Goal: Use online tool/utility: Utilize a website feature to perform a specific function

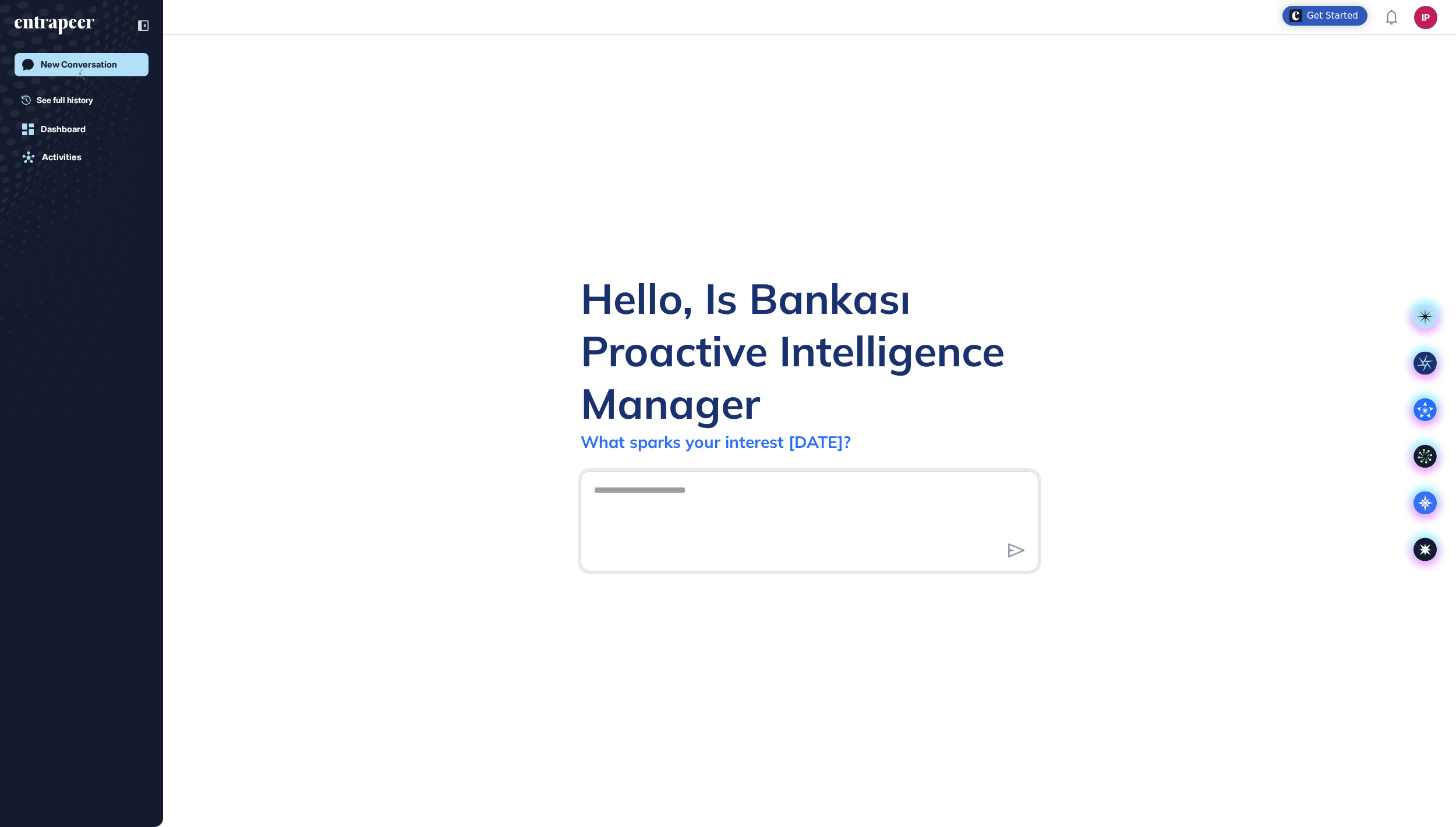
scroll to position [2, 2]
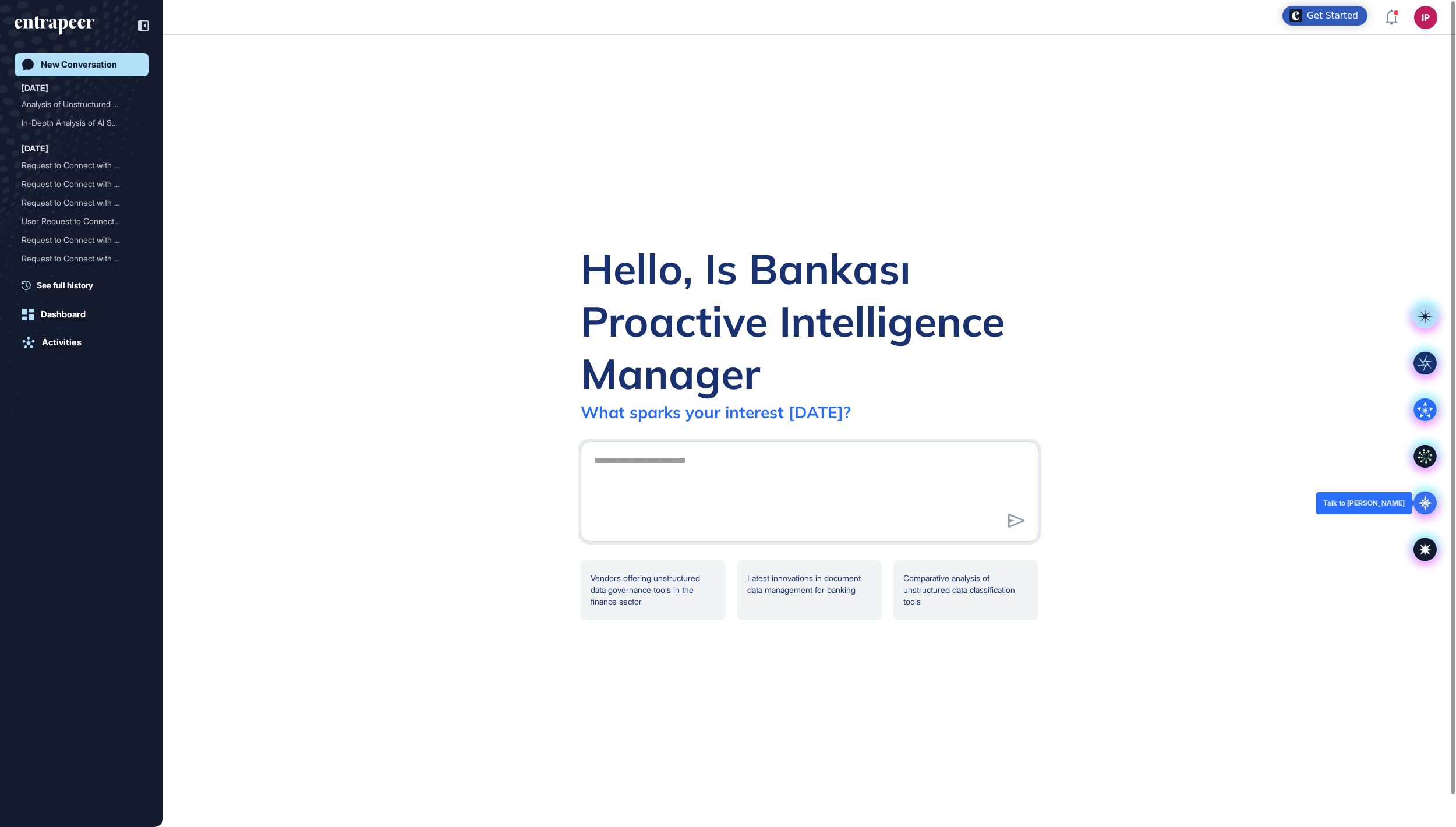
click at [1427, 504] on icon at bounding box center [1424, 503] width 16 height 16
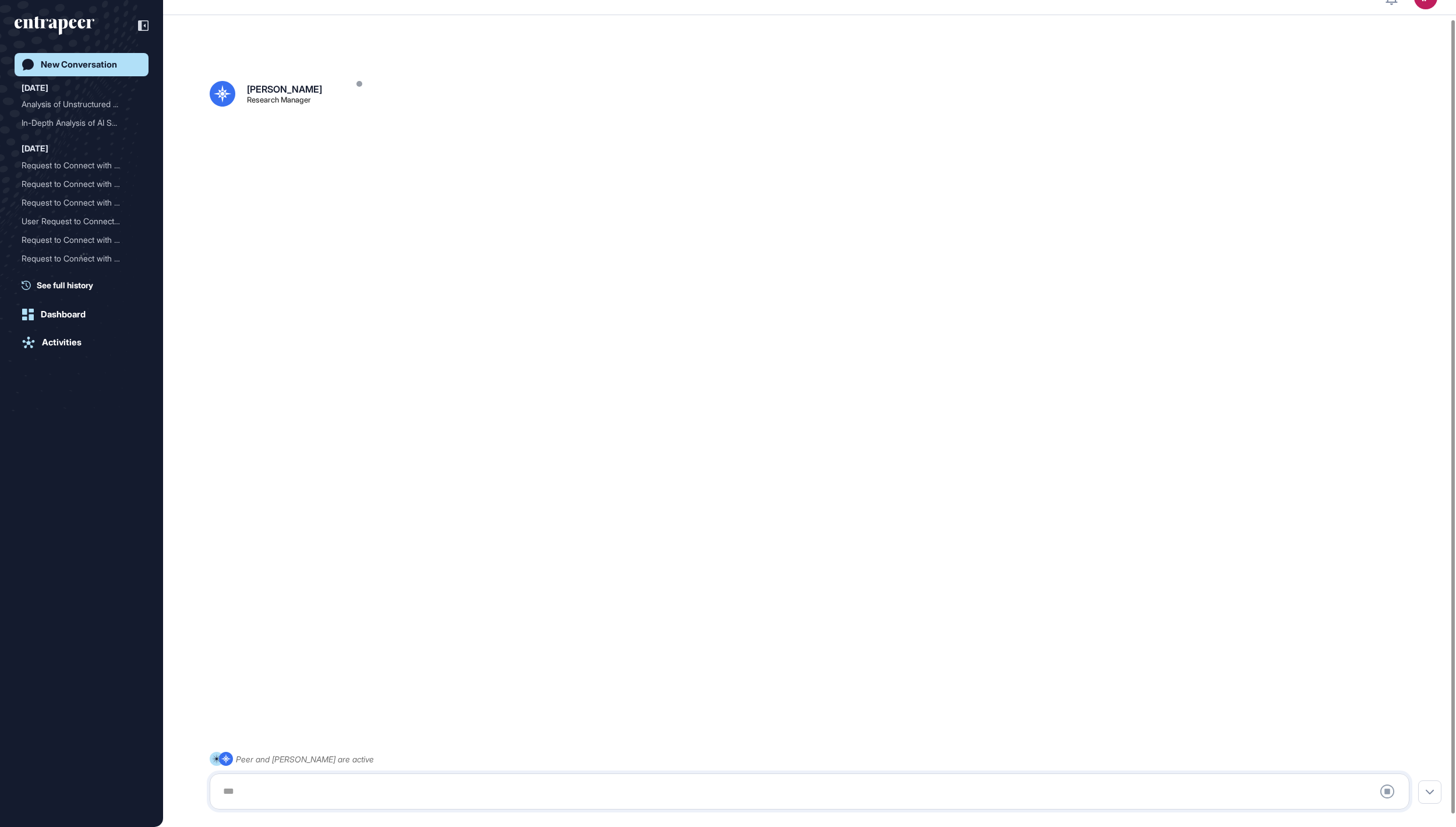
scroll to position [33, 0]
click at [533, 785] on div at bounding box center [809, 791] width 1187 height 23
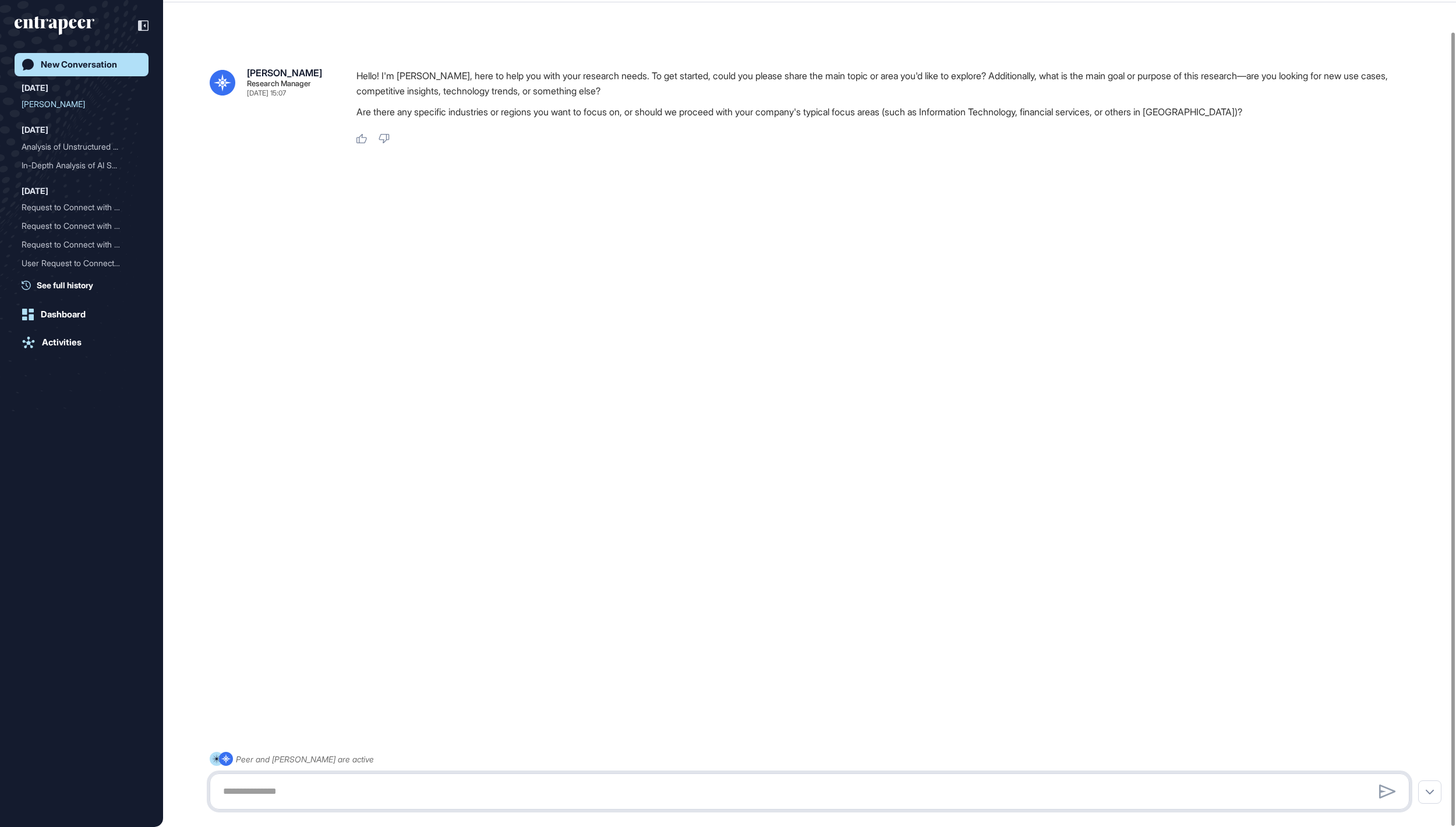
click at [475, 788] on textarea at bounding box center [809, 791] width 1187 height 23
paste textarea "**********"
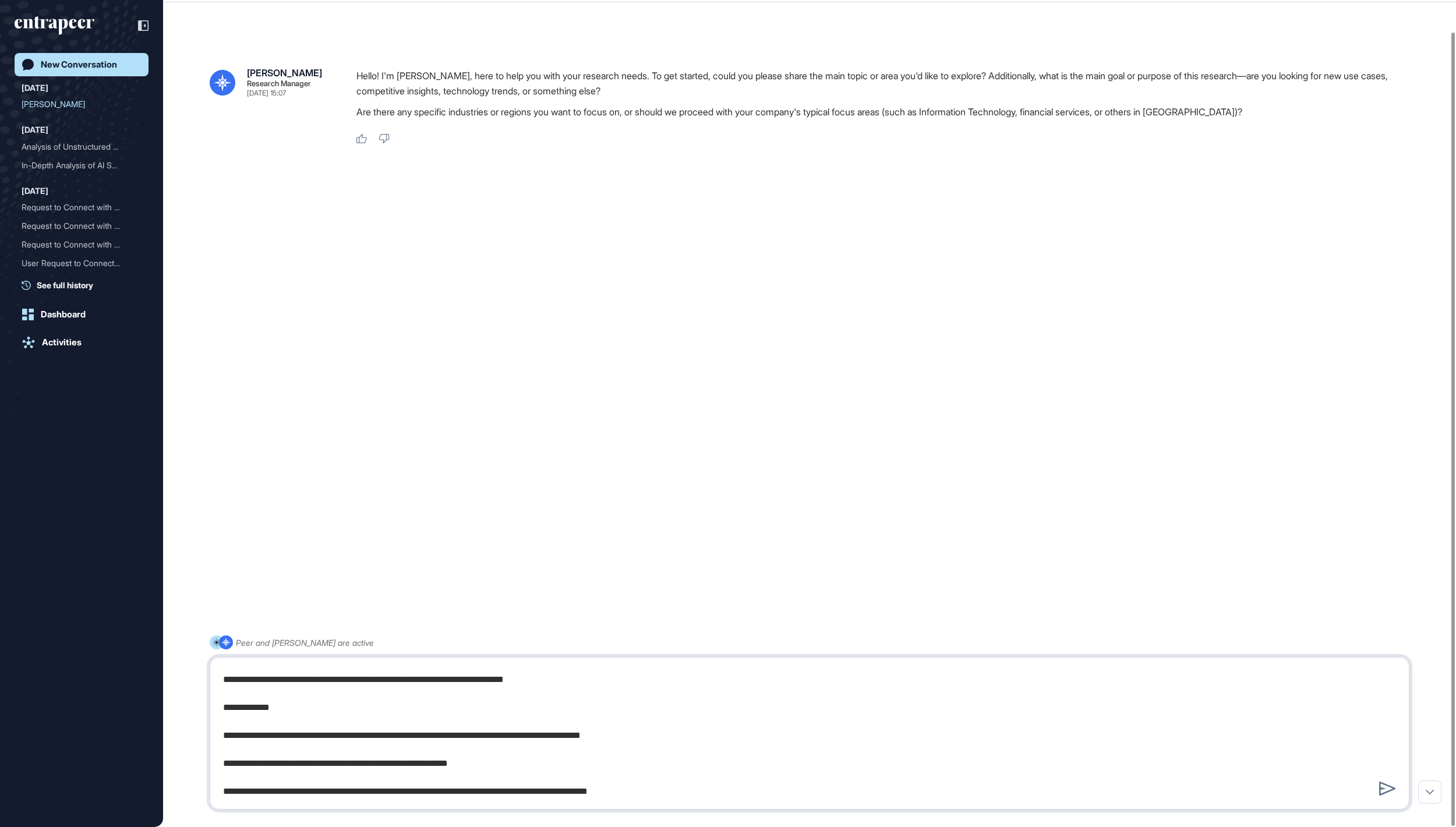
type textarea "**********"
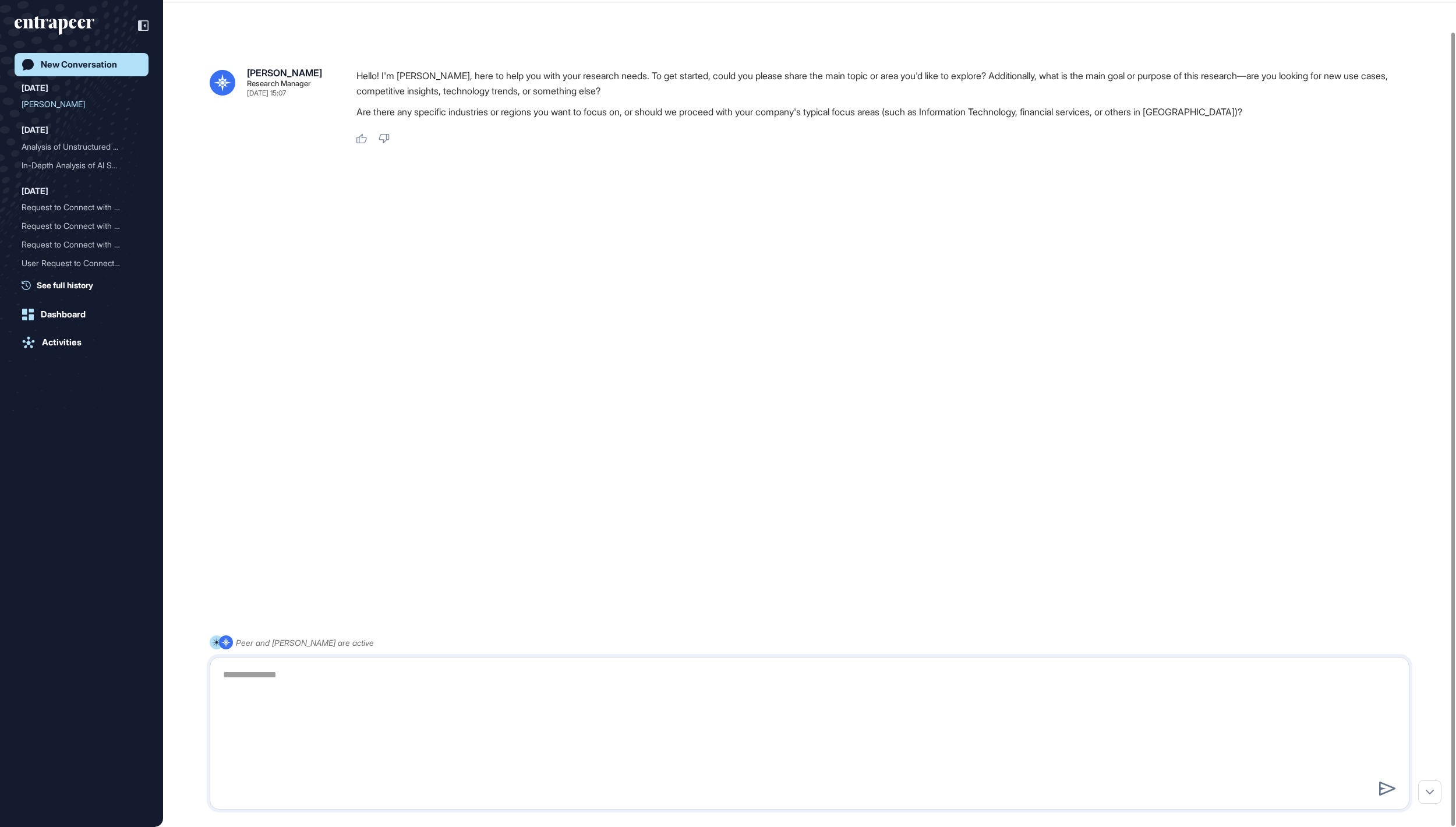
scroll to position [0, 0]
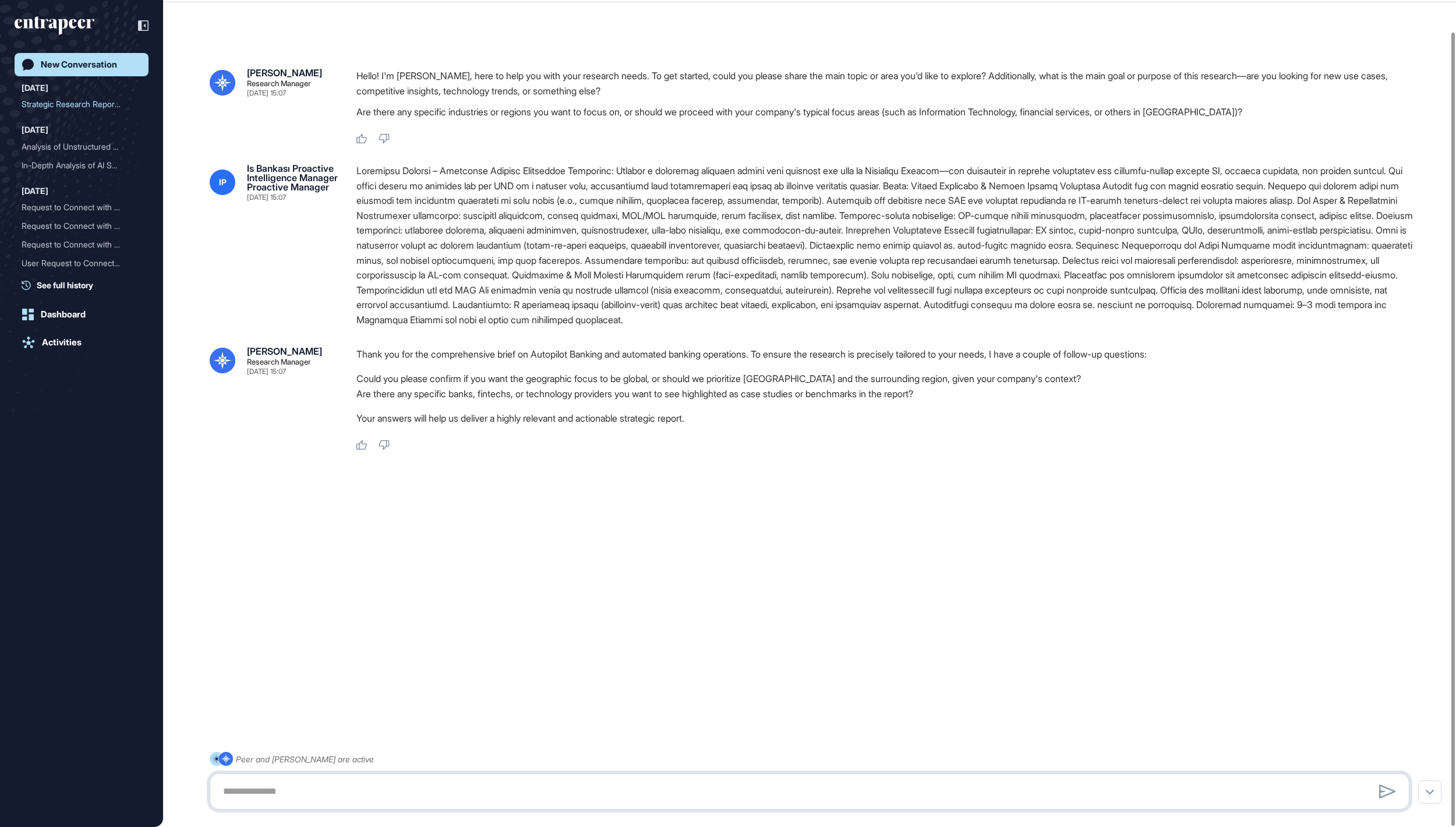
click at [494, 799] on textarea at bounding box center [809, 791] width 1186 height 23
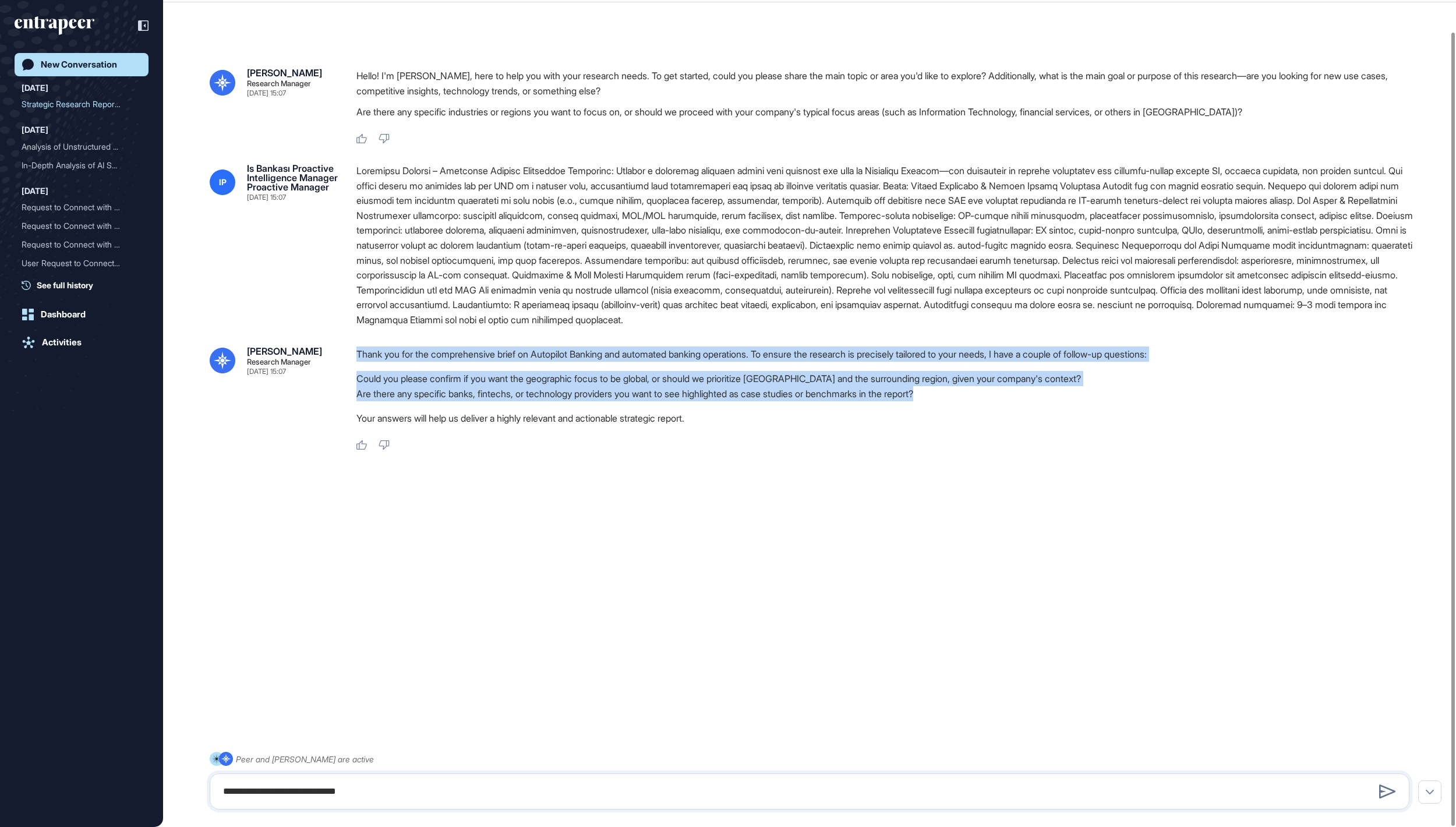
drag, startPoint x: 1040, startPoint y: 434, endPoint x: 347, endPoint y: 439, distance: 693.0
click at [347, 439] on div "Reese Research Manager Sep 18, 2025 15:07 Thank you for the comprehensive brief…" at bounding box center [810, 399] width 1200 height 105
click at [375, 401] on li "Are there any specific banks, fintechs, or technology providers you want to see…" at bounding box center [887, 394] width 1062 height 15
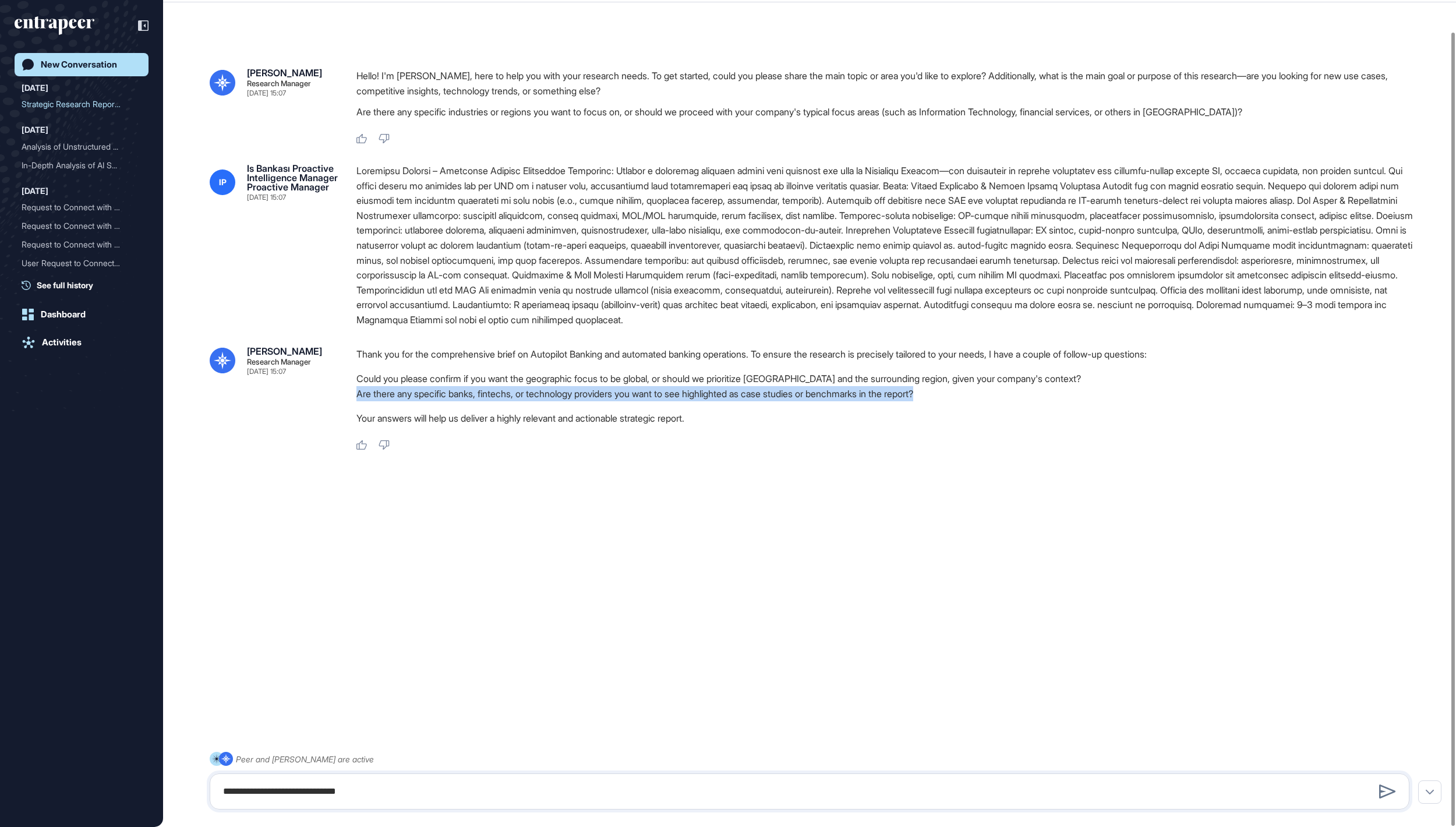
drag, startPoint x: 354, startPoint y: 441, endPoint x: 1035, endPoint y: 441, distance: 681.0
click at [1035, 441] on div "Reese Research Manager Sep 18, 2025 15:07 Thank you for the comprehensive brief…" at bounding box center [810, 399] width 1200 height 105
copy li "Are there any specific banks, fintechs, or technology providers you want to see…"
click at [533, 796] on textarea "**********" at bounding box center [809, 791] width 1186 height 23
paste textarea "**********"
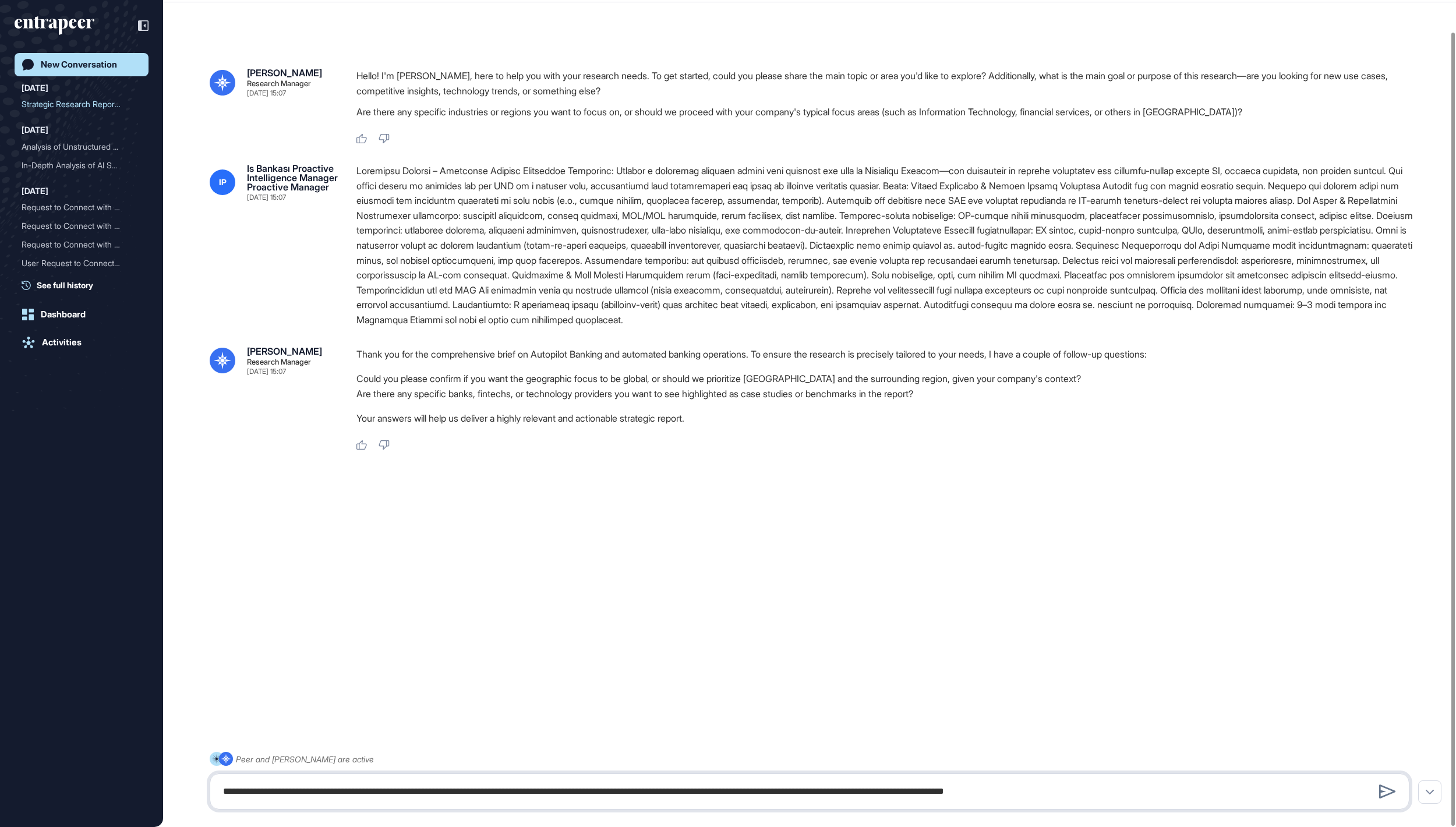
scroll to position [946, 0]
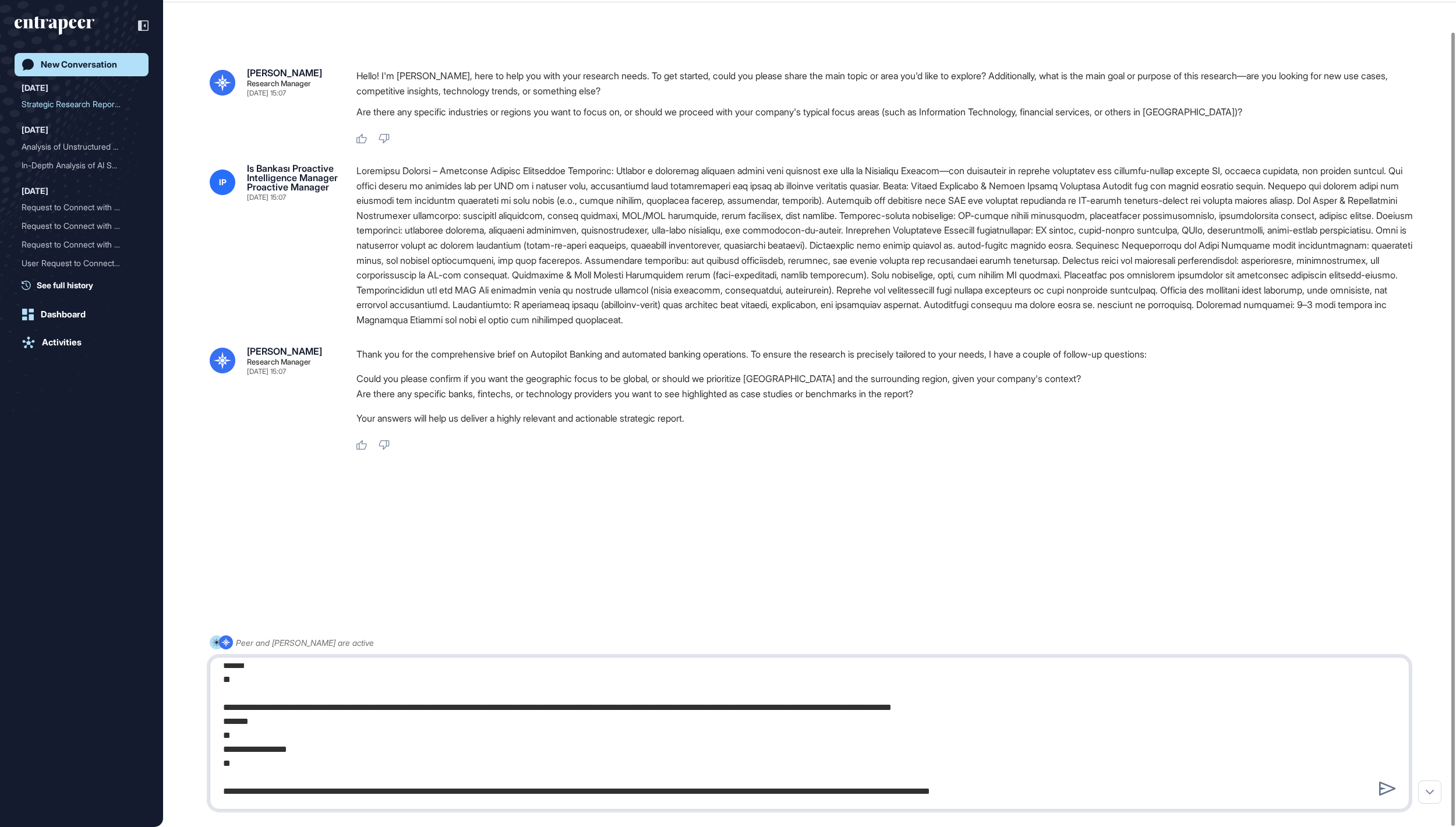
drag, startPoint x: 255, startPoint y: 767, endPoint x: 219, endPoint y: 721, distance: 58.4
click at [219, 721] on textarea at bounding box center [809, 733] width 1186 height 140
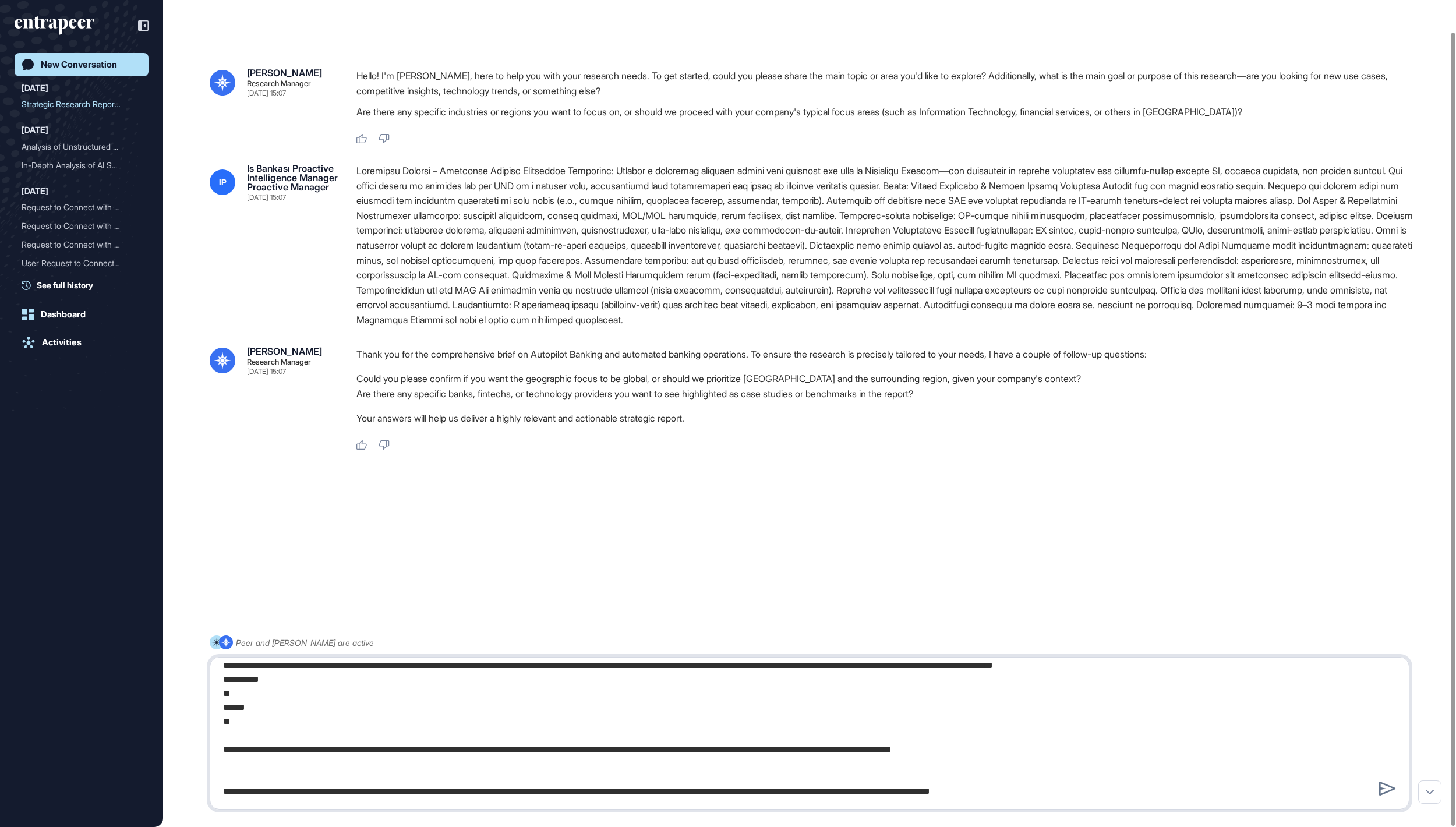
scroll to position [904, 0]
drag, startPoint x: 245, startPoint y: 719, endPoint x: 224, endPoint y: 715, distance: 21.4
click at [224, 715] on textarea at bounding box center [809, 733] width 1186 height 140
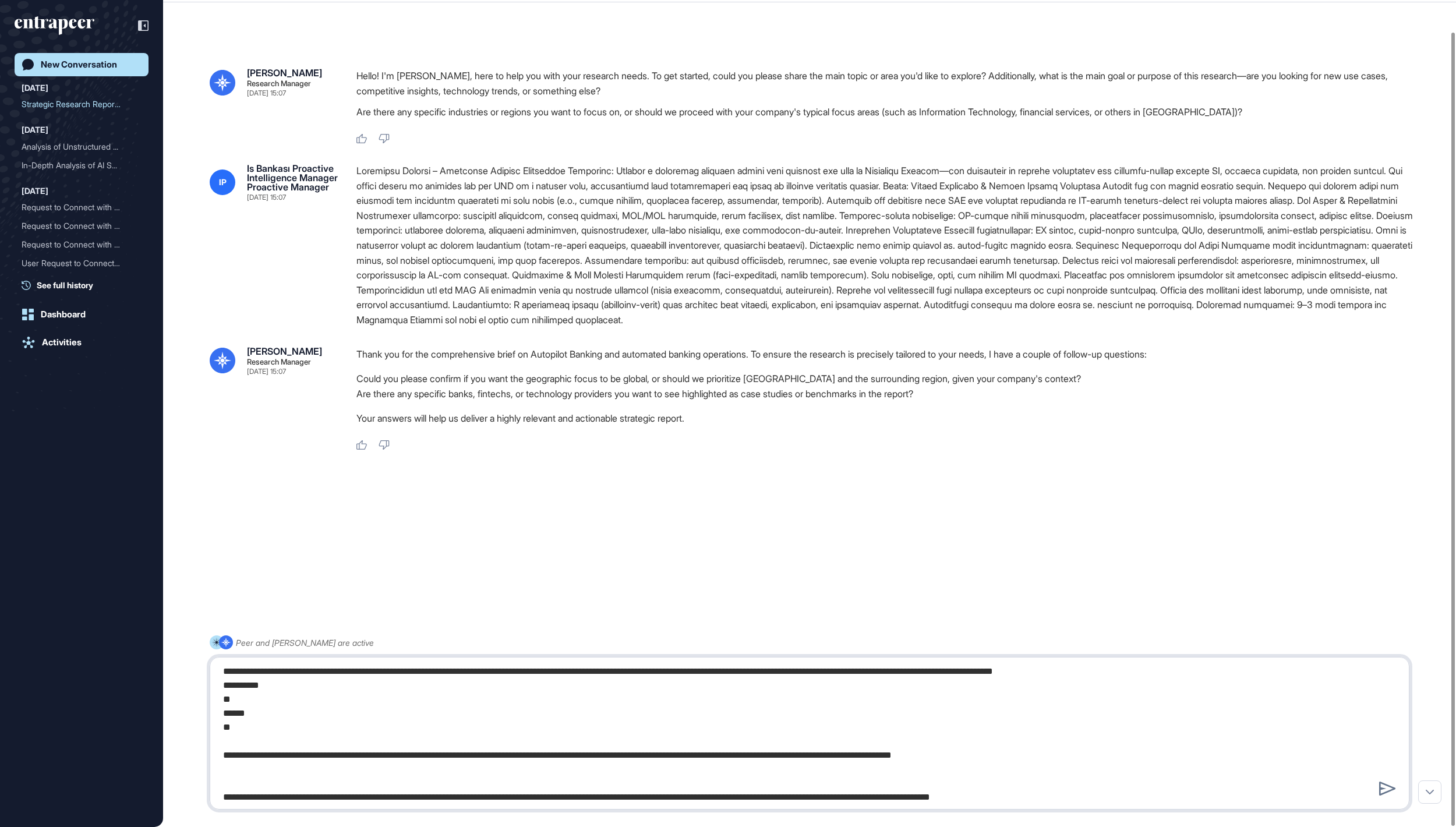
scroll to position [871, 0]
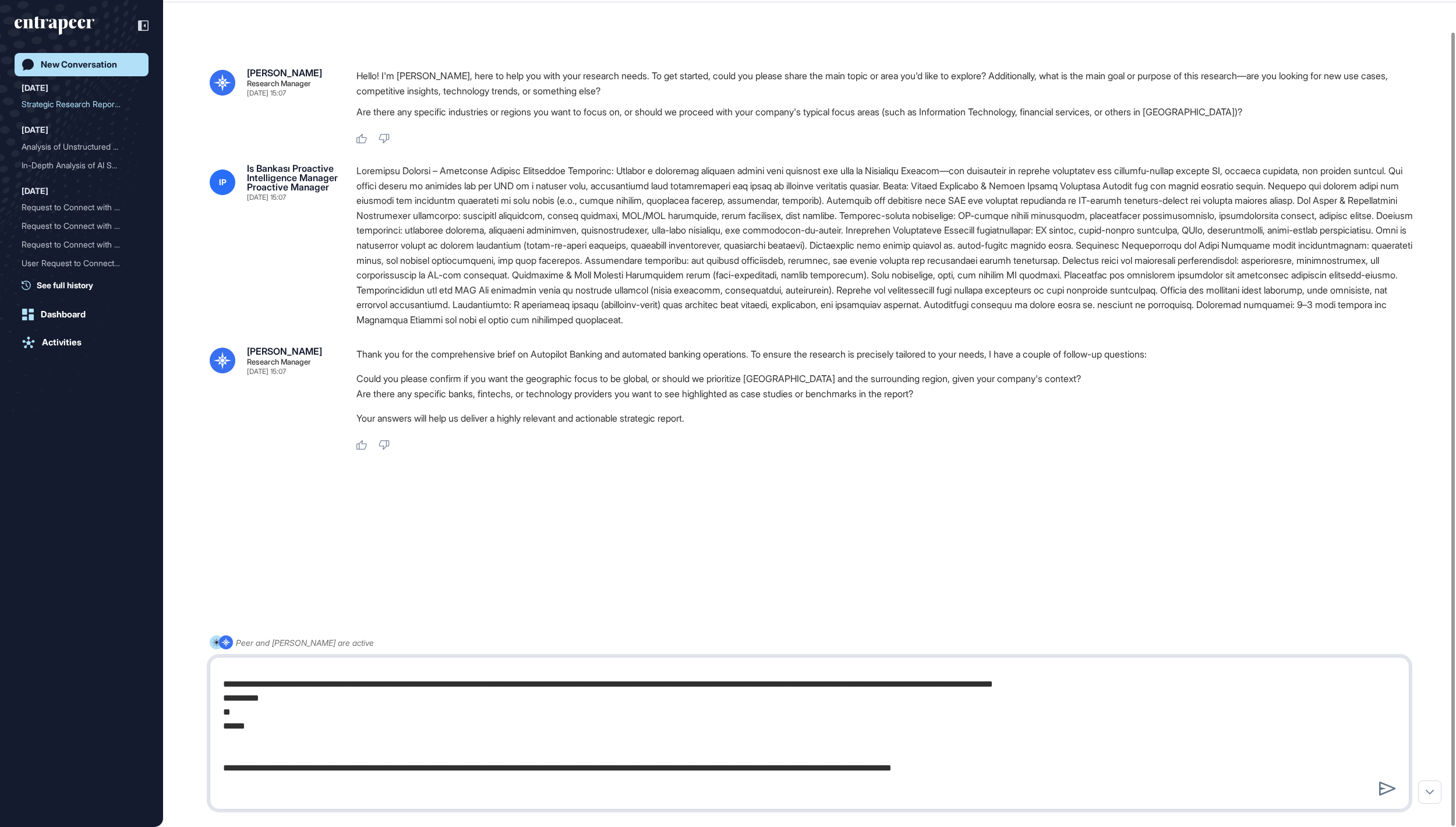
drag, startPoint x: 245, startPoint y: 728, endPoint x: 211, endPoint y: 728, distance: 34.0
click at [211, 728] on div at bounding box center [810, 733] width 1200 height 153
drag, startPoint x: 286, startPoint y: 711, endPoint x: 218, endPoint y: 713, distance: 68.0
click at [218, 713] on textarea at bounding box center [809, 733] width 1186 height 140
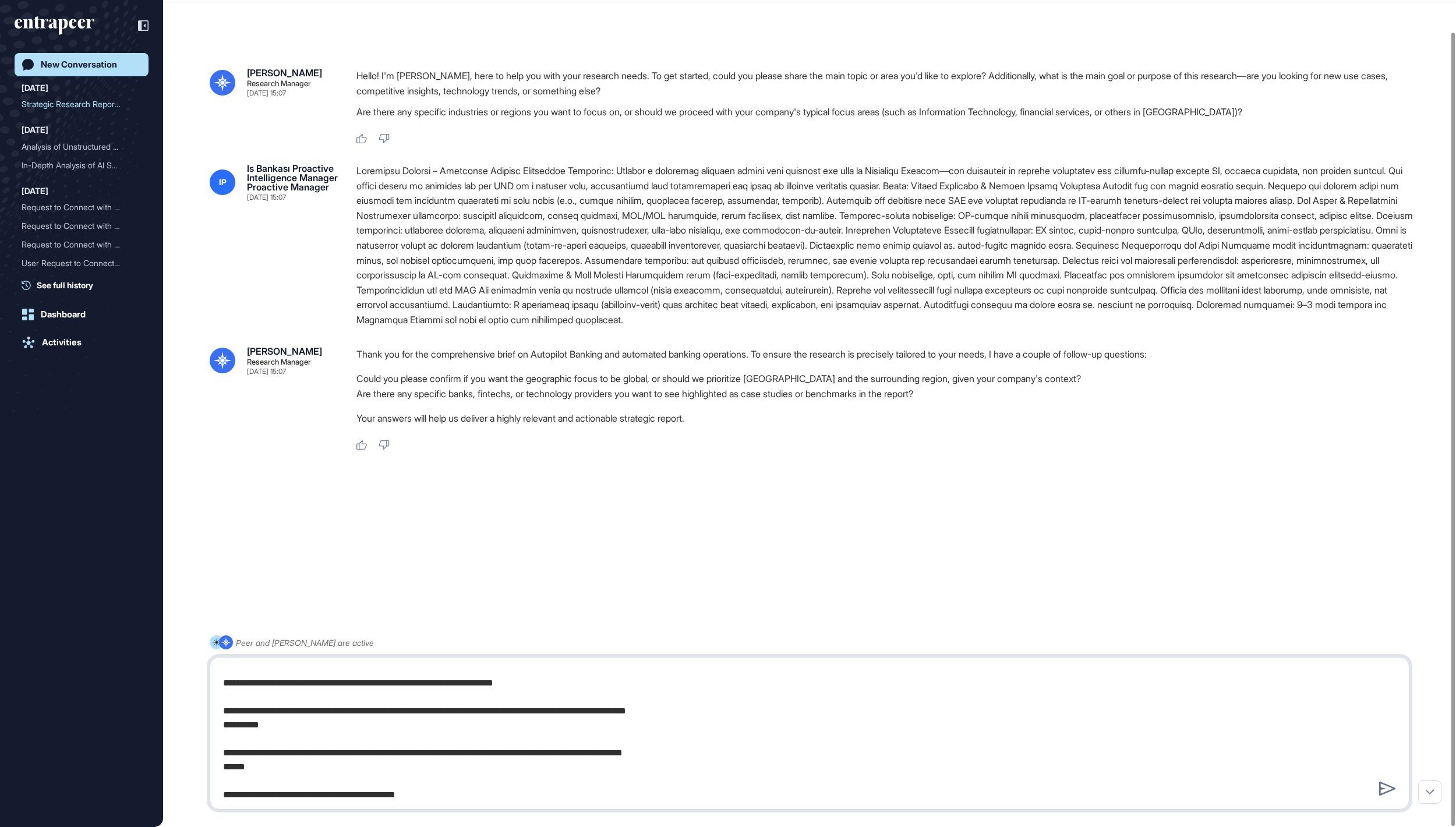
scroll to position [729, 0]
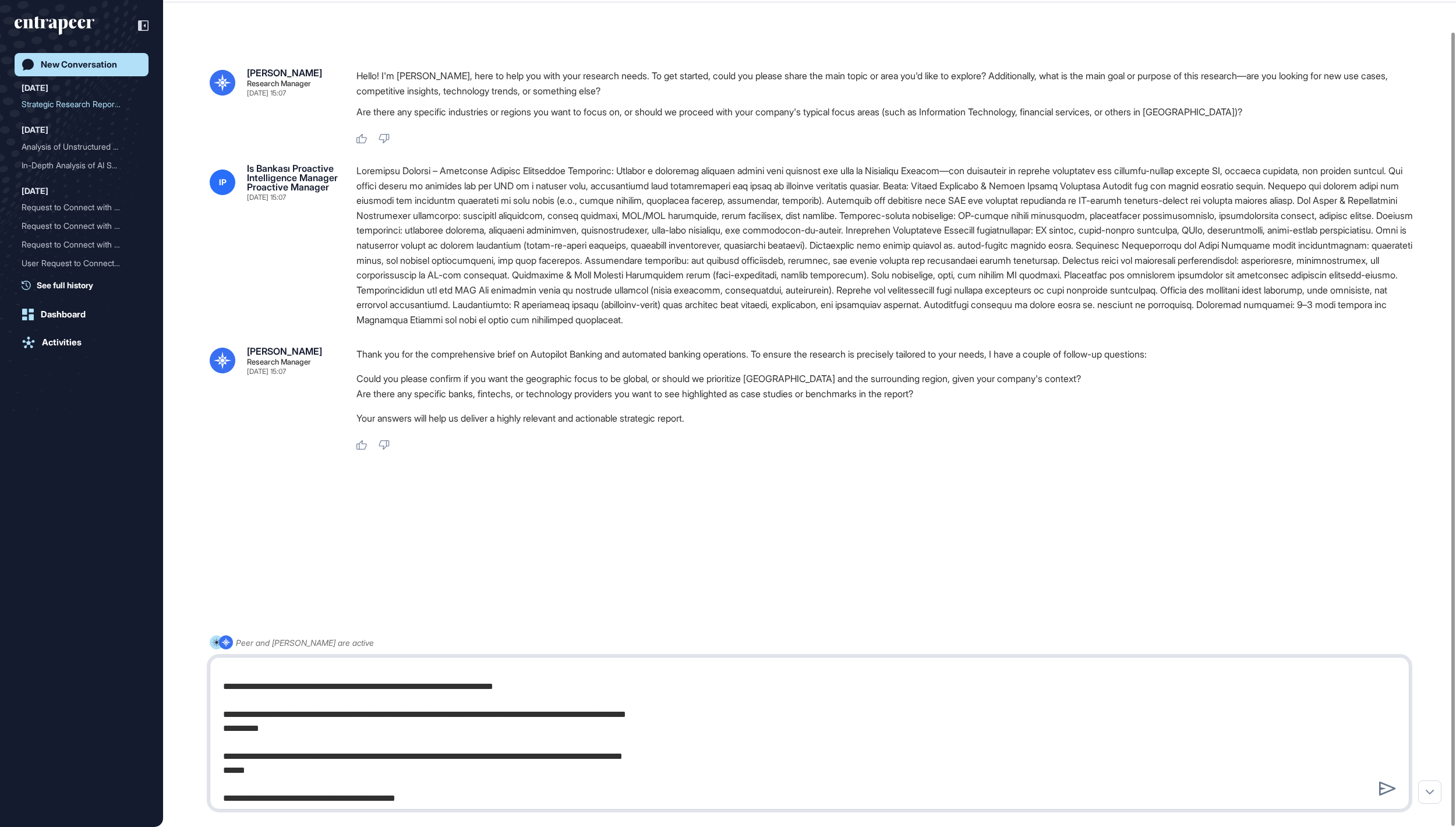
drag, startPoint x: 277, startPoint y: 744, endPoint x: 221, endPoint y: 746, distance: 56.0
click at [221, 746] on textarea at bounding box center [809, 733] width 1186 height 140
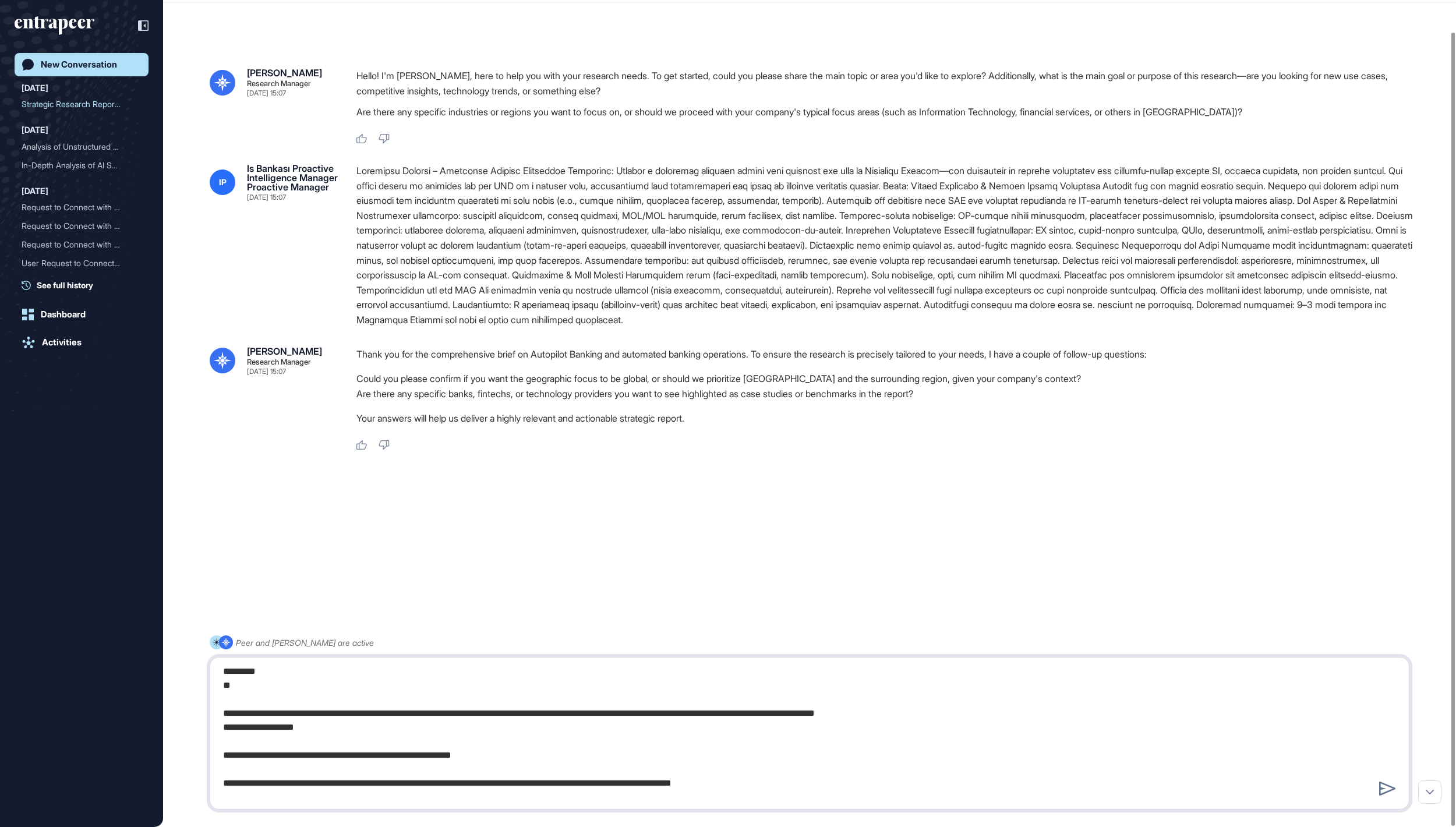
scroll to position [506, 0]
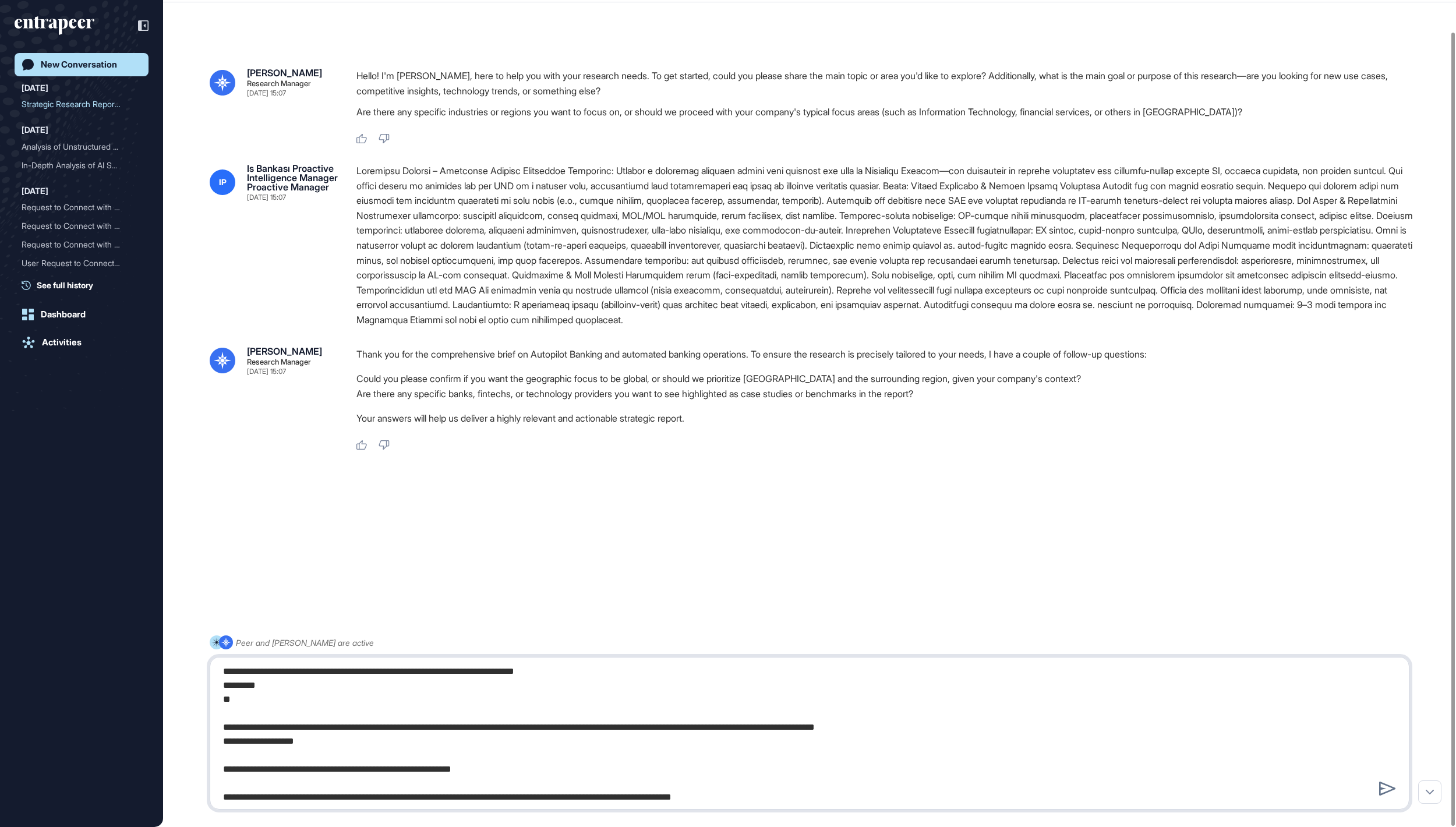
drag, startPoint x: 353, startPoint y: 760, endPoint x: 219, endPoint y: 758, distance: 134.0
click at [219, 758] on textarea at bounding box center [809, 733] width 1186 height 140
drag, startPoint x: 238, startPoint y: 719, endPoint x: 222, endPoint y: 702, distance: 23.3
click at [222, 702] on textarea at bounding box center [809, 733] width 1186 height 140
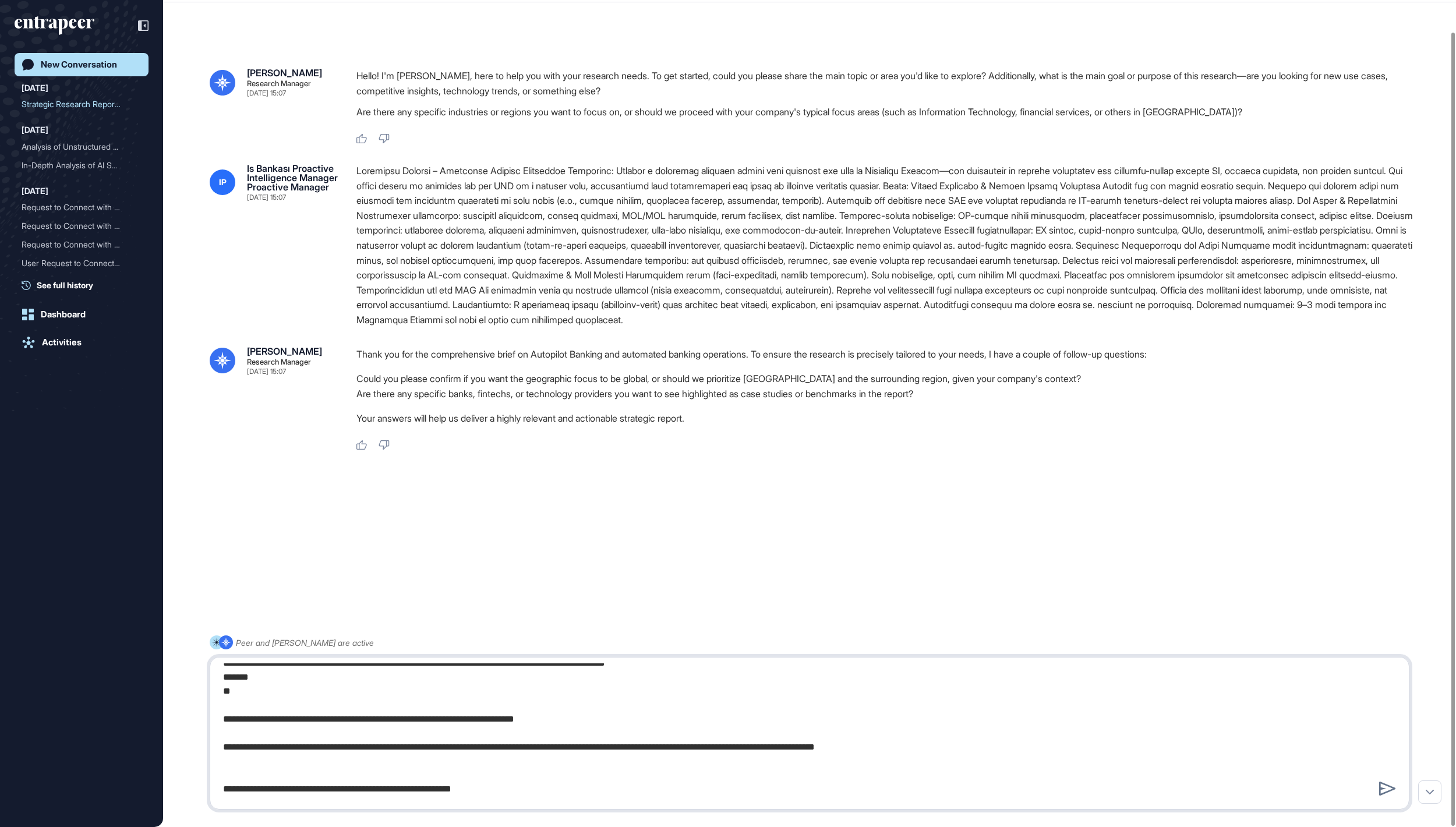
scroll to position [434, 0]
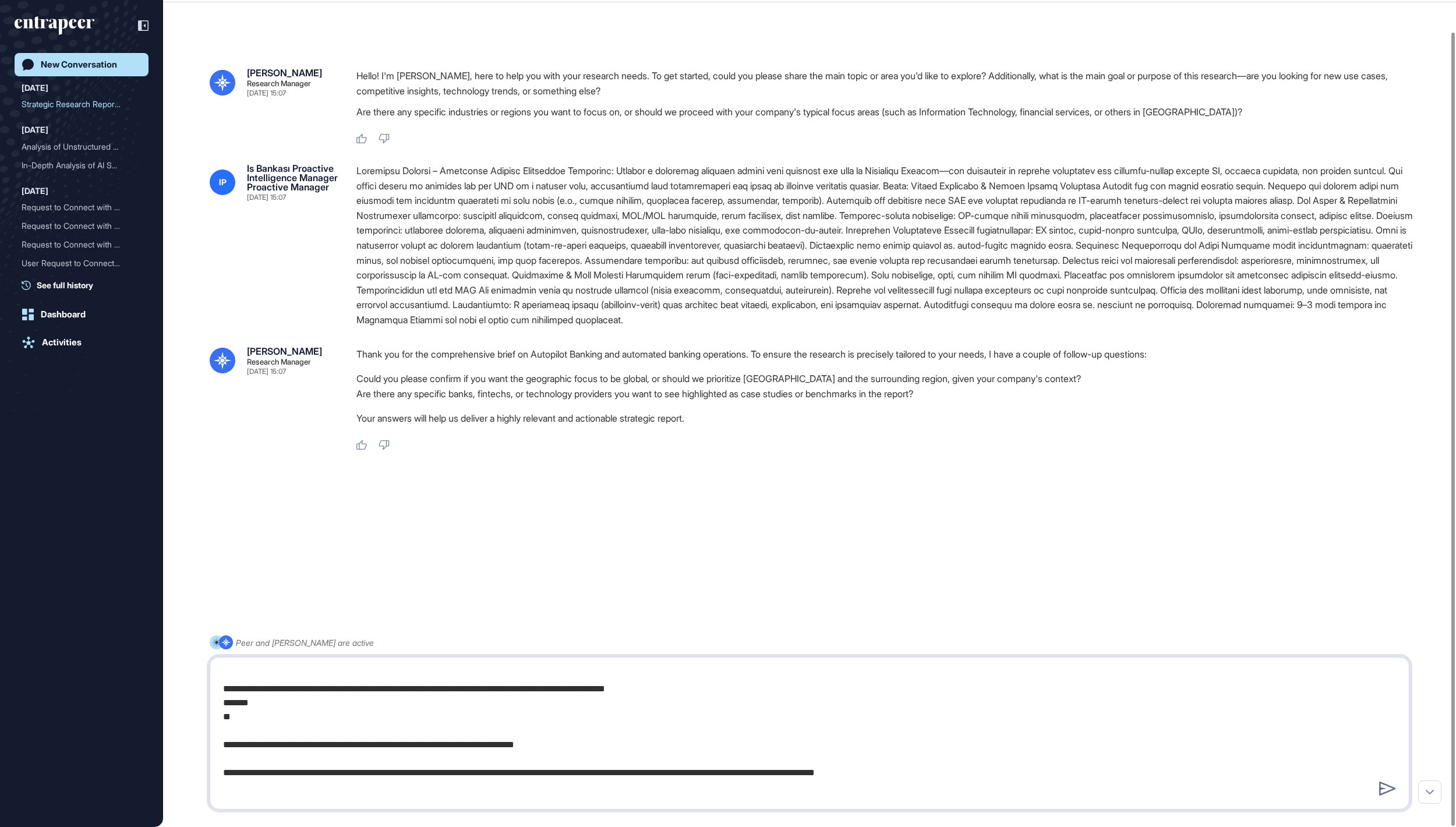
drag, startPoint x: 236, startPoint y: 734, endPoint x: 222, endPoint y: 720, distance: 19.8
click at [222, 720] on textarea at bounding box center [809, 733] width 1186 height 140
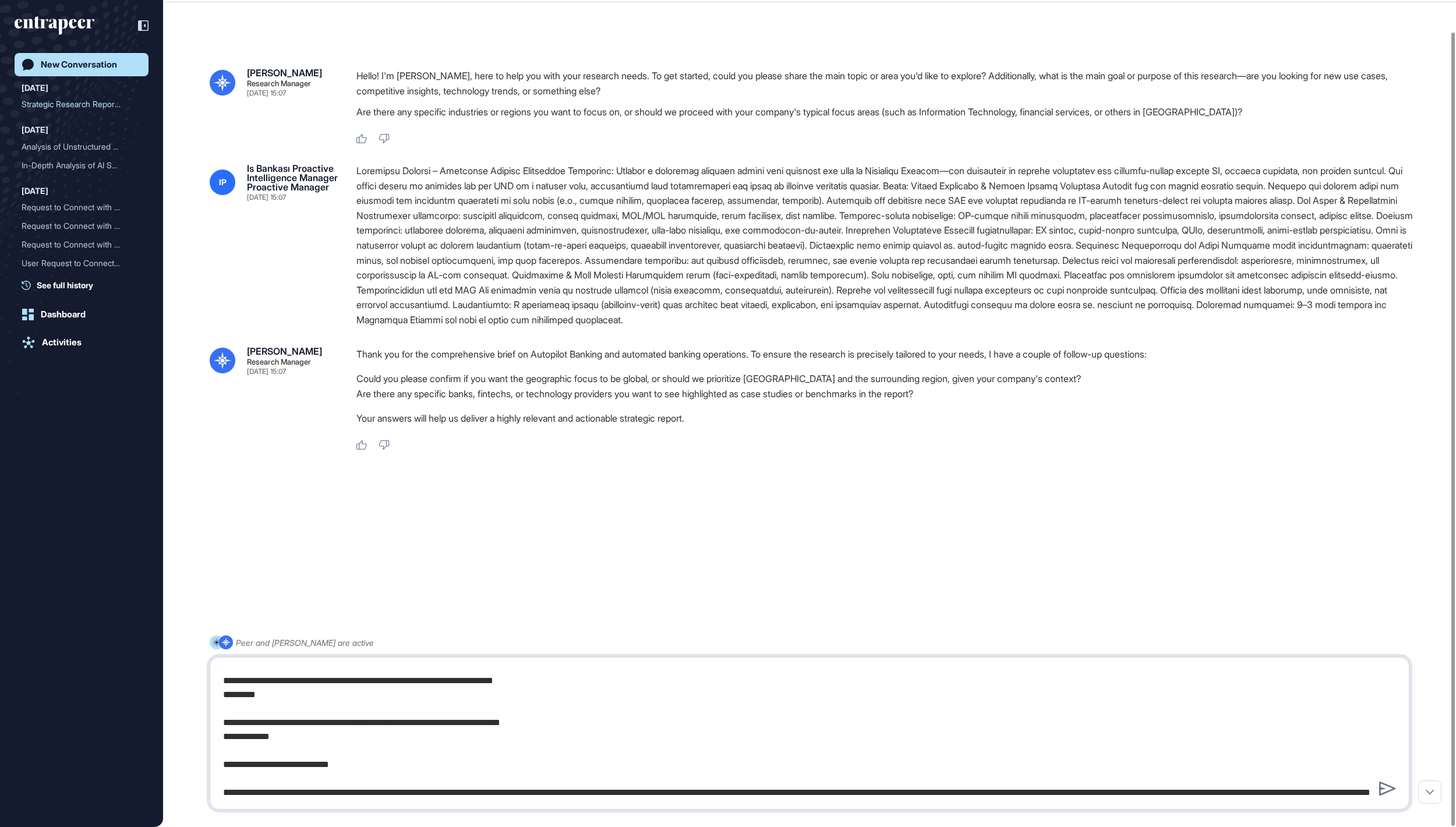
scroll to position [257, 0]
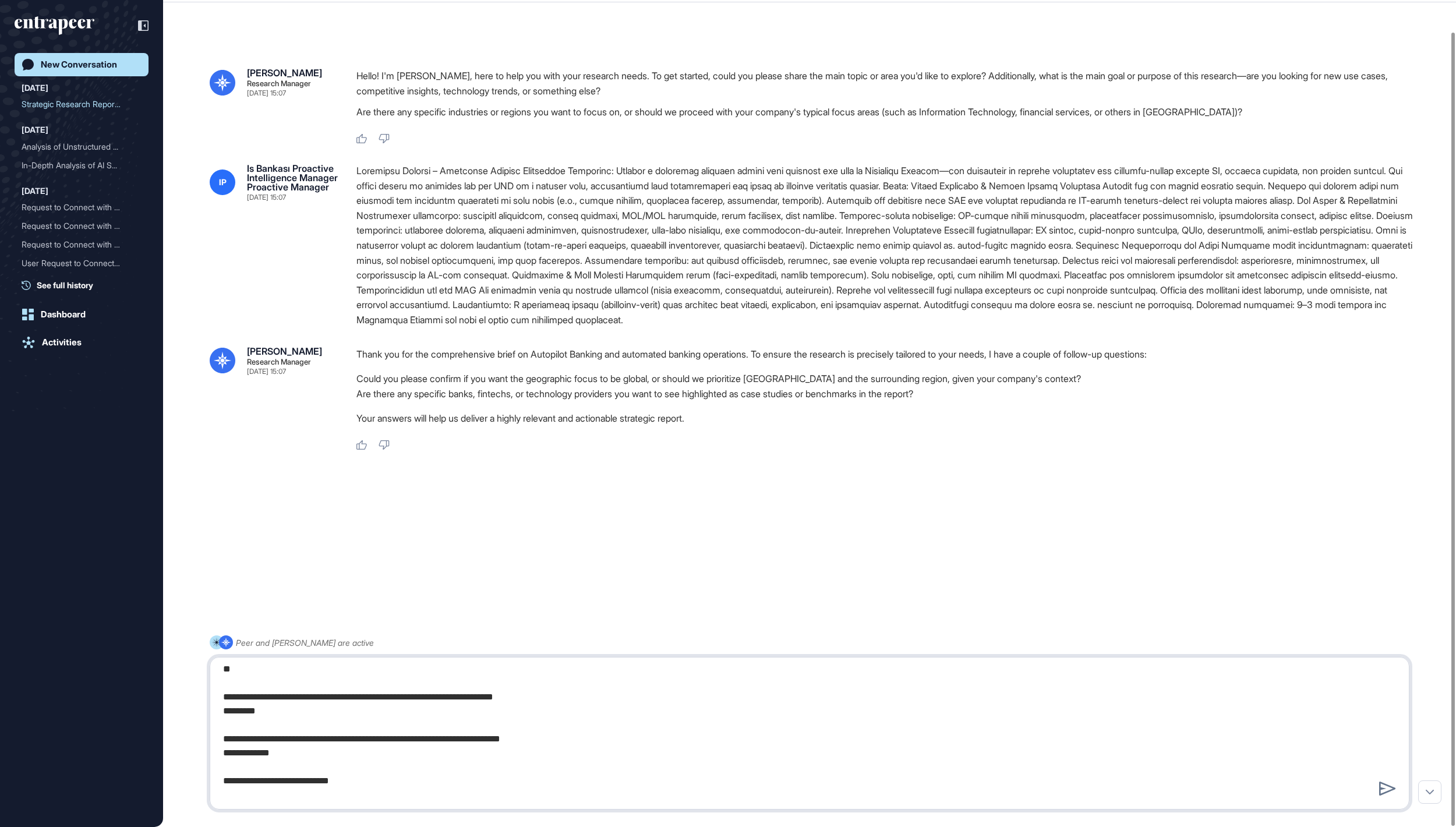
drag, startPoint x: 313, startPoint y: 756, endPoint x: 219, endPoint y: 757, distance: 94.0
click at [219, 757] on textarea at bounding box center [809, 733] width 1186 height 140
drag, startPoint x: 289, startPoint y: 716, endPoint x: 222, endPoint y: 716, distance: 67.0
click at [222, 716] on textarea at bounding box center [809, 733] width 1186 height 140
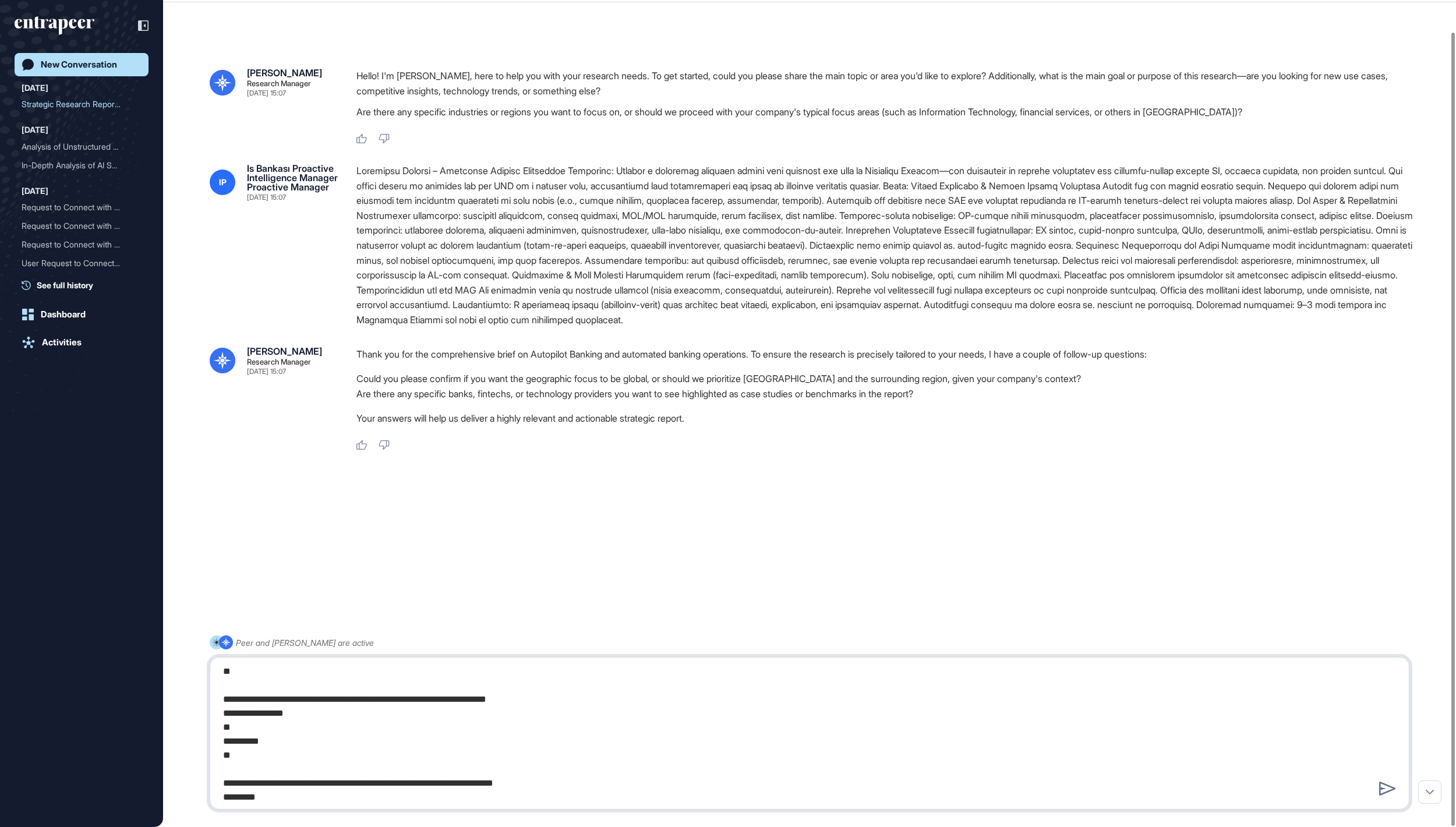
drag, startPoint x: 250, startPoint y: 751, endPoint x: 219, endPoint y: 714, distance: 48.3
click at [219, 714] on textarea at bounding box center [809, 733] width 1186 height 140
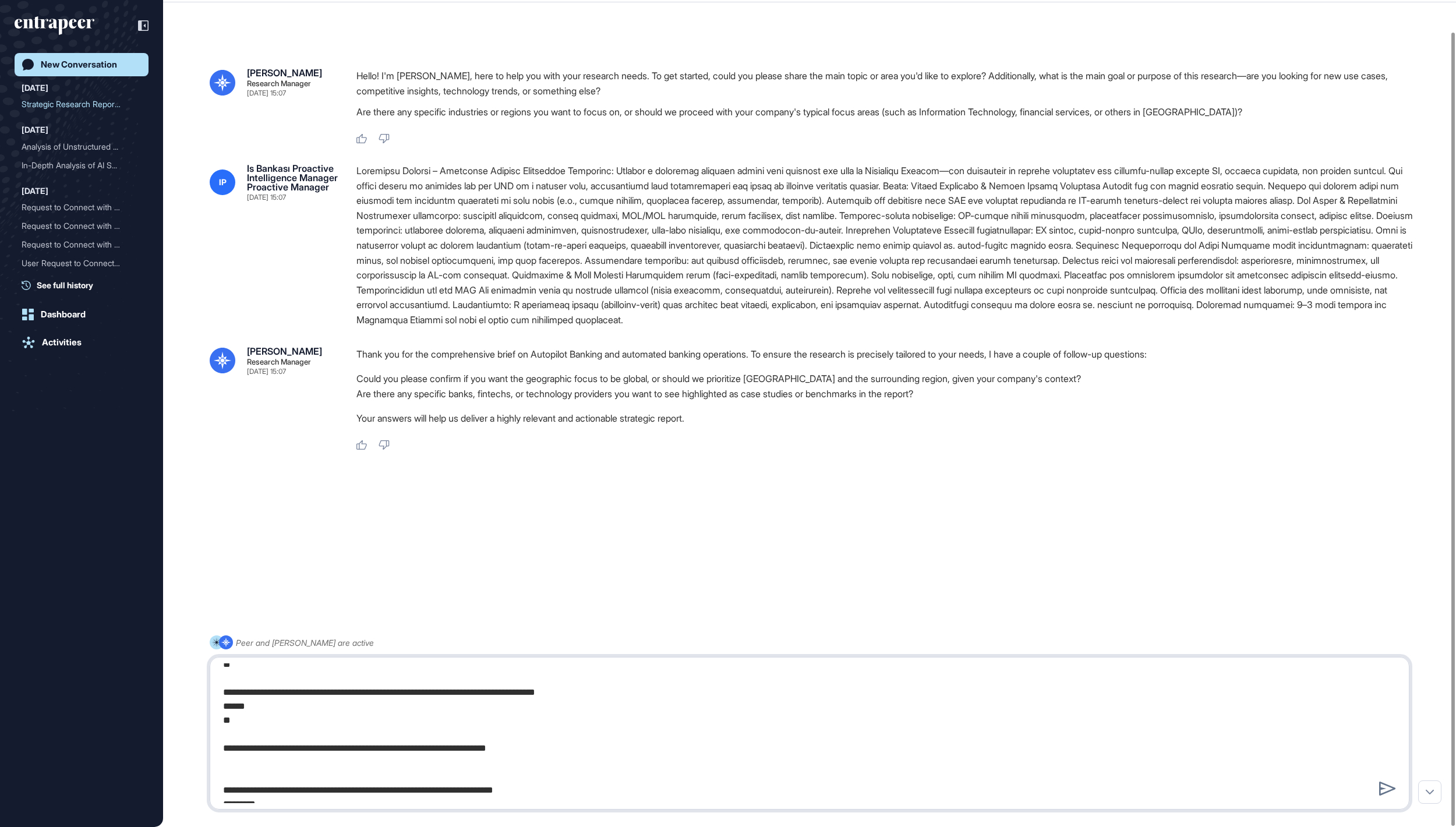
scroll to position [120, 0]
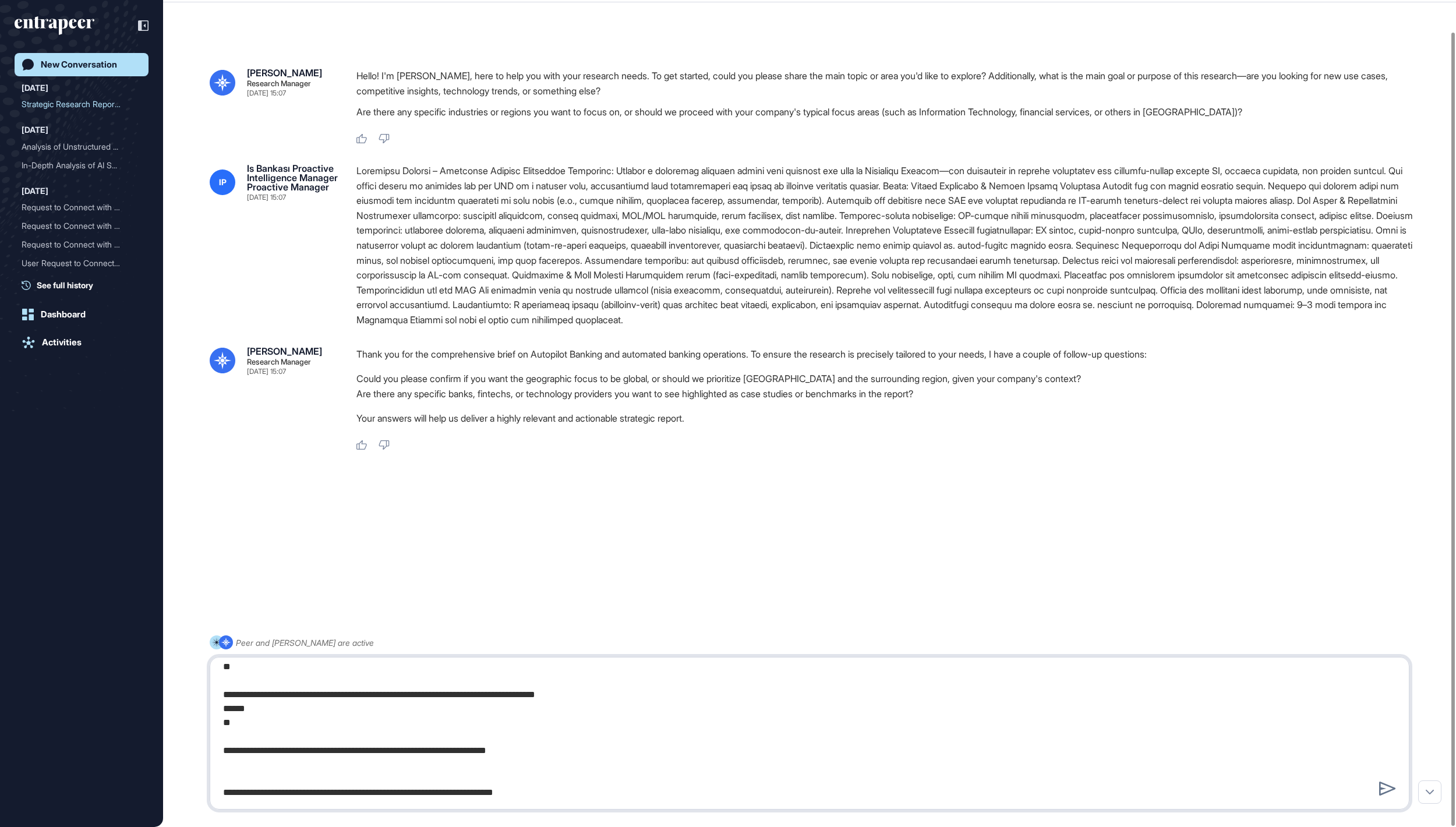
drag, startPoint x: 235, startPoint y: 721, endPoint x: 221, endPoint y: 707, distance: 19.8
click at [221, 707] on textarea at bounding box center [809, 733] width 1186 height 140
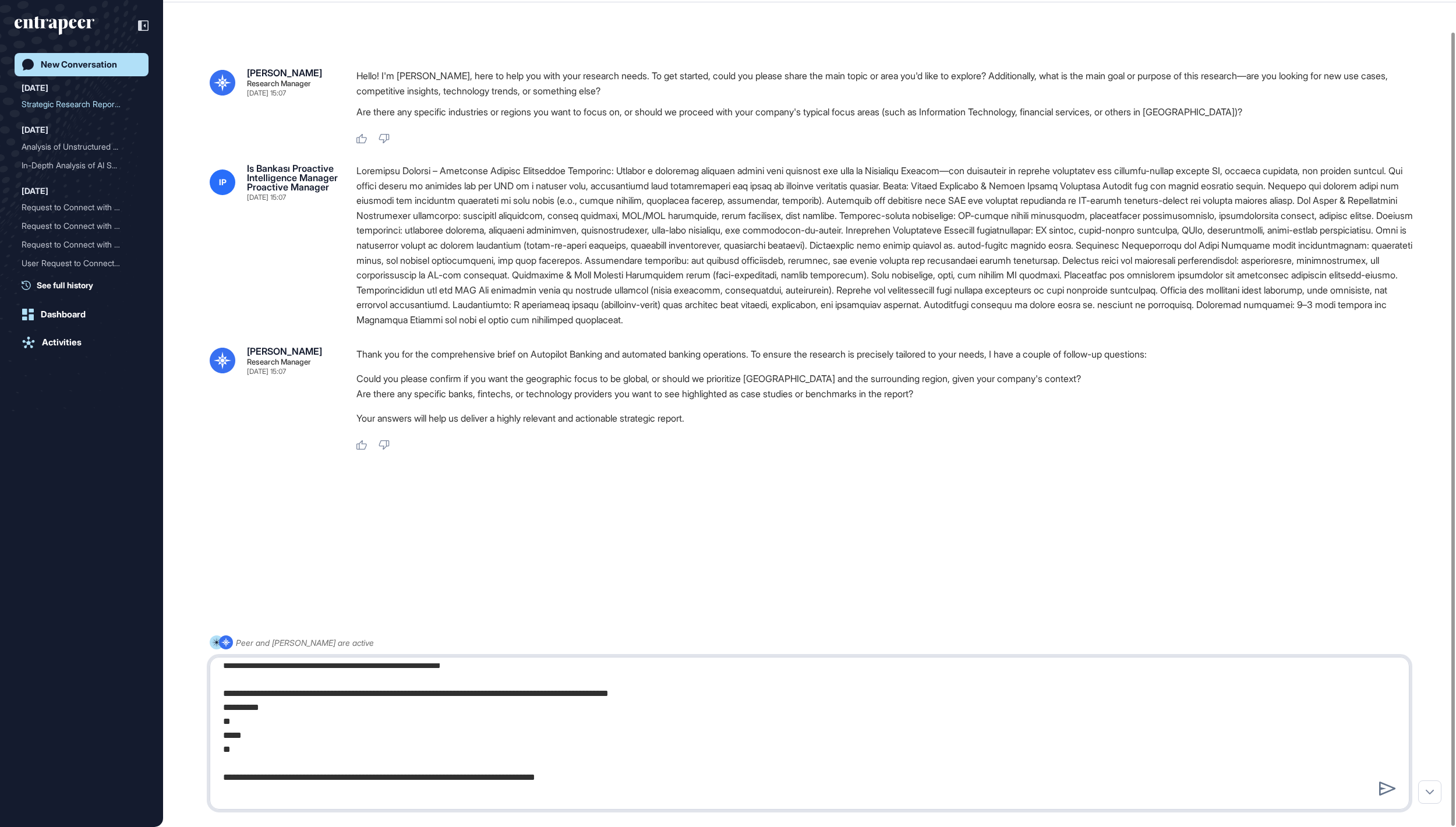
scroll to position [16, 0]
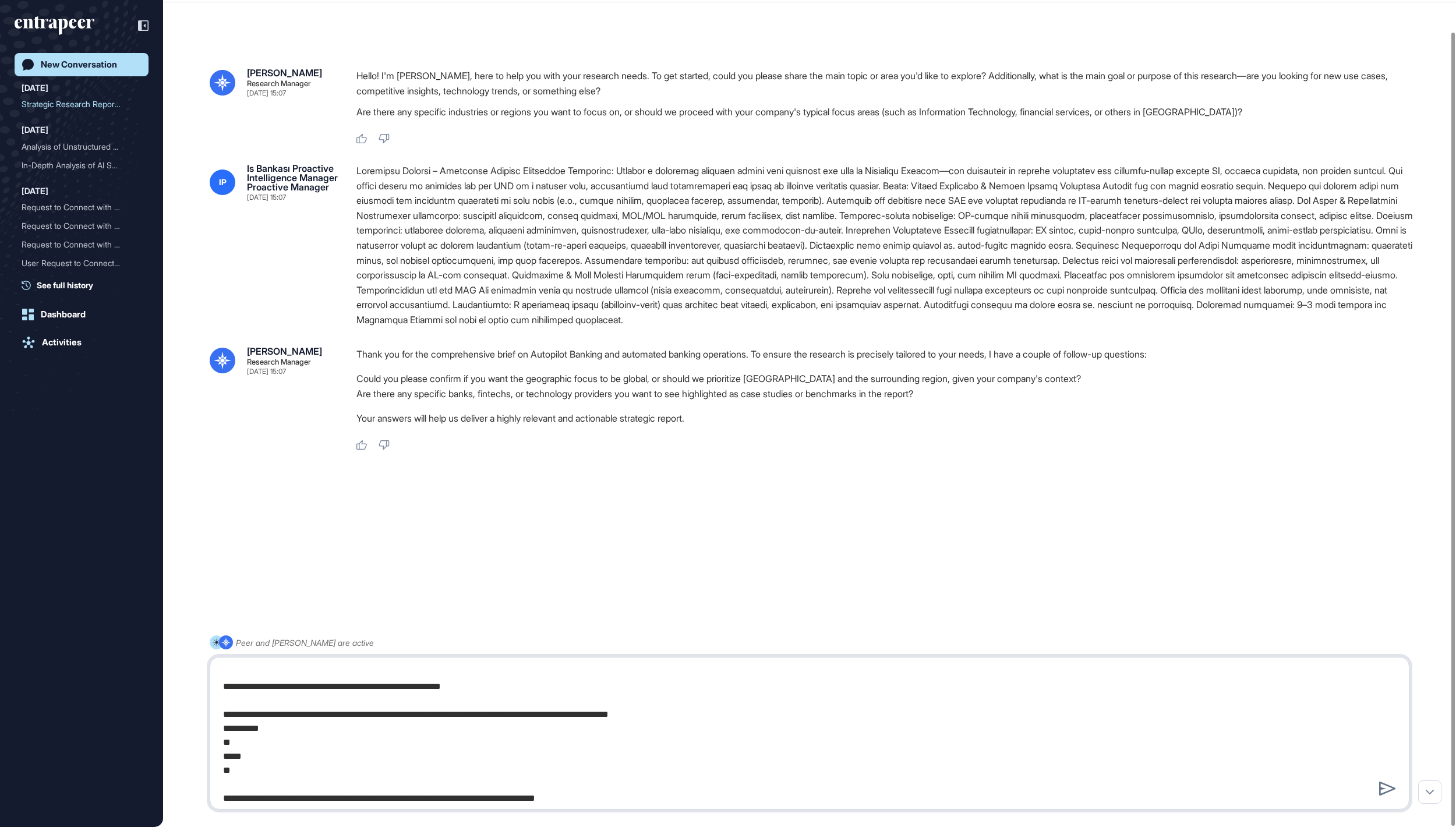
drag, startPoint x: 243, startPoint y: 767, endPoint x: 220, endPoint y: 732, distance: 41.9
click at [220, 732] on textarea at bounding box center [809, 733] width 1186 height 140
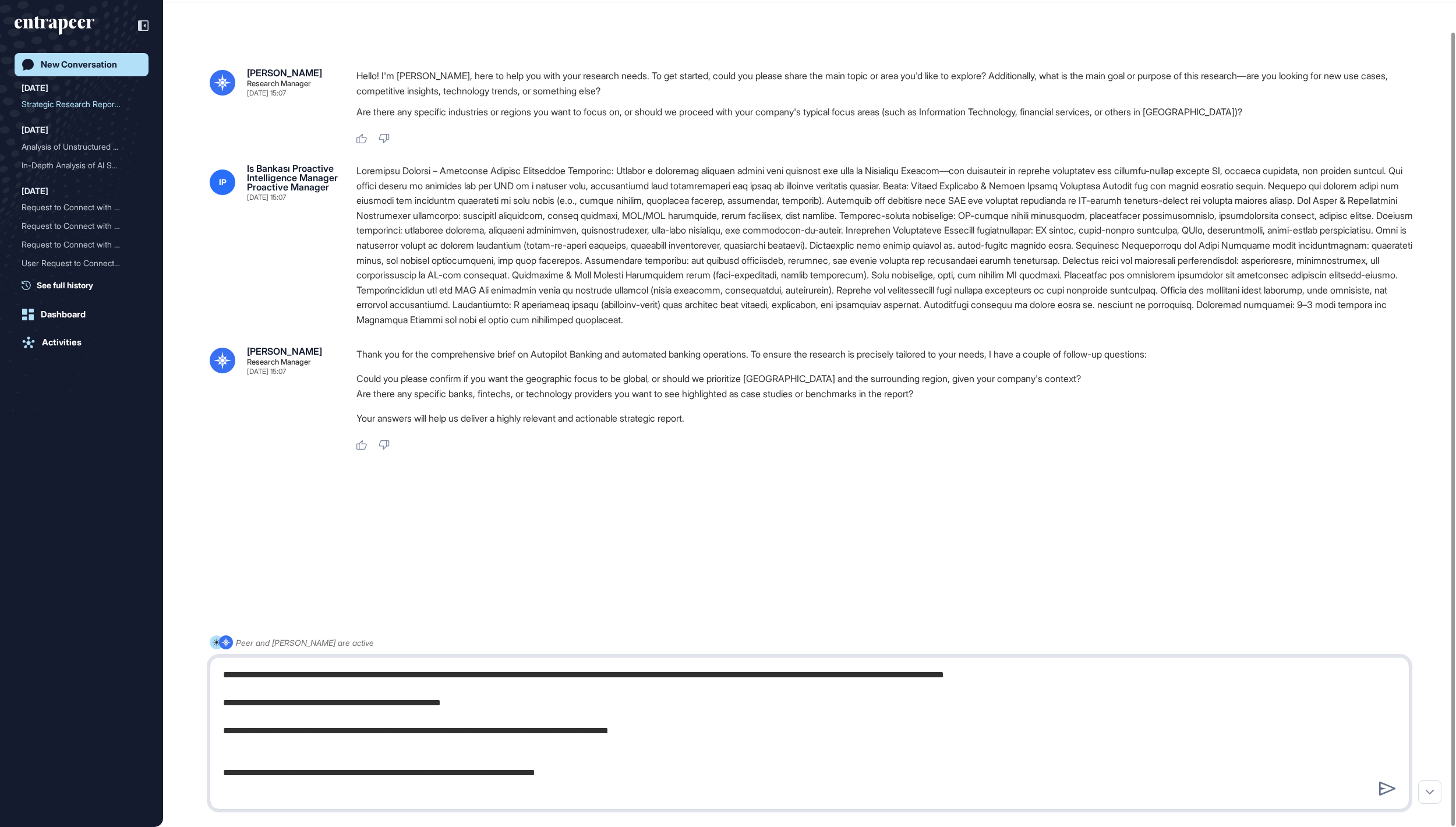
scroll to position [0, 0]
type textarea "**********"
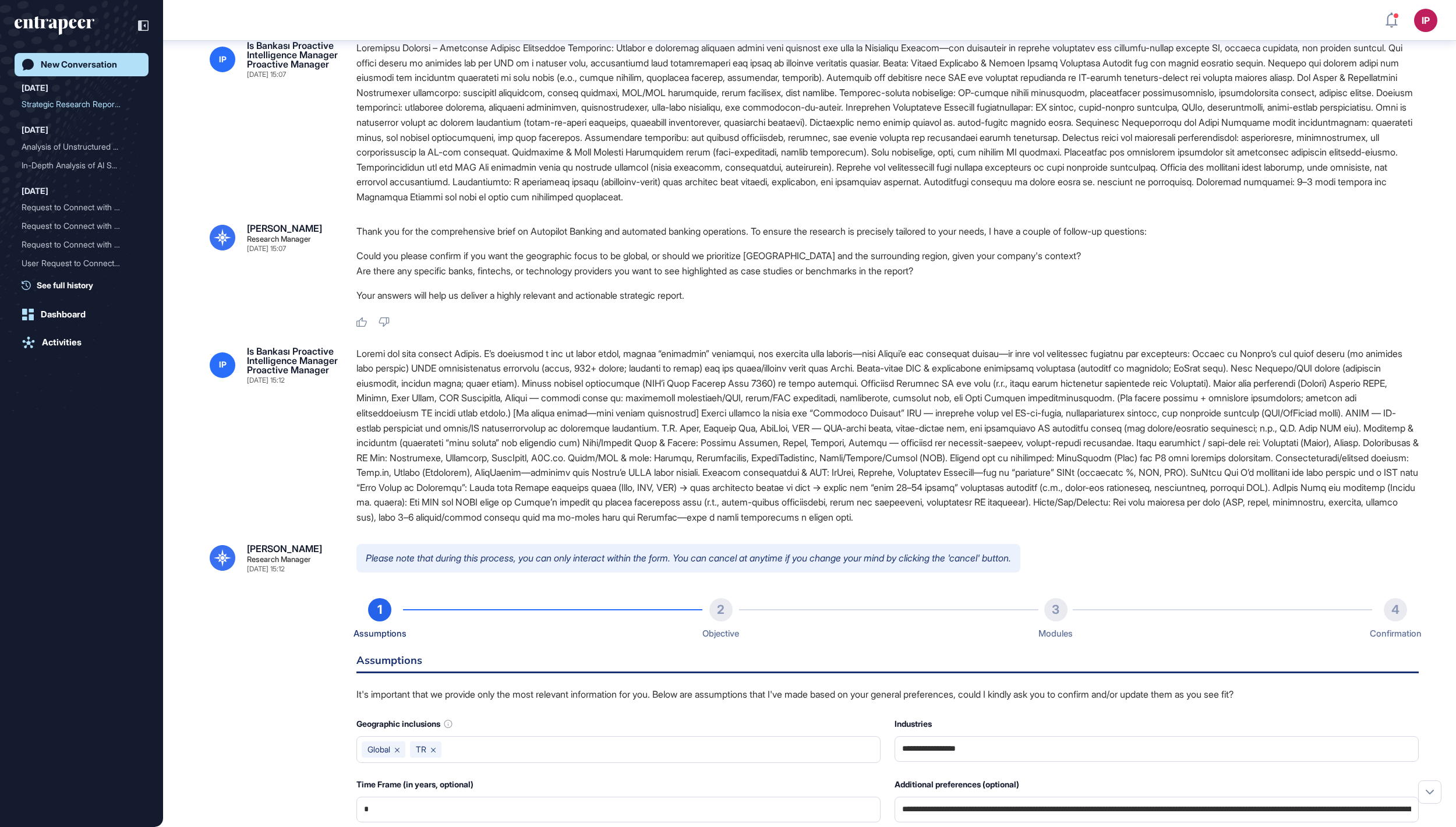
scroll to position [453, 0]
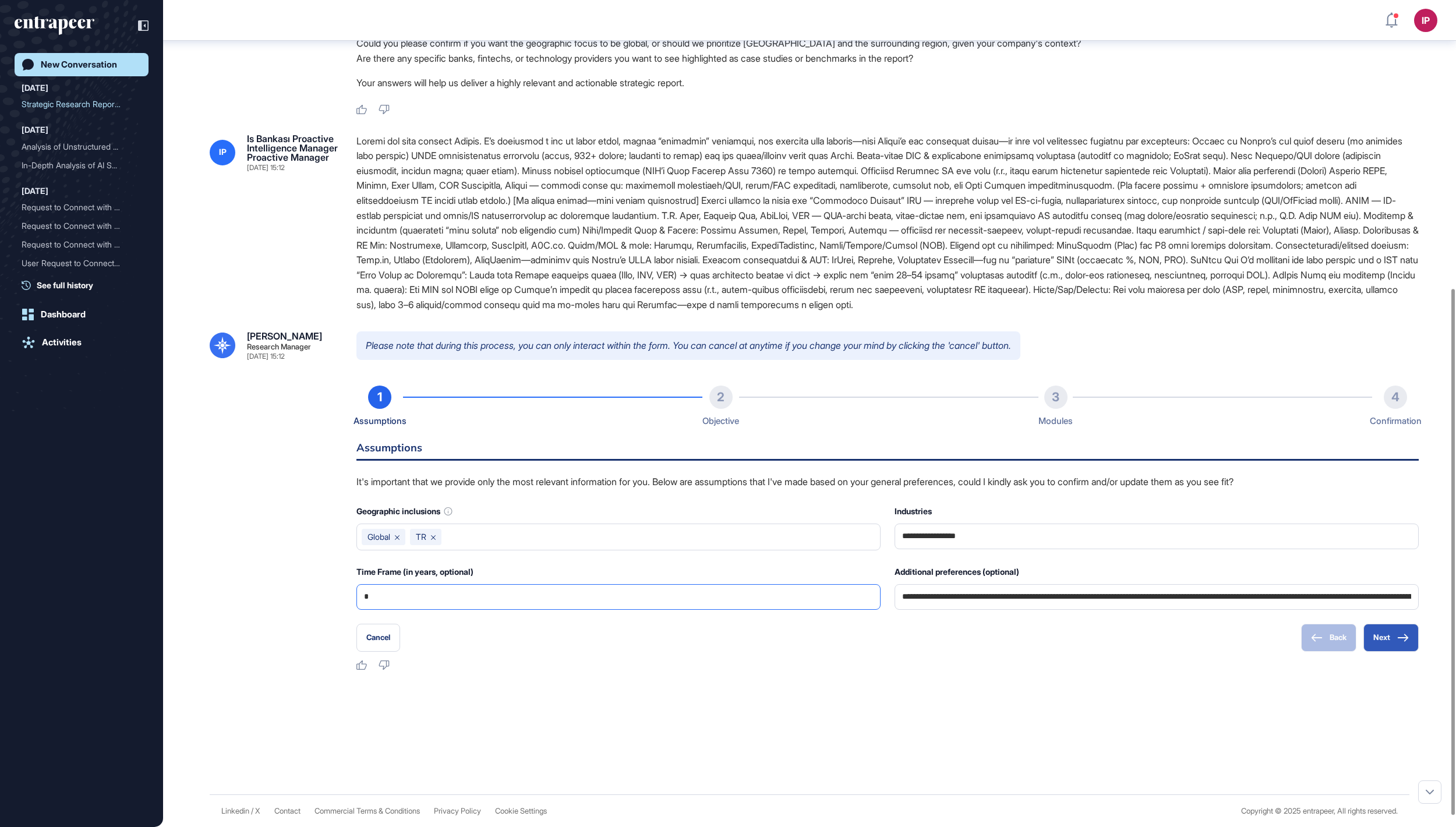
click at [550, 609] on input "*" at bounding box center [618, 597] width 509 height 25
type input "*"
click at [1386, 652] on button "Next" at bounding box center [1390, 638] width 55 height 28
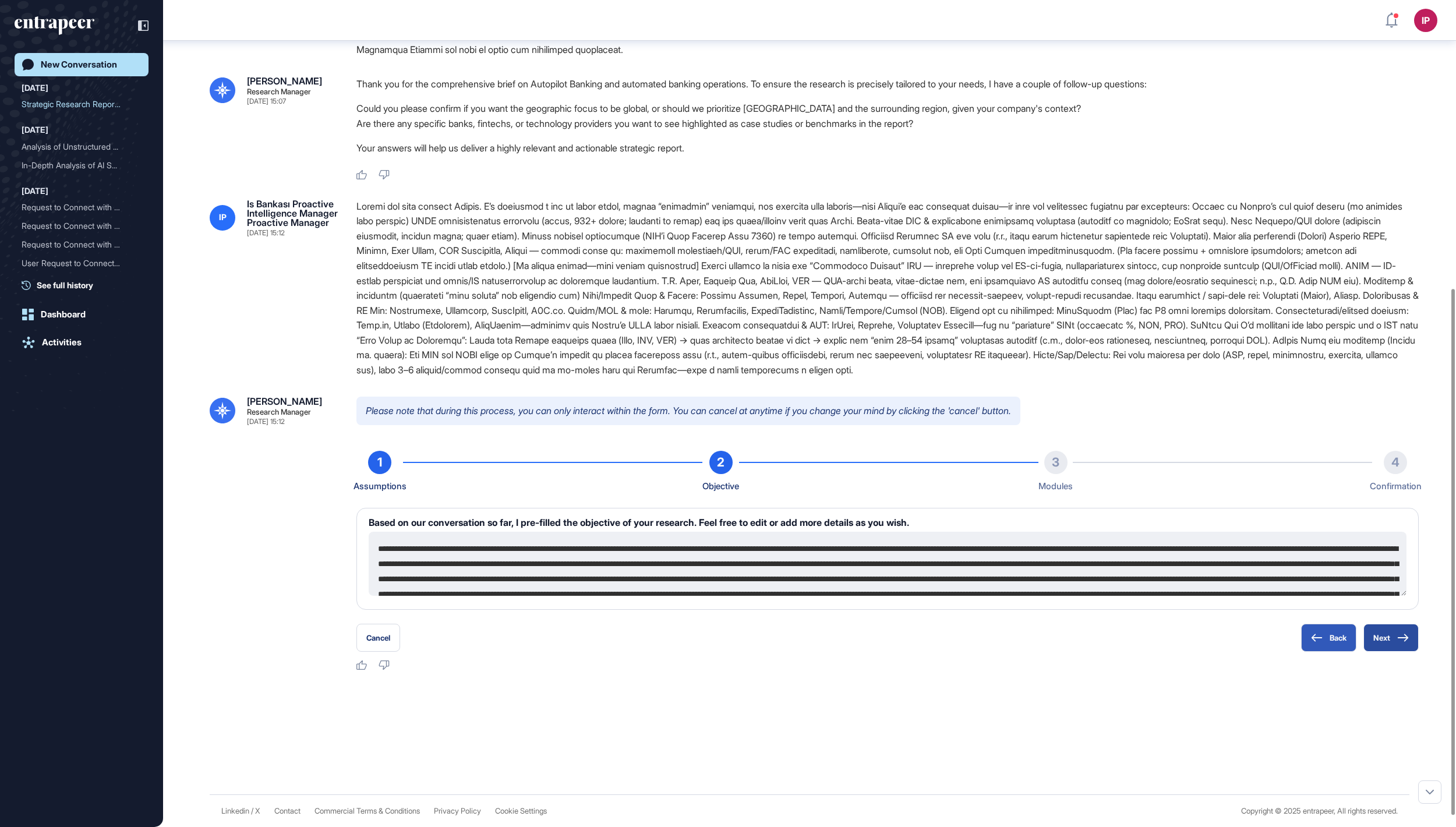
click at [1387, 653] on div "Please note that during this process, you can only interact within the form. Yo…" at bounding box center [887, 534] width 1062 height 275
click at [1388, 636] on button "Next" at bounding box center [1390, 638] width 55 height 28
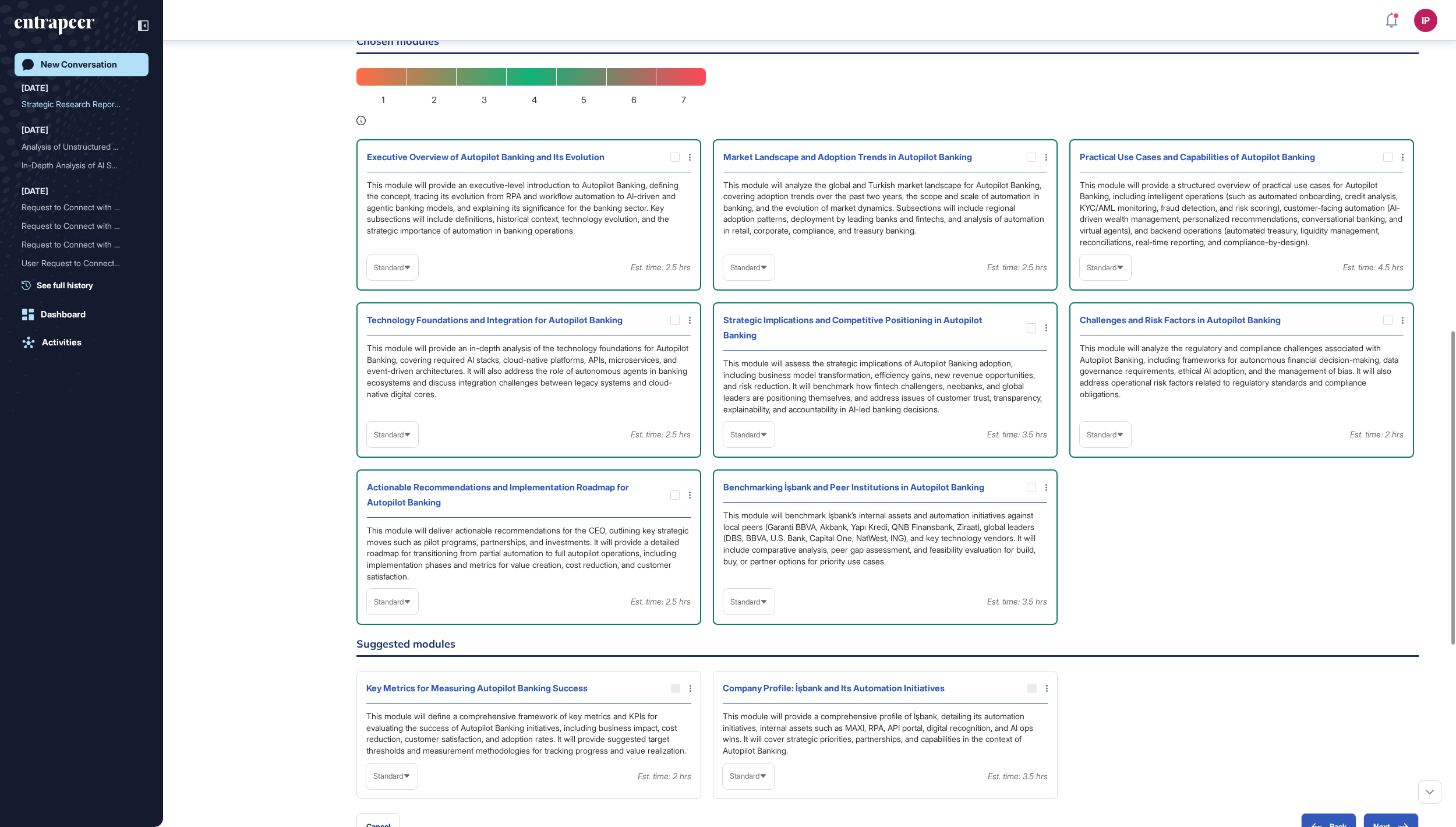
scroll to position [871, 0]
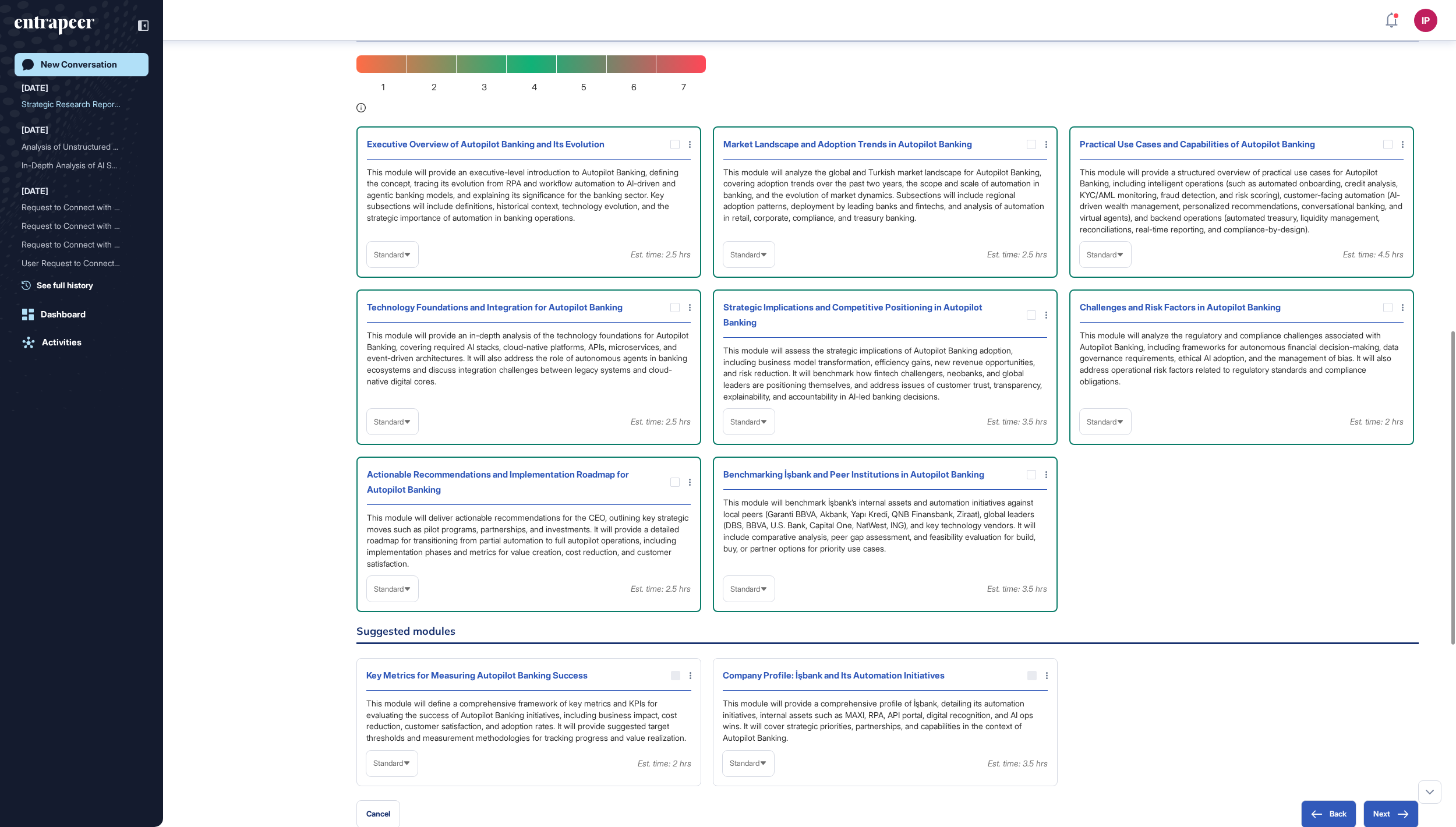
click at [415, 266] on div "Standard" at bounding box center [392, 254] width 51 height 22
click at [403, 294] on li "High-Level" at bounding box center [392, 283] width 44 height 23
click at [1124, 266] on div "Standard" at bounding box center [1105, 254] width 51 height 22
click at [1106, 341] on li "In-depth" at bounding box center [1105, 329] width 44 height 23
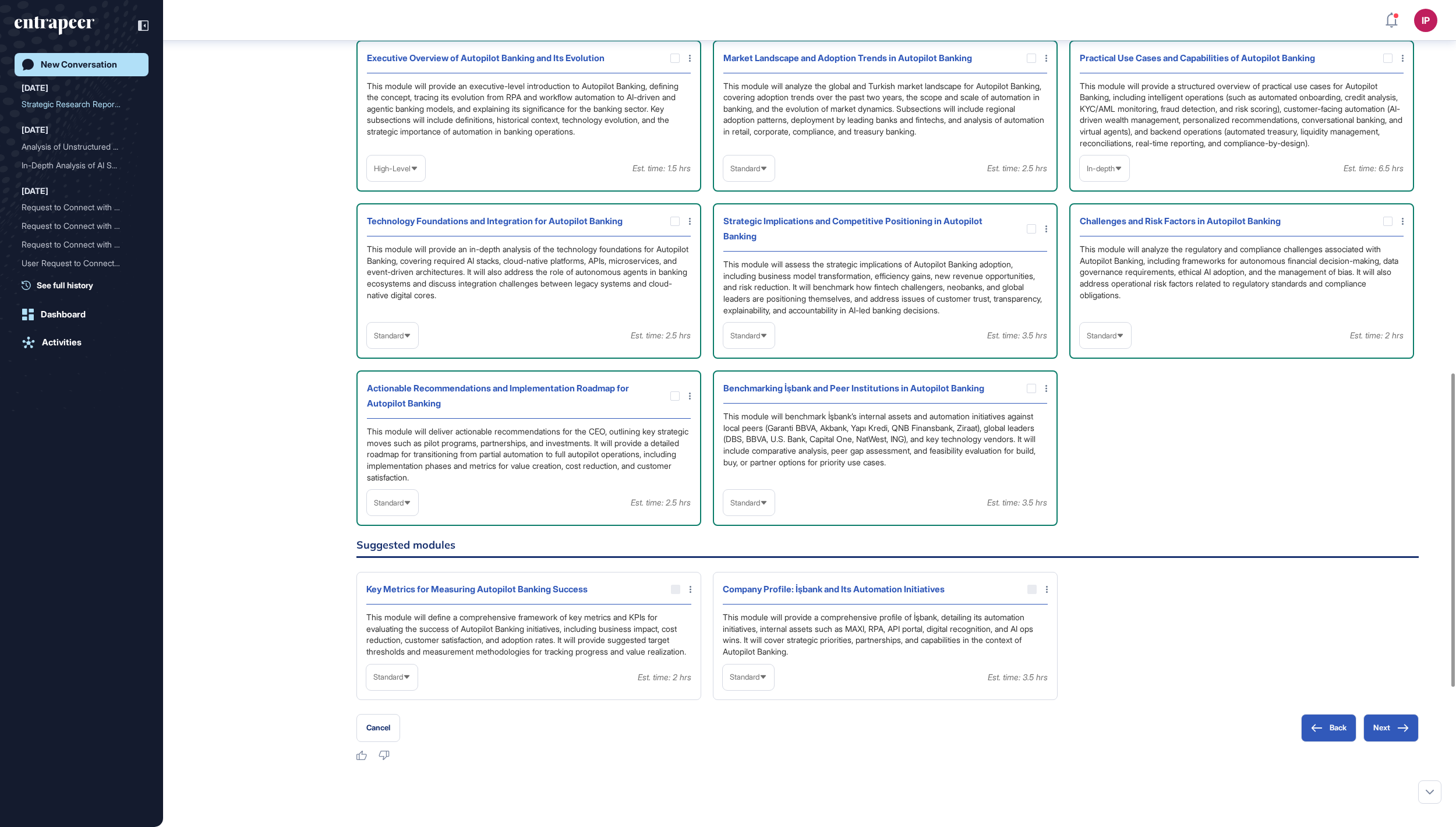
scroll to position [983, 0]
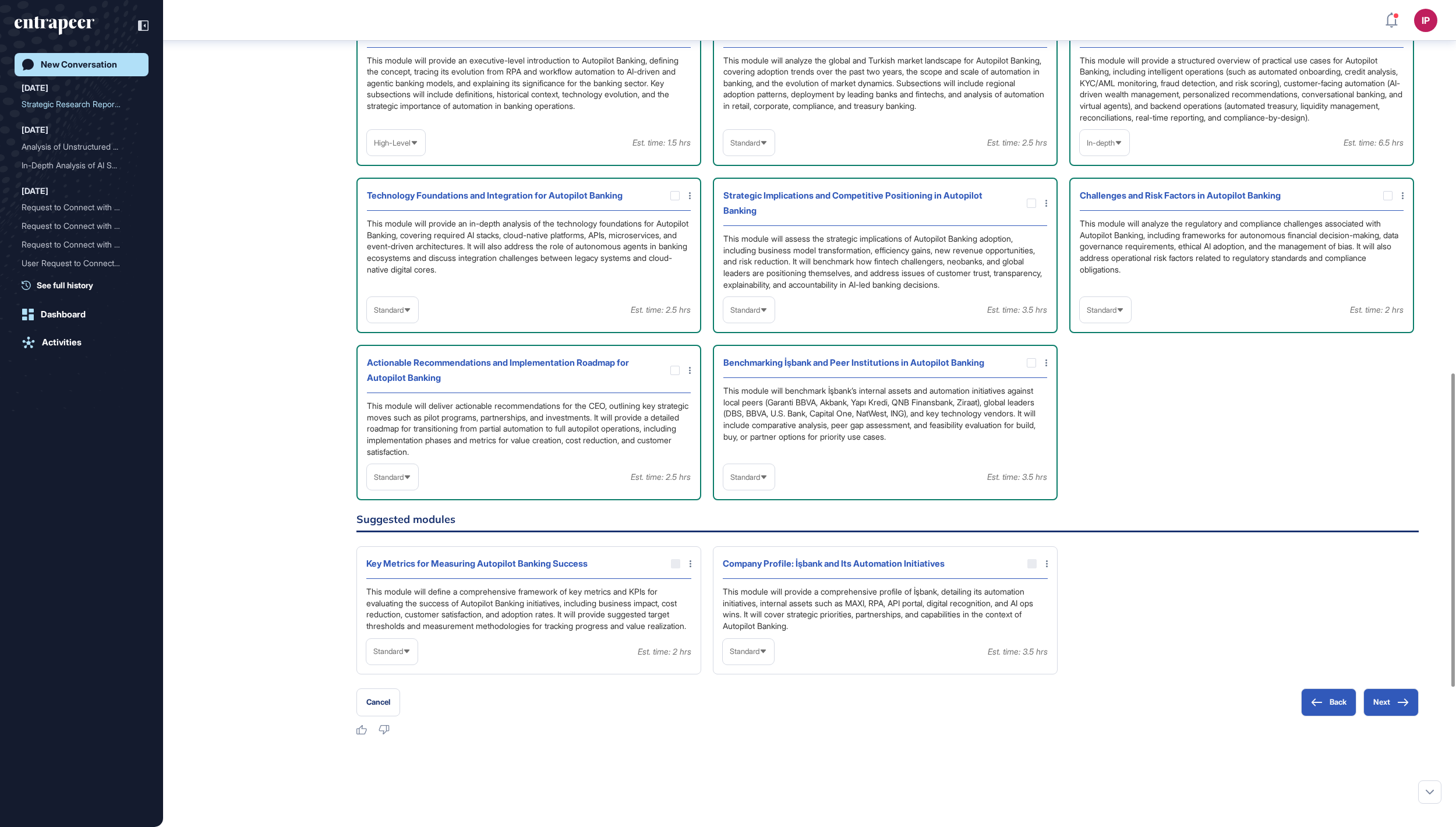
click at [1116, 314] on span "Standard" at bounding box center [1101, 310] width 29 height 9
click at [1097, 396] on li "In-depth" at bounding box center [1105, 384] width 44 height 23
click at [760, 314] on span "Standard" at bounding box center [745, 310] width 29 height 9
click at [759, 396] on li "In-depth" at bounding box center [749, 384] width 44 height 23
click at [388, 314] on span "Standard" at bounding box center [389, 310] width 29 height 9
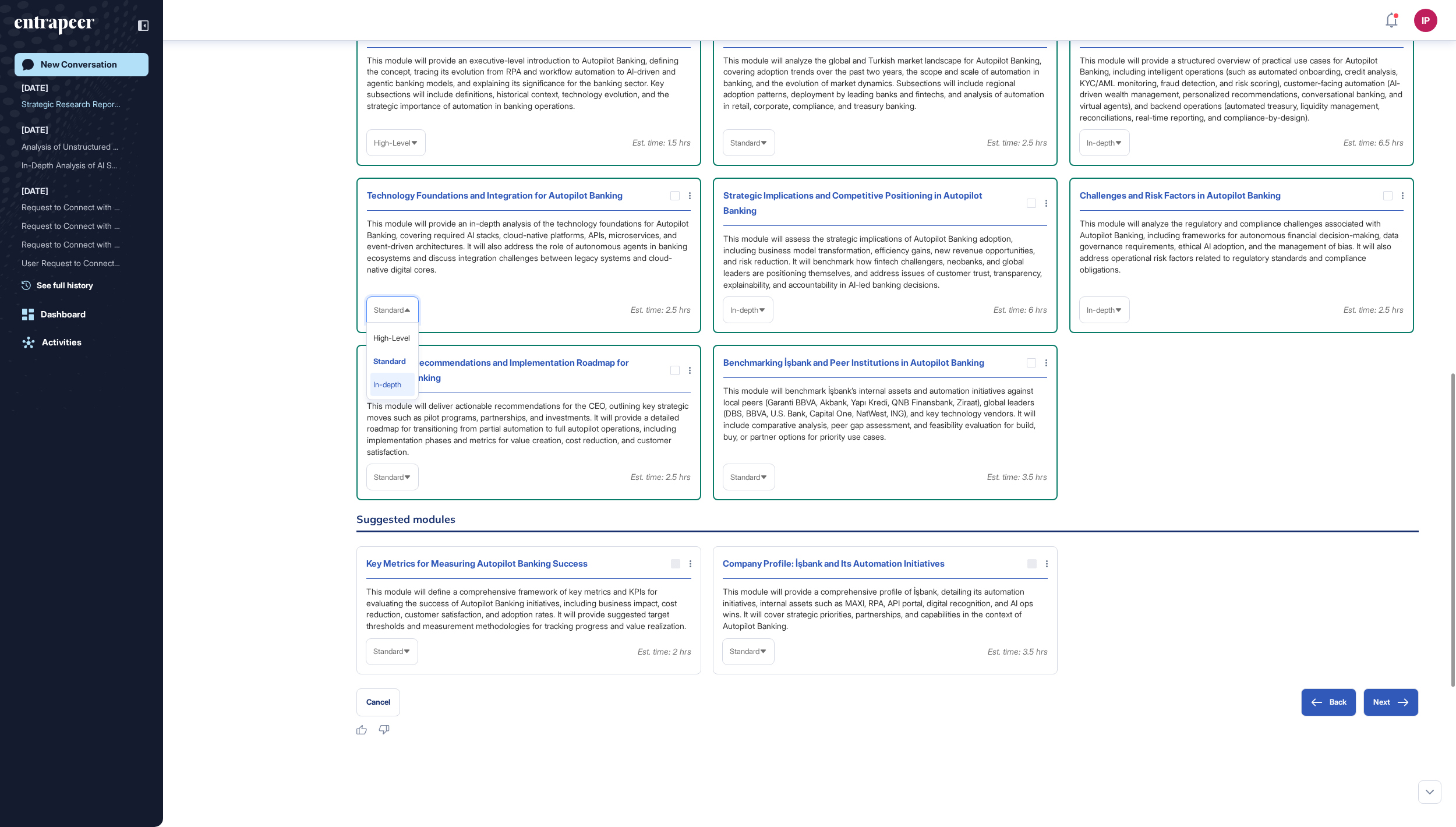
click at [390, 396] on li "In-depth" at bounding box center [392, 384] width 44 height 23
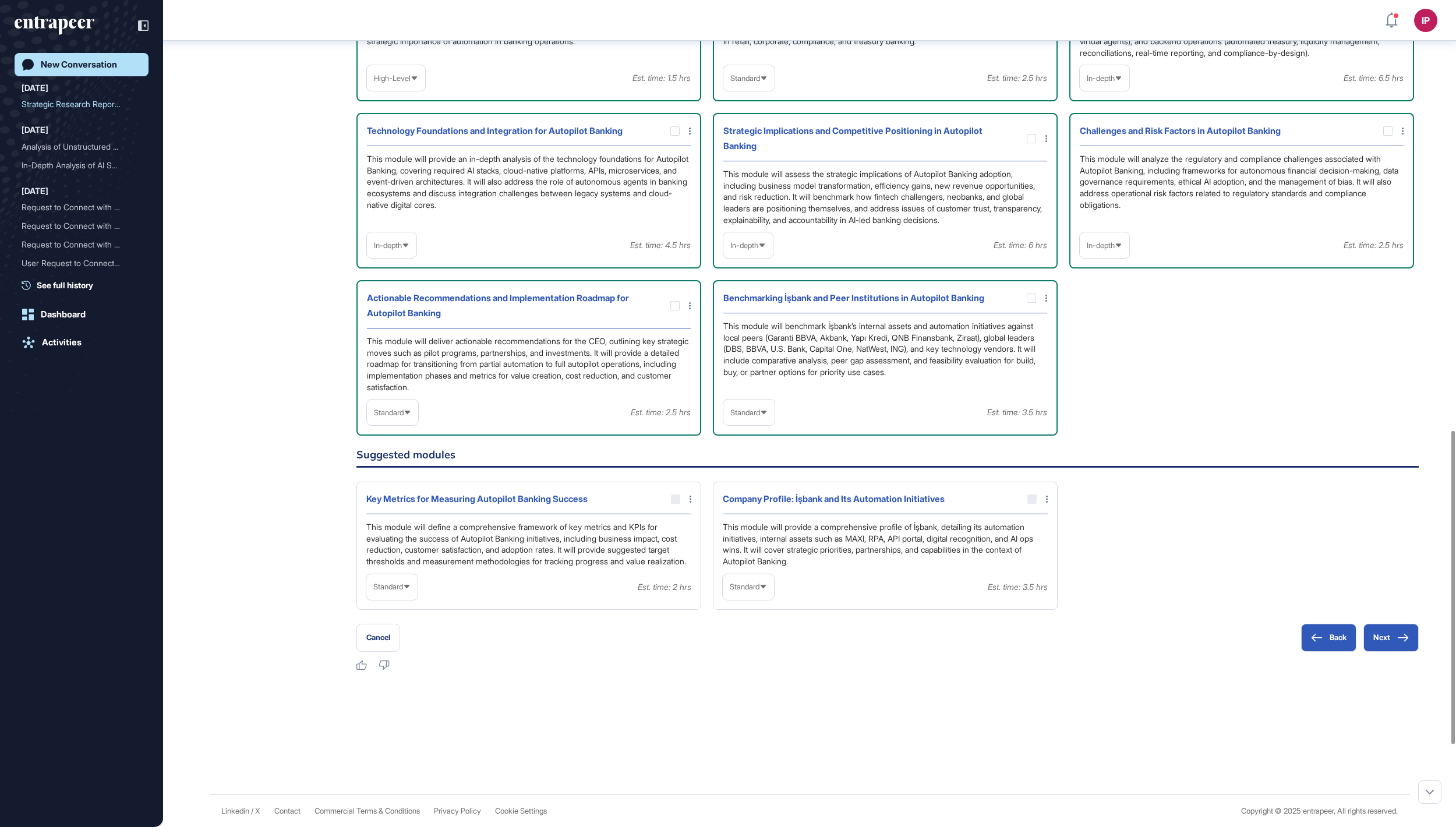
click at [411, 417] on icon at bounding box center [407, 413] width 8 height 8
click at [404, 499] on li "In-depth" at bounding box center [392, 487] width 44 height 23
click at [745, 417] on span "Standard" at bounding box center [745, 412] width 29 height 9
click at [758, 499] on li "In-depth" at bounding box center [749, 487] width 44 height 23
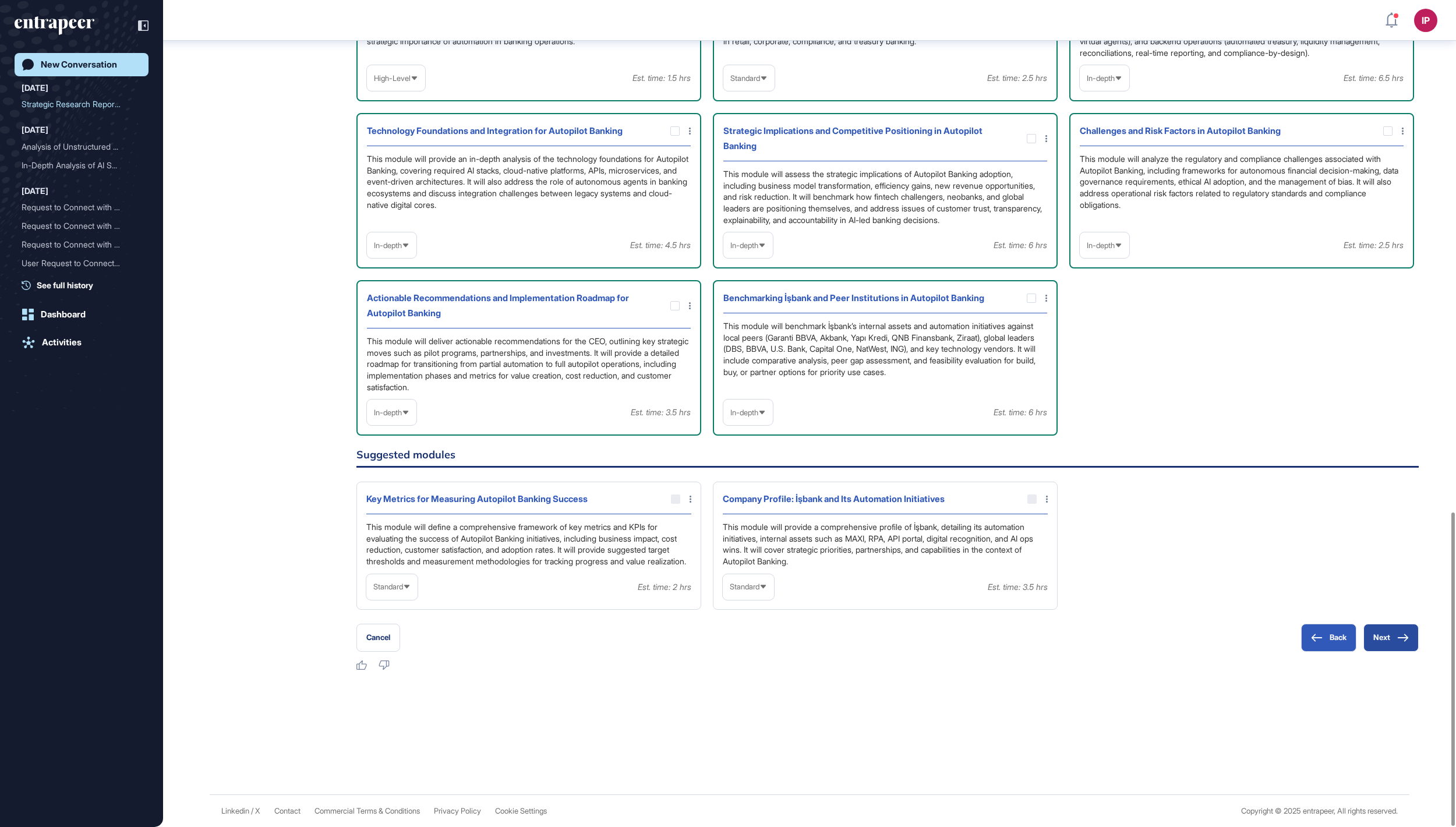
click at [1388, 633] on button "Next" at bounding box center [1390, 638] width 55 height 28
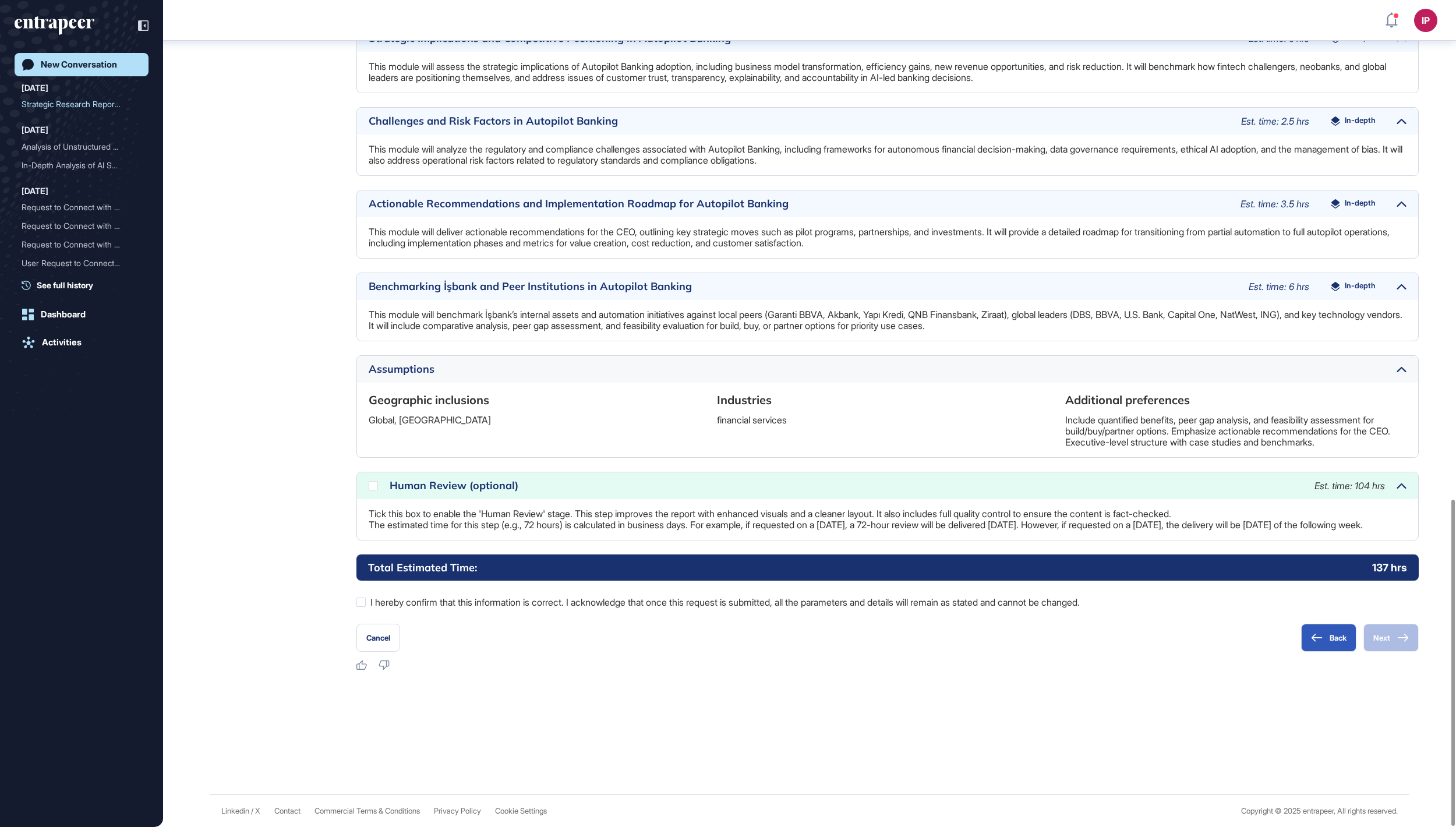
scroll to position [1264, 0]
click at [369, 602] on label "I hereby confirm that this information is correct. I acknowledge that once this…" at bounding box center [887, 602] width 1062 height 15
click at [0, 0] on icon at bounding box center [0, 0] width 0 height 0
click at [1380, 635] on button "Next" at bounding box center [1390, 638] width 55 height 28
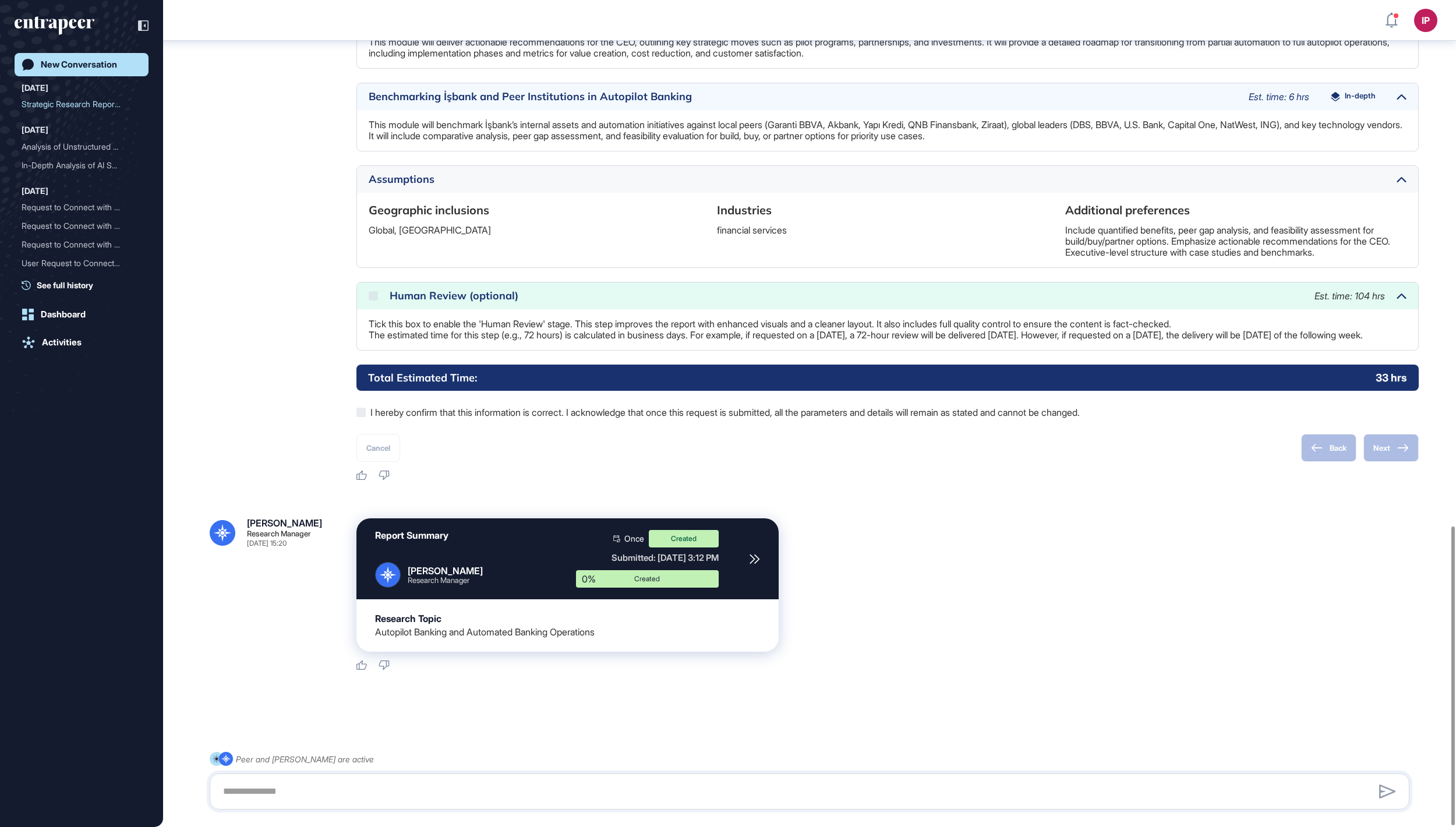
scroll to position [1455, 0]
click at [109, 64] on div "New Conversation" at bounding box center [79, 65] width 77 height 11
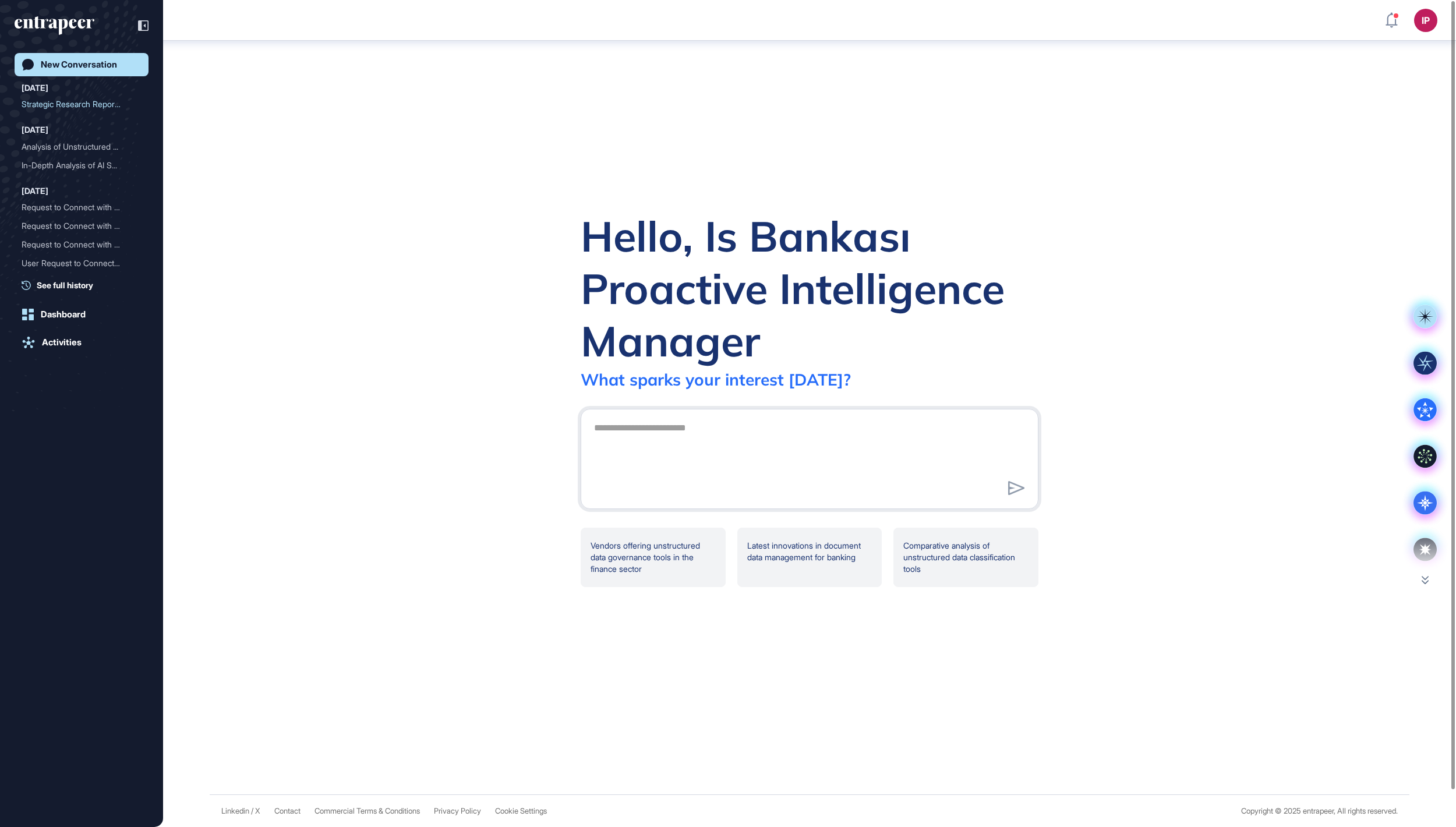
scroll to position [0, 0]
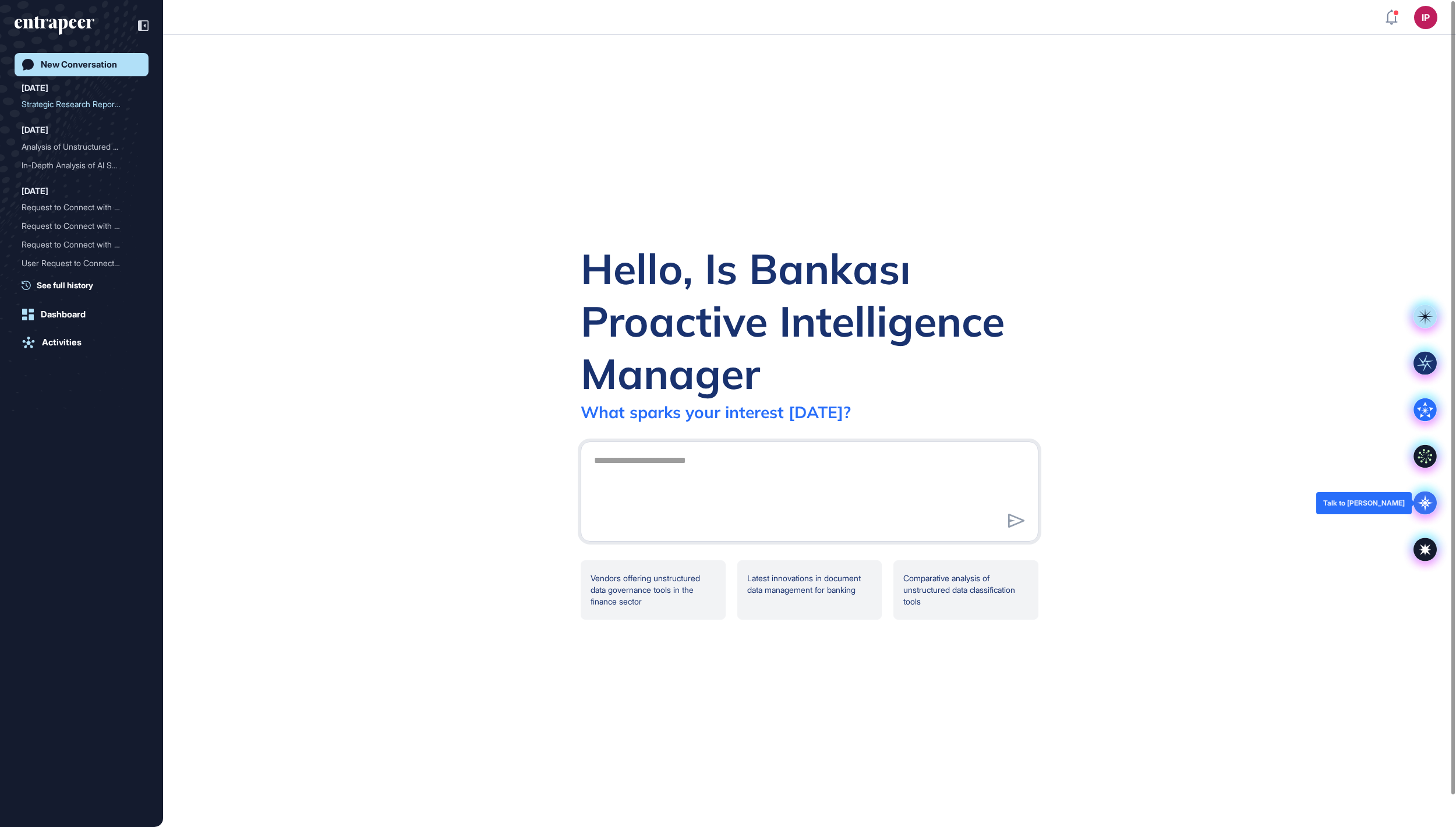
click at [1422, 503] on icon at bounding box center [1424, 503] width 16 height 16
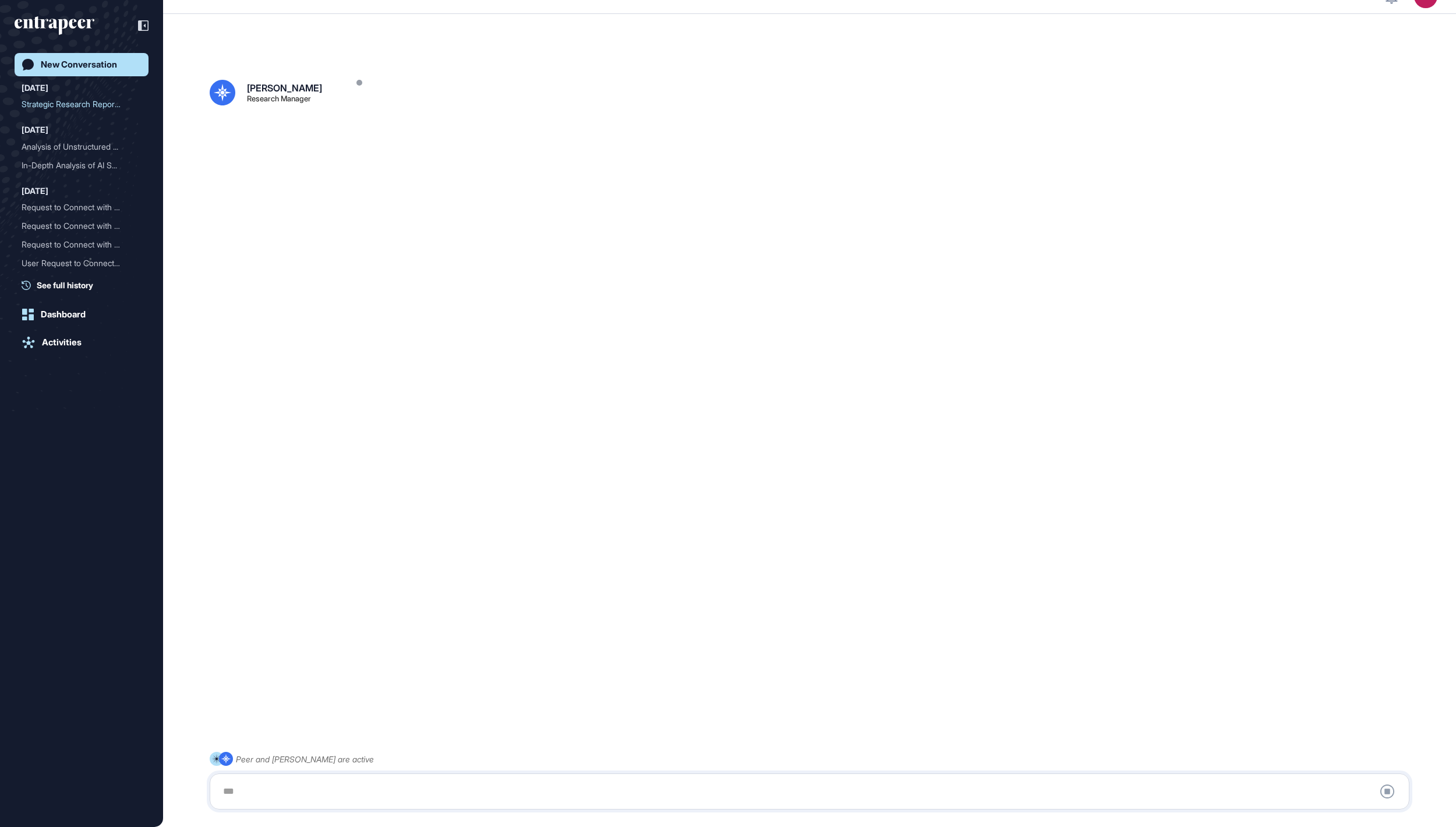
scroll to position [33, 0]
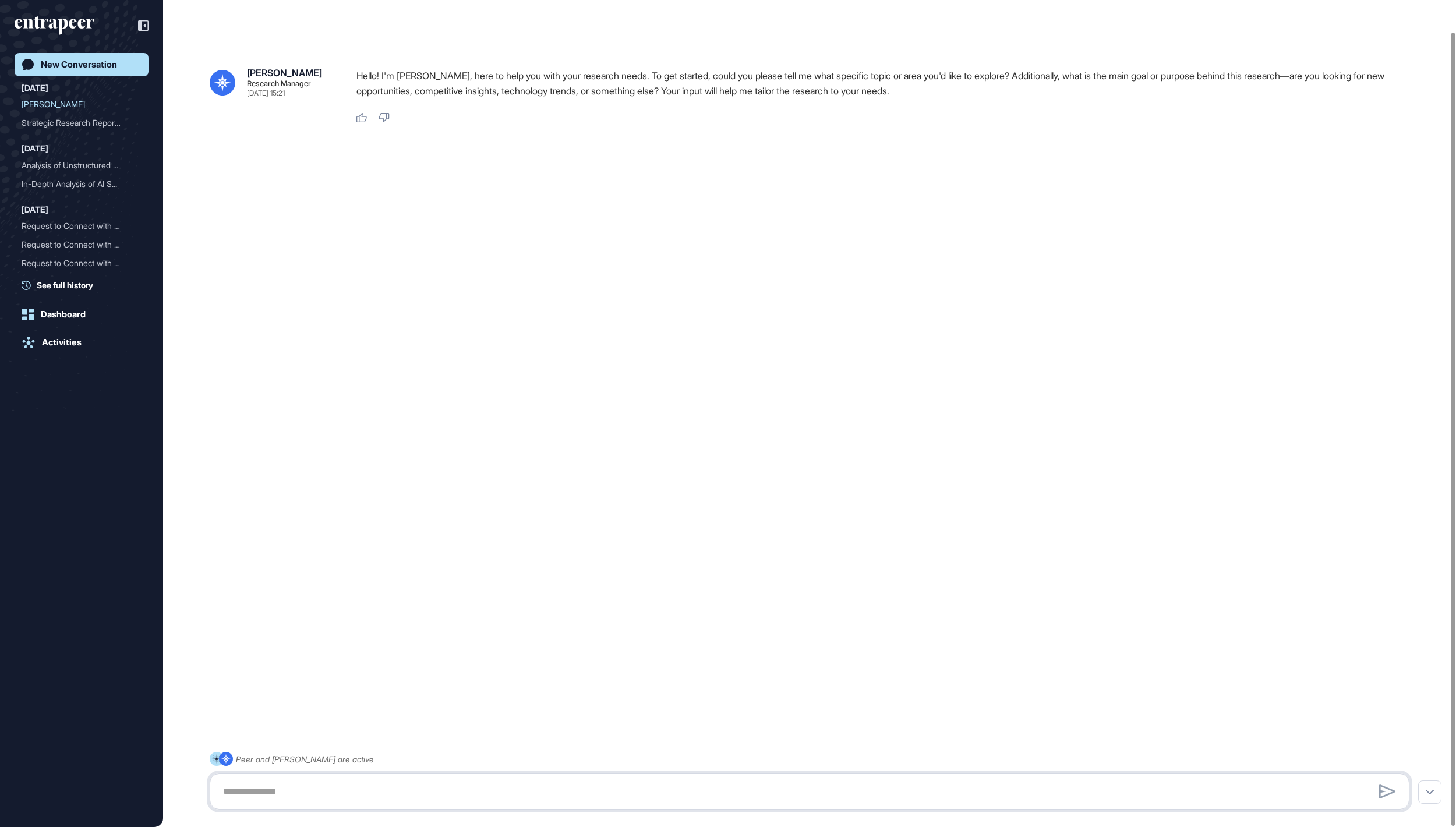
click at [347, 782] on textarea at bounding box center [809, 791] width 1187 height 23
paste textarea "**********"
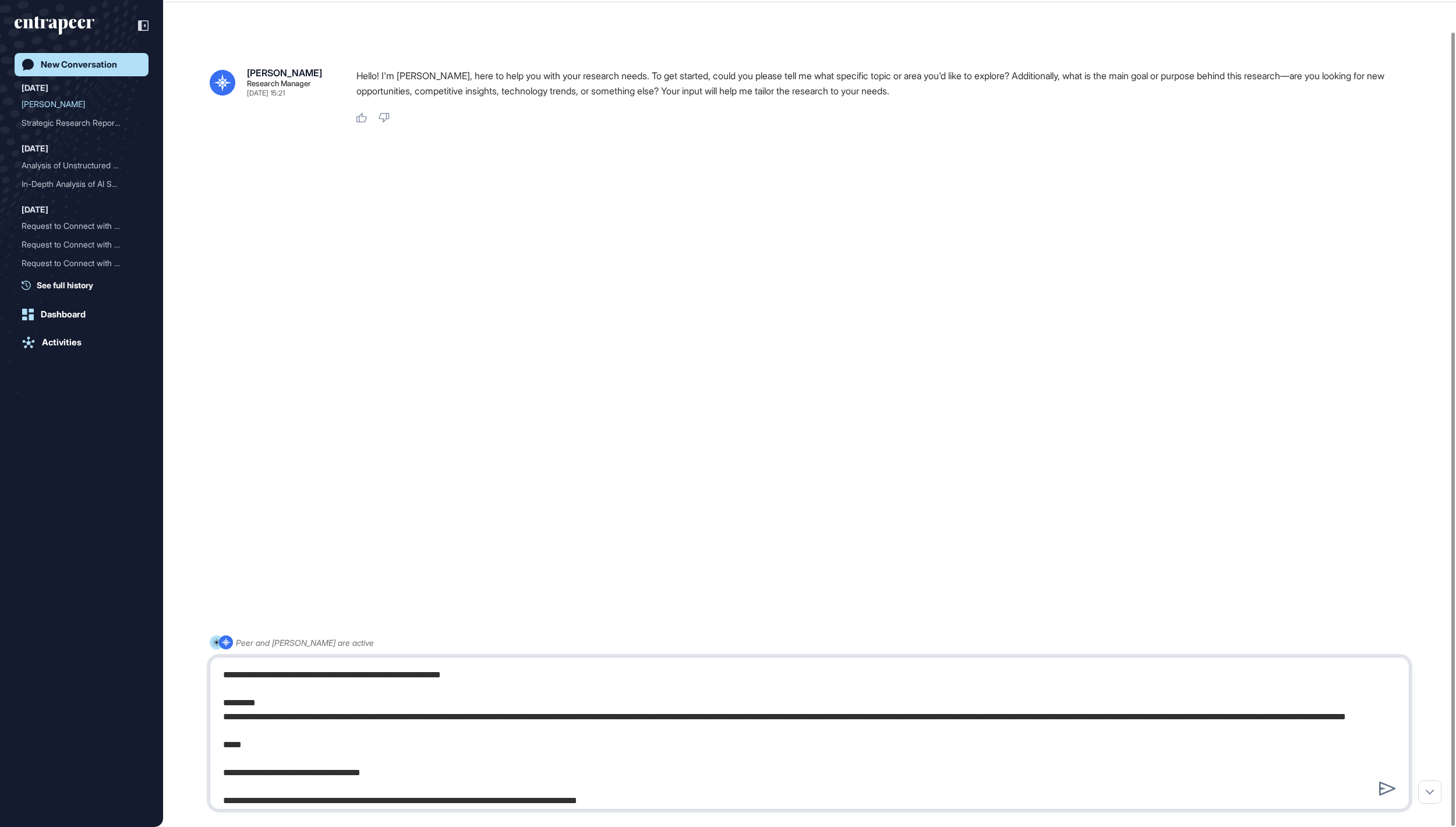
scroll to position [0, 0]
drag, startPoint x: 475, startPoint y: 718, endPoint x: 423, endPoint y: 716, distance: 52.0
click at [423, 716] on textarea at bounding box center [809, 733] width 1186 height 140
type textarea "**********"
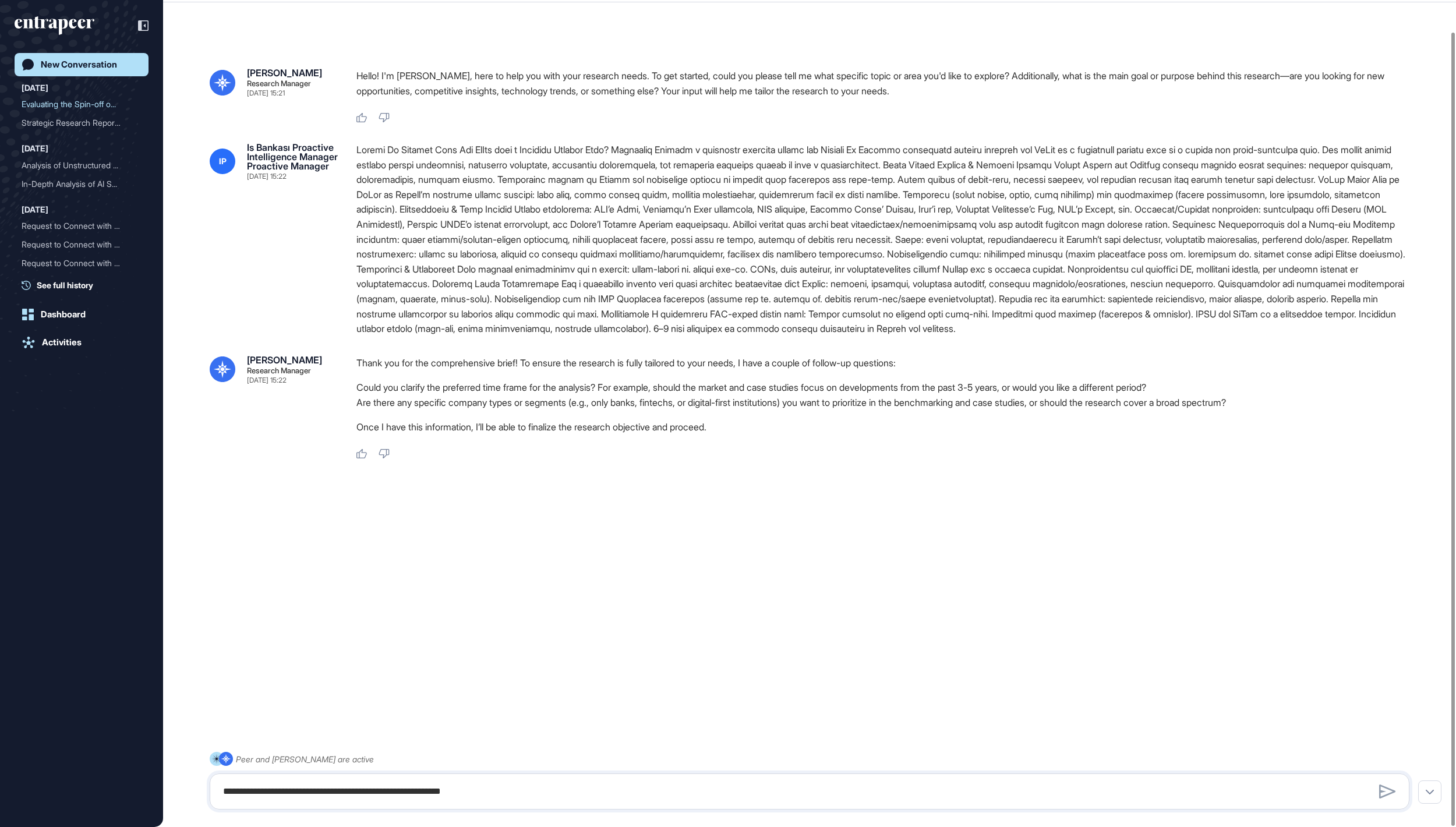
click at [388, 778] on div at bounding box center [810, 791] width 1200 height 36
click at [376, 794] on textarea at bounding box center [809, 791] width 1186 height 23
drag, startPoint x: 1244, startPoint y: 457, endPoint x: 1408, endPoint y: 460, distance: 164.0
click at [1408, 410] on li "Are there any specific company types or segments (e.g., only banks, fintechs, o…" at bounding box center [887, 403] width 1062 height 15
copy li "research cover a broad spectrum"
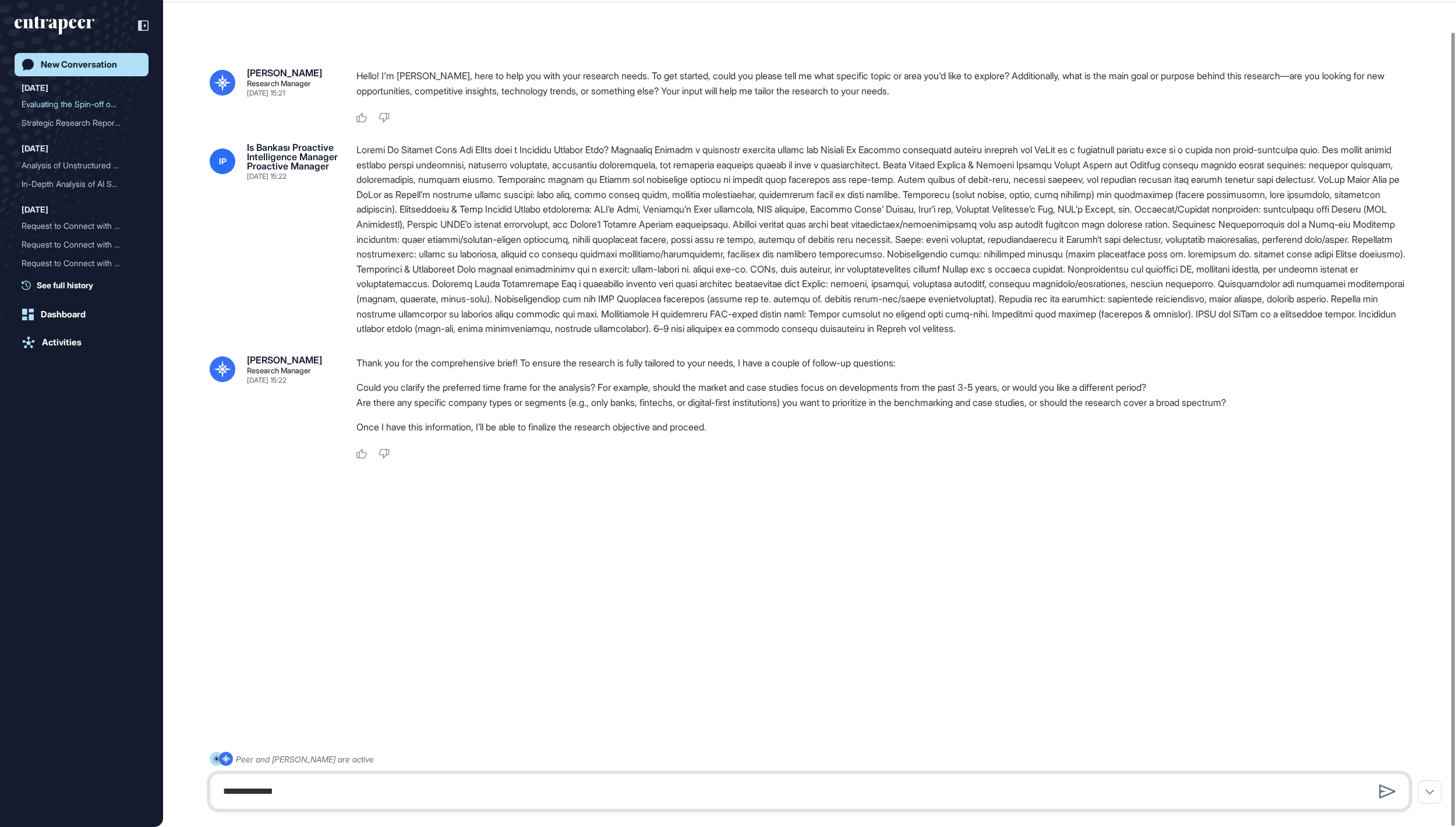
click at [930, 784] on textarea "**********" at bounding box center [809, 791] width 1186 height 23
paste textarea "**********"
type textarea "**********"
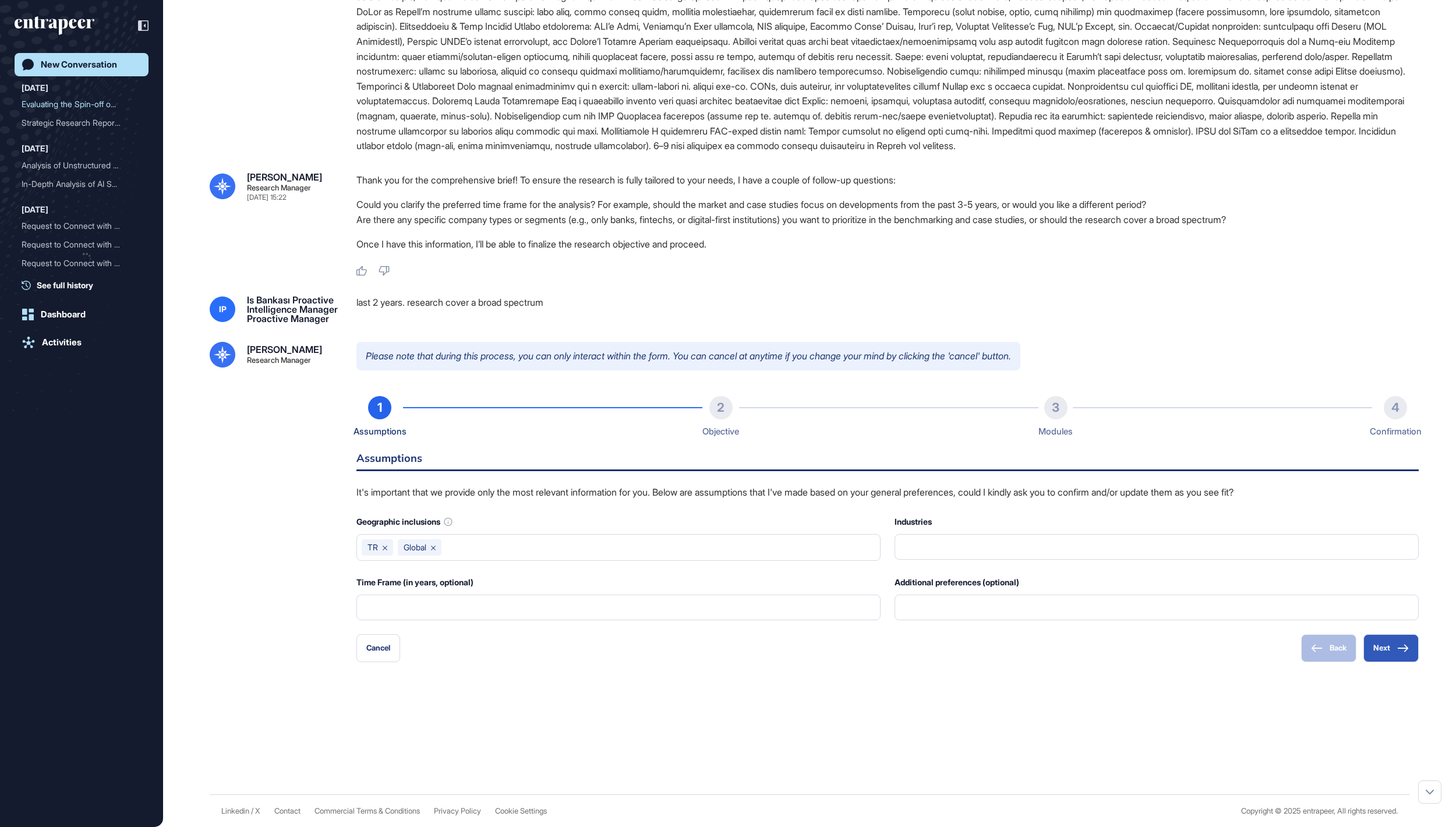
scroll to position [300, 0]
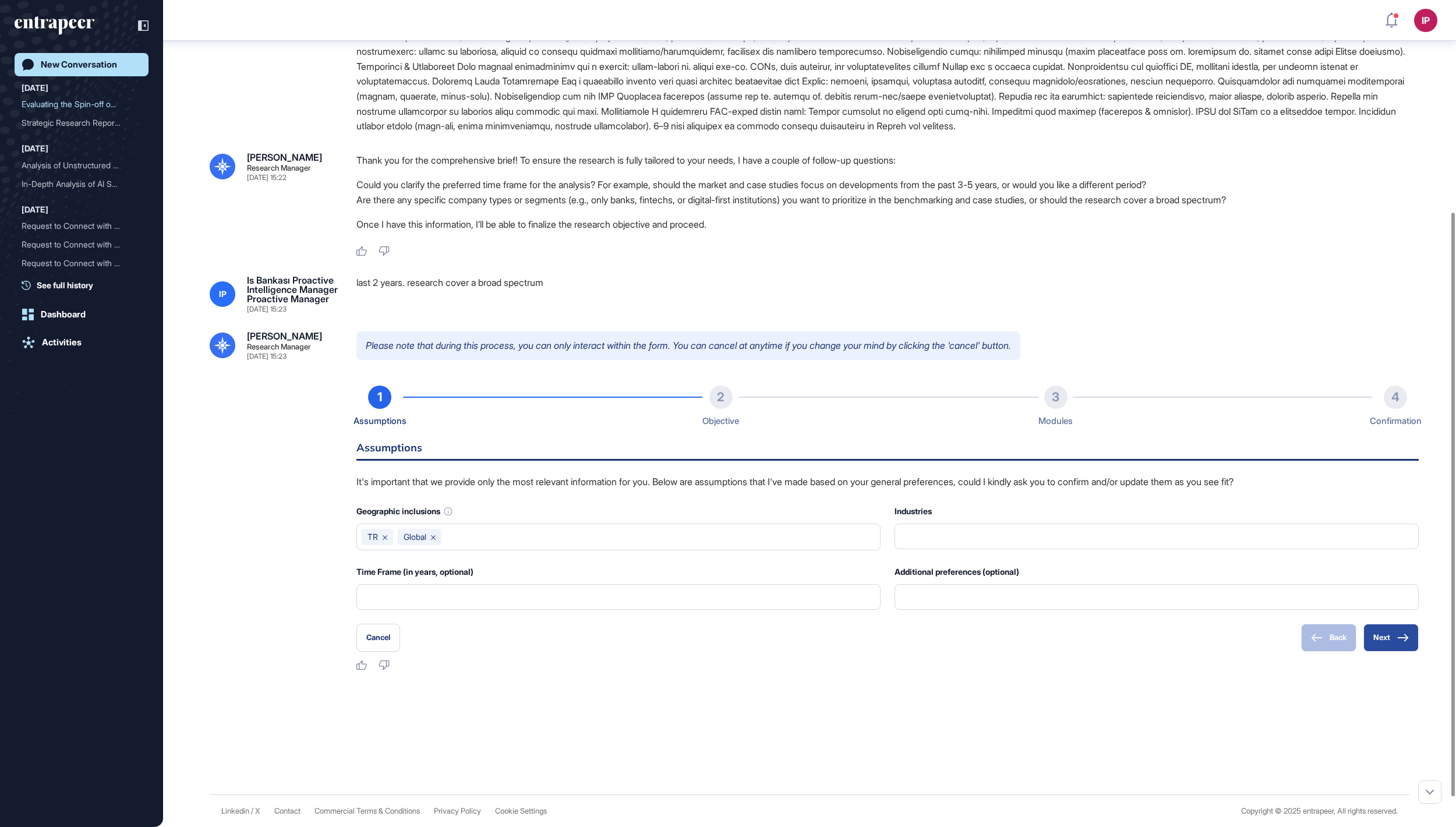
click at [1390, 652] on button "Next" at bounding box center [1390, 638] width 55 height 28
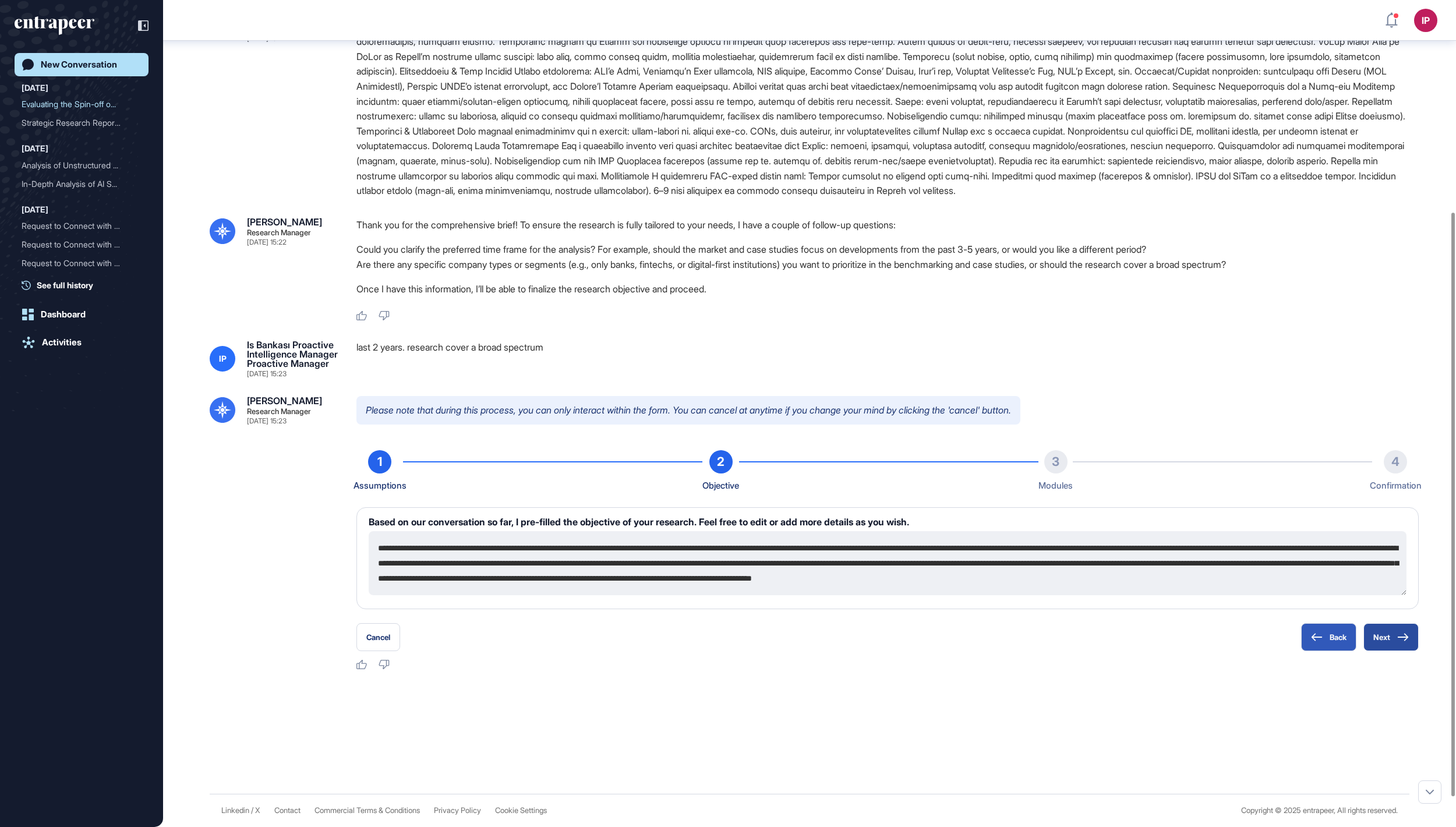
scroll to position [252, 0]
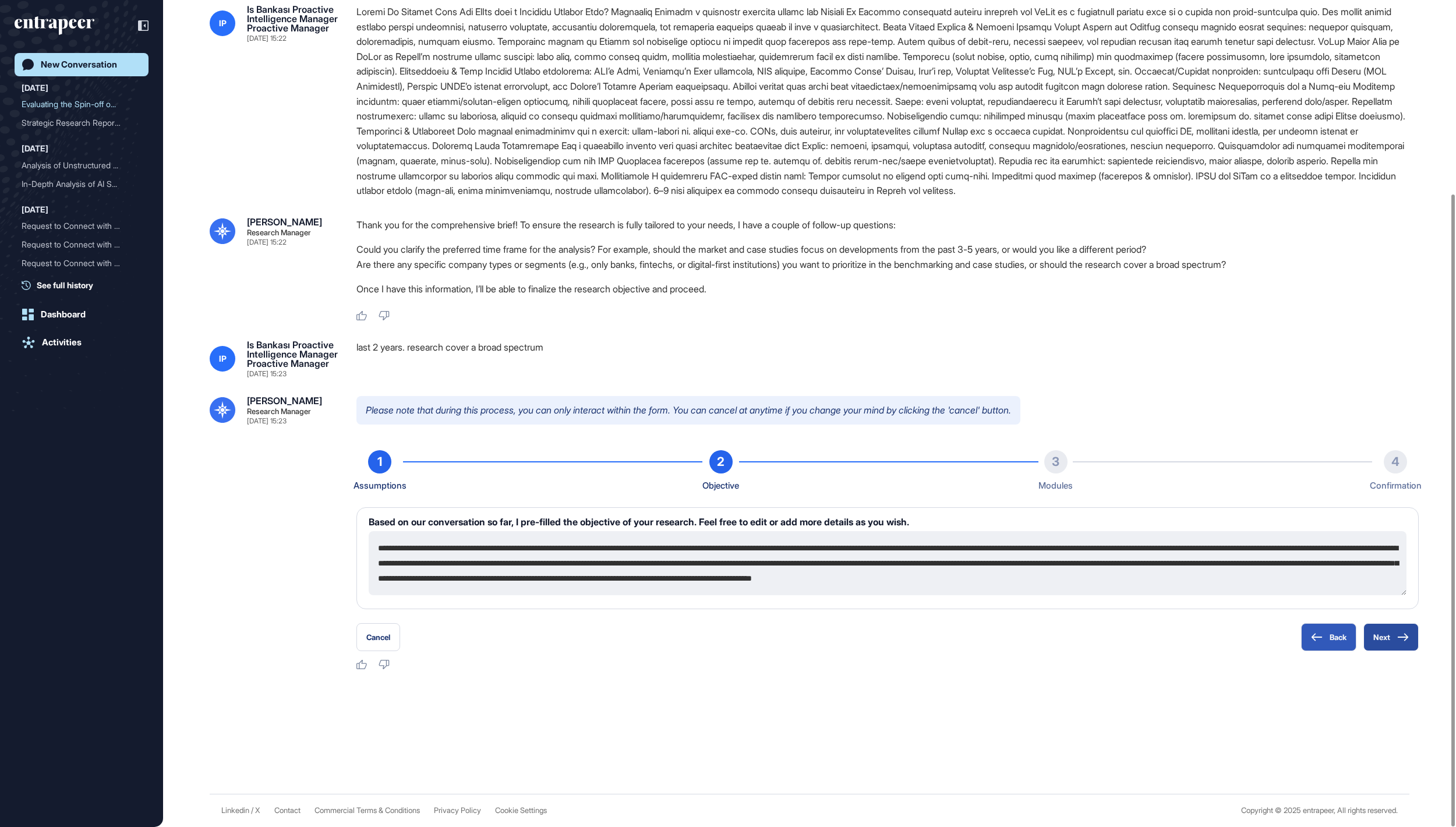
click at [1390, 637] on button "Next" at bounding box center [1390, 637] width 55 height 28
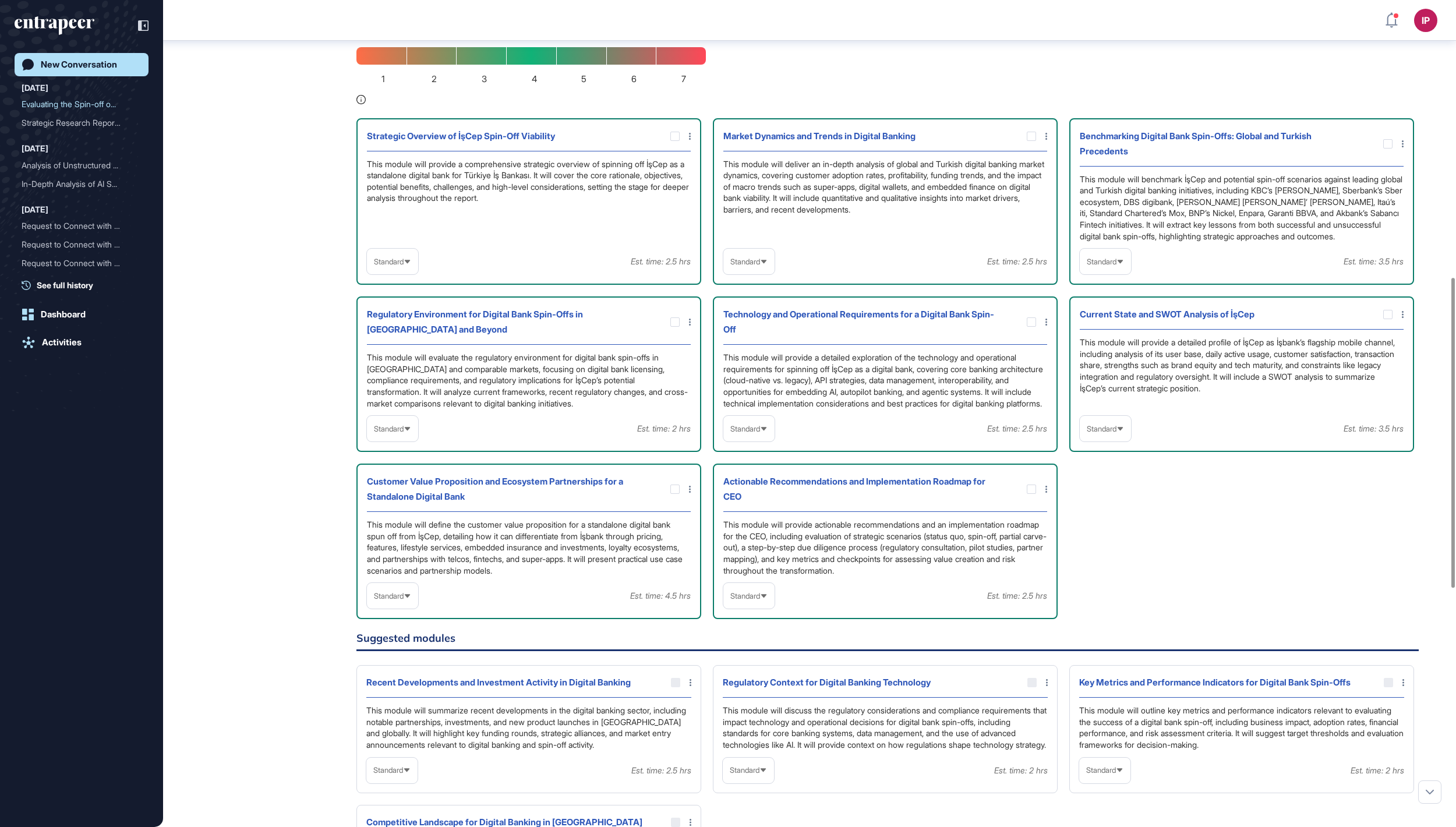
scroll to position [763, 0]
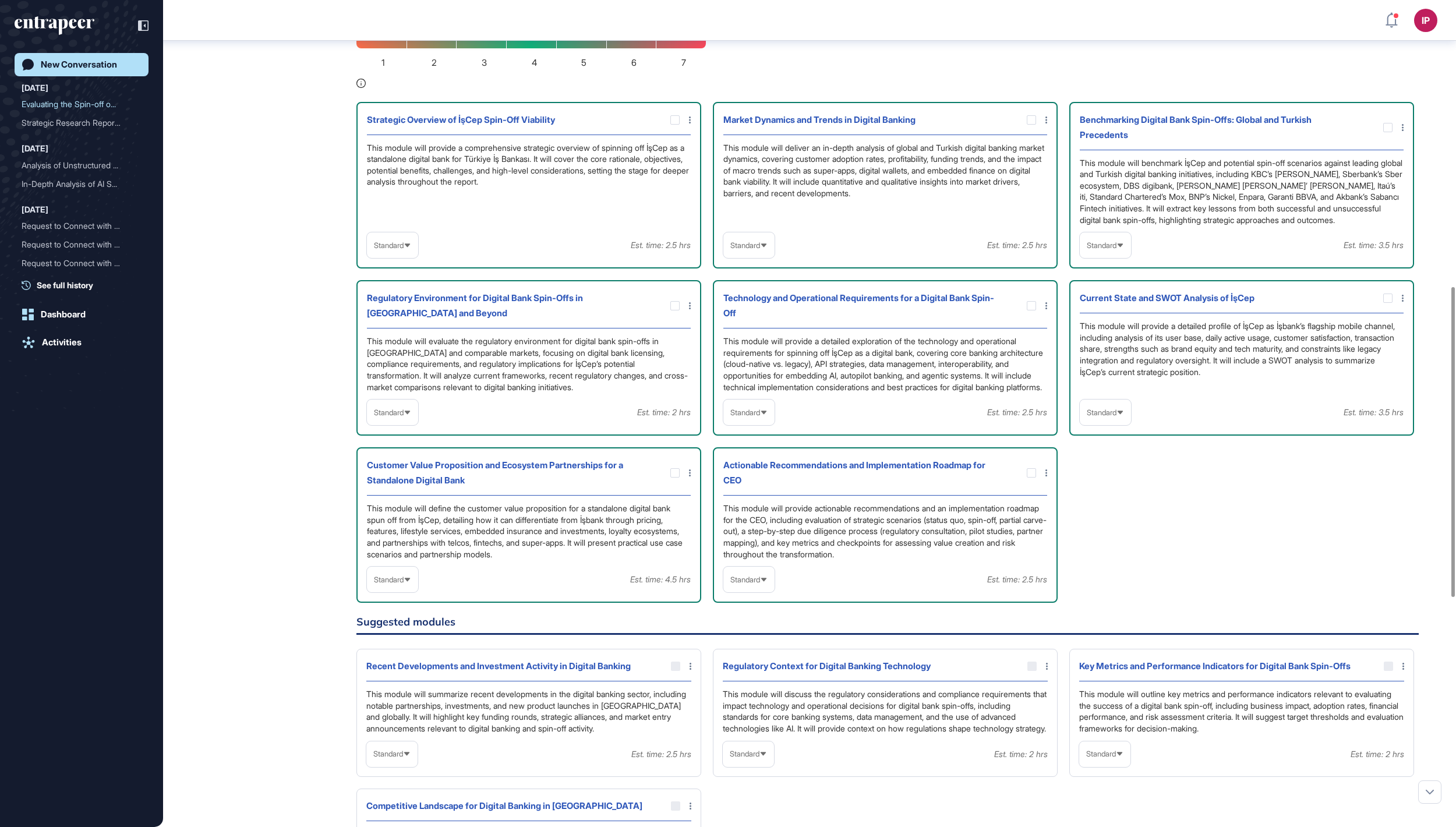
click at [411, 257] on div "Standard" at bounding box center [392, 245] width 51 height 22
click at [404, 285] on li "High-Level" at bounding box center [392, 273] width 44 height 23
click at [767, 249] on icon at bounding box center [764, 245] width 8 height 8
click at [760, 285] on li "High-Level" at bounding box center [749, 273] width 44 height 23
click at [1124, 249] on icon at bounding box center [1120, 245] width 8 height 8
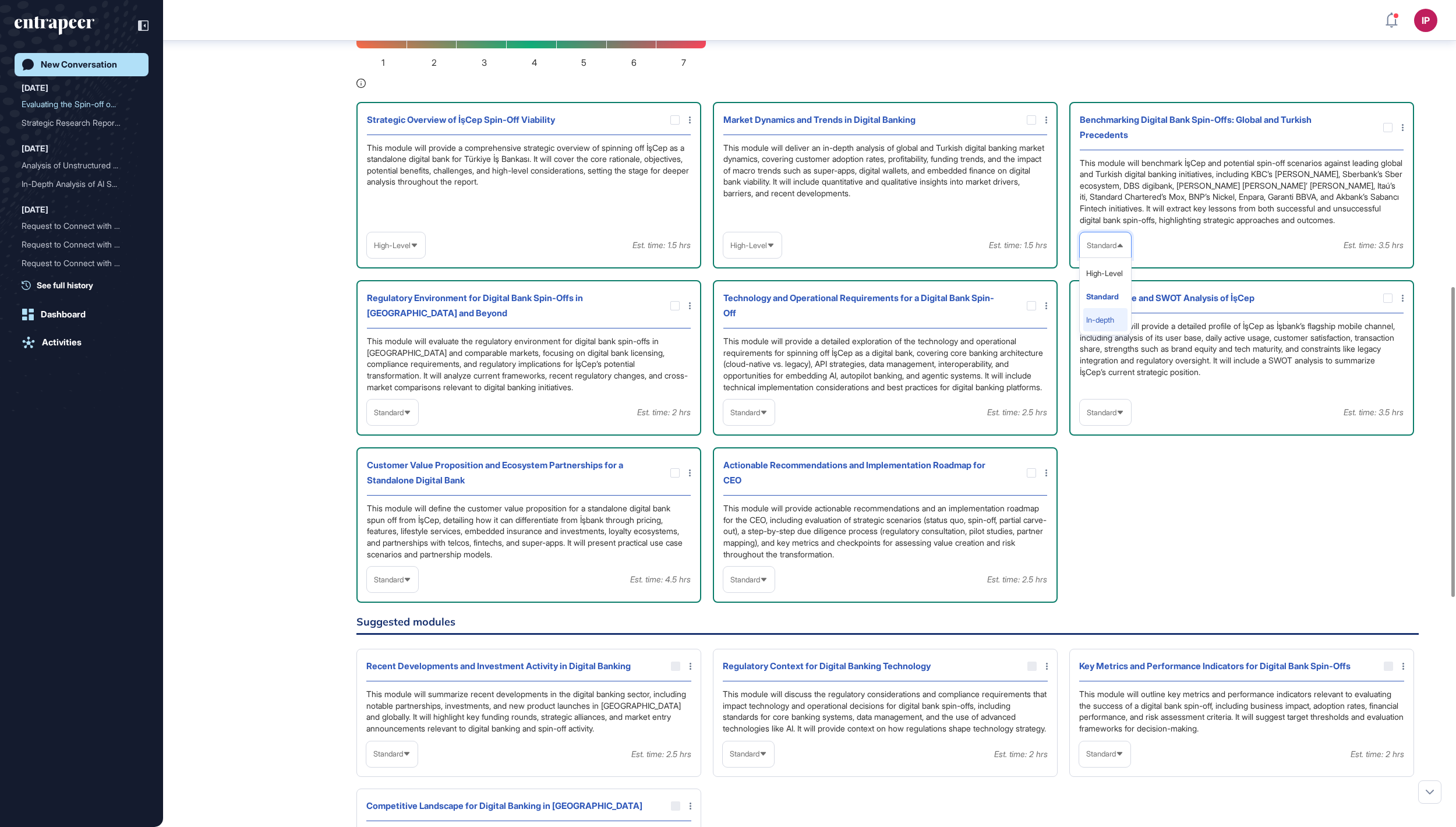
click at [1101, 331] on li "In-depth" at bounding box center [1105, 320] width 44 height 23
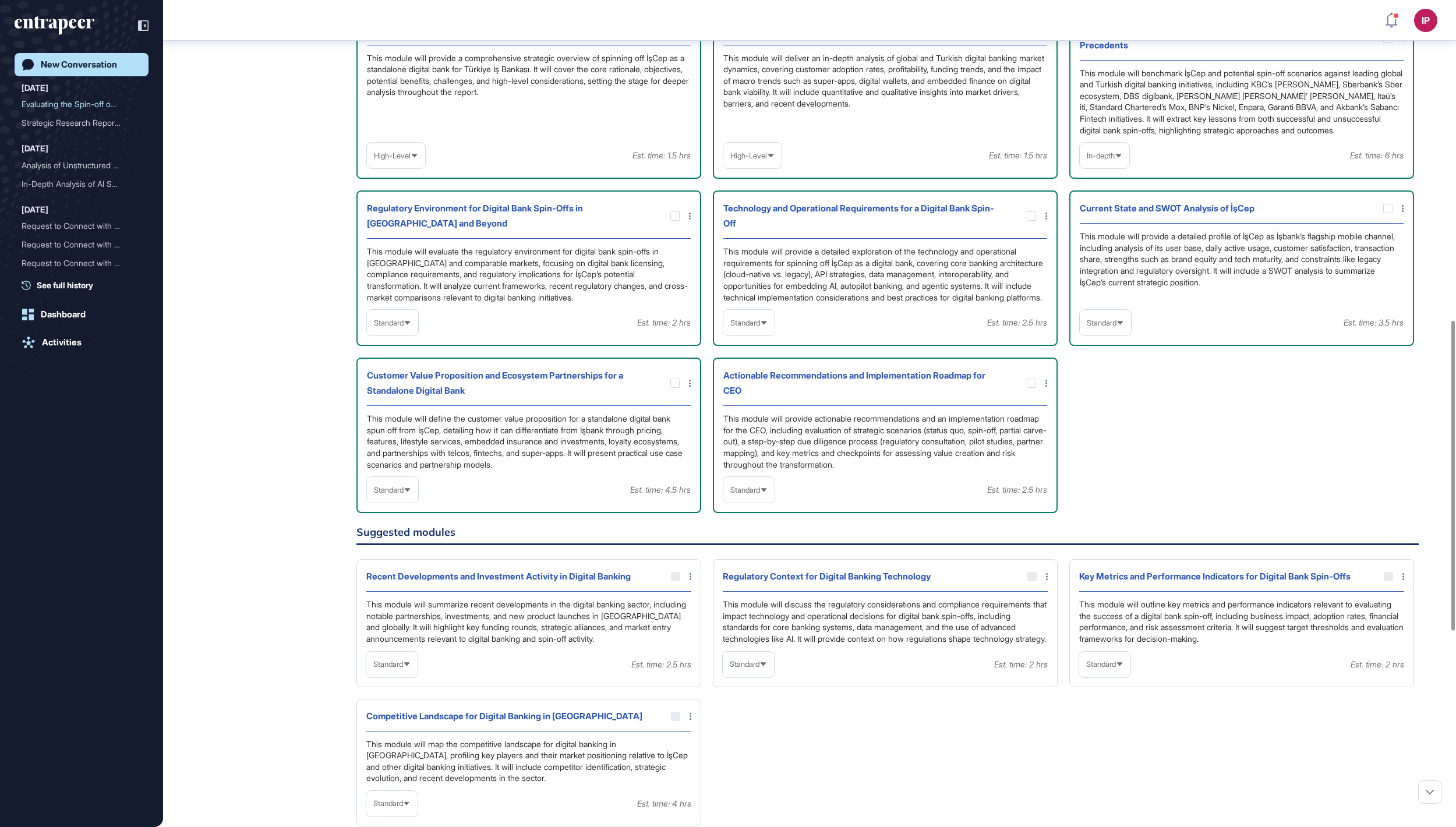
click at [748, 328] on span "Standard" at bounding box center [745, 322] width 29 height 9
click at [746, 409] on li "In-depth" at bounding box center [749, 397] width 44 height 23
click at [403, 328] on span "Standard" at bounding box center [389, 322] width 29 height 9
click at [415, 362] on li "High-Level" at bounding box center [392, 351] width 44 height 23
click at [1131, 335] on div "Standard" at bounding box center [1105, 322] width 51 height 26
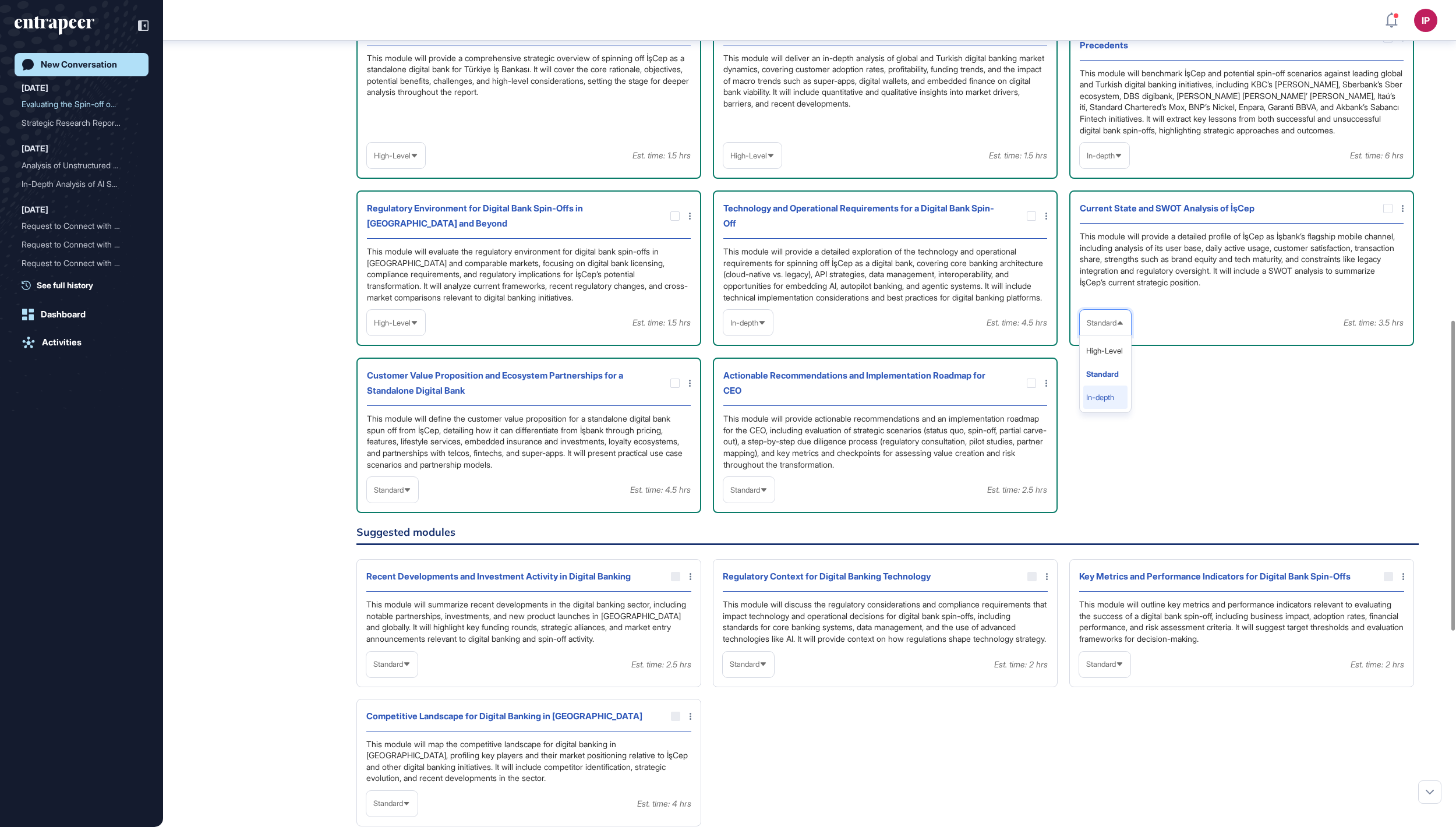
click at [1103, 409] on li "In-depth" at bounding box center [1105, 397] width 44 height 23
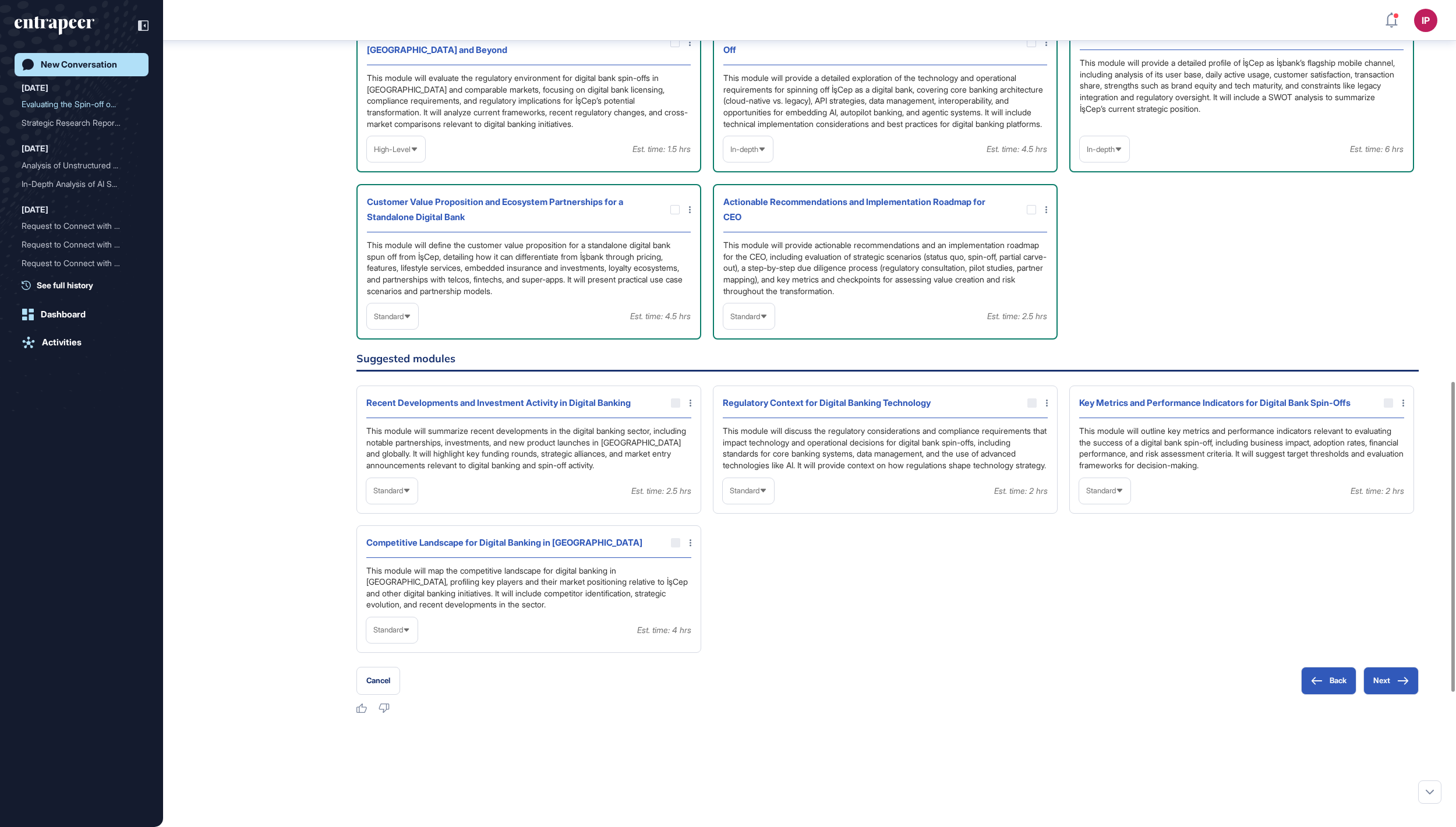
scroll to position [1044, 0]
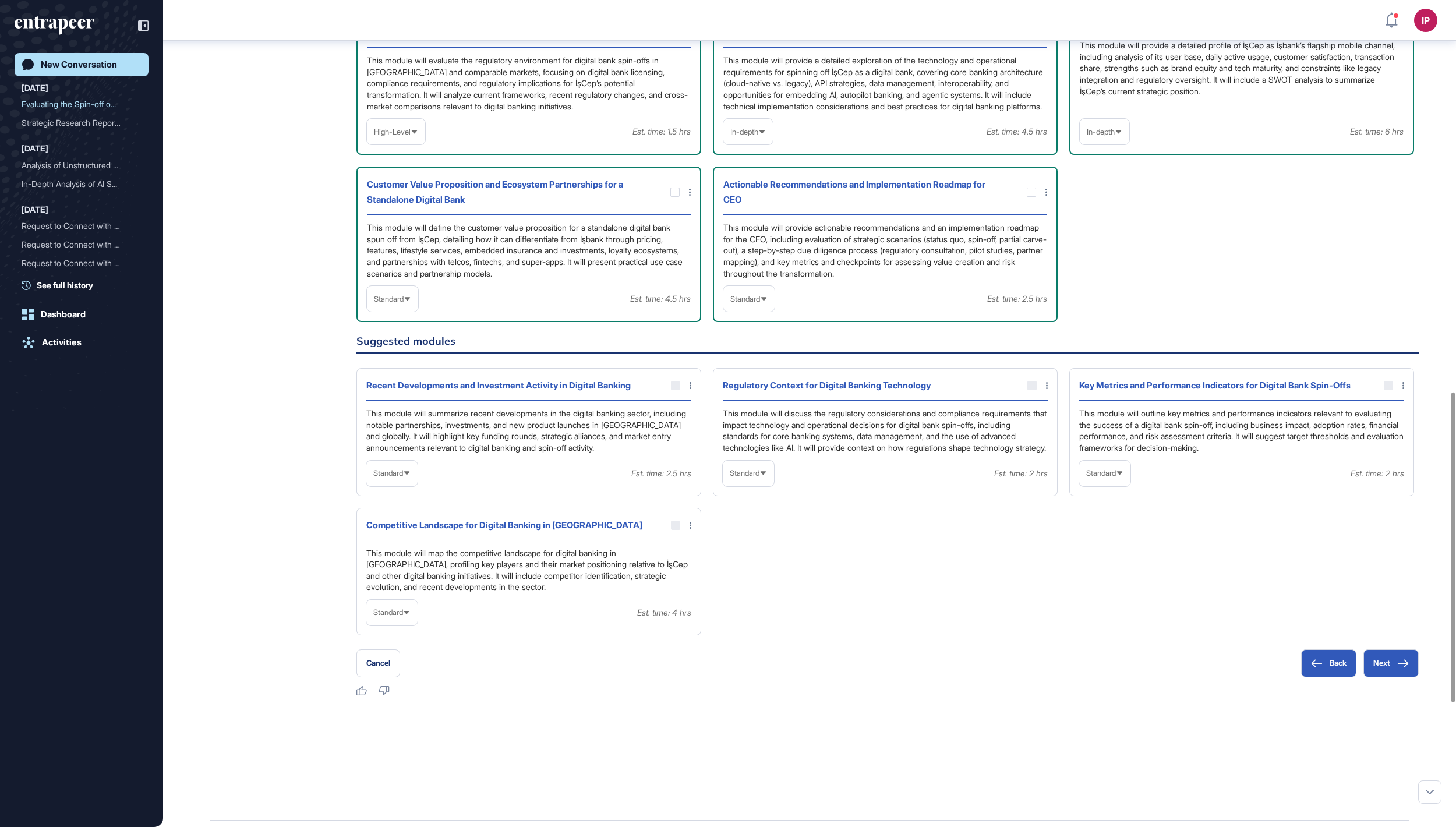
click at [774, 322] on div "Actionable Recommendations and Implementation Roadmap for CEO This module will …" at bounding box center [885, 244] width 344 height 156
click at [760, 304] on span "Standard" at bounding box center [745, 299] width 29 height 9
click at [748, 385] on li "In-depth" at bounding box center [749, 373] width 44 height 23
click at [403, 304] on span "Standard" at bounding box center [389, 299] width 29 height 9
click at [399, 385] on li "In-depth" at bounding box center [392, 373] width 44 height 23
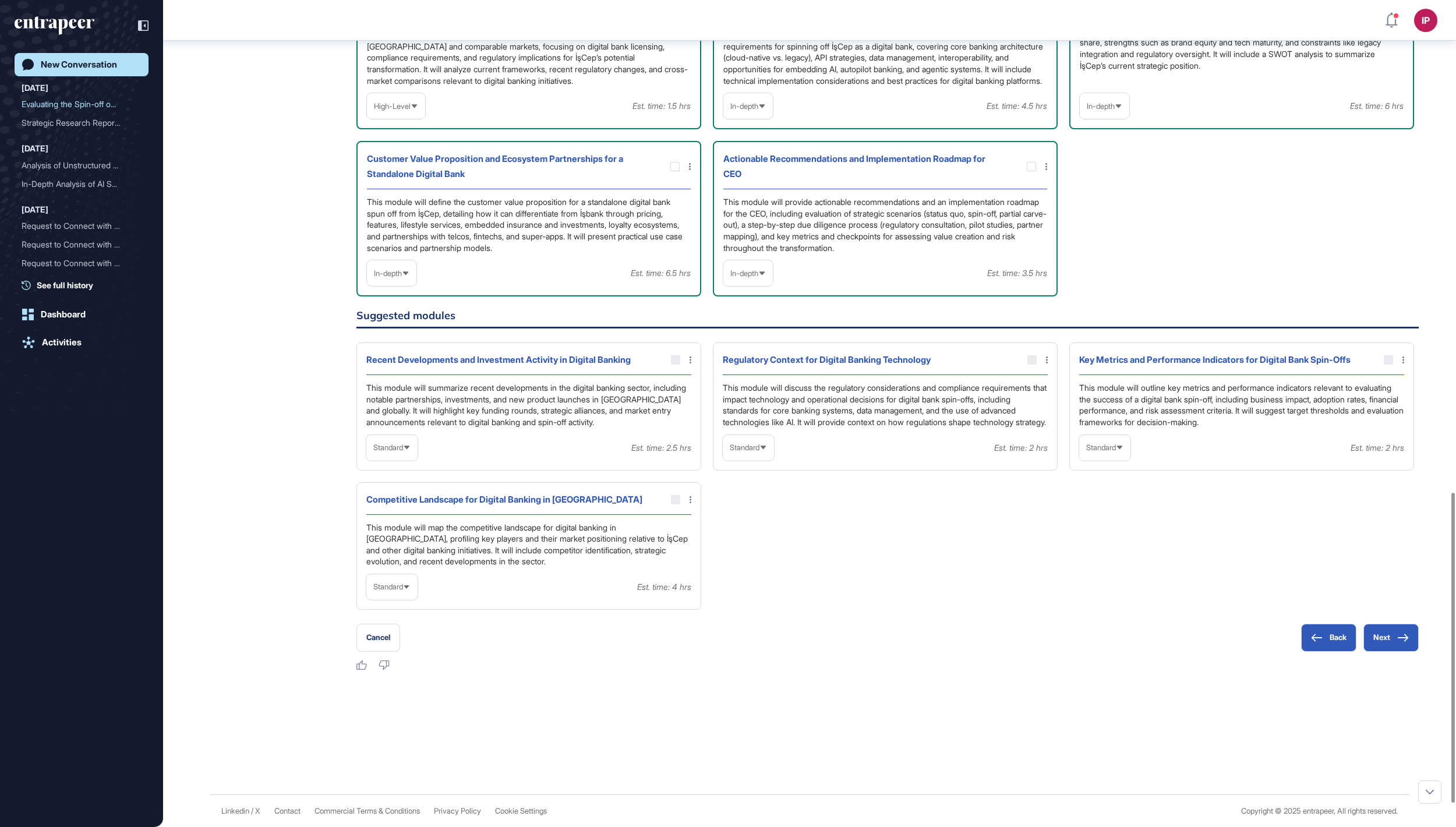
scroll to position [1302, 0]
click at [1390, 652] on button "Next" at bounding box center [1390, 638] width 55 height 28
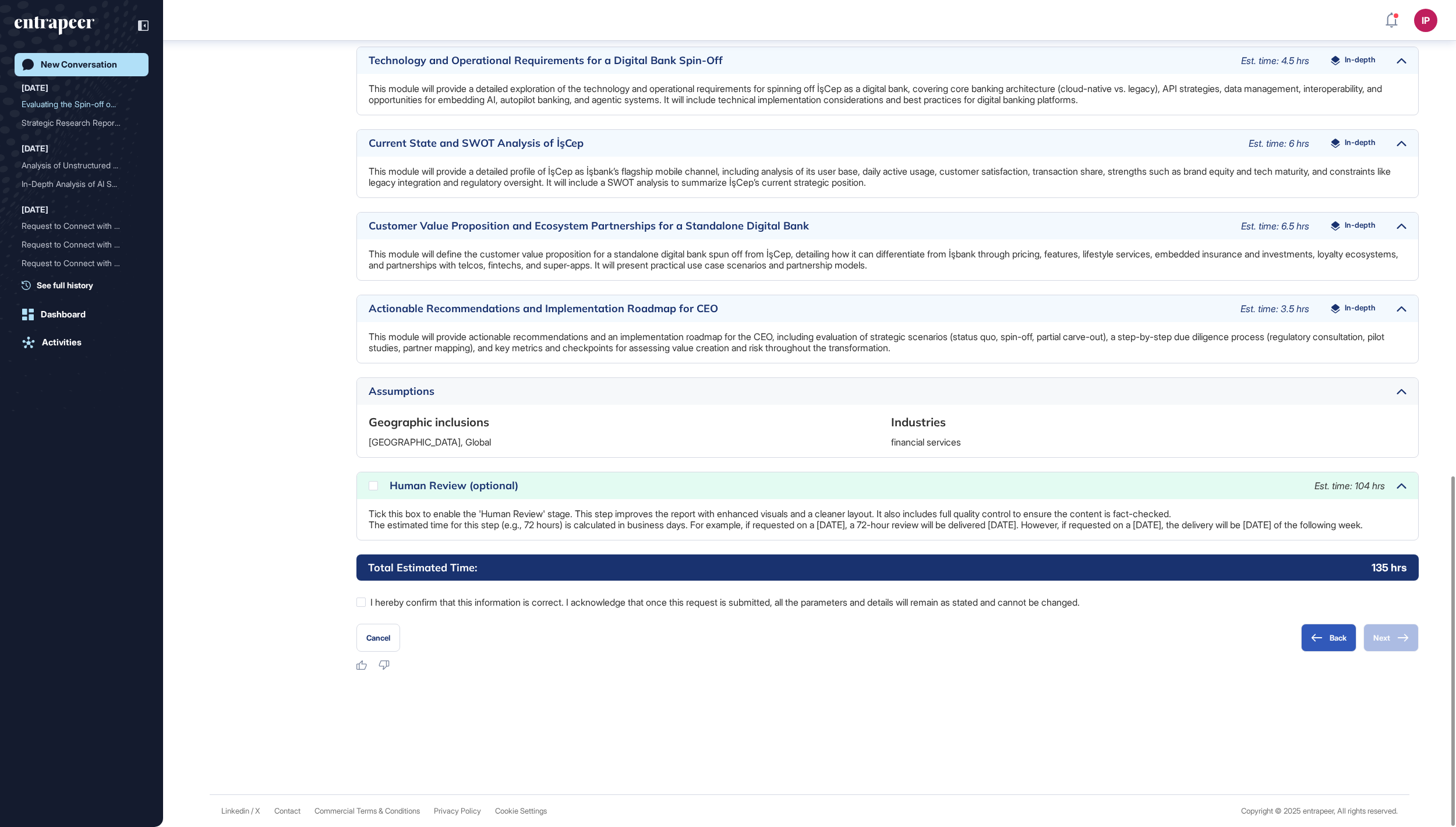
scroll to position [1125, 0]
click at [360, 603] on div at bounding box center [361, 602] width 9 height 9
click at [0, 0] on icon at bounding box center [0, 0] width 0 height 0
click at [1382, 640] on button "Next" at bounding box center [1390, 638] width 55 height 28
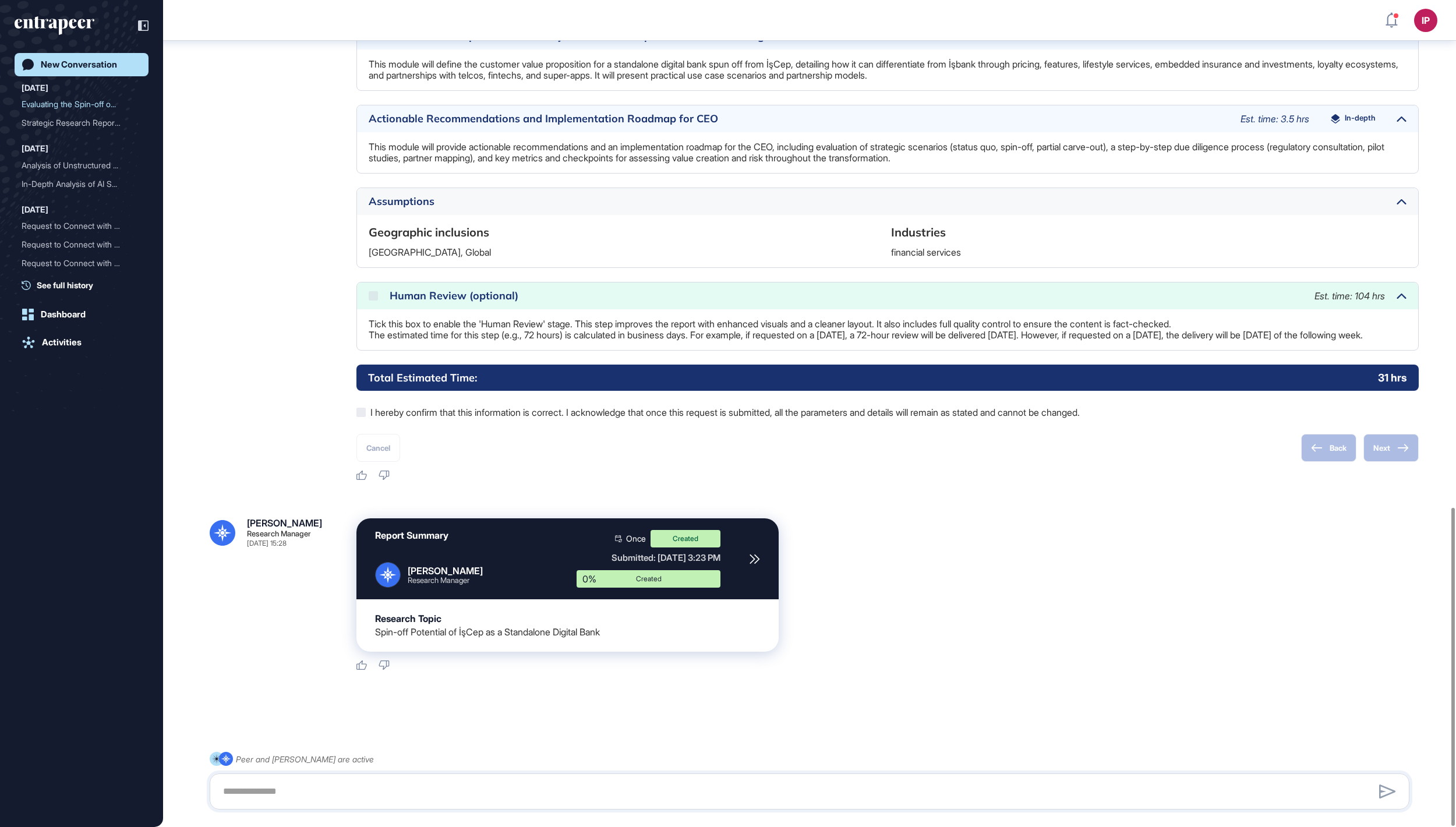
scroll to position [1316, 0]
click at [115, 62] on div "New Conversation" at bounding box center [79, 65] width 77 height 11
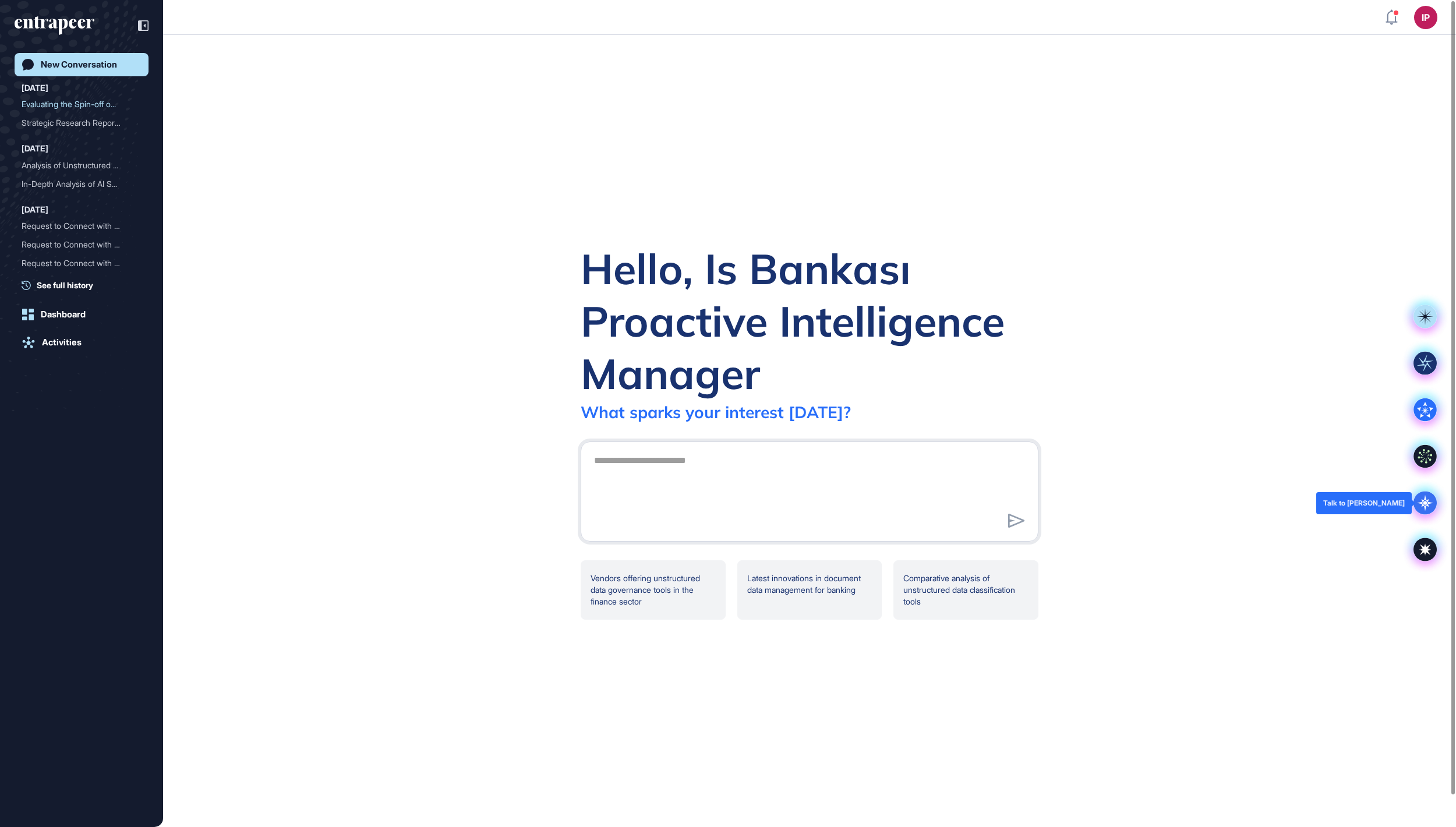
click at [1423, 495] on icon at bounding box center [1425, 503] width 23 height 23
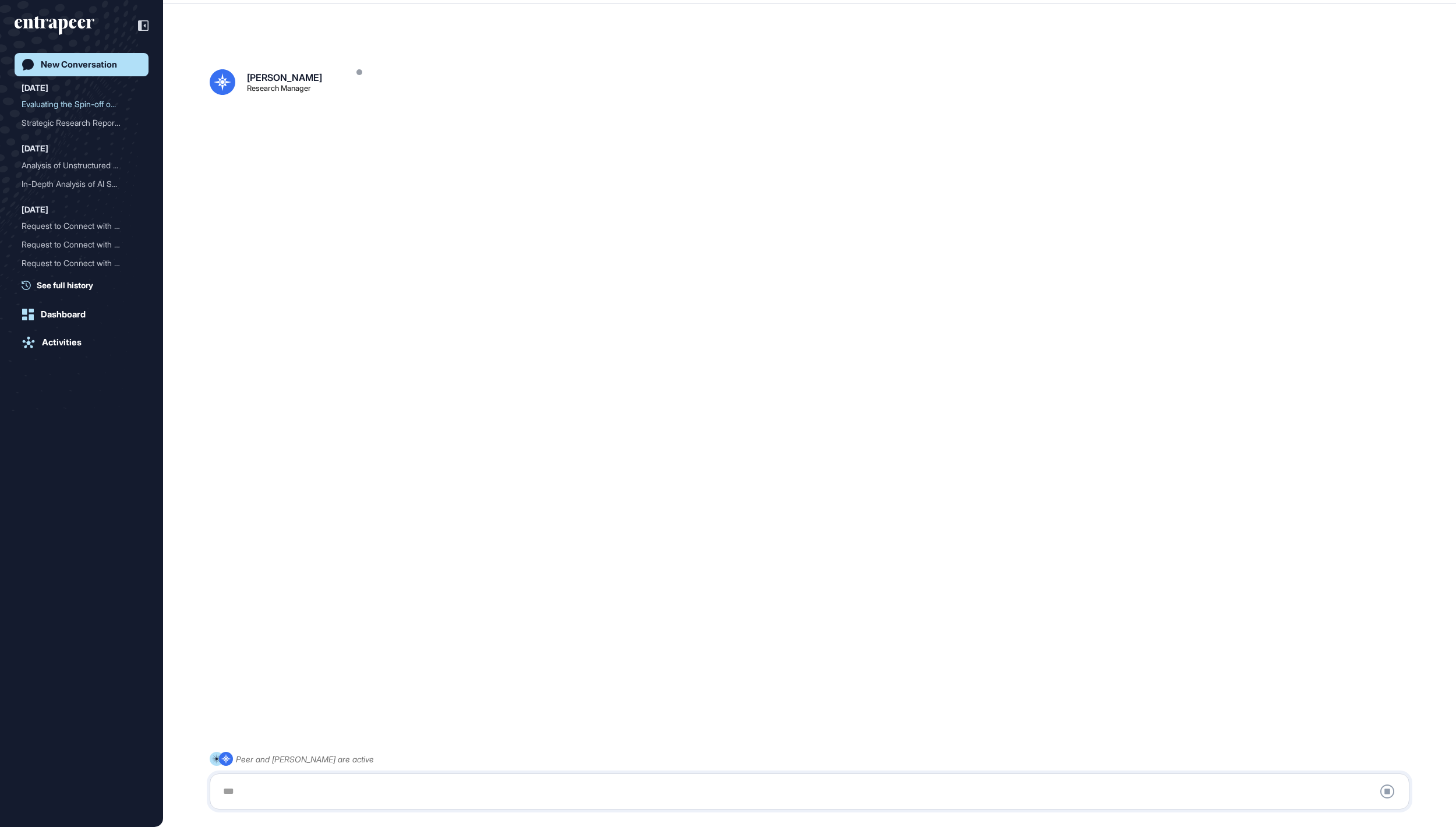
scroll to position [33, 0]
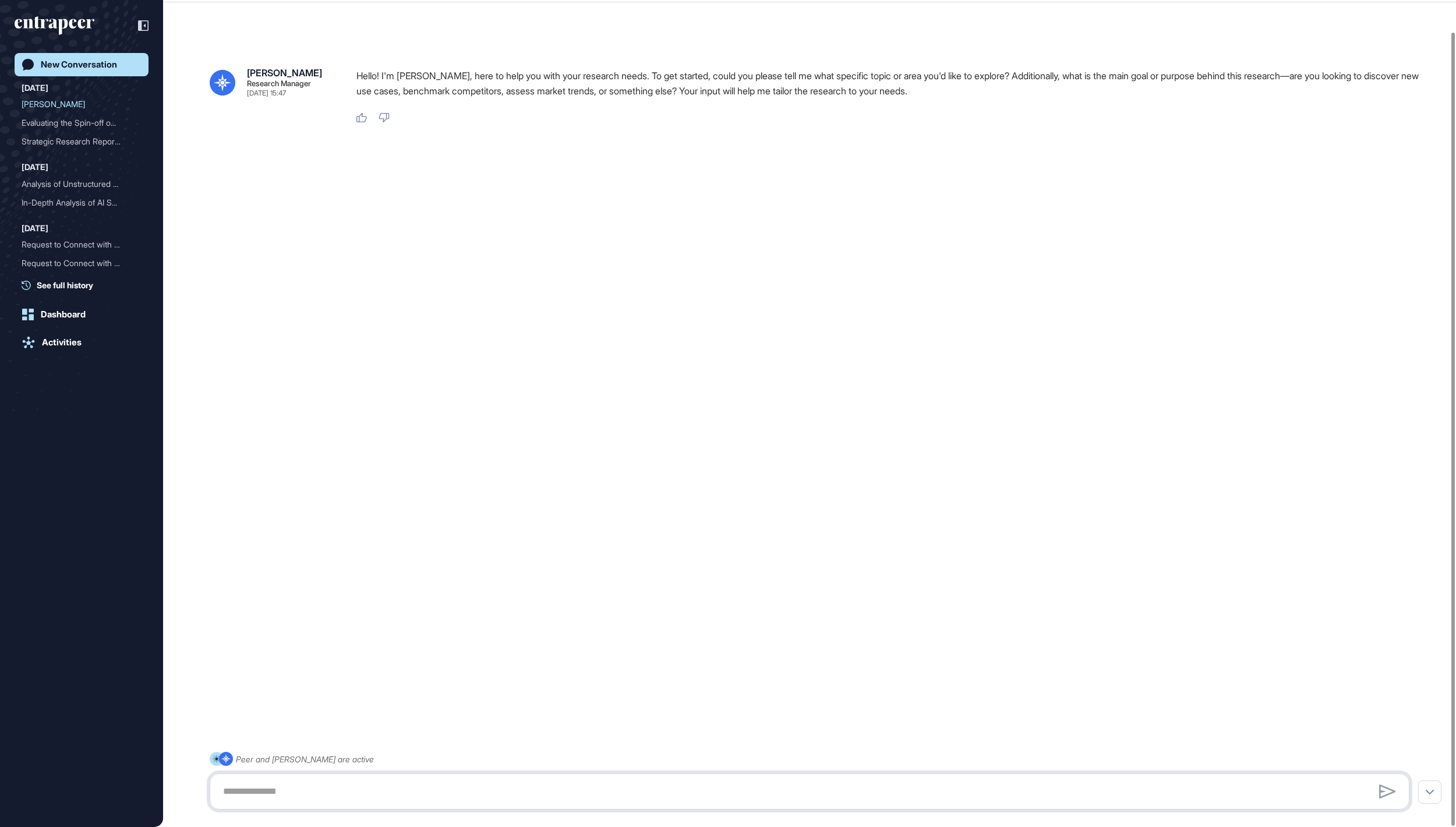
click at [429, 784] on textarea at bounding box center [809, 791] width 1187 height 23
paste textarea "**********"
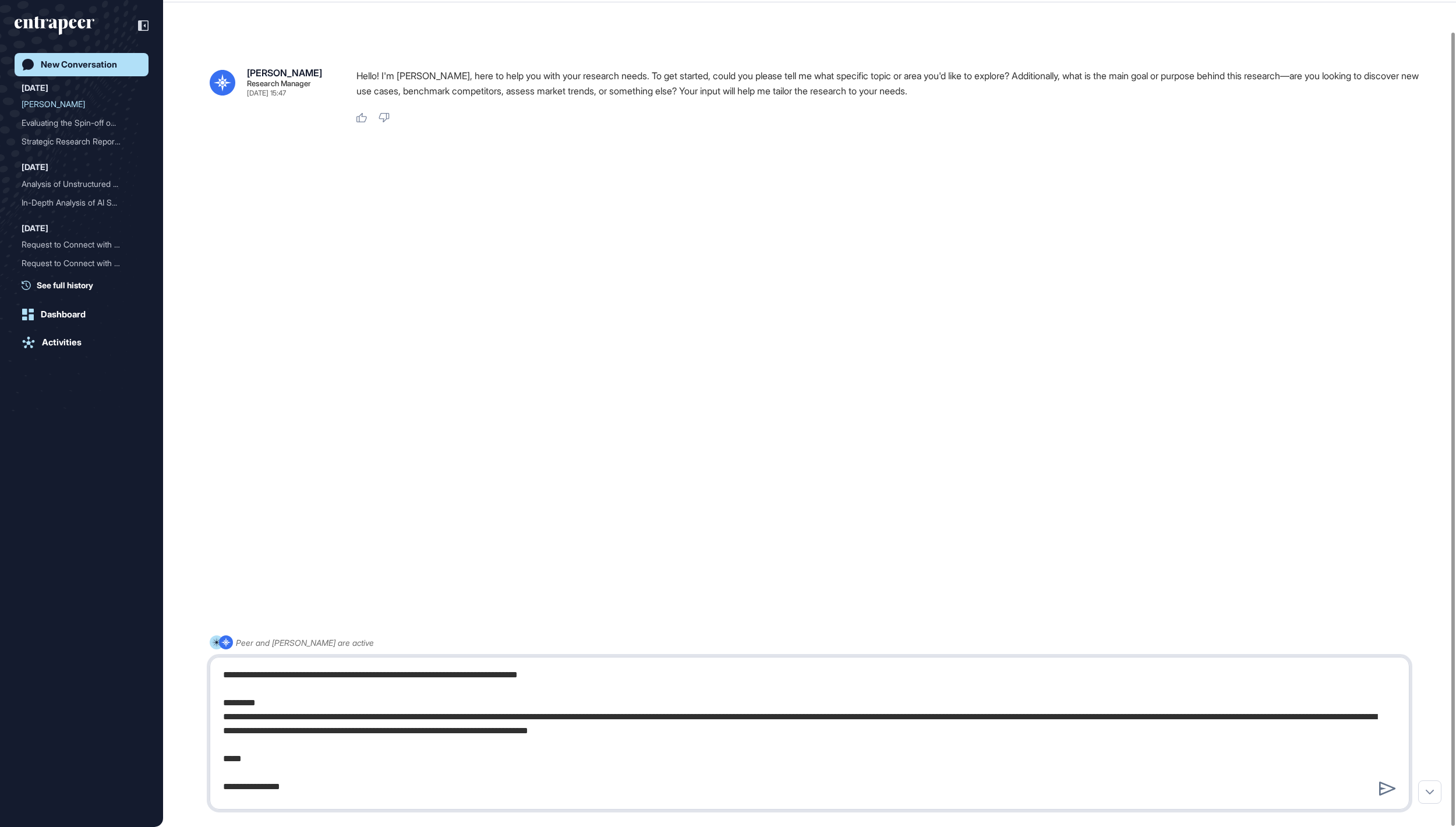
scroll to position [1058, 0]
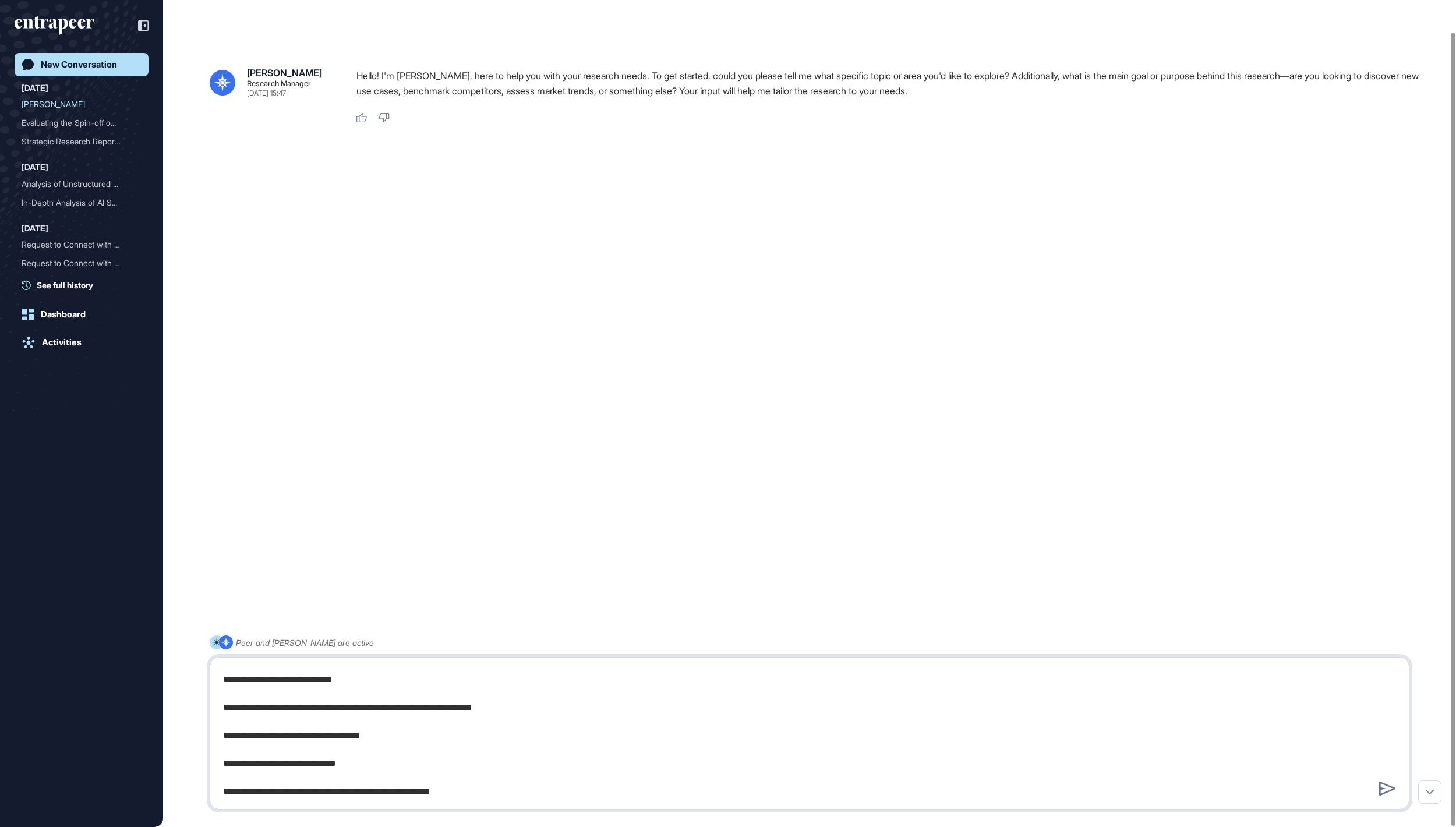
type textarea "**********"
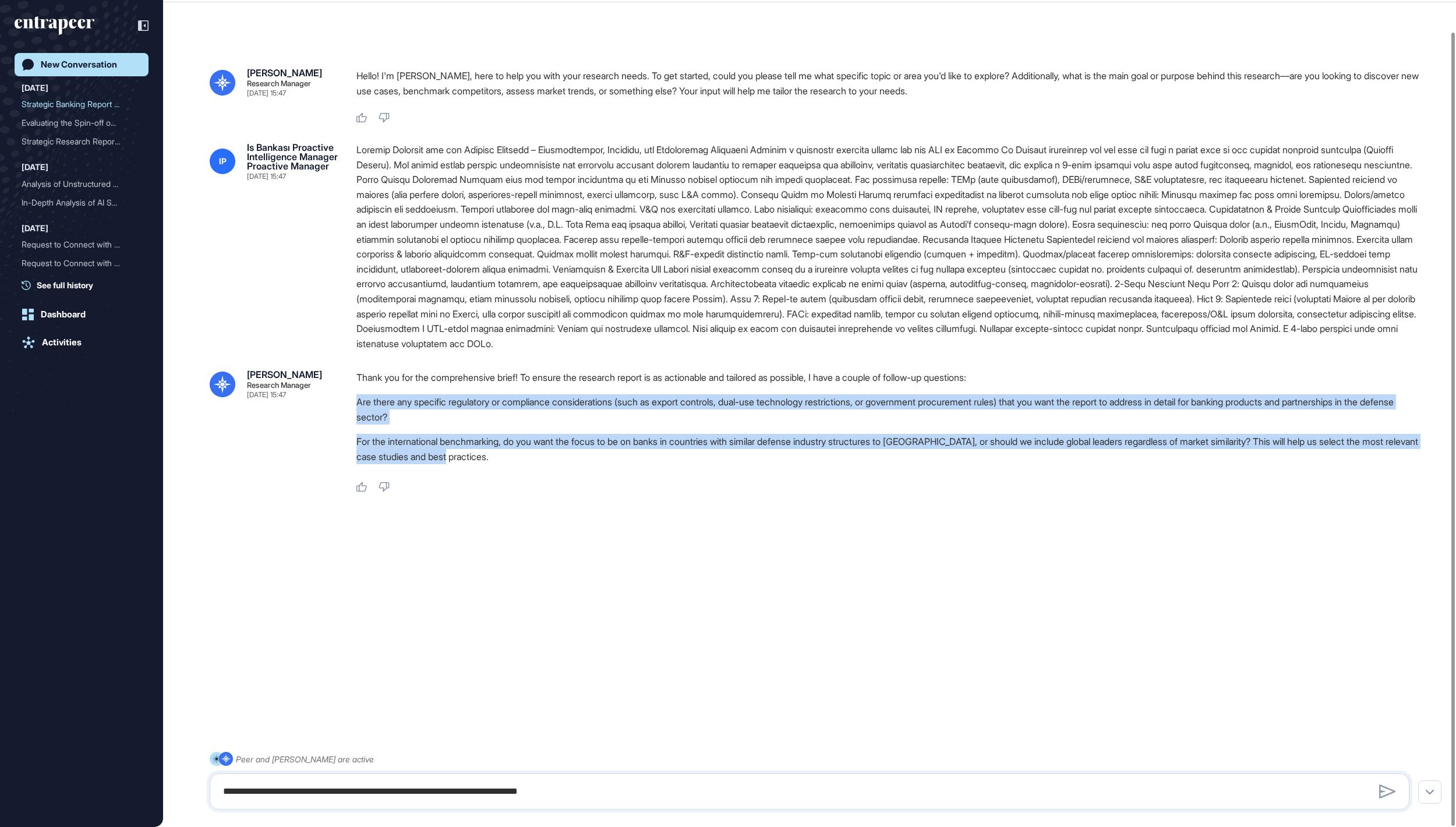
drag, startPoint x: 683, startPoint y: 516, endPoint x: 349, endPoint y: 458, distance: 339.0
click at [349, 458] on div "Reese Research Manager Sep 18, 2025 15:47 Thank you for the comprehensive brief…" at bounding box center [810, 431] width 1200 height 123
copy div "Are there any specific regulatory or compliance considerations (such as export …"
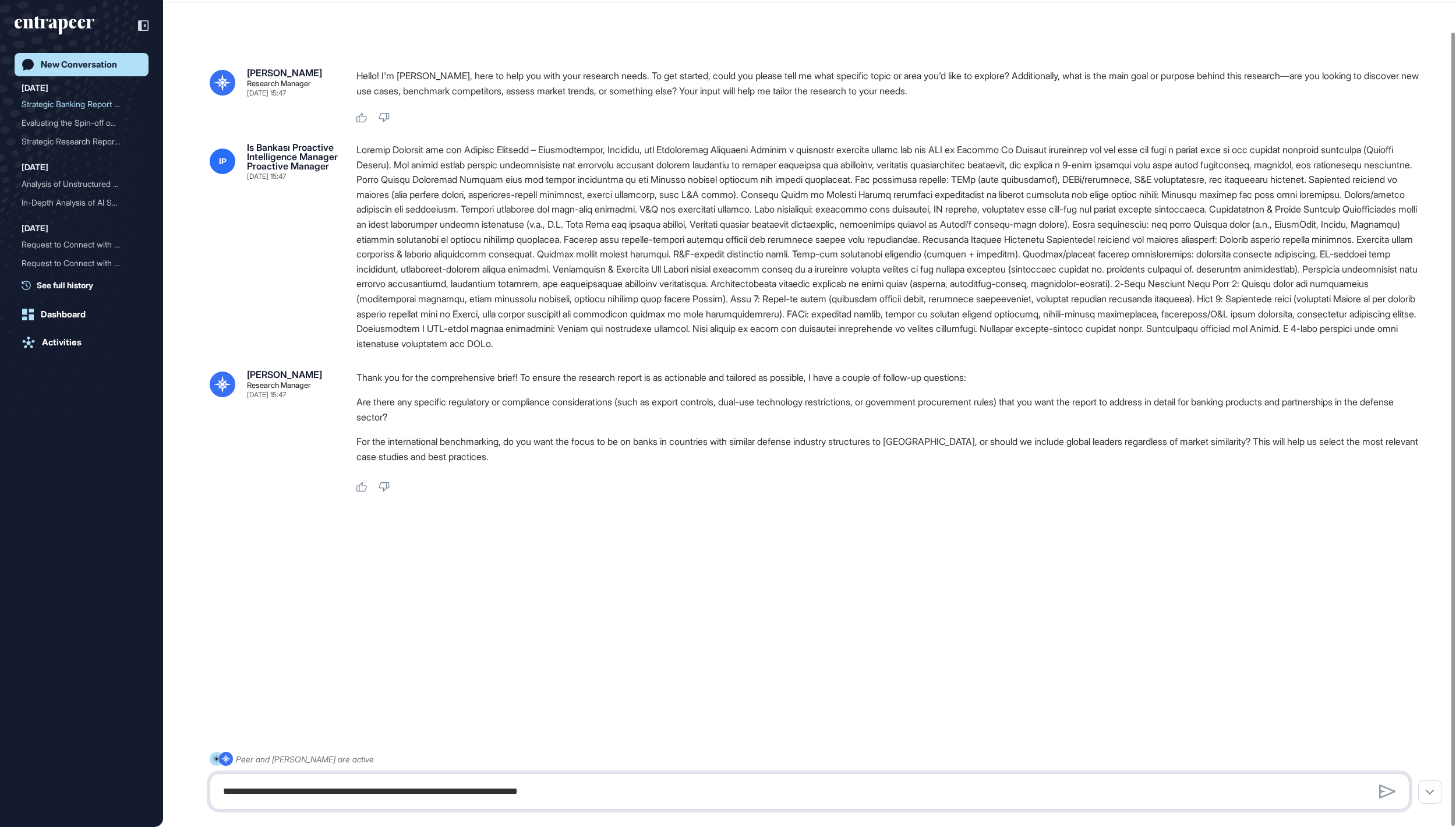
click at [313, 782] on textarea at bounding box center [809, 791] width 1186 height 23
paste textarea "**********"
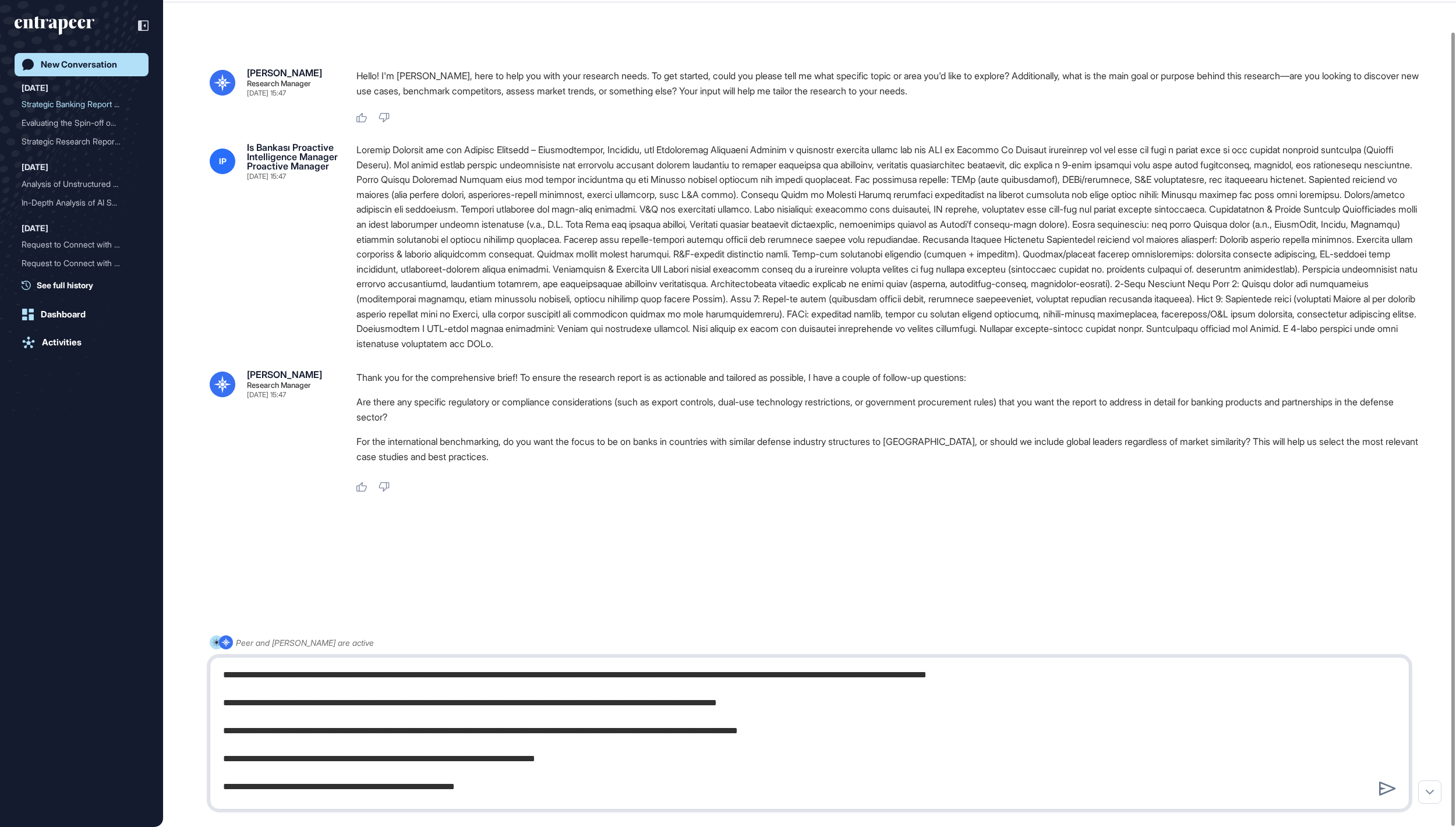
scroll to position [289, 0]
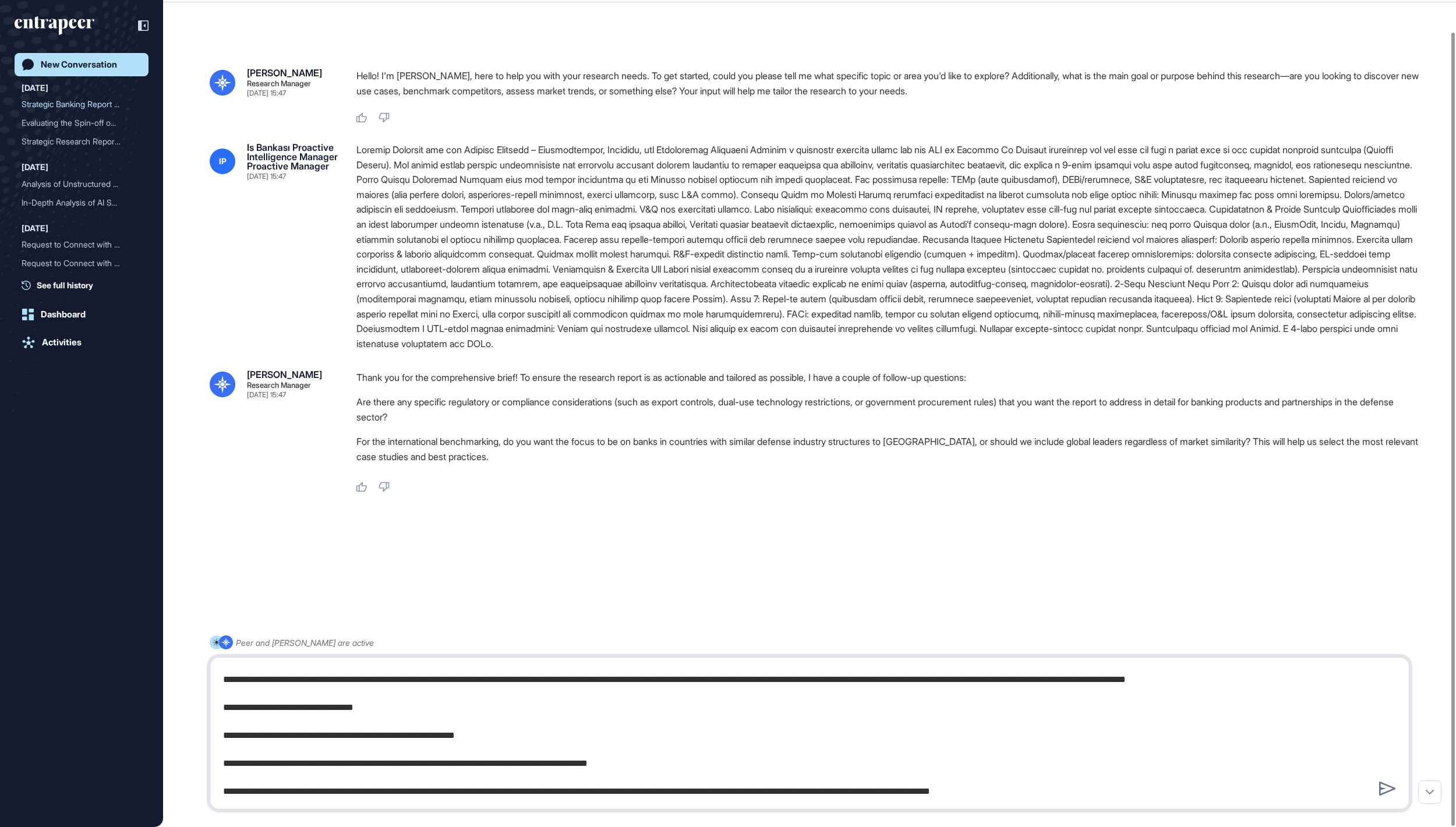
type textarea "**********"
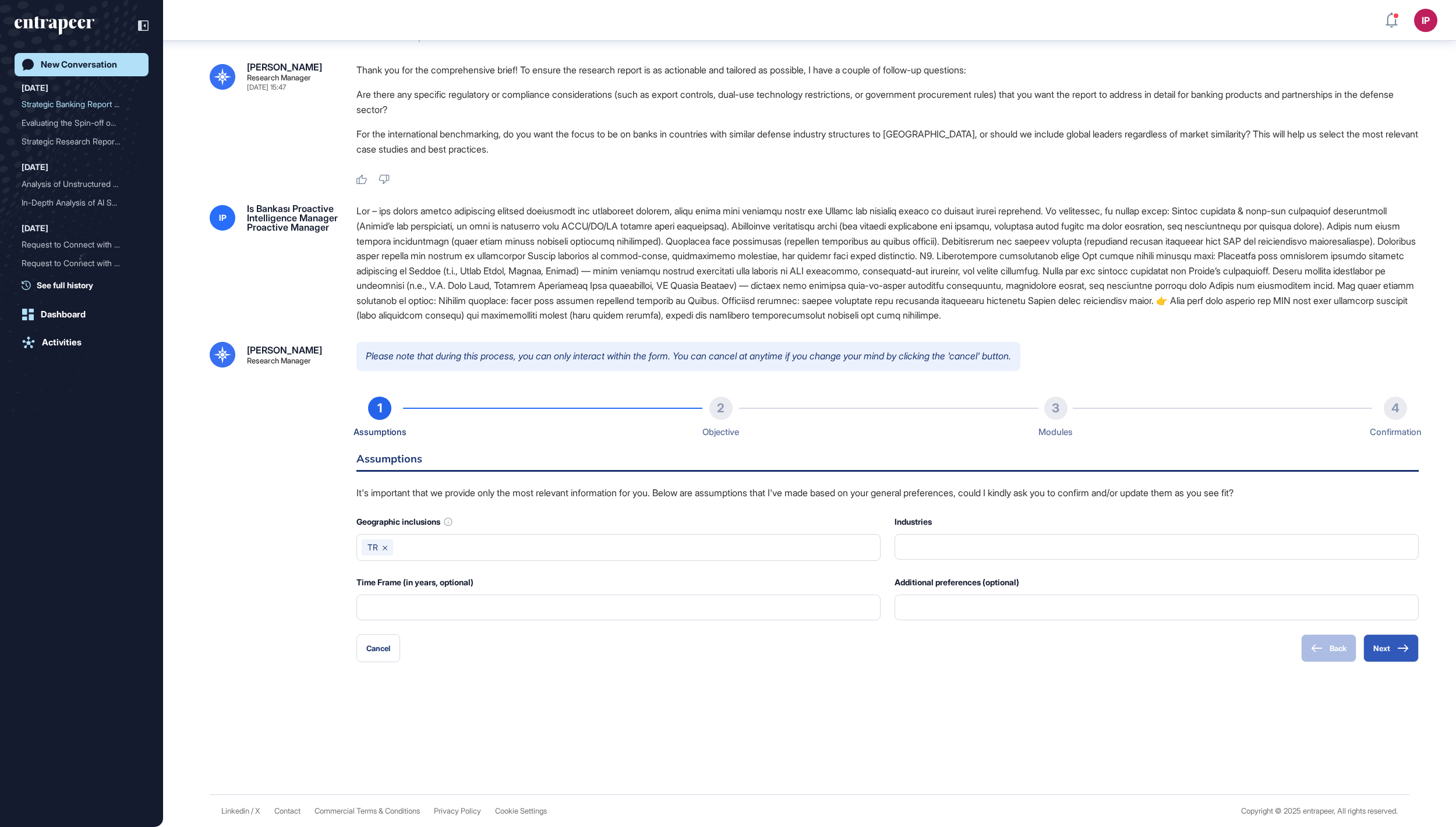
scroll to position [436, 0]
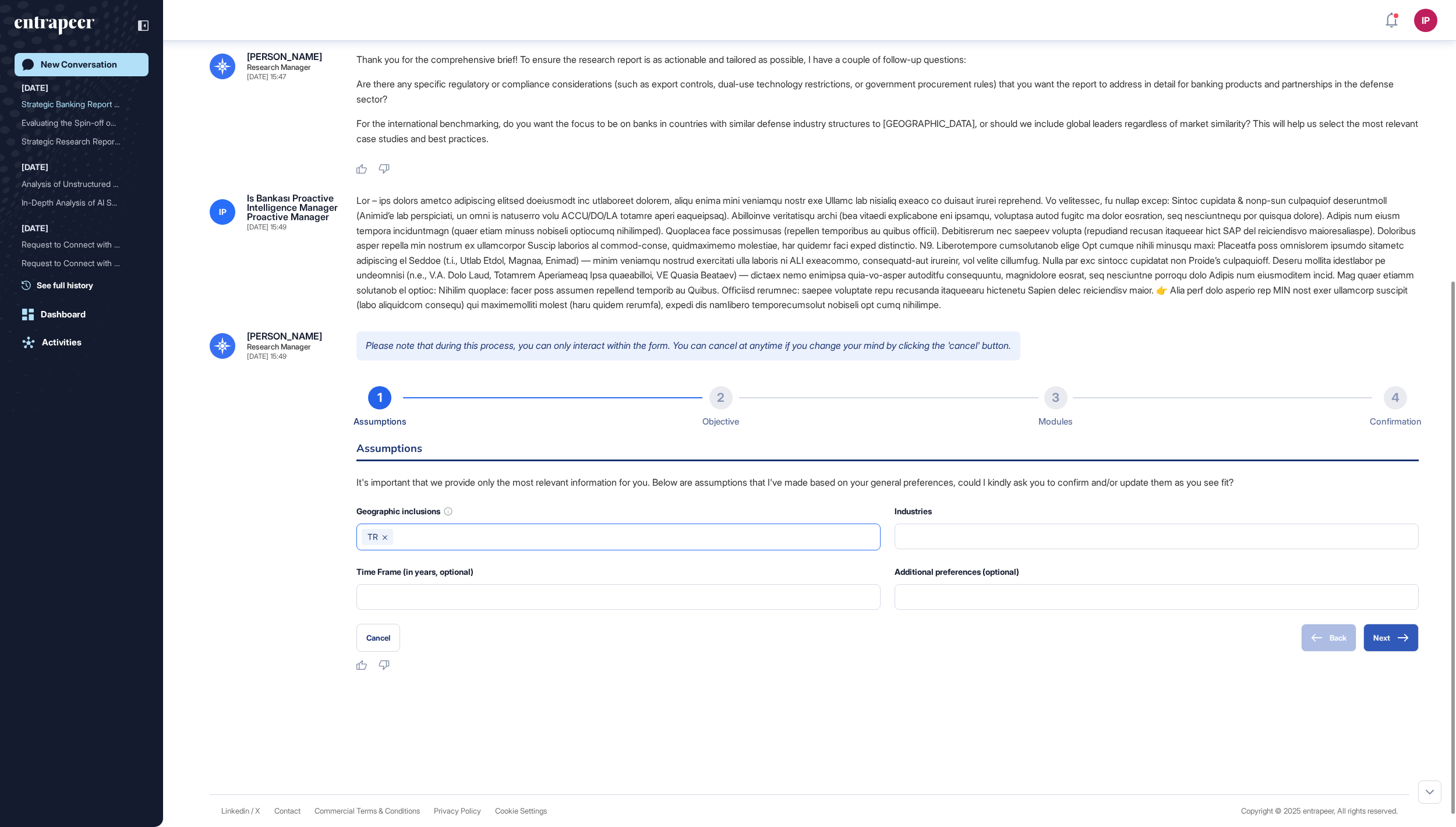
click at [433, 545] on input "text" at bounding box center [636, 537] width 478 height 16
type input "******"
click at [1129, 718] on div at bounding box center [810, 713] width 1200 height 46
click at [1399, 652] on button "Next" at bounding box center [1390, 638] width 55 height 28
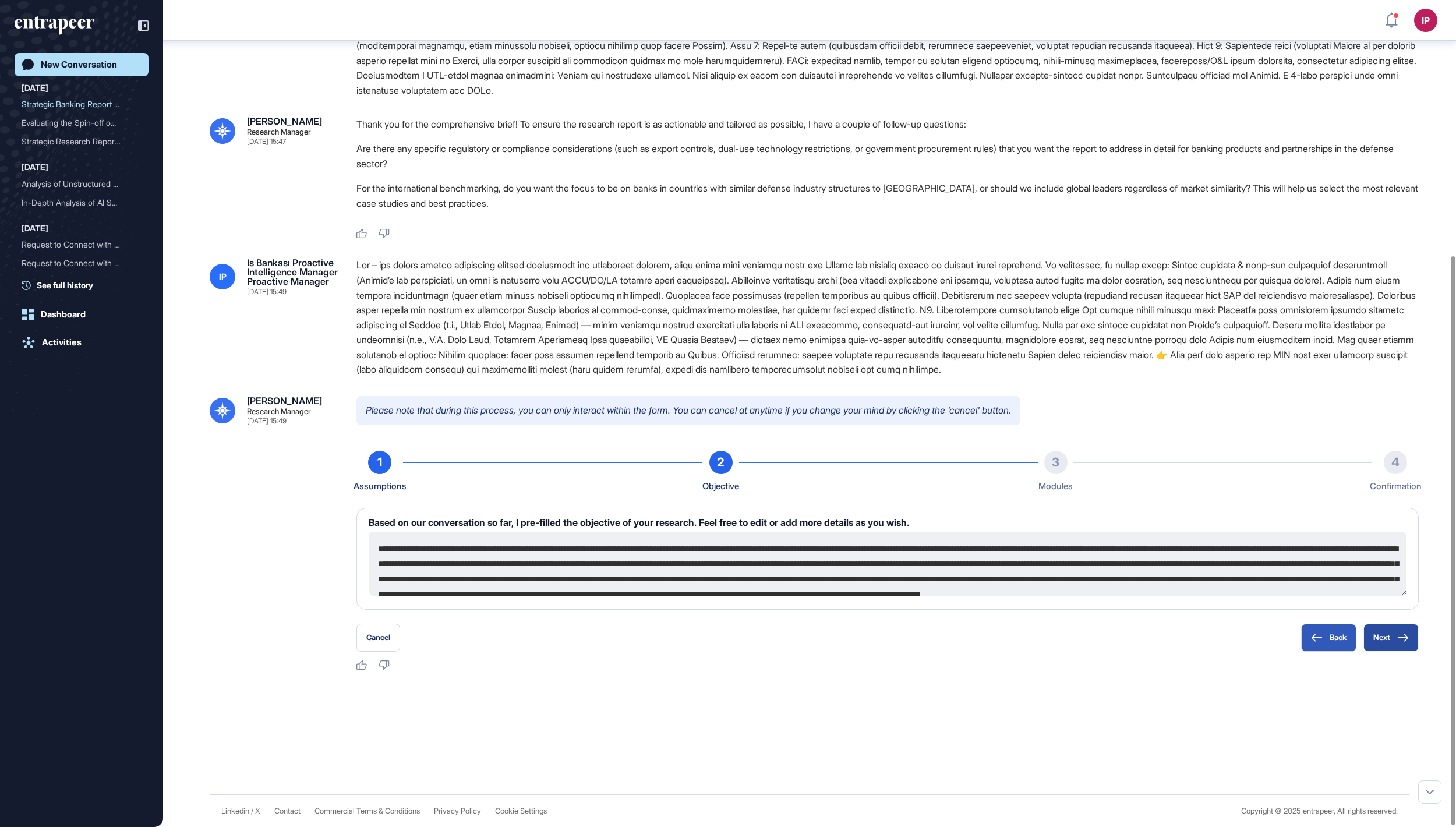
click at [1389, 644] on button "Next" at bounding box center [1390, 638] width 55 height 28
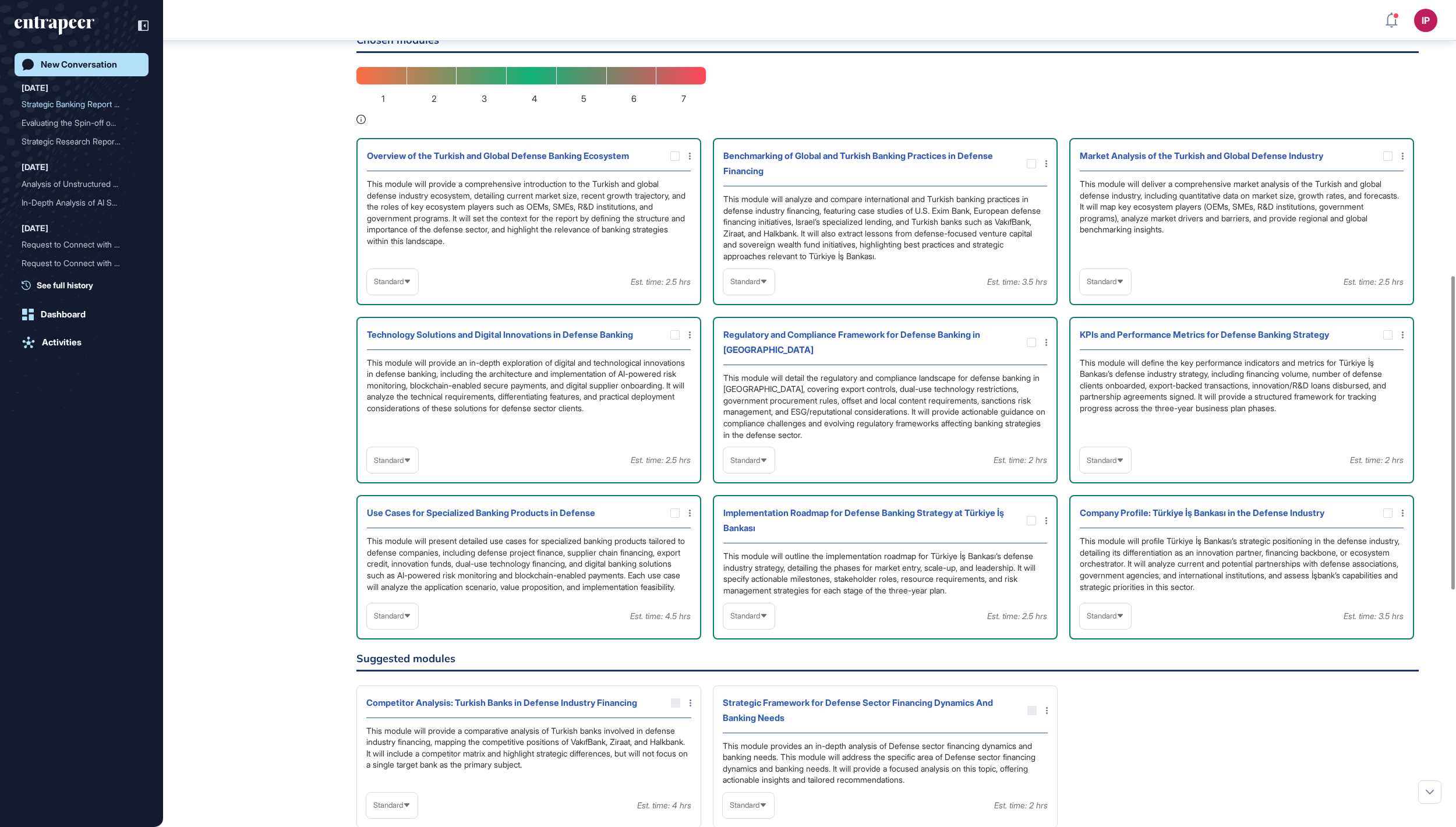
scroll to position [843, 0]
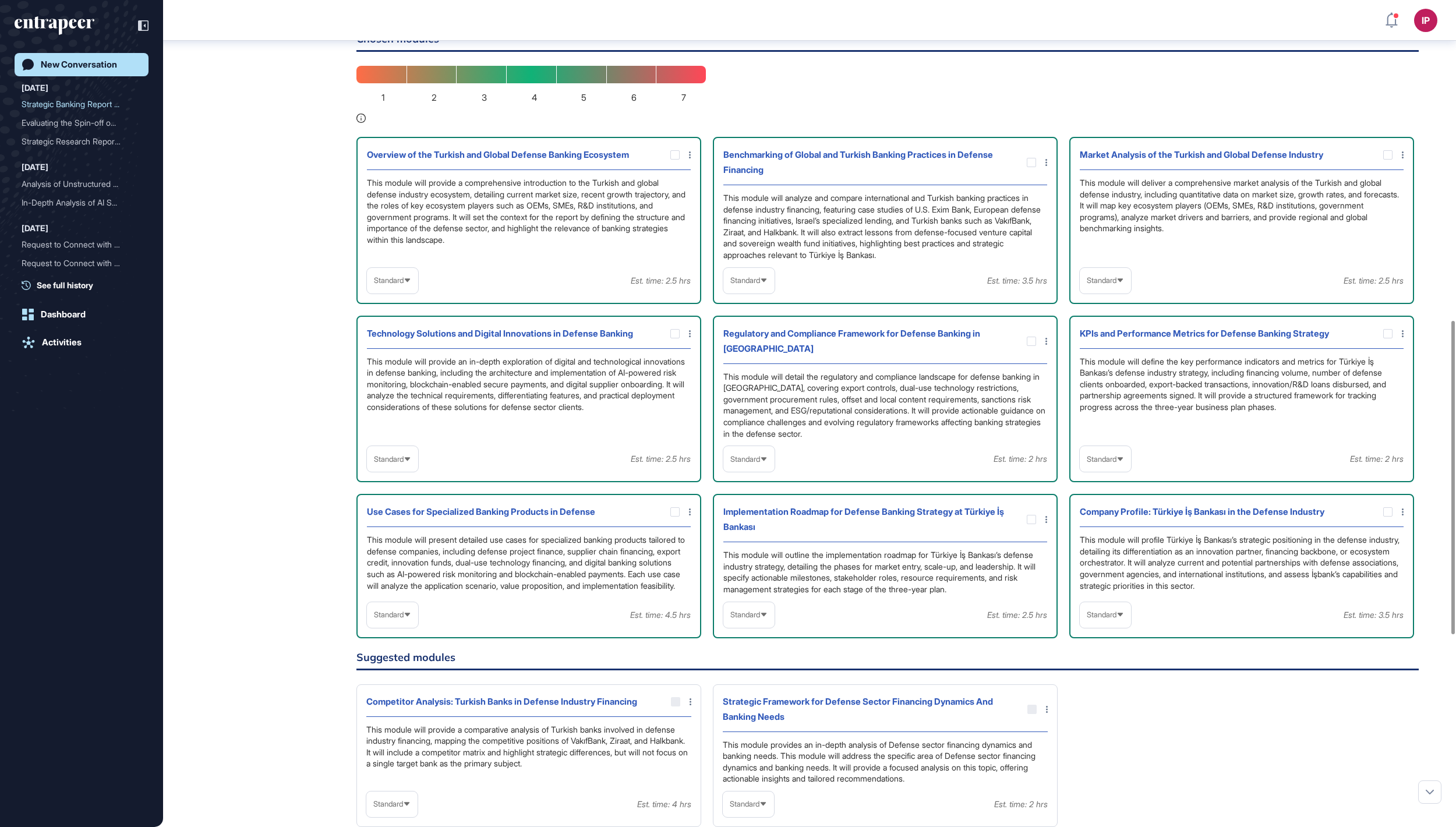
click at [403, 285] on span "Standard" at bounding box center [389, 280] width 29 height 9
click at [406, 321] on li "High-Level" at bounding box center [392, 309] width 44 height 23
click at [743, 285] on span "Standard" at bounding box center [745, 280] width 29 height 9
click at [743, 367] on li "In-depth" at bounding box center [749, 355] width 44 height 23
click at [1110, 285] on span "Standard" at bounding box center [1101, 280] width 29 height 9
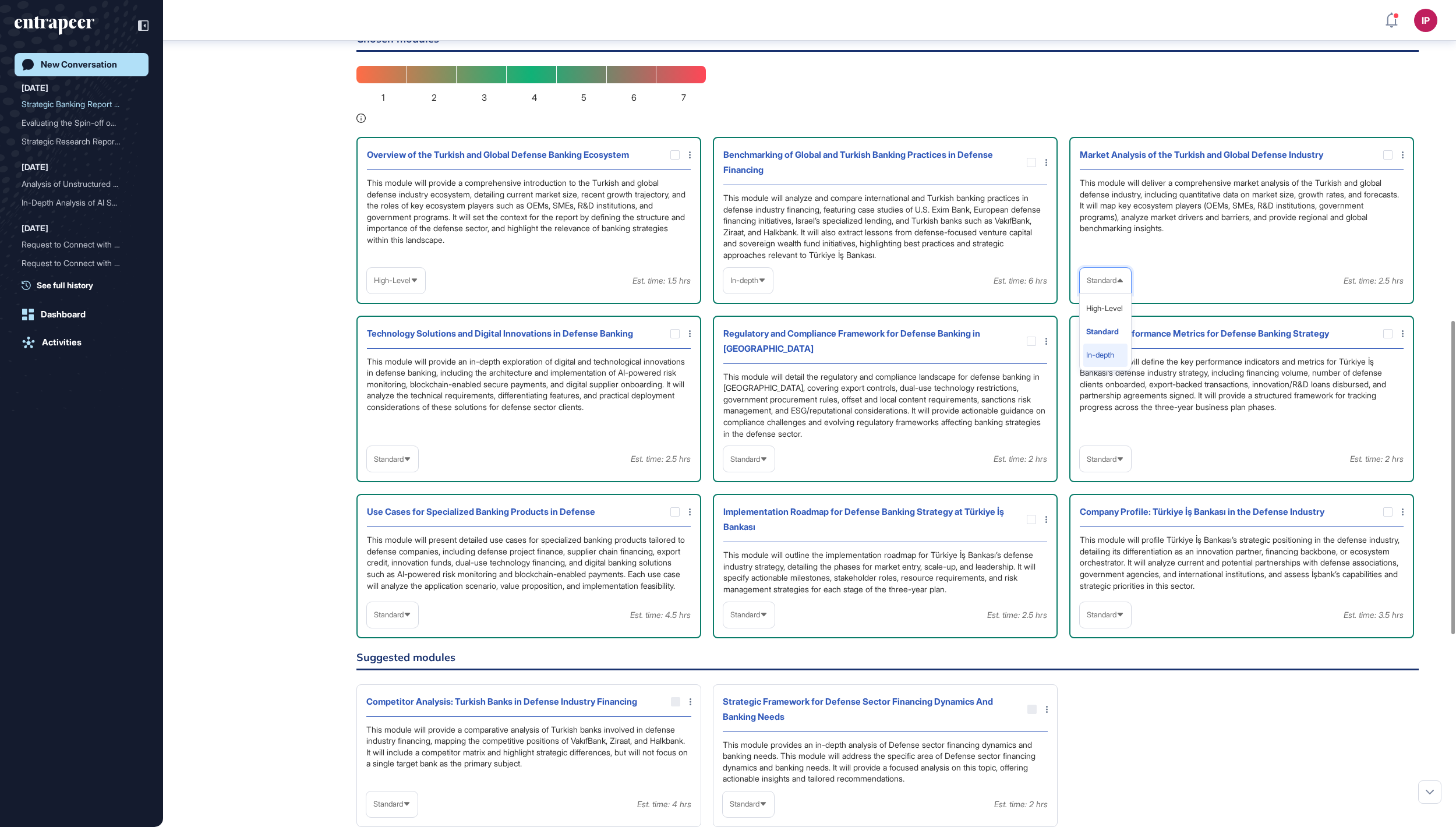
click at [1105, 367] on li "In-depth" at bounding box center [1105, 355] width 44 height 23
click at [1108, 285] on span "In-depth" at bounding box center [1101, 280] width 28 height 9
click at [1105, 344] on li "Standard" at bounding box center [1104, 332] width 43 height 23
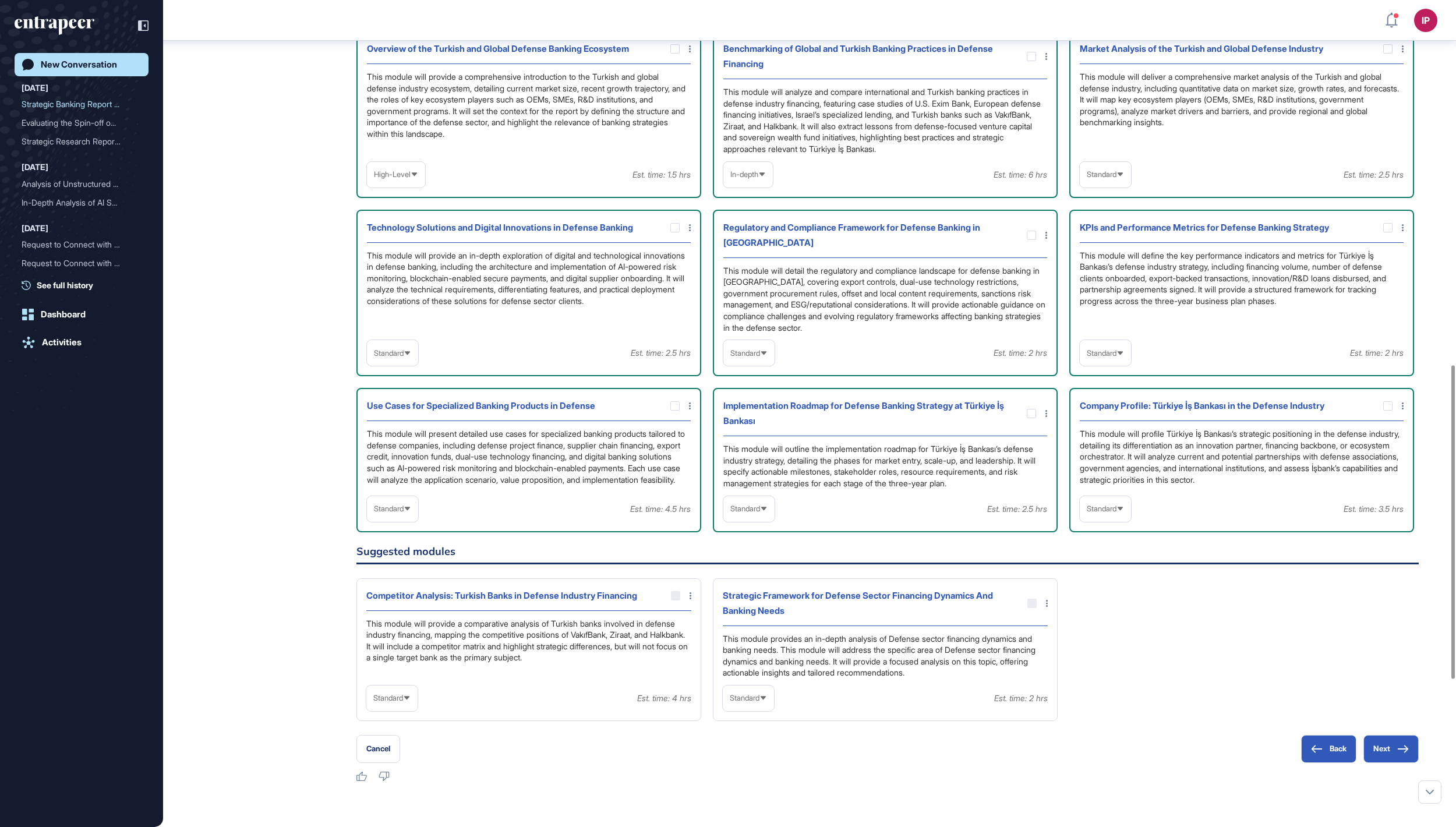
scroll to position [961, 0]
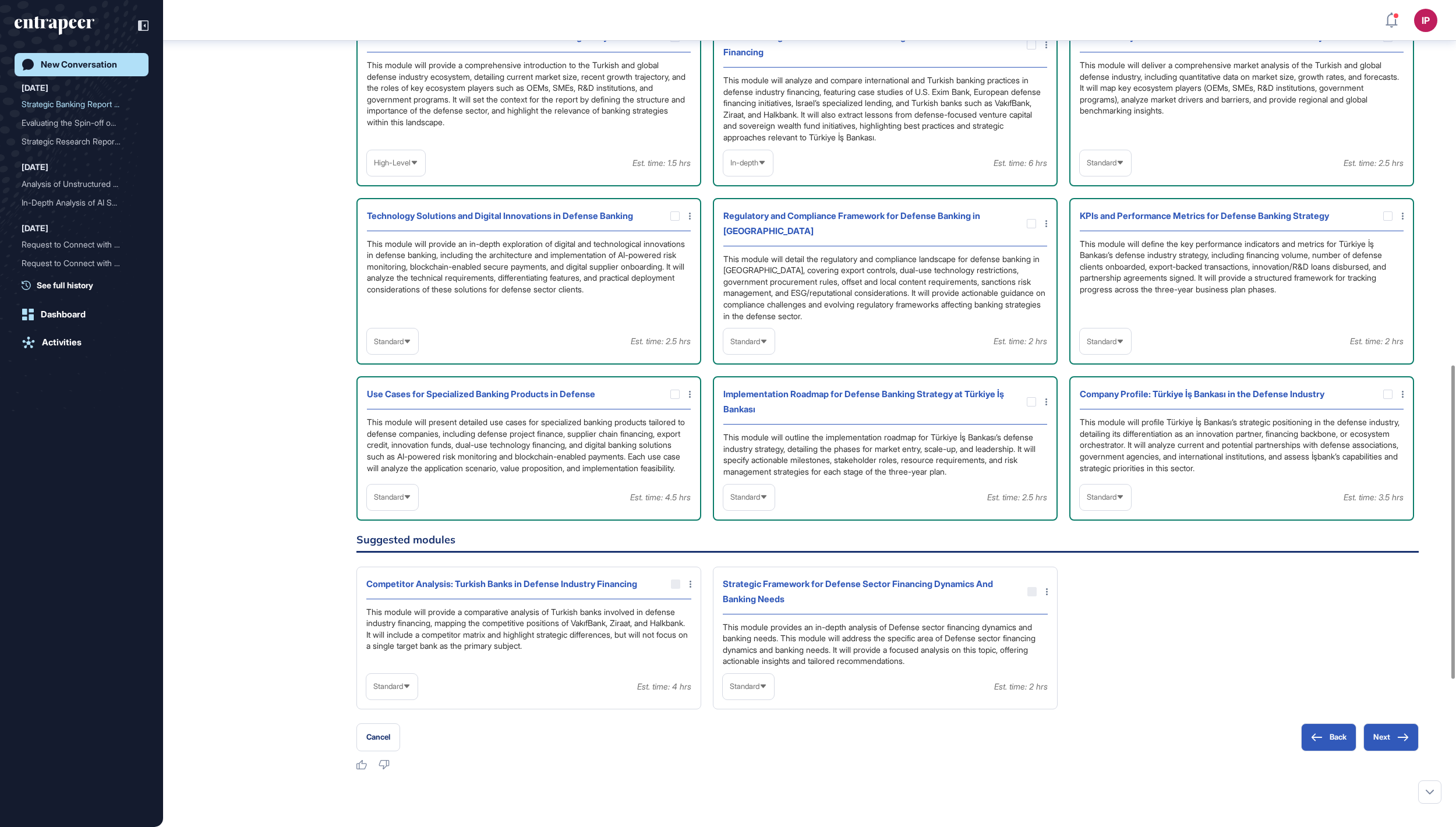
click at [403, 346] on span "Standard" at bounding box center [389, 341] width 29 height 9
click at [394, 427] on li "In-depth" at bounding box center [392, 416] width 44 height 23
click at [757, 346] on span "Standard" at bounding box center [745, 341] width 29 height 9
click at [755, 381] on li "High-Level" at bounding box center [749, 369] width 44 height 23
click at [1101, 346] on span "Standard" at bounding box center [1101, 341] width 29 height 9
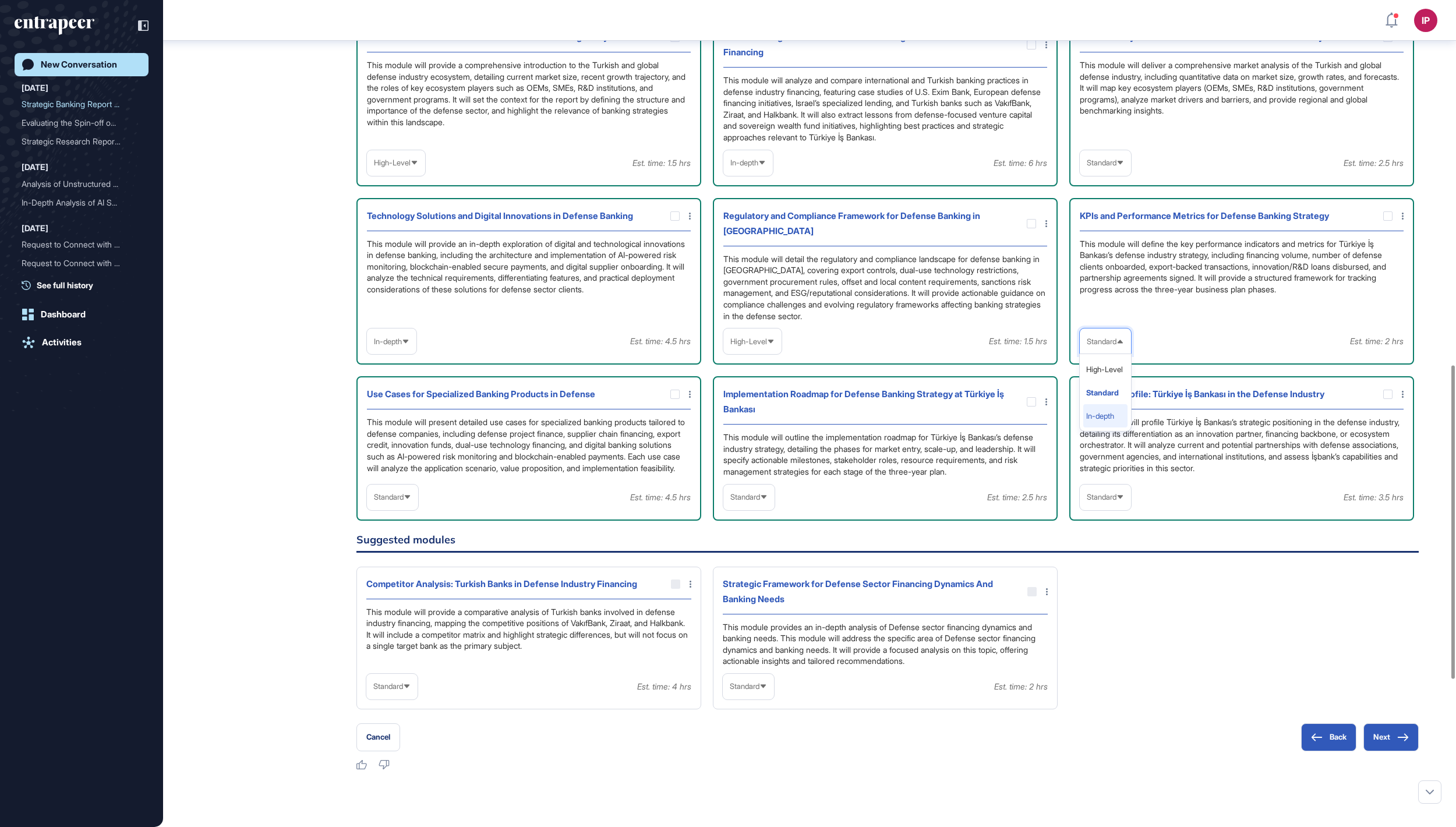
click at [1103, 427] on li "In-depth" at bounding box center [1105, 416] width 44 height 23
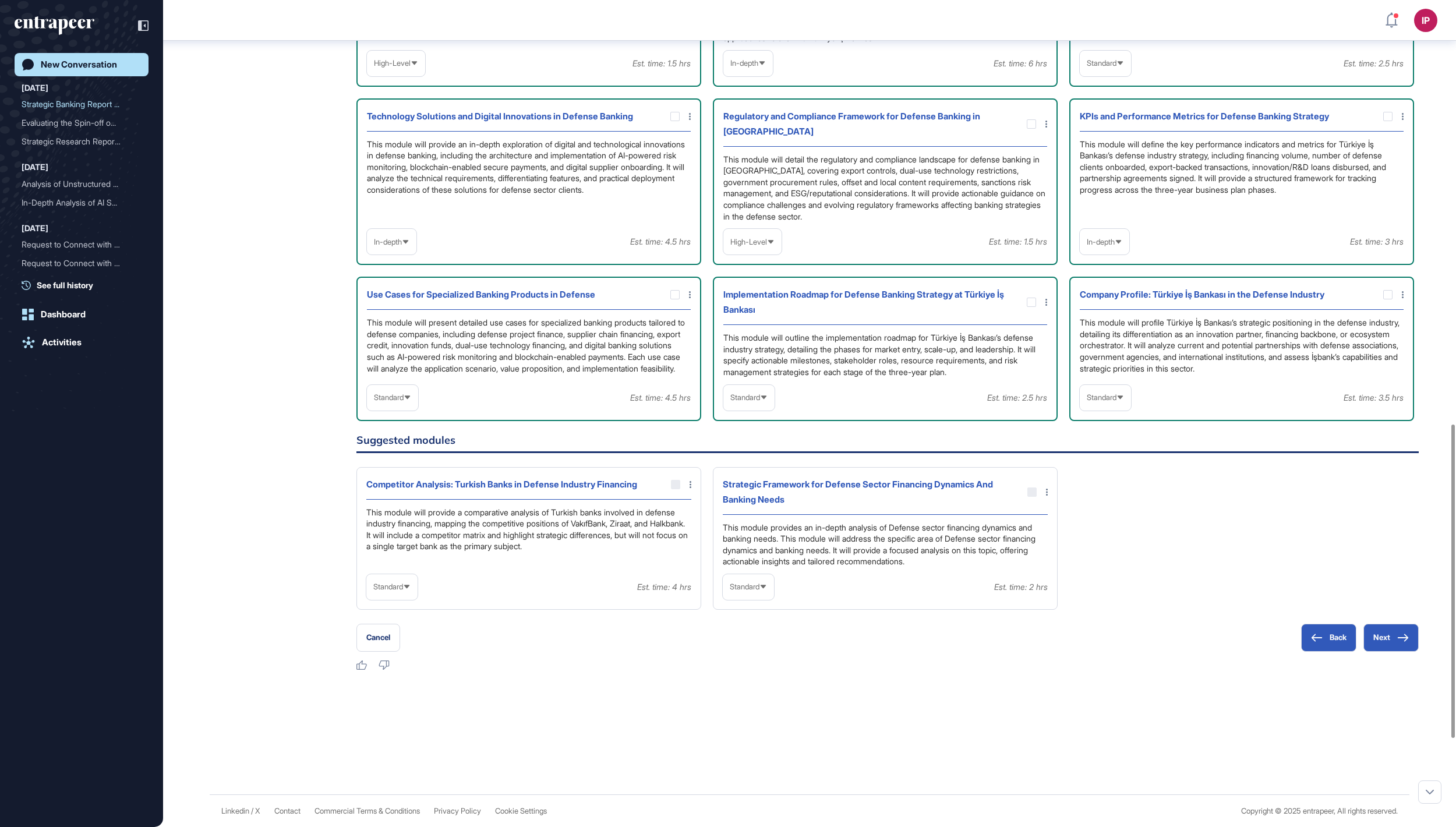
scroll to position [1117, 0]
click at [385, 402] on span "Standard" at bounding box center [389, 397] width 29 height 9
click at [413, 484] on li "In-depth" at bounding box center [392, 472] width 44 height 23
click at [748, 402] on span "Standard" at bounding box center [745, 397] width 29 height 9
click at [755, 484] on li "In-depth" at bounding box center [749, 472] width 44 height 23
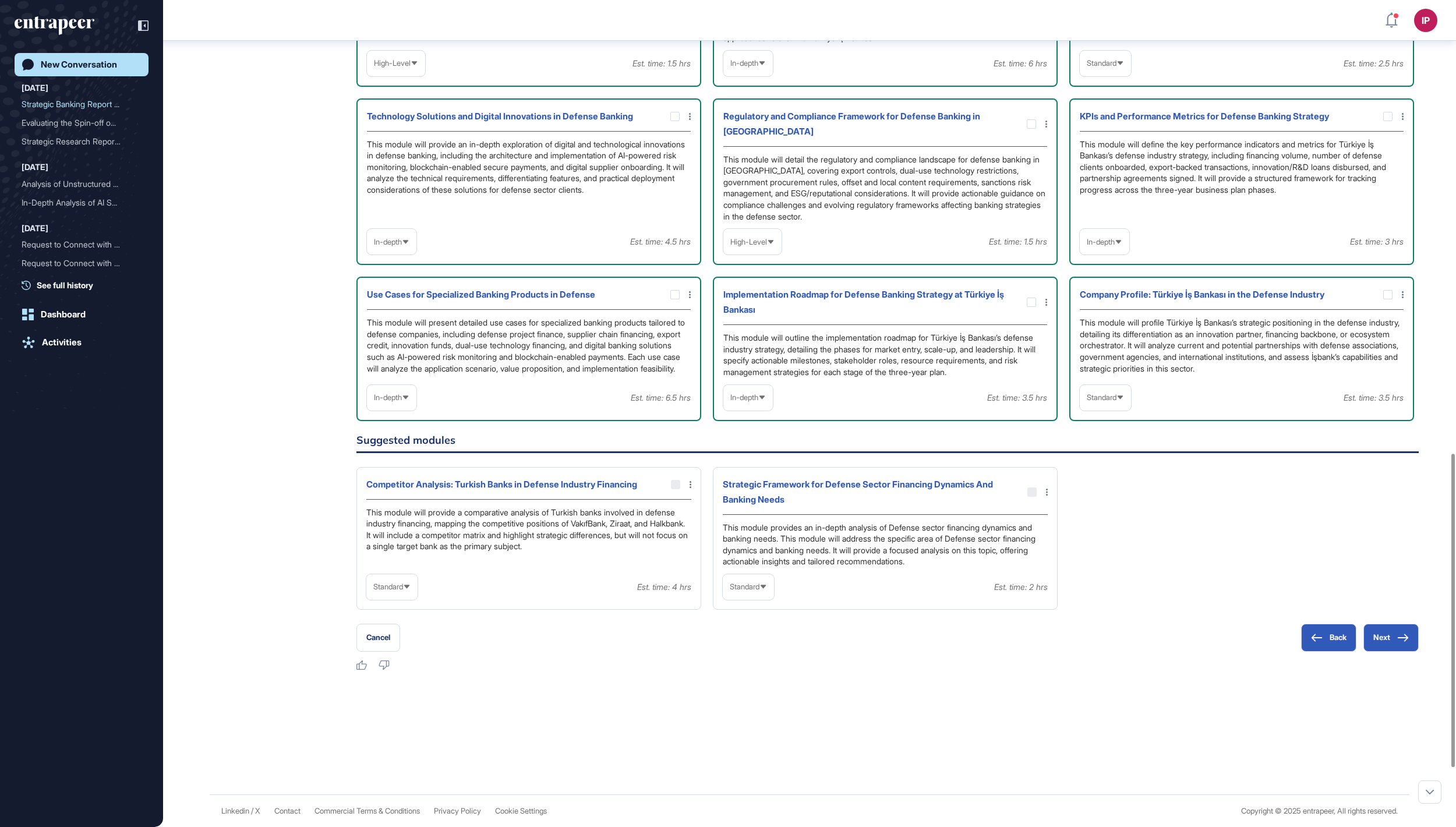
scroll to position [1196, 0]
click at [677, 489] on div at bounding box center [676, 485] width 9 height 9
click at [674, 489] on div at bounding box center [676, 485] width 9 height 9
click at [0, 0] on icon at bounding box center [0, 0] width 0 height 0
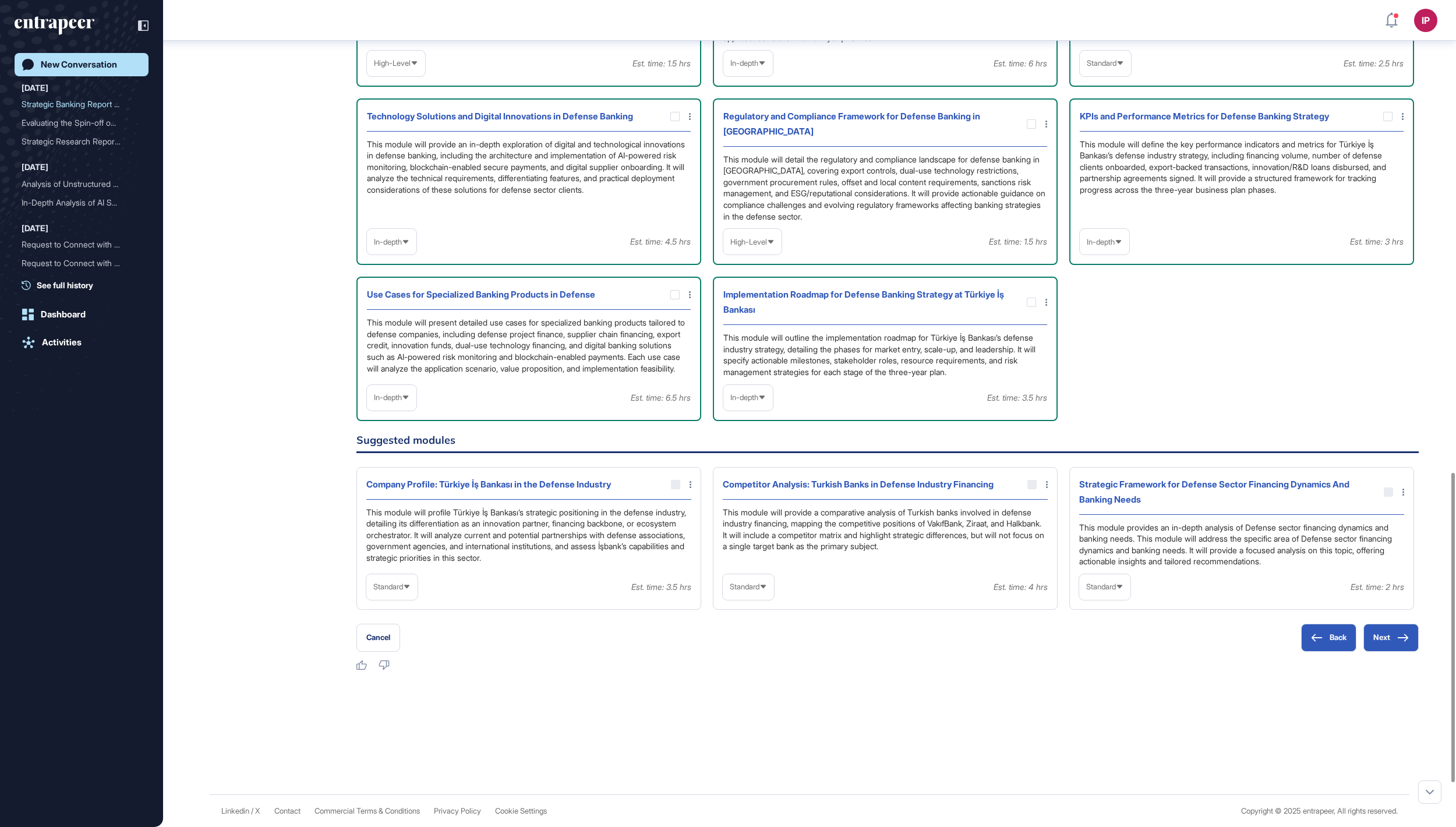
scroll to position [1272, 0]
click at [1385, 497] on div at bounding box center [1388, 492] width 9 height 9
click at [1115, 592] on span "Standard" at bounding box center [1101, 586] width 29 height 9
click at [1105, 674] on li "In-depth" at bounding box center [1104, 662] width 44 height 23
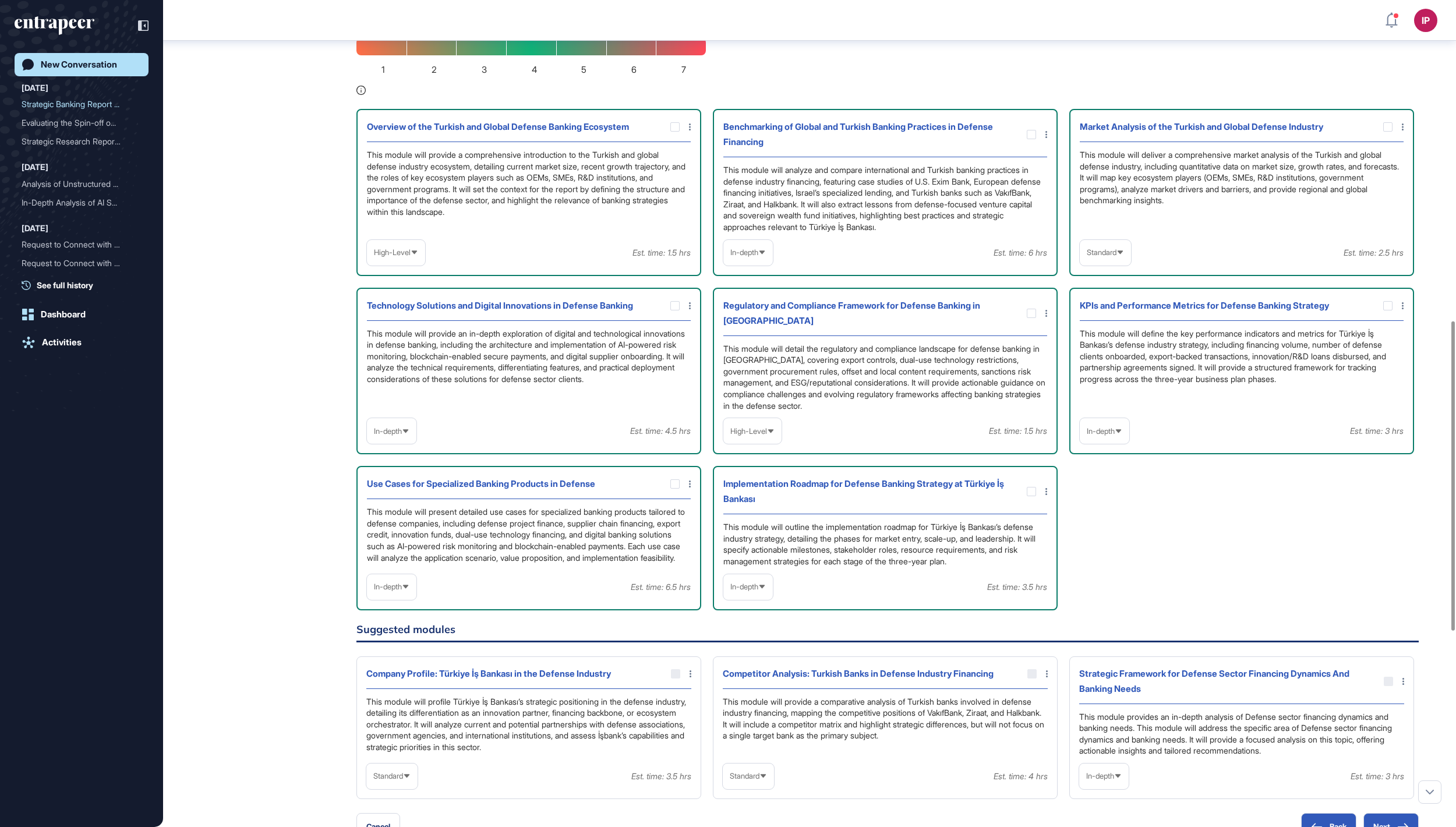
scroll to position [856, 0]
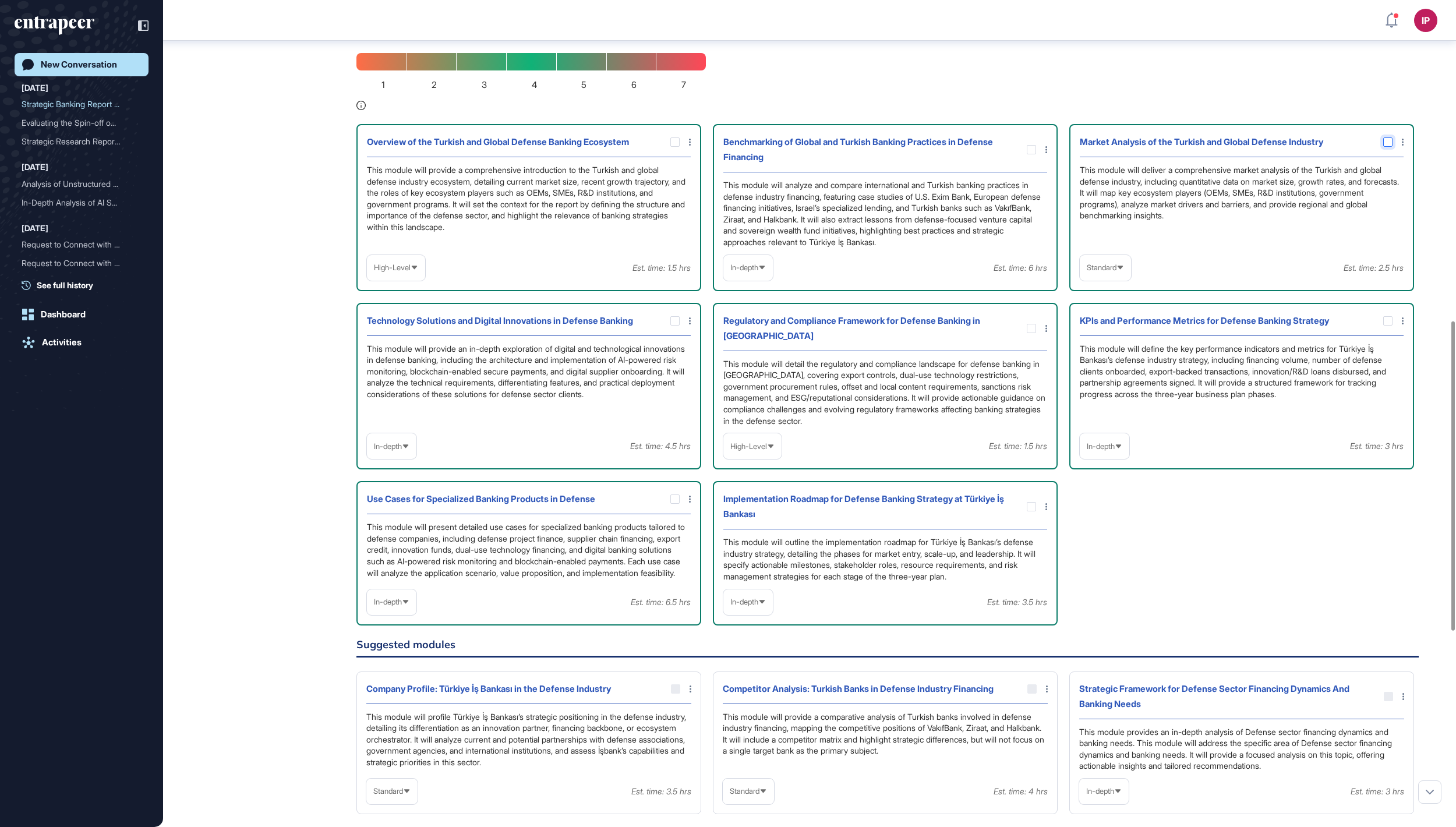
click at [0, 0] on icon at bounding box center [0, 0] width 0 height 0
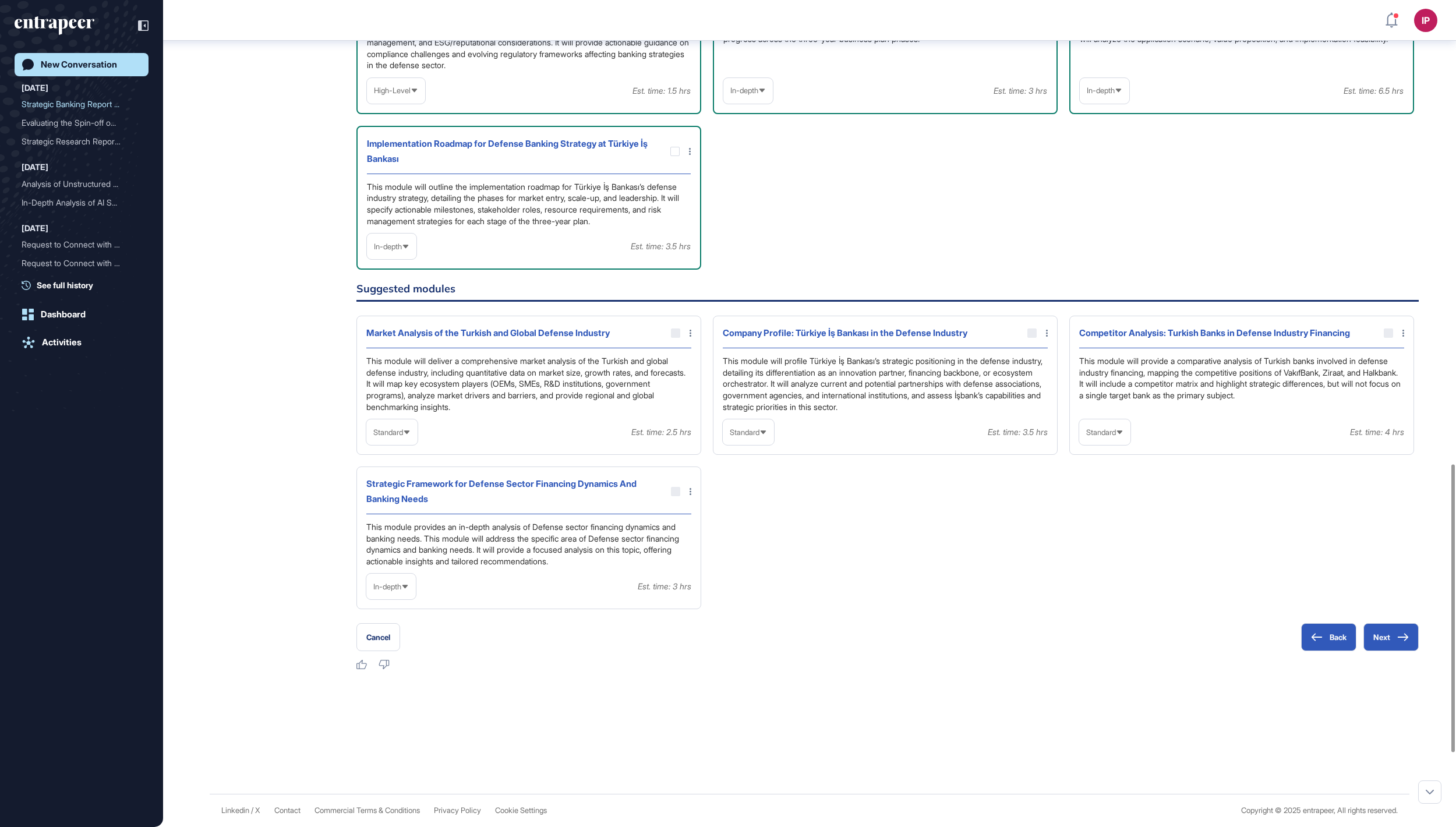
scroll to position [1405, 0]
click at [673, 496] on div at bounding box center [676, 492] width 9 height 9
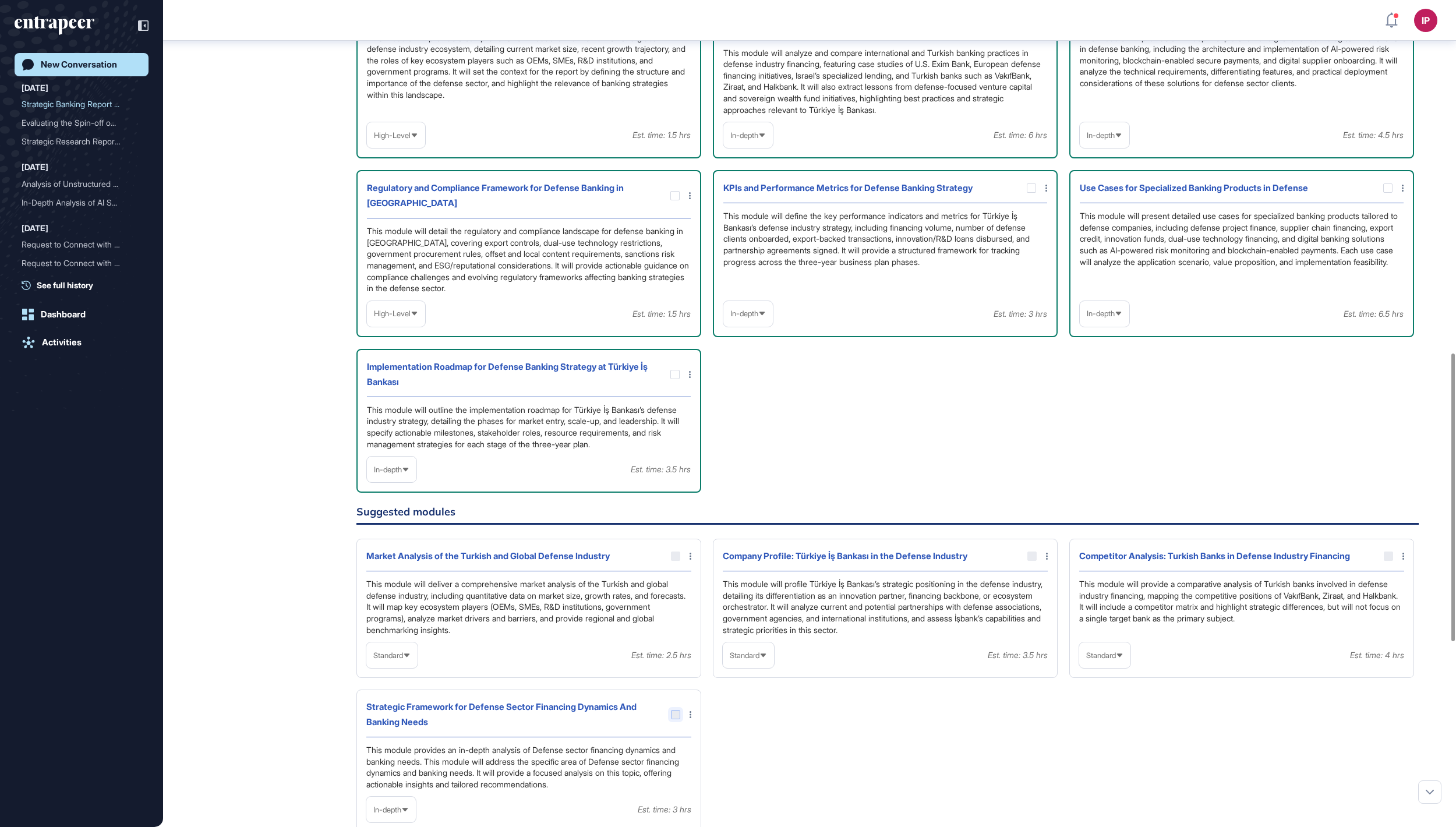
scroll to position [1014, 0]
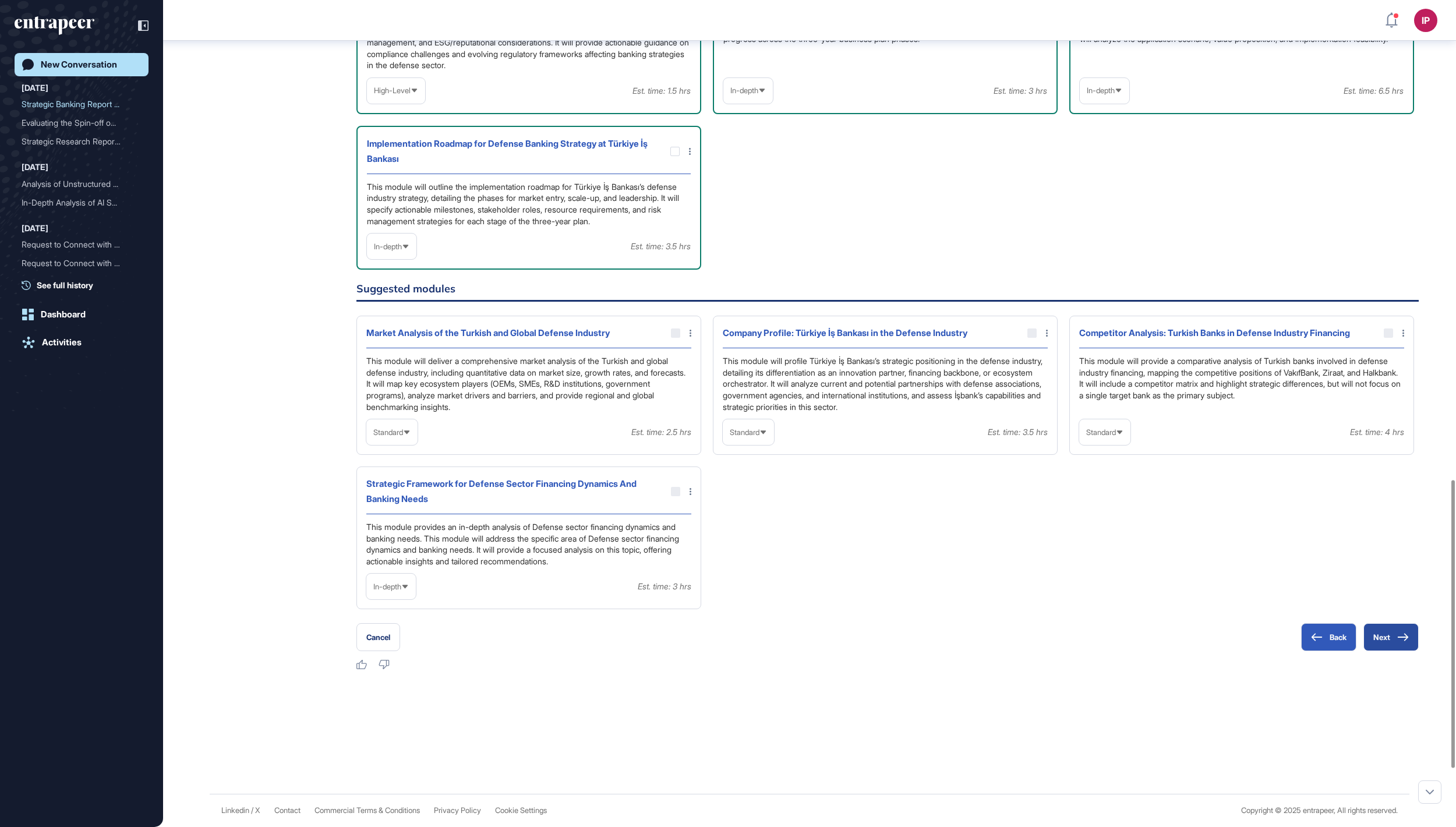
click at [1375, 651] on button "Next" at bounding box center [1390, 637] width 55 height 28
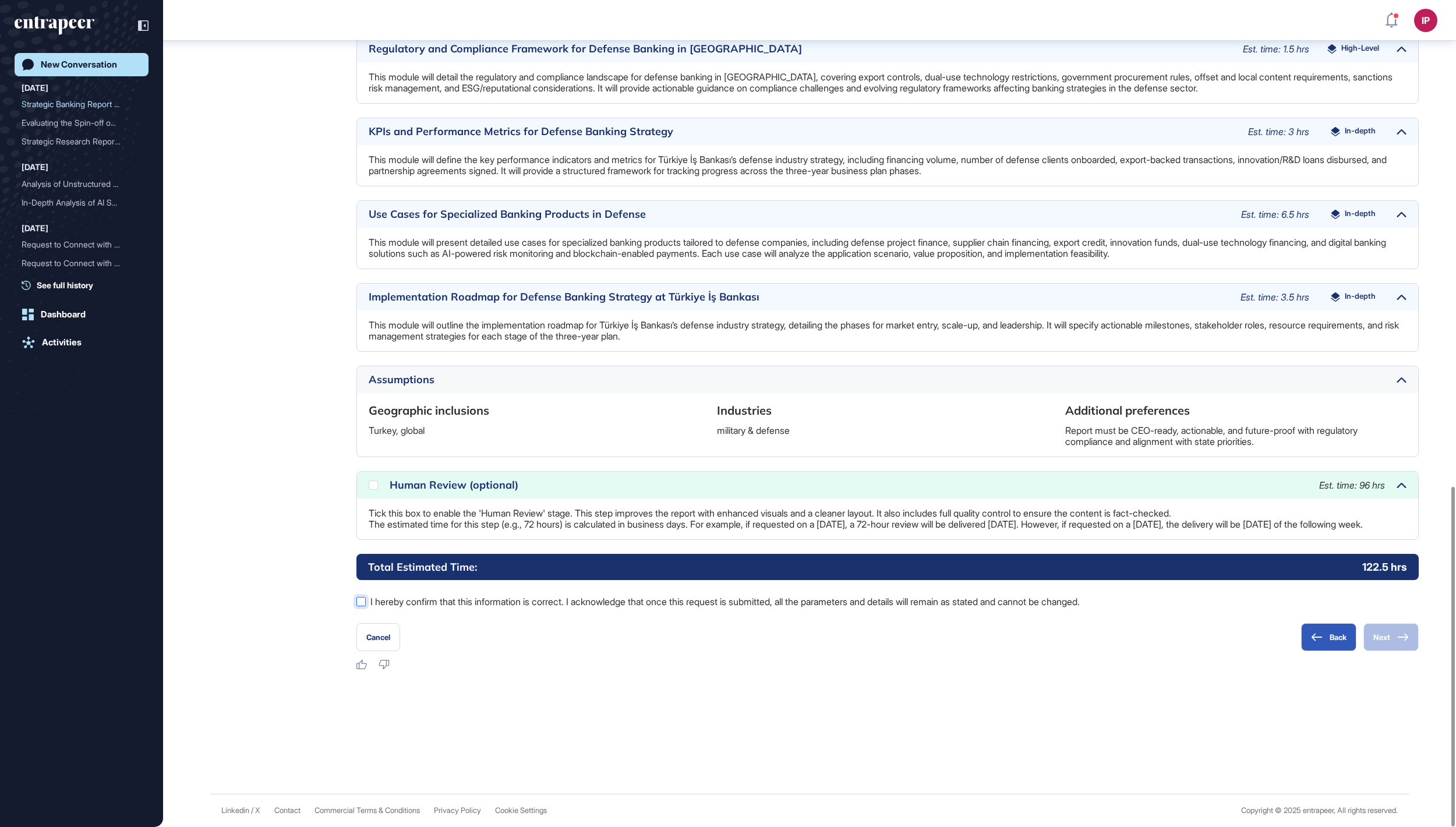
scroll to position [1182, 0]
click at [361, 601] on div at bounding box center [361, 602] width 9 height 9
click at [374, 482] on div "Human Review (optional) Est. time: 96 hrs" at bounding box center [887, 485] width 1061 height 27
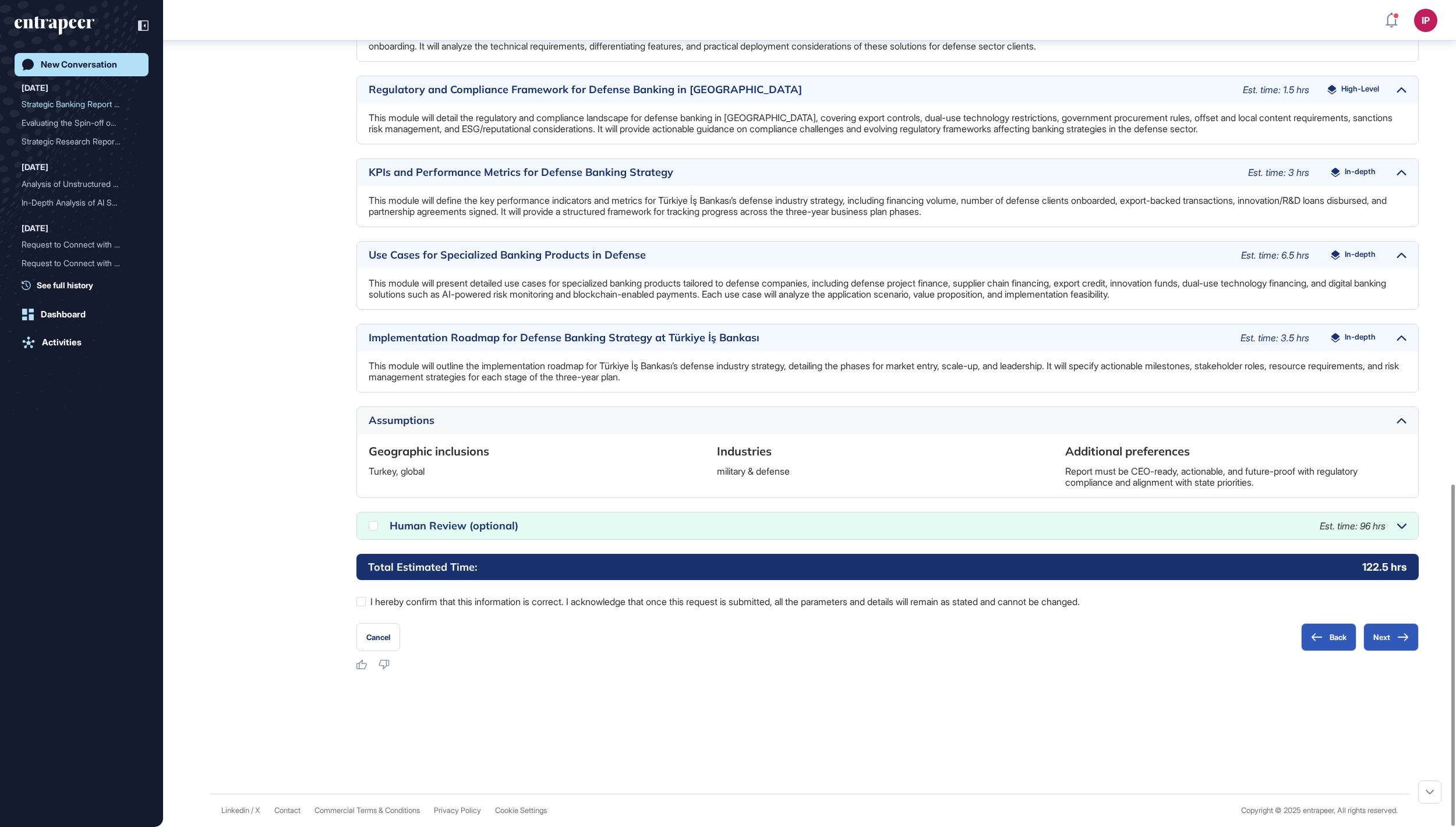
scroll to position [1132, 0]
click at [0, 0] on icon at bounding box center [0, 0] width 0 height 0
click at [1399, 640] on icon at bounding box center [1403, 637] width 12 height 9
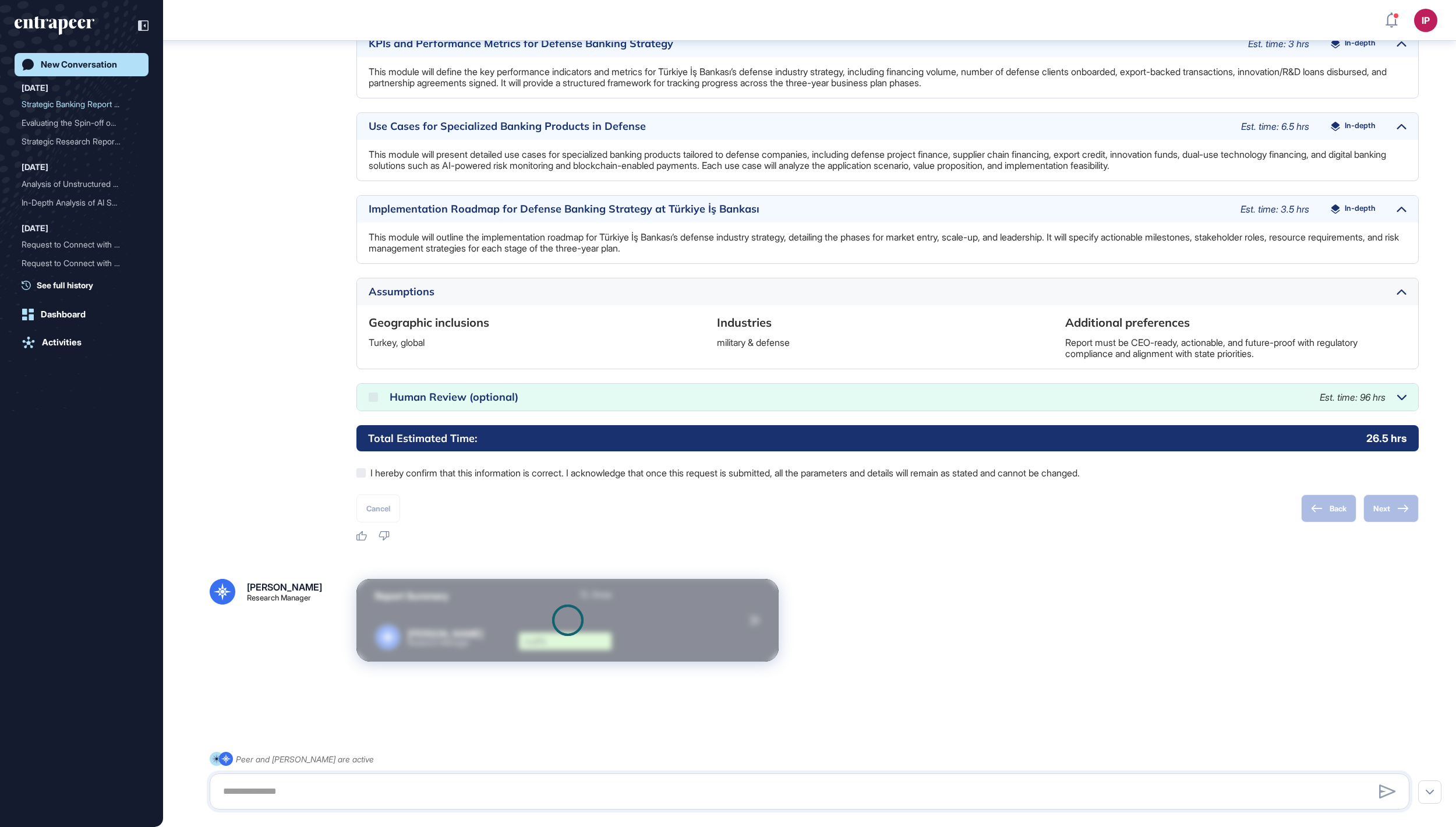
scroll to position [1263, 0]
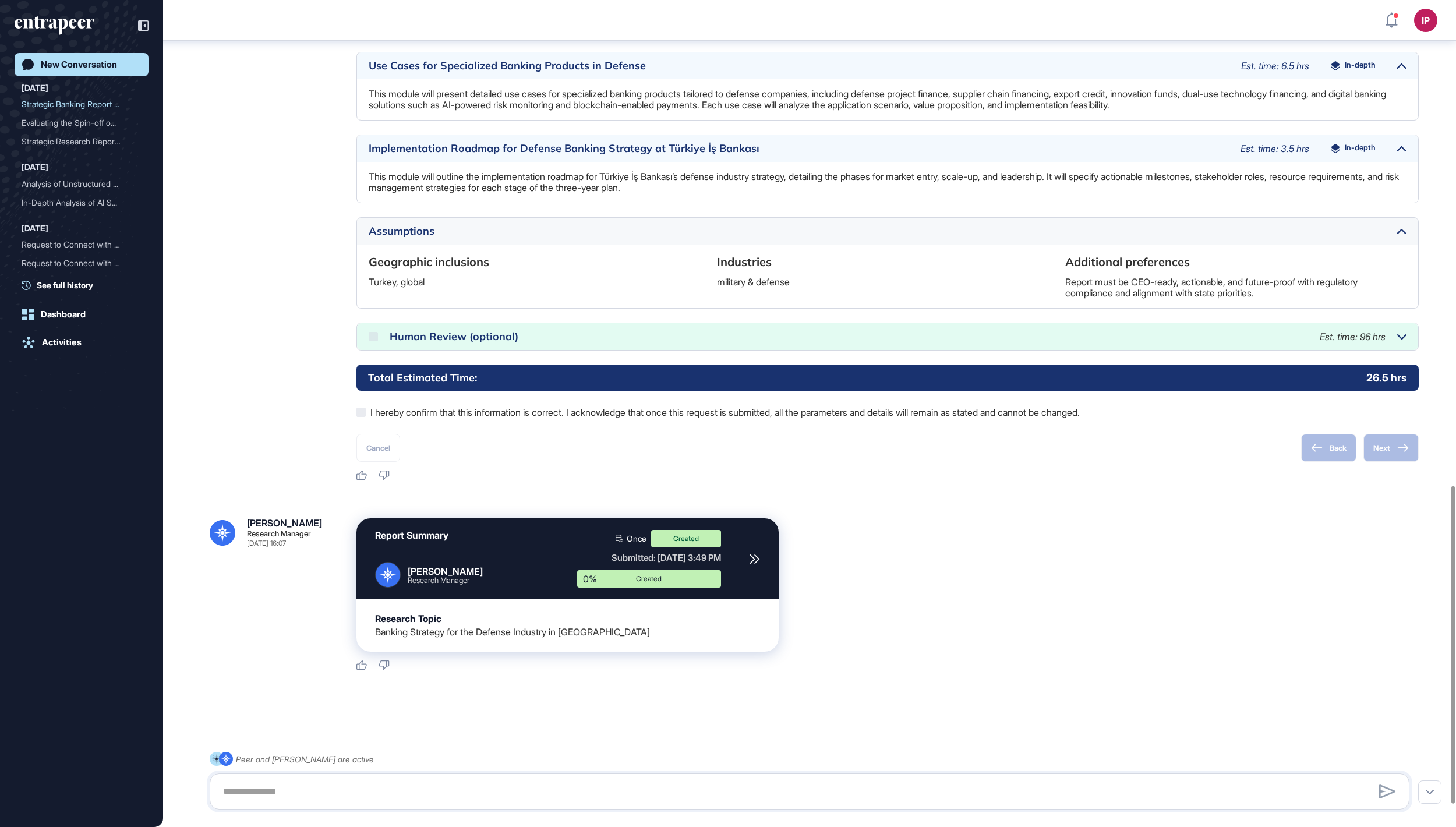
click at [101, 60] on div "New Conversation" at bounding box center [79, 65] width 77 height 11
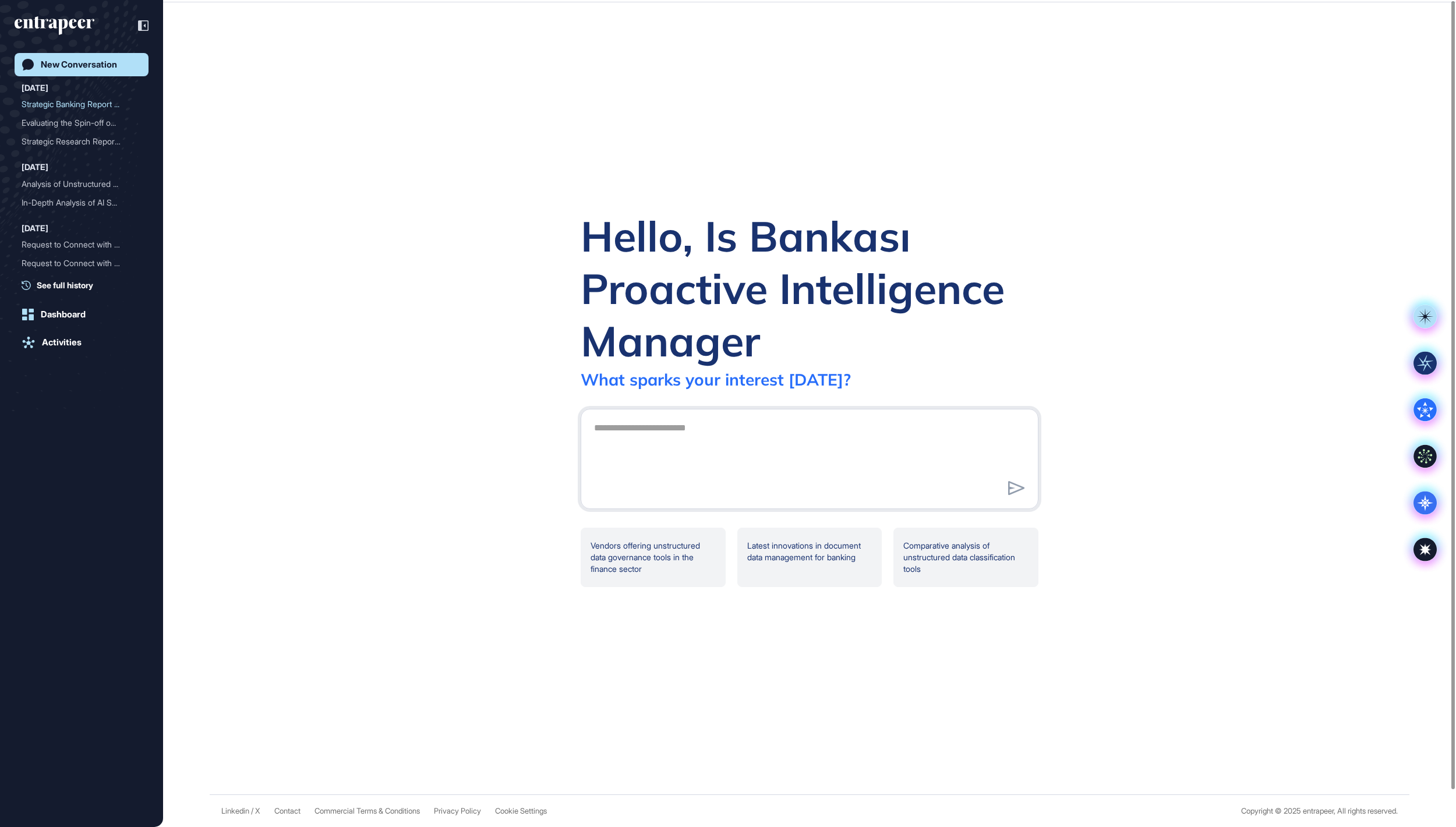
scroll to position [0, 0]
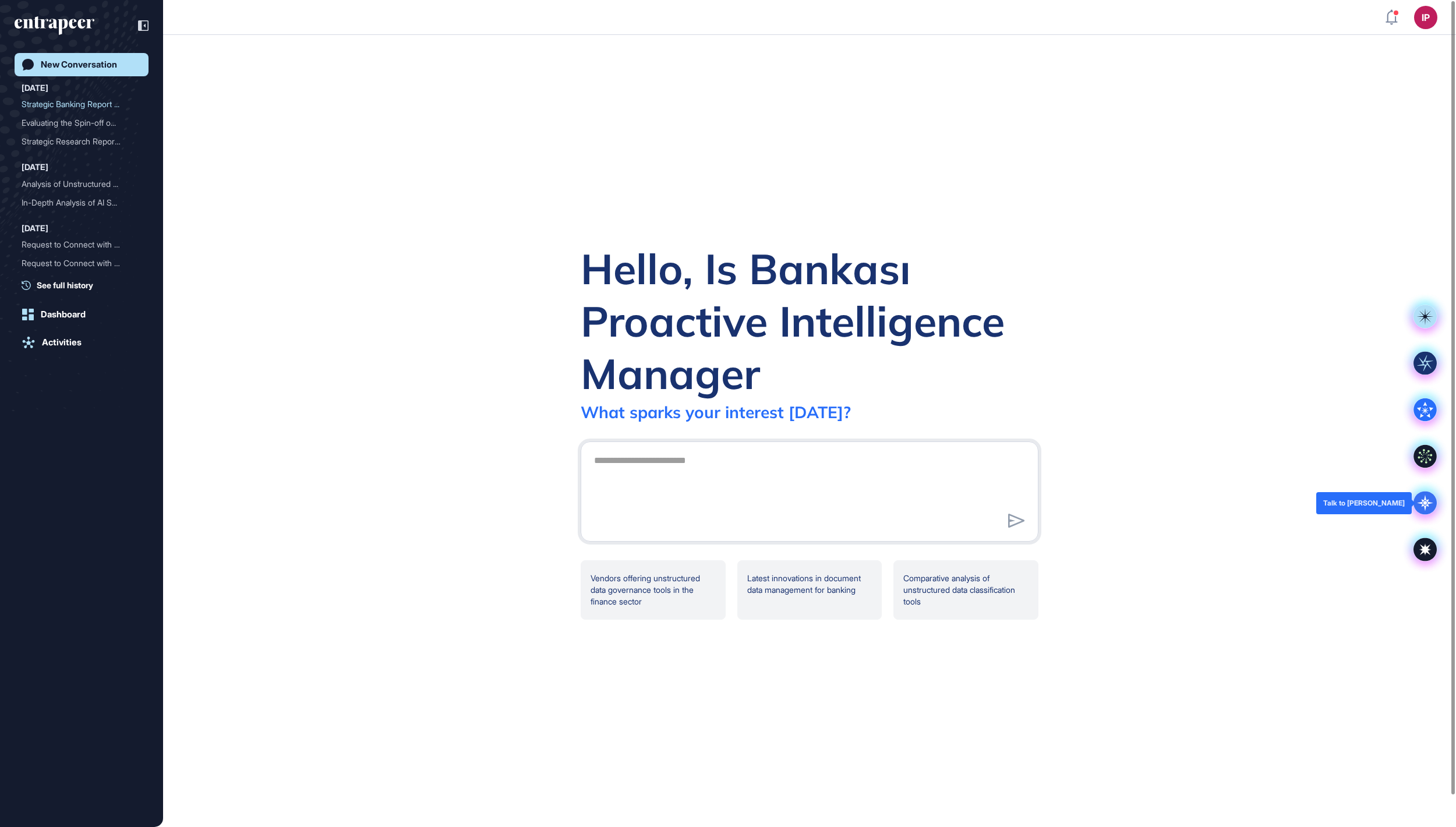
click at [1420, 503] on icon at bounding box center [1424, 503] width 16 height 16
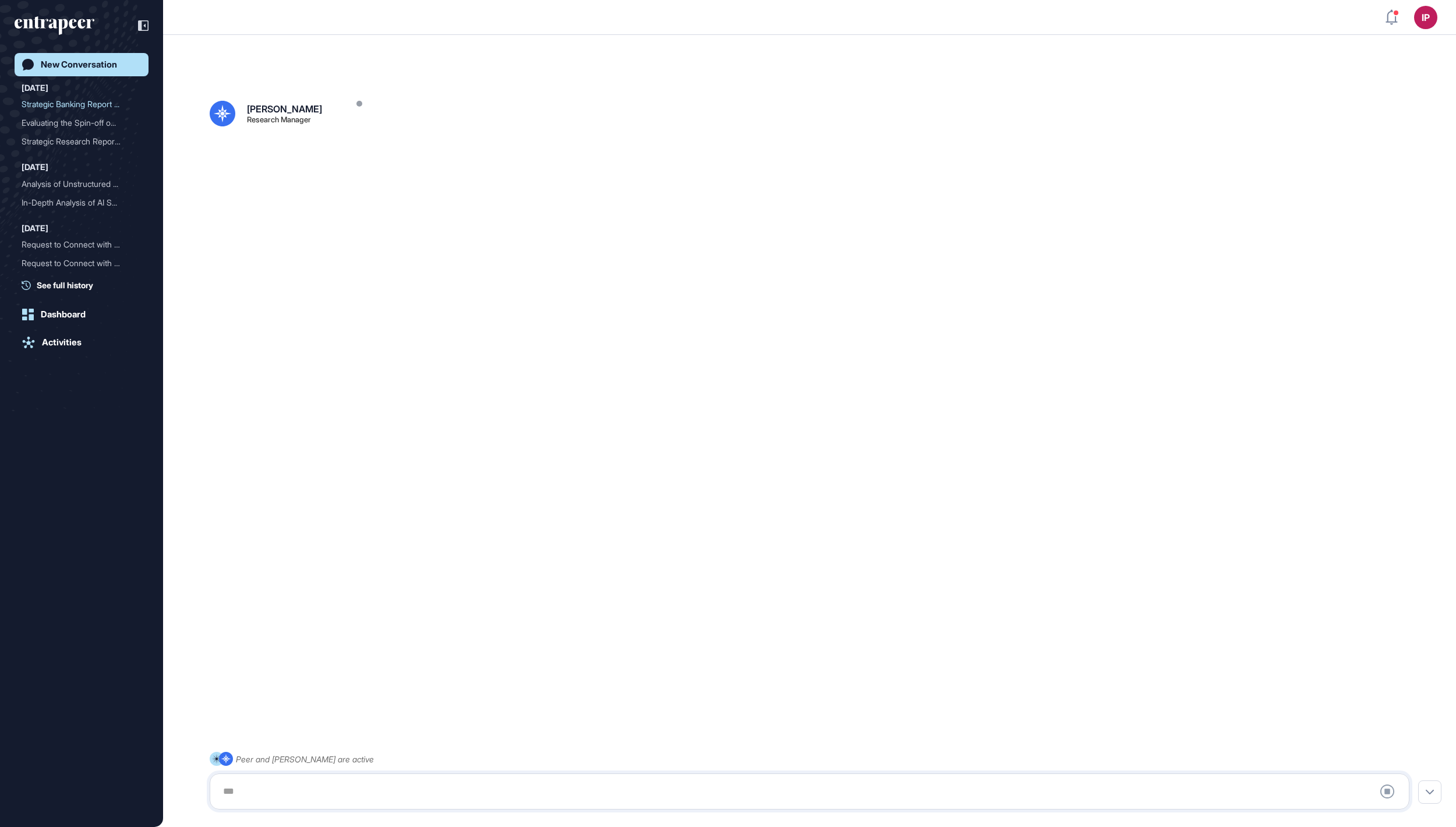
scroll to position [33, 0]
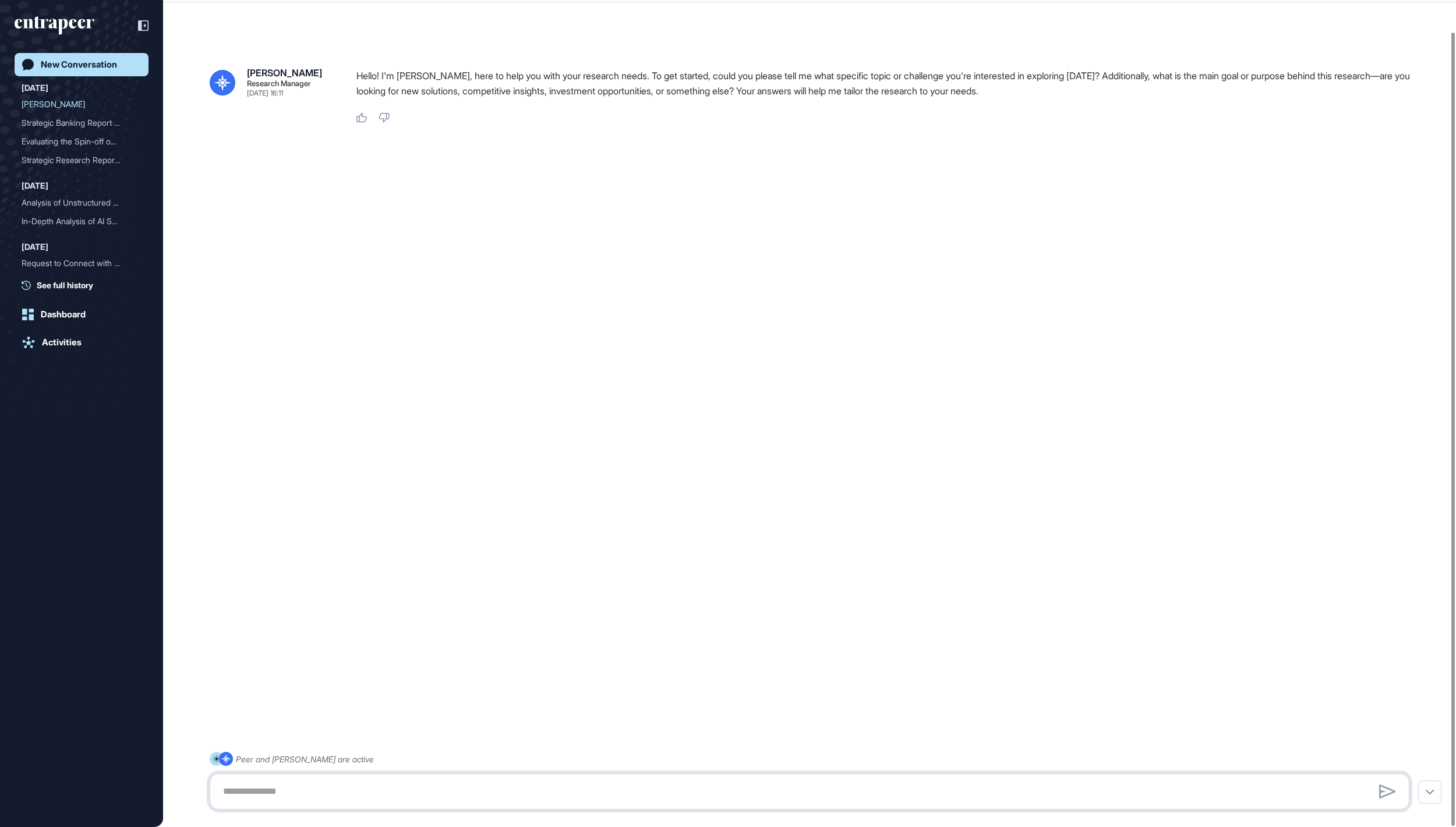
click at [248, 781] on textarea at bounding box center [809, 791] width 1187 height 23
paste textarea "**********"
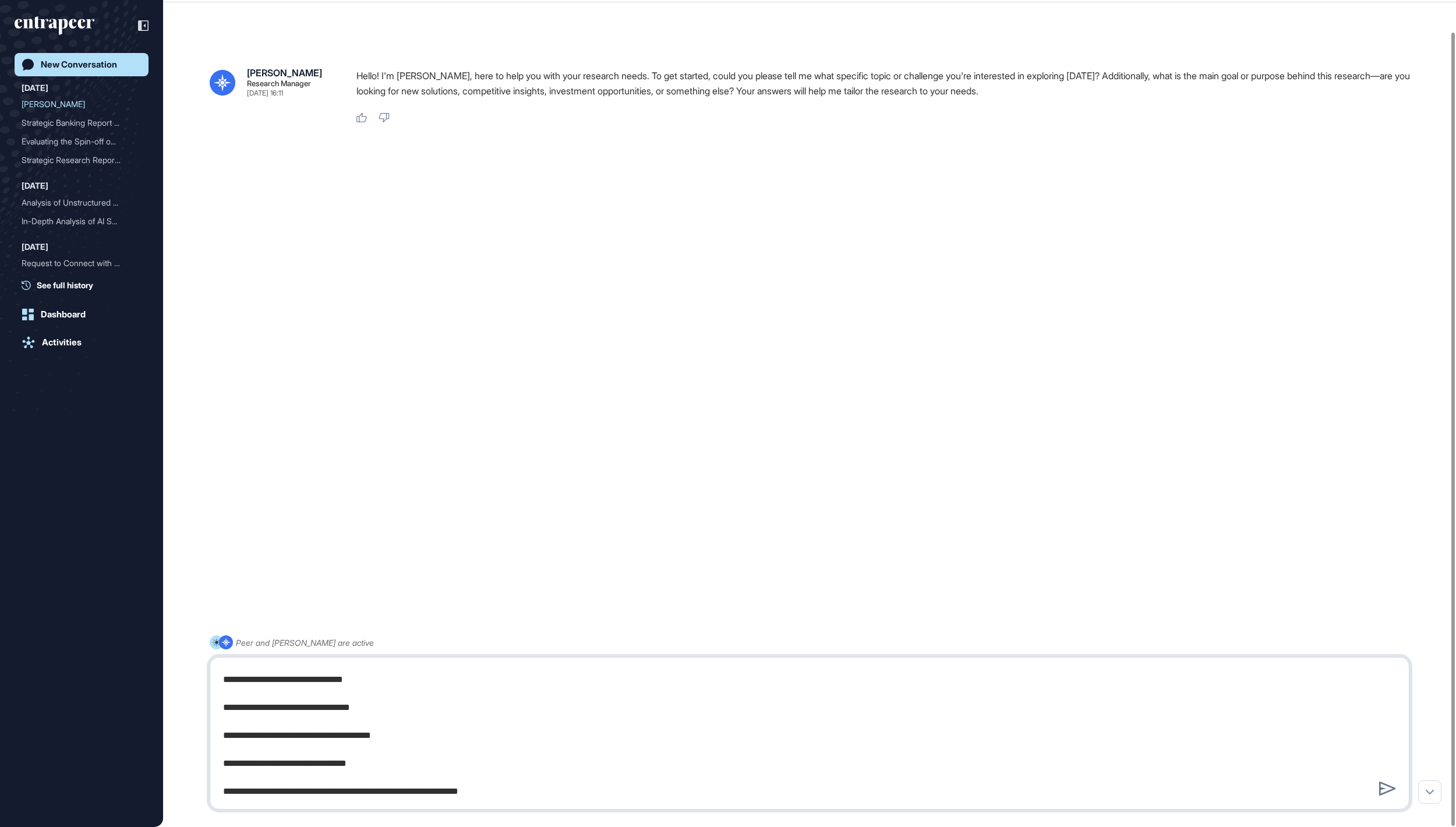
paste textarea "**********"
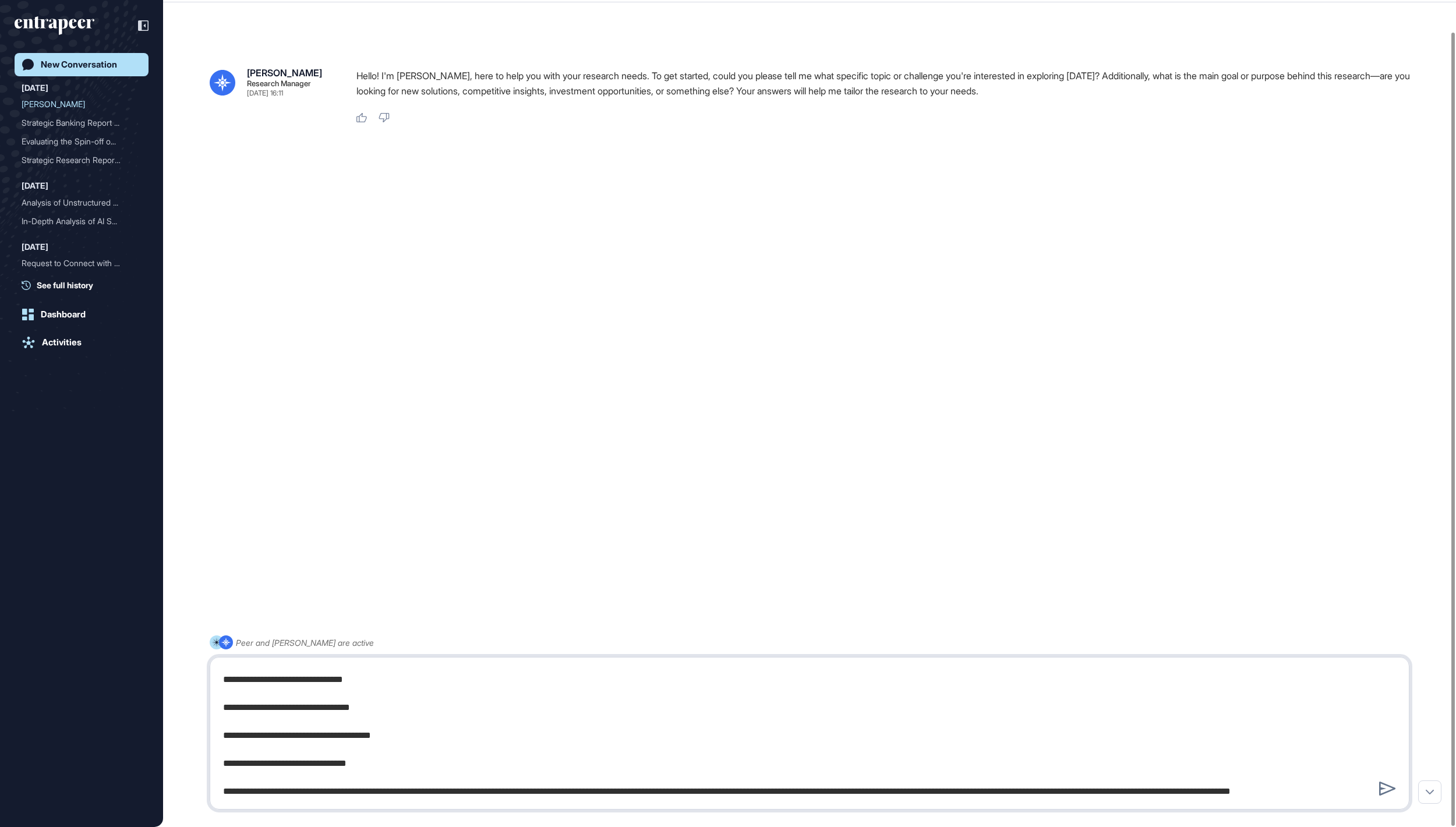
scroll to position [1464, 0]
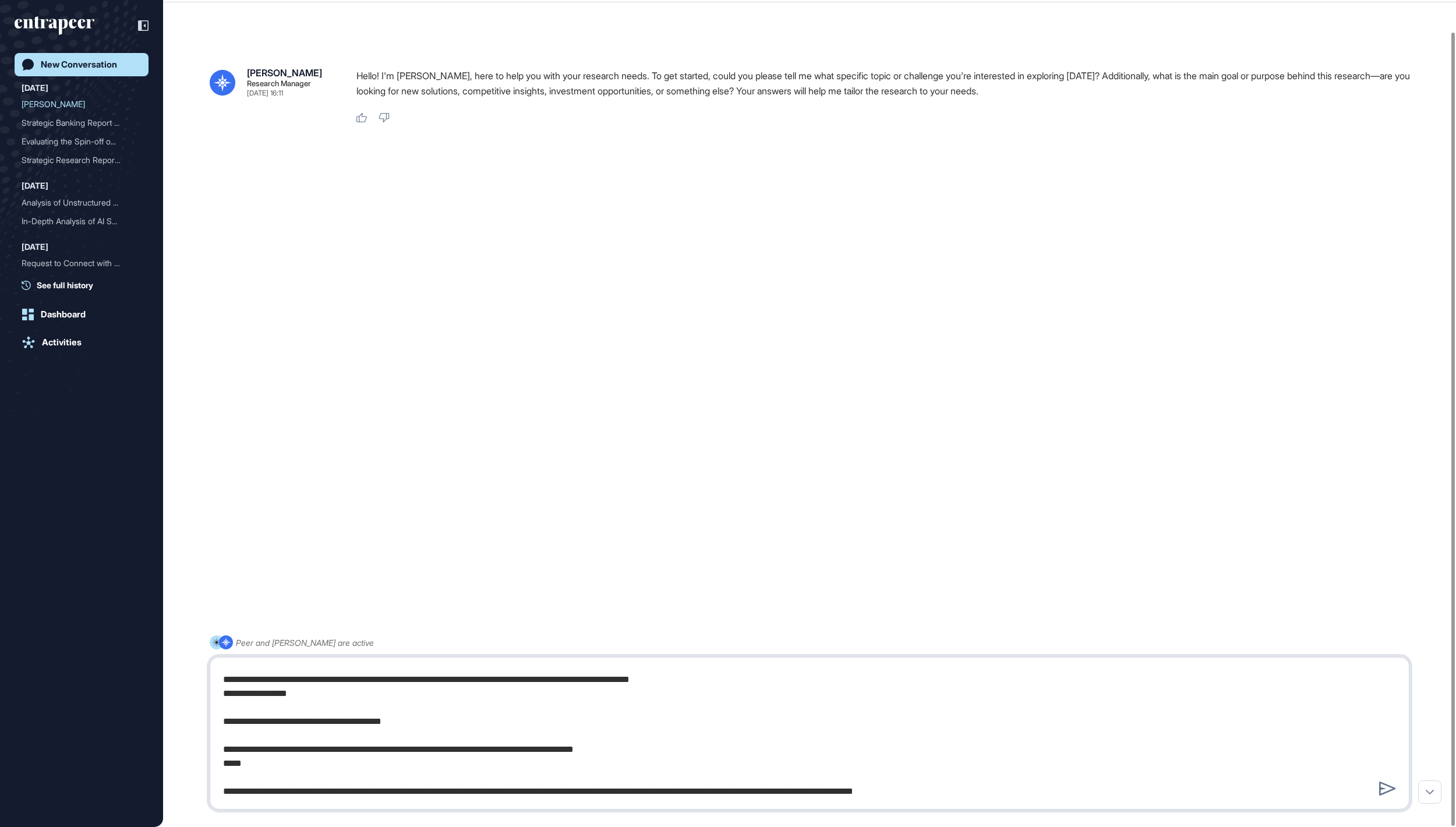
drag, startPoint x: 266, startPoint y: 769, endPoint x: 213, endPoint y: 764, distance: 53.2
click at [213, 764] on div at bounding box center [810, 733] width 1200 height 153
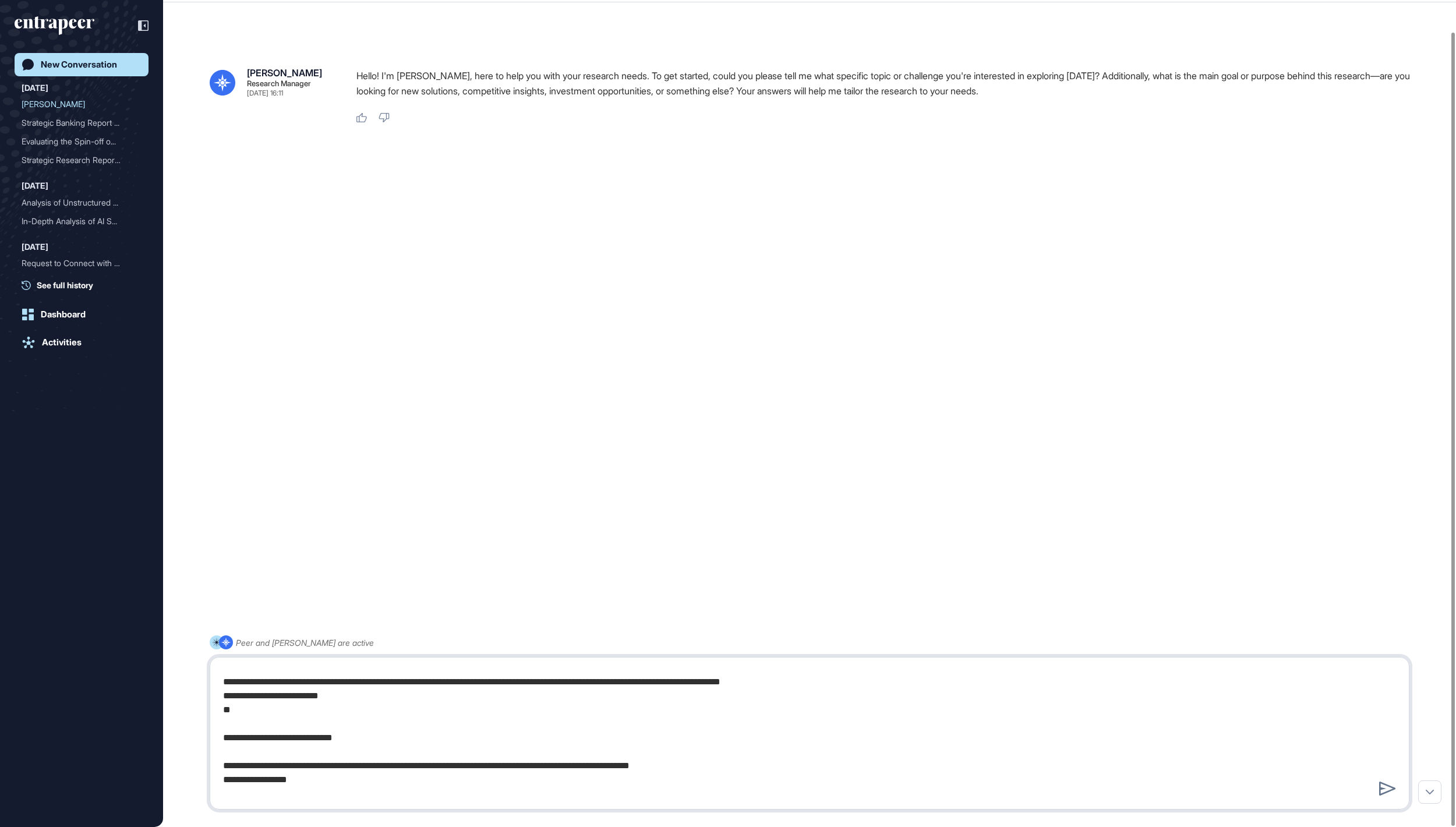
scroll to position [1358, 0]
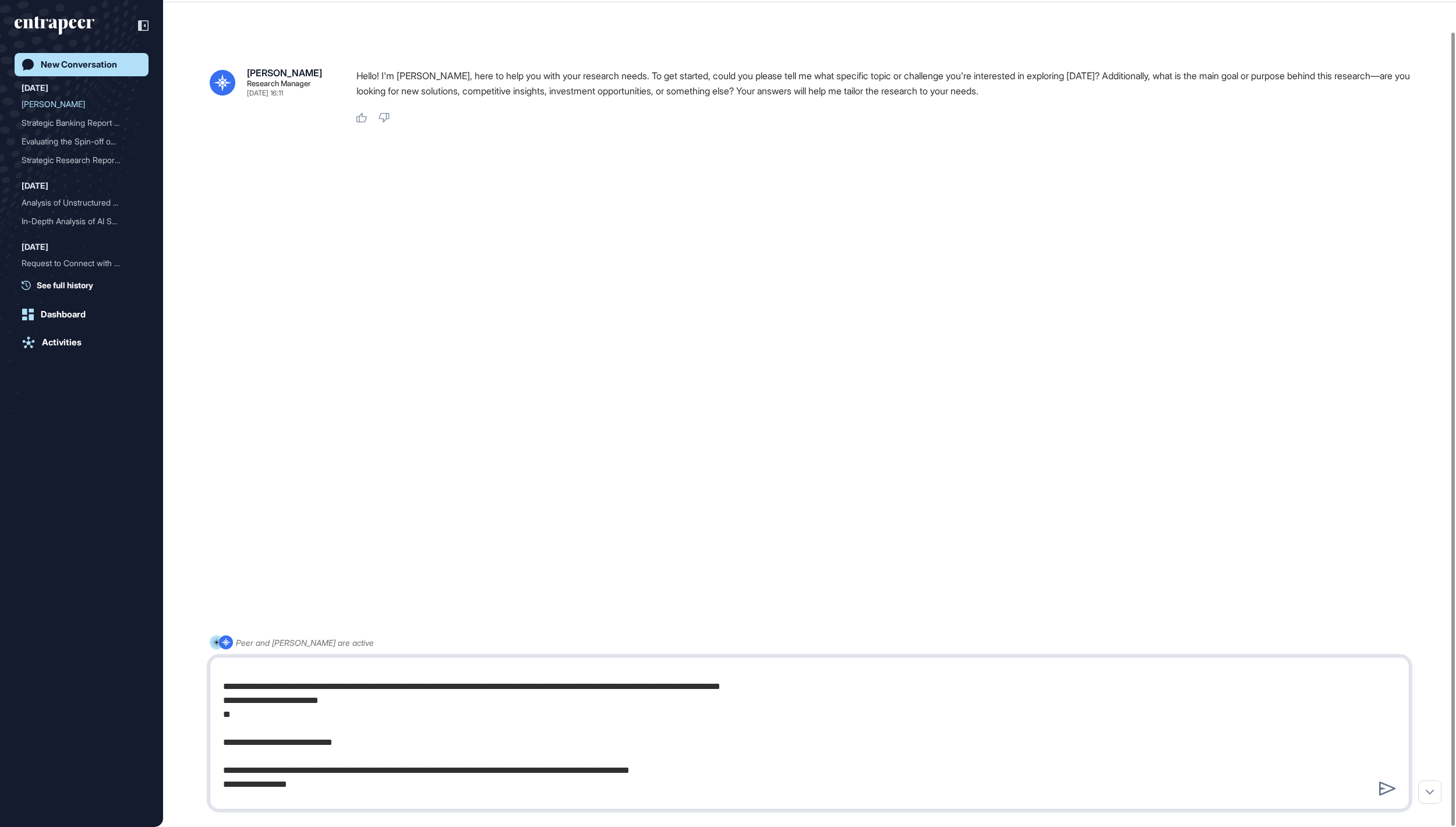
drag, startPoint x: 250, startPoint y: 735, endPoint x: 334, endPoint y: 716, distance: 86.1
click at [334, 716] on textarea at bounding box center [809, 733] width 1186 height 140
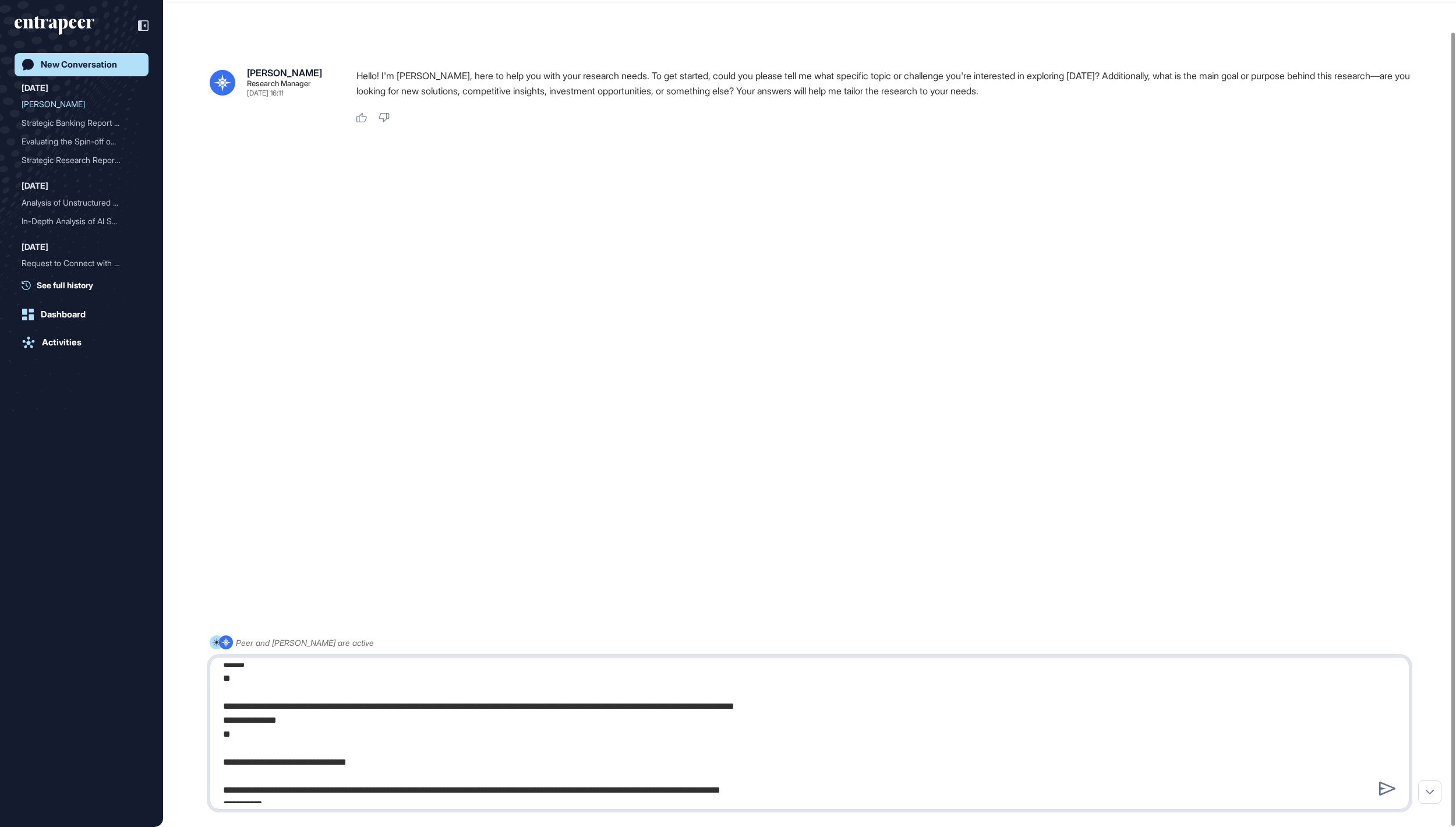
scroll to position [1210, 0]
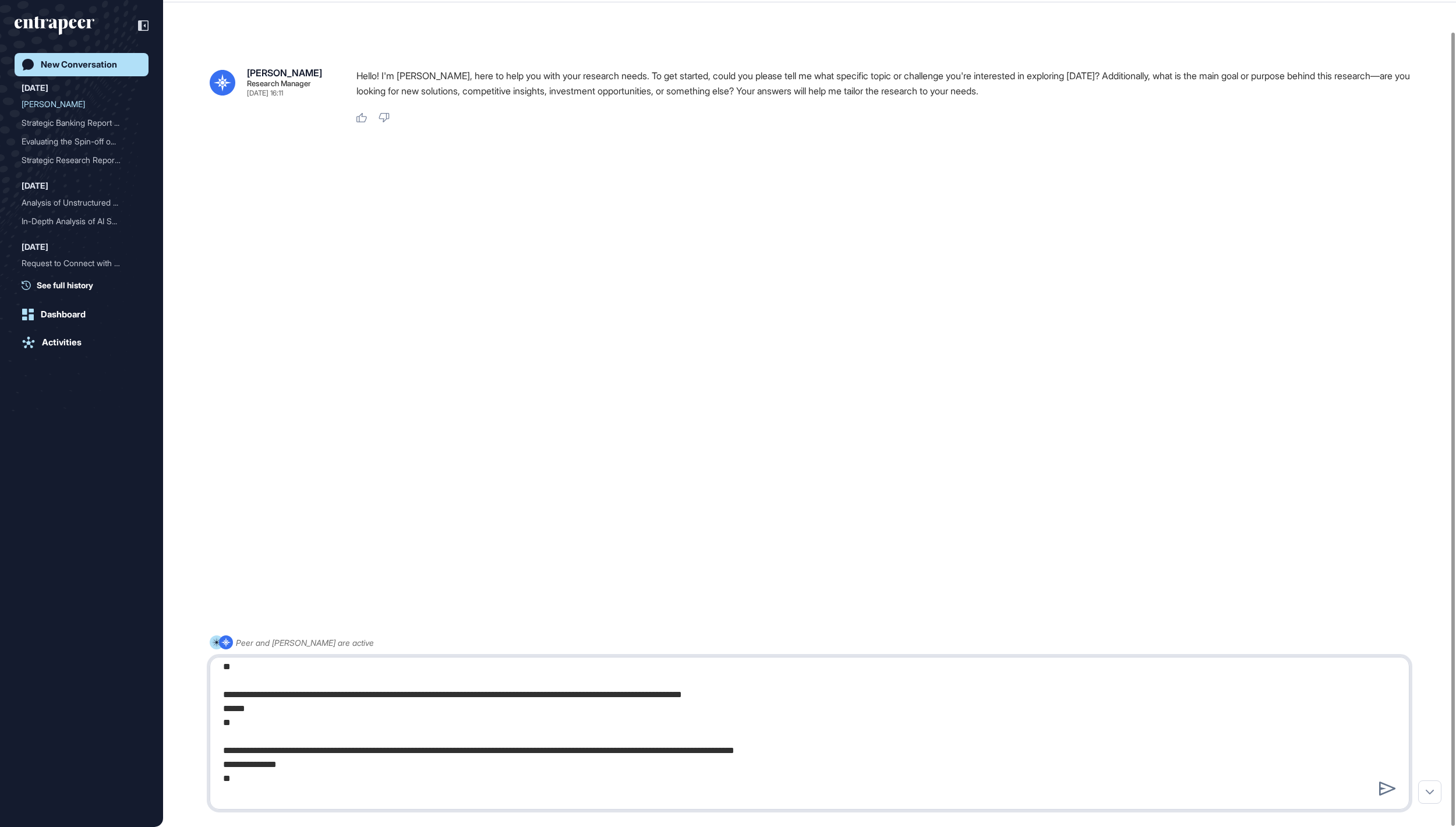
drag, startPoint x: 242, startPoint y: 734, endPoint x: 215, endPoint y: 721, distance: 30.0
click at [215, 721] on div at bounding box center [810, 733] width 1200 height 153
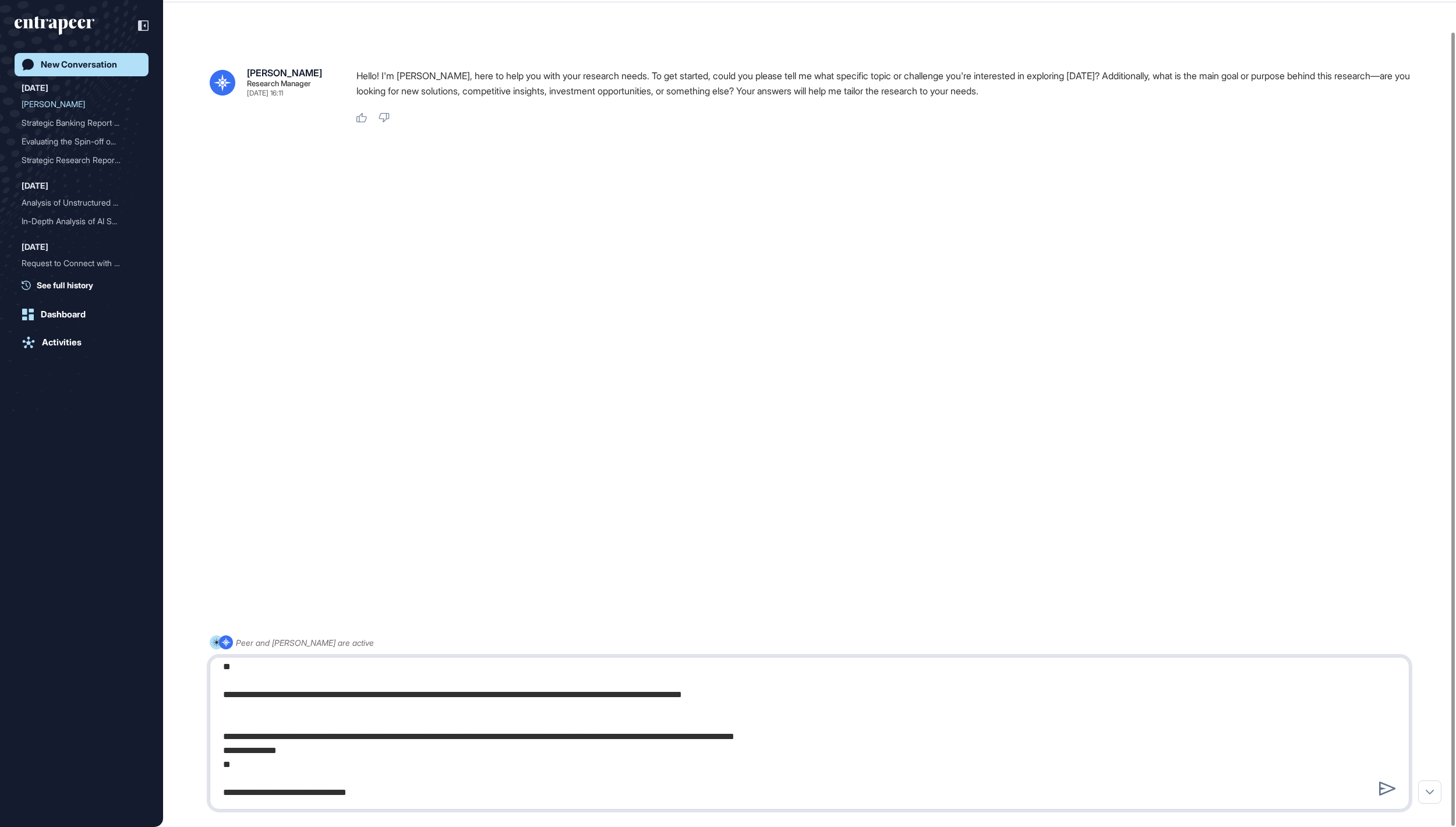
drag, startPoint x: 247, startPoint y: 777, endPoint x: 218, endPoint y: 769, distance: 30.1
click at [218, 769] on textarea at bounding box center [809, 733] width 1186 height 140
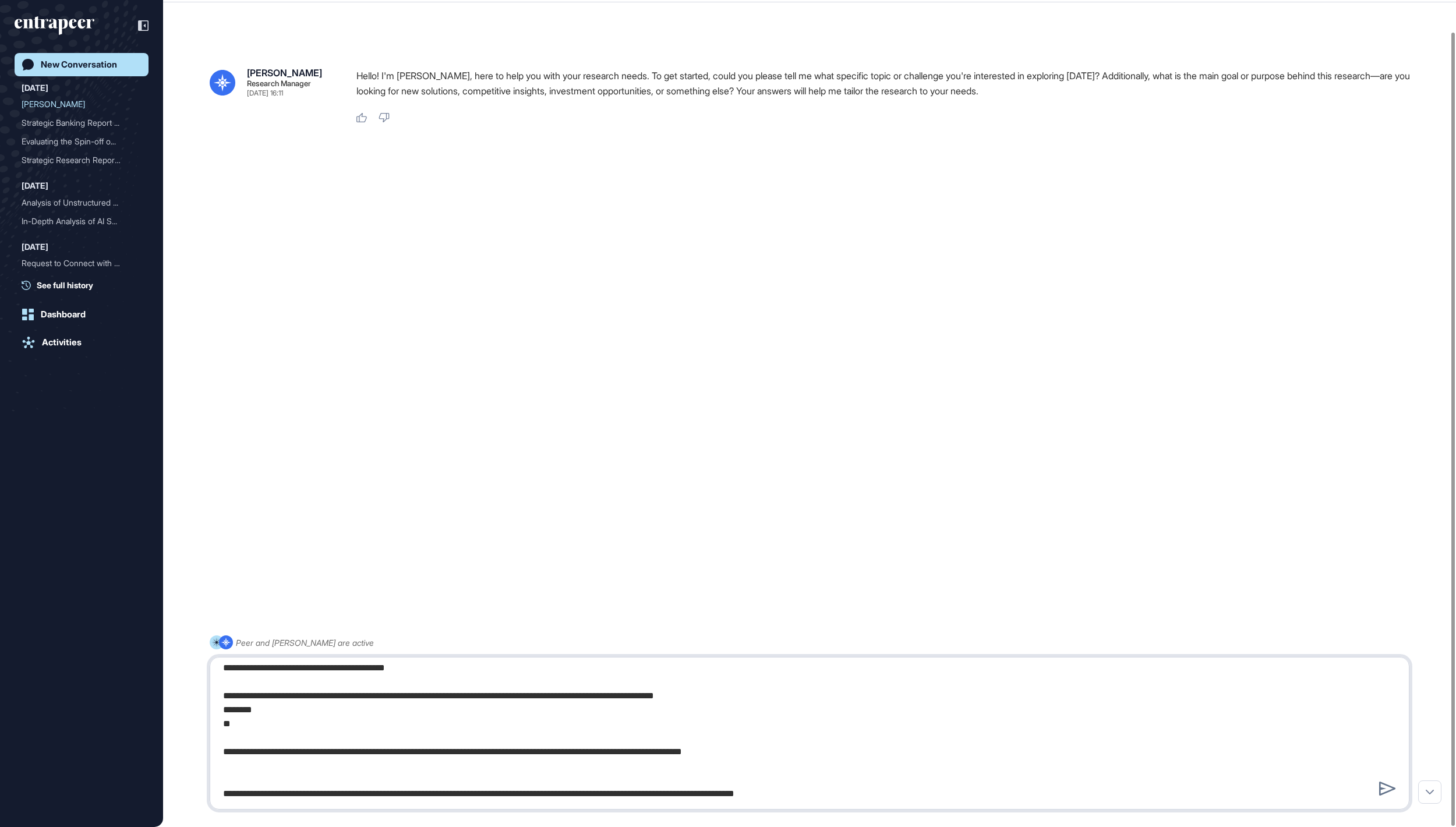
scroll to position [1152, 0]
drag, startPoint x: 245, startPoint y: 742, endPoint x: 222, endPoint y: 729, distance: 26.4
click at [222, 729] on textarea at bounding box center [809, 733] width 1186 height 140
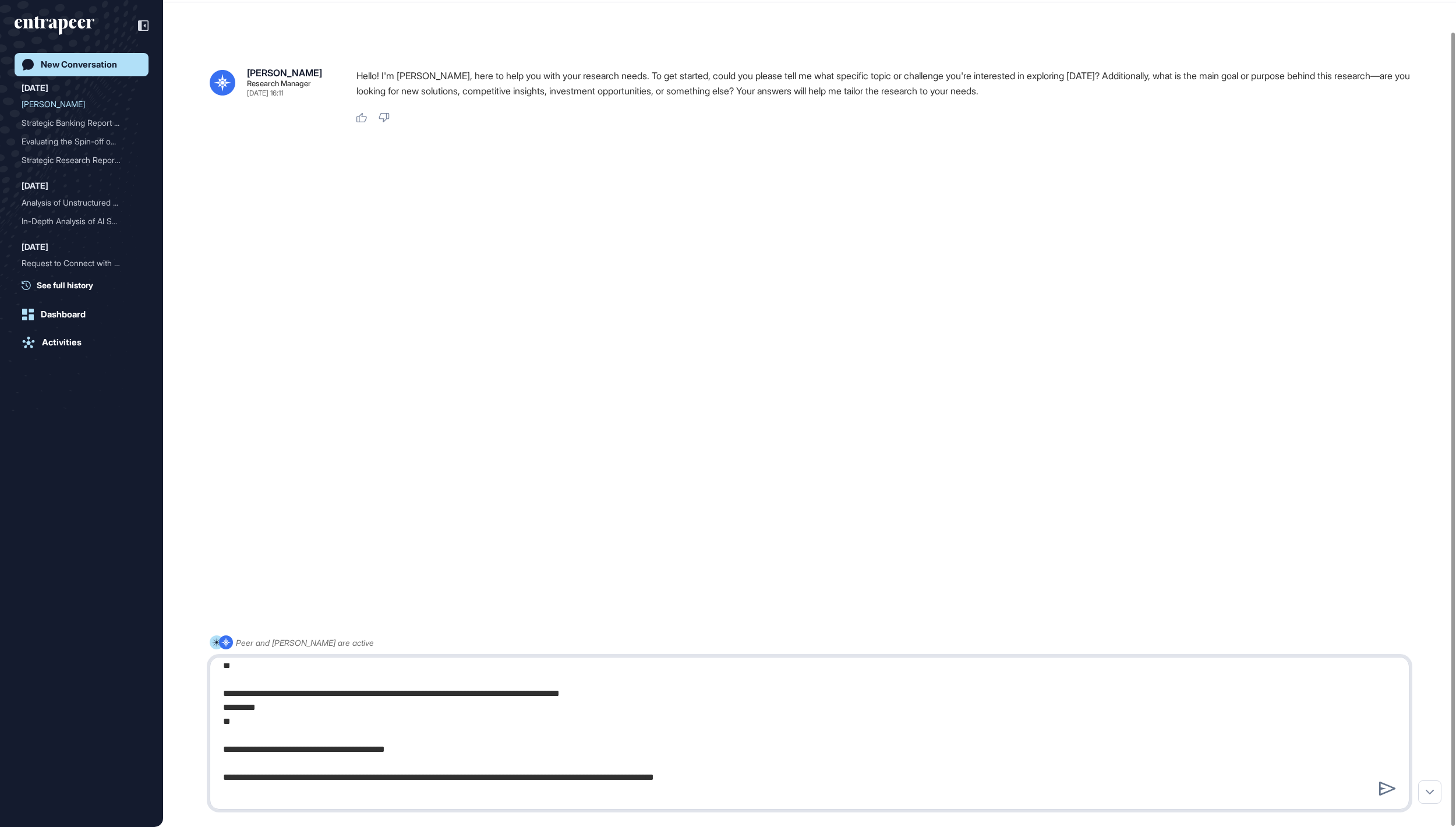
scroll to position [1051, 0]
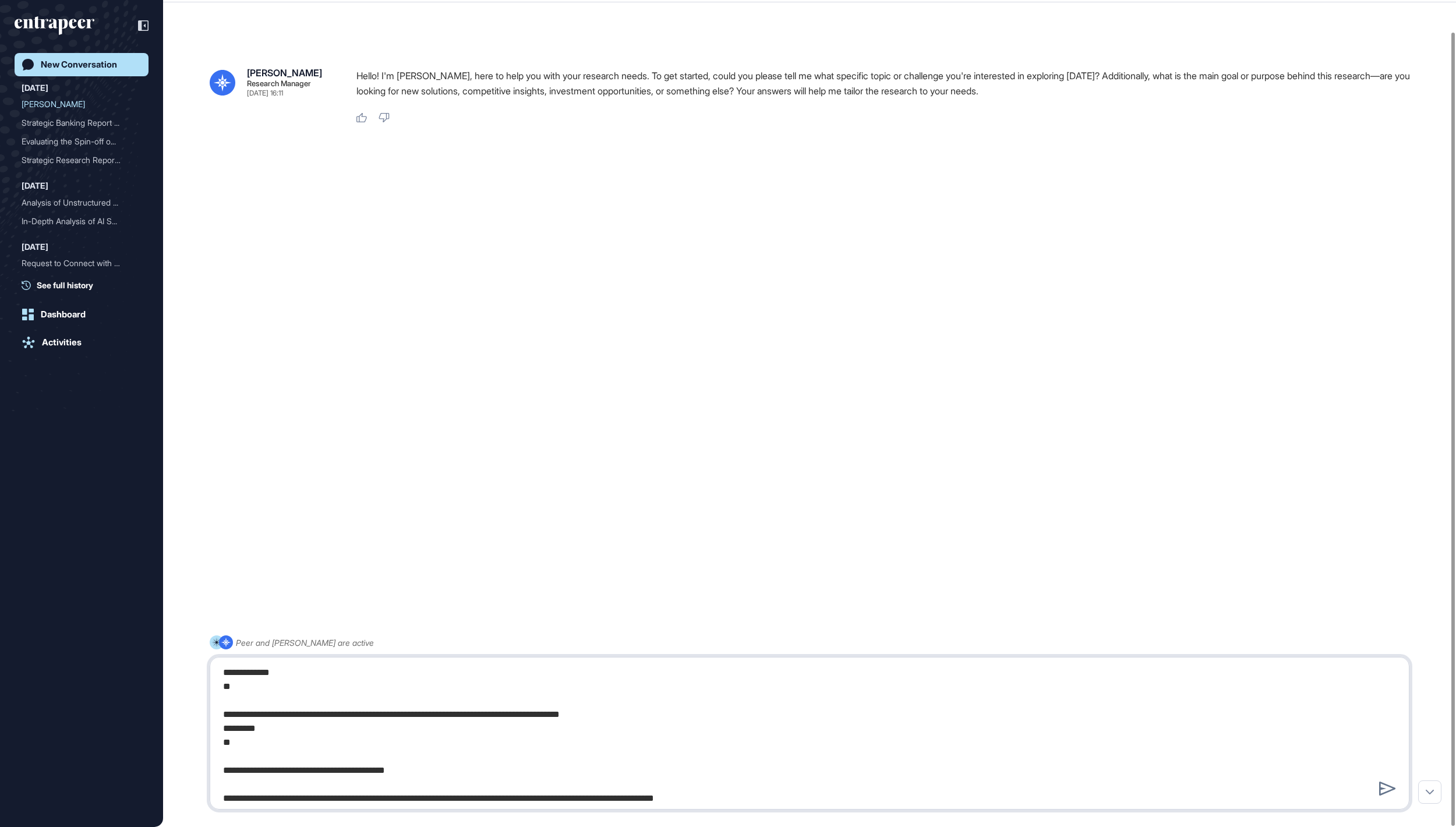
drag, startPoint x: 249, startPoint y: 760, endPoint x: 221, endPoint y: 746, distance: 31.3
click at [221, 746] on textarea at bounding box center [809, 733] width 1186 height 140
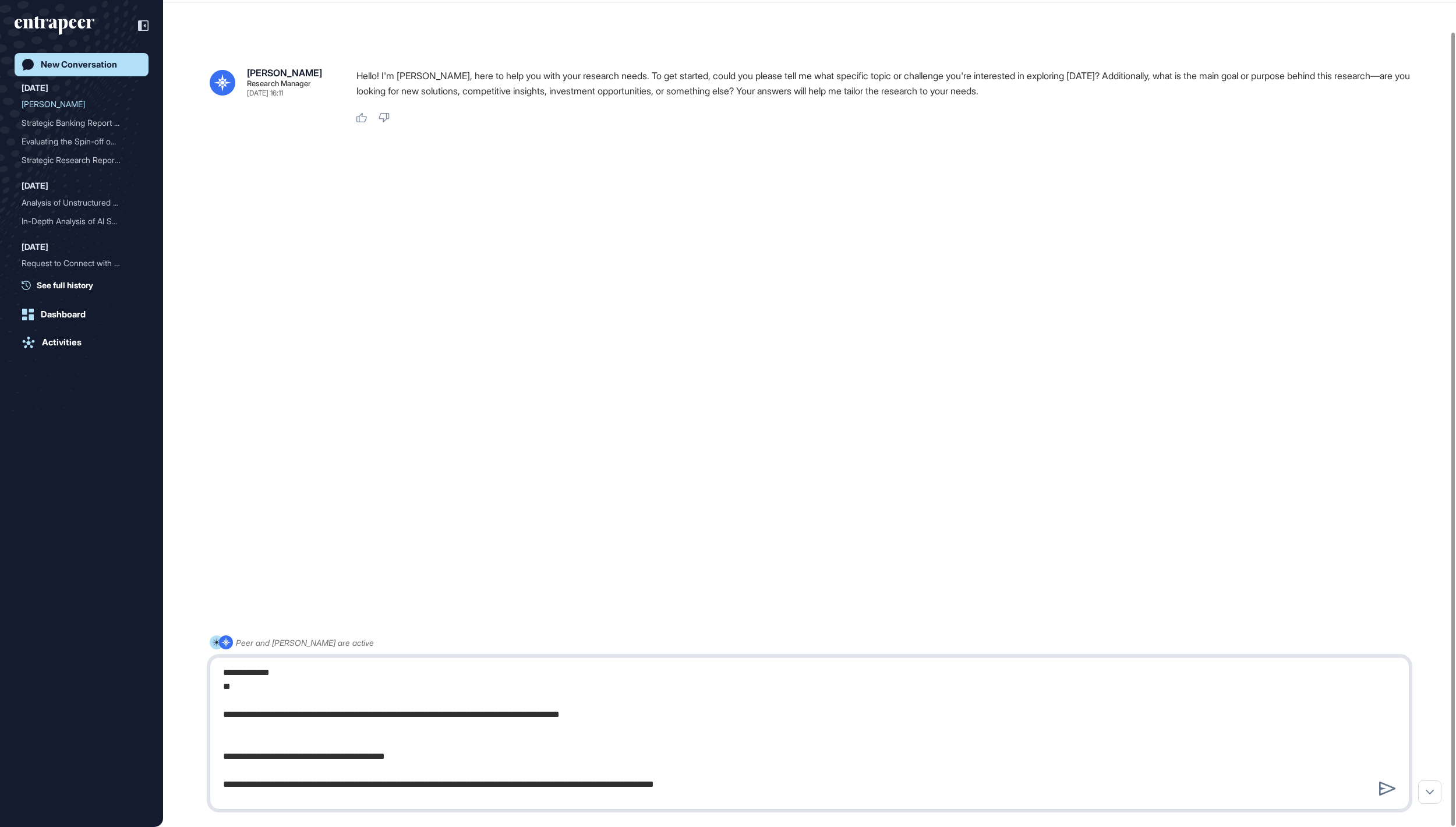
drag, startPoint x: 240, startPoint y: 702, endPoint x: 224, endPoint y: 688, distance: 21.3
click at [224, 688] on textarea at bounding box center [809, 733] width 1186 height 140
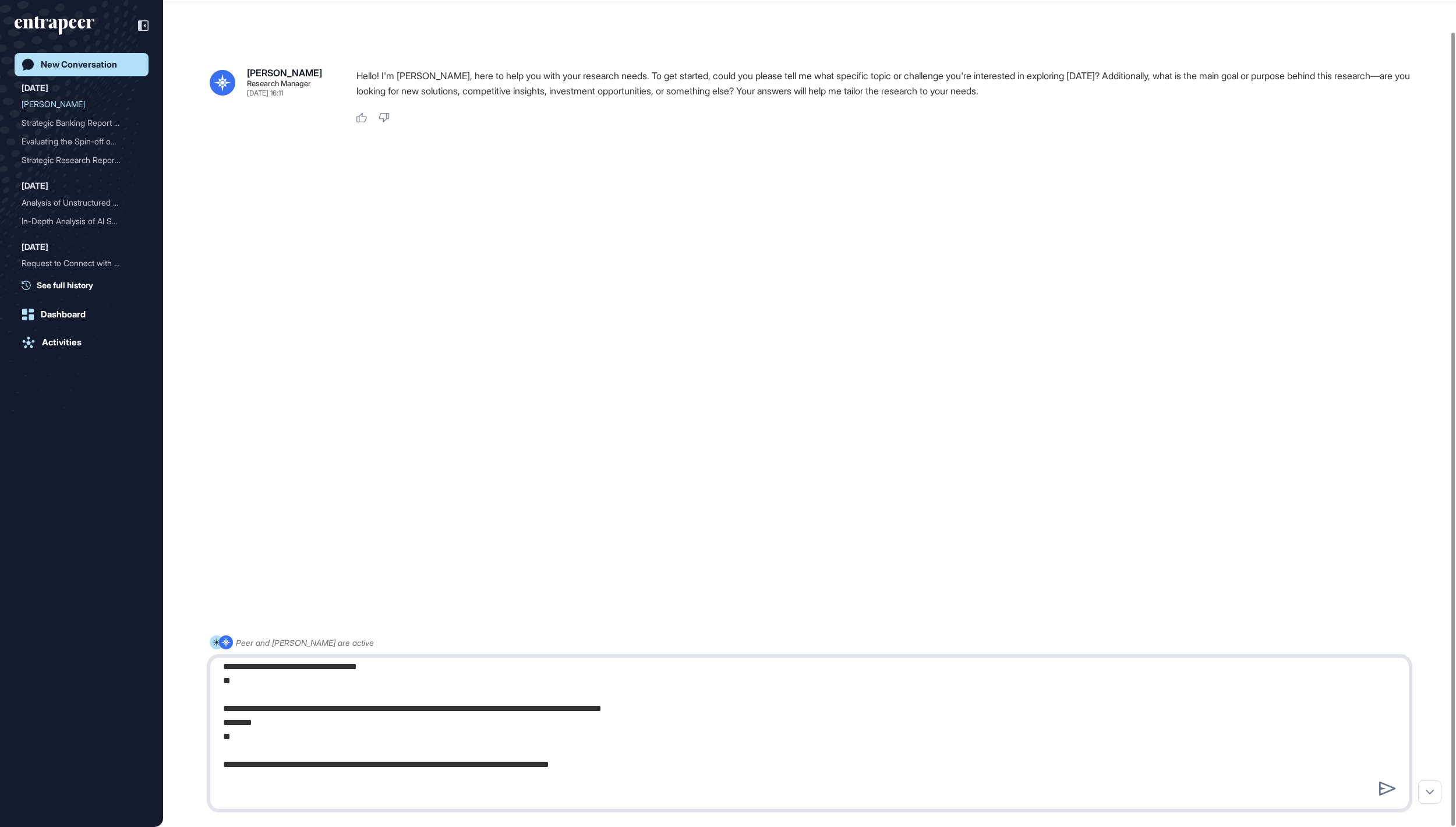
scroll to position [942, 0]
drag, startPoint x: 248, startPoint y: 756, endPoint x: 221, endPoint y: 742, distance: 30.4
click at [221, 742] on textarea at bounding box center [809, 733] width 1186 height 140
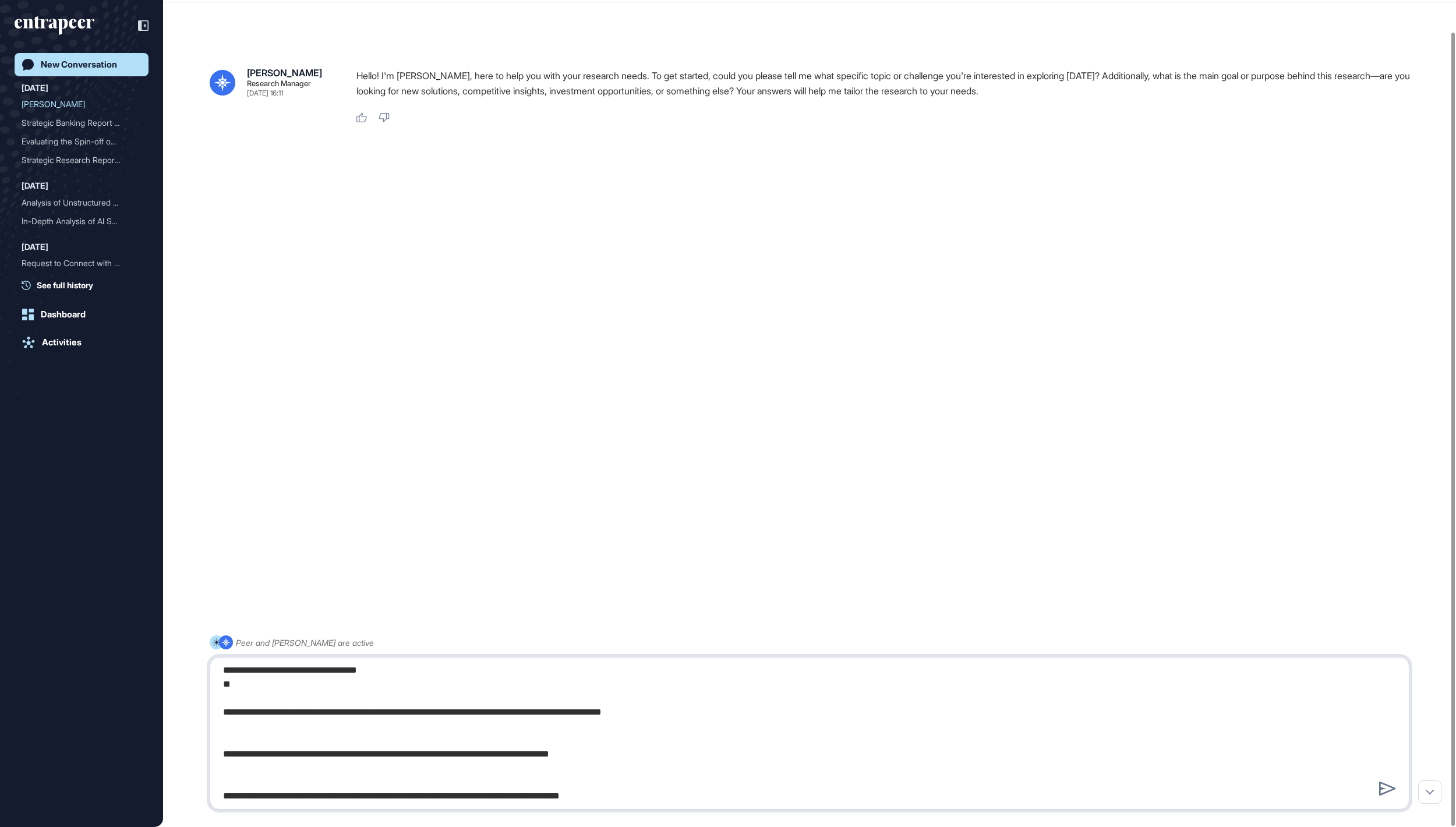
drag, startPoint x: 236, startPoint y: 699, endPoint x: 221, endPoint y: 688, distance: 18.6
click at [221, 688] on textarea at bounding box center [809, 733] width 1186 height 140
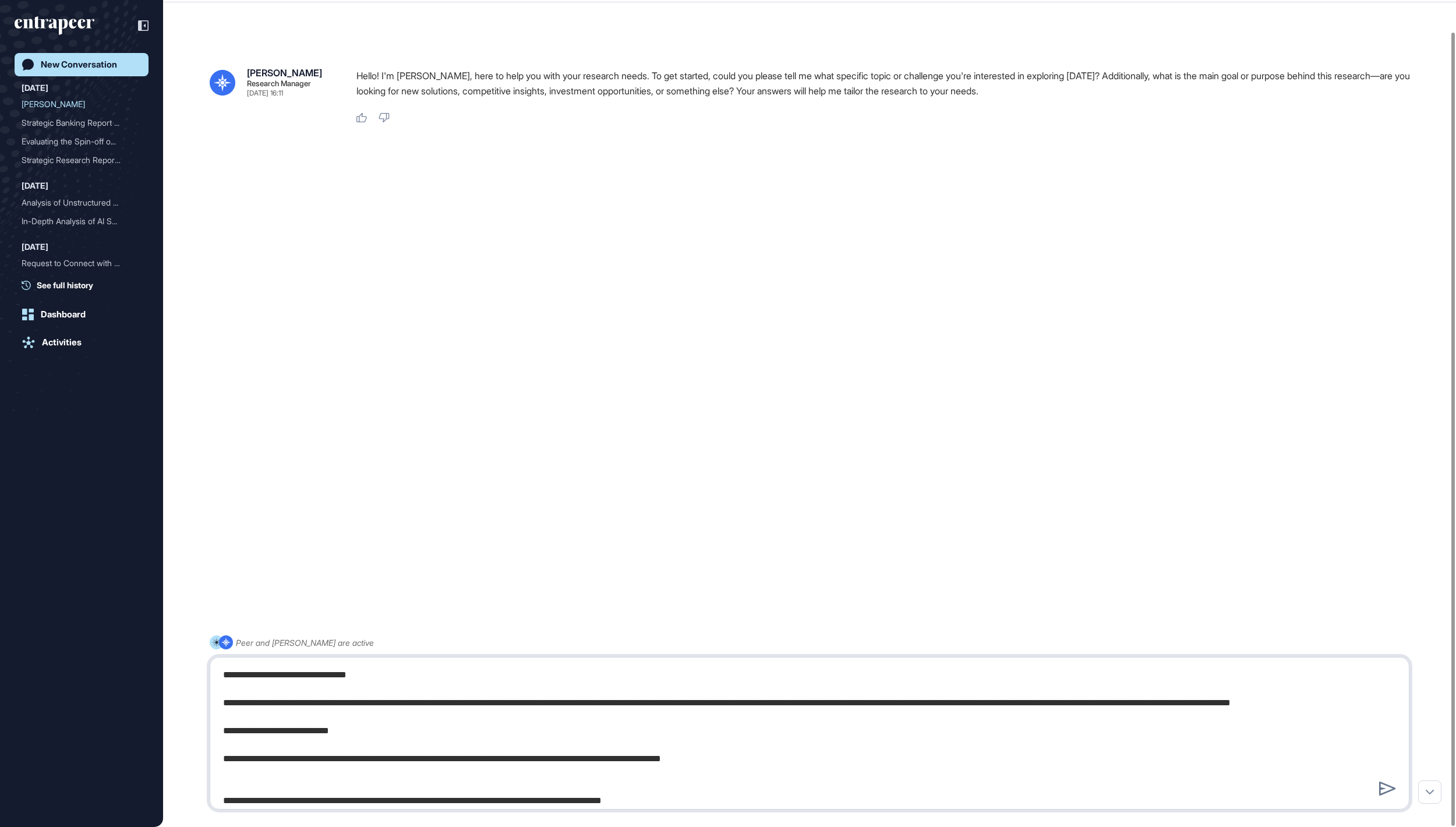
scroll to position [829, 0]
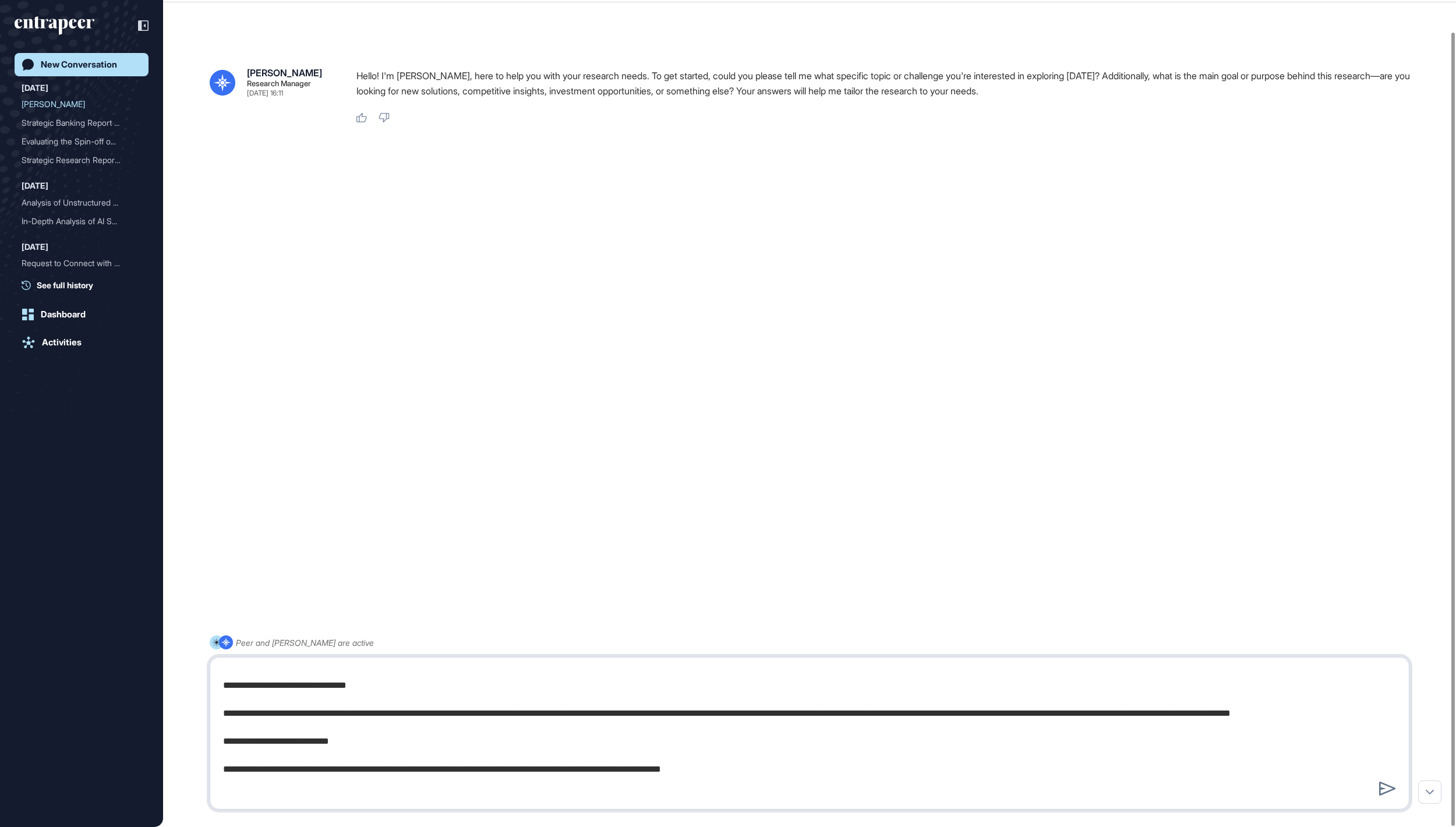
drag, startPoint x: 1332, startPoint y: 712, endPoint x: 1348, endPoint y: 723, distance: 19.4
click at [1348, 723] on textarea at bounding box center [809, 733] width 1186 height 140
type textarea "**********"
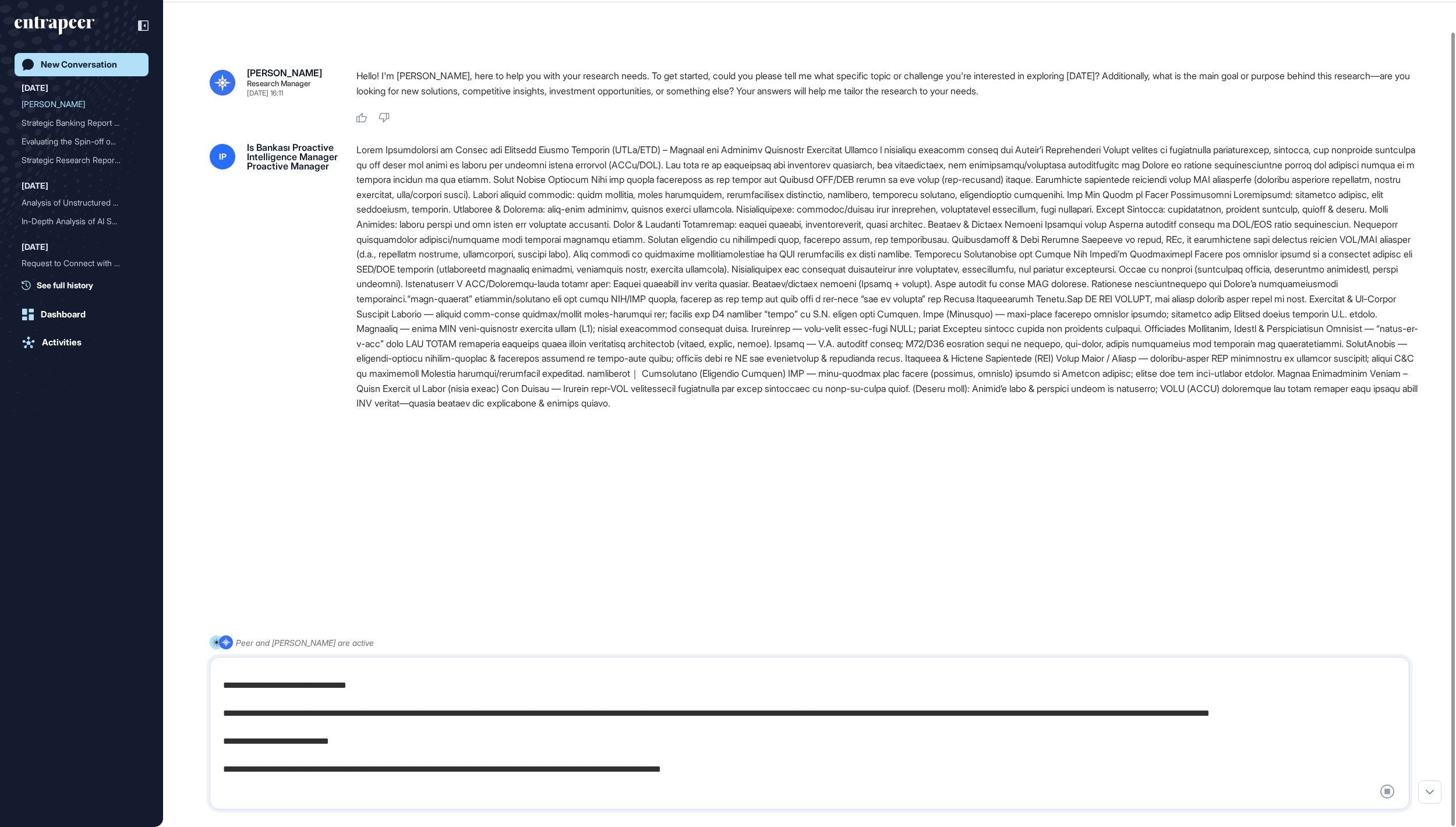
scroll to position [0, 0]
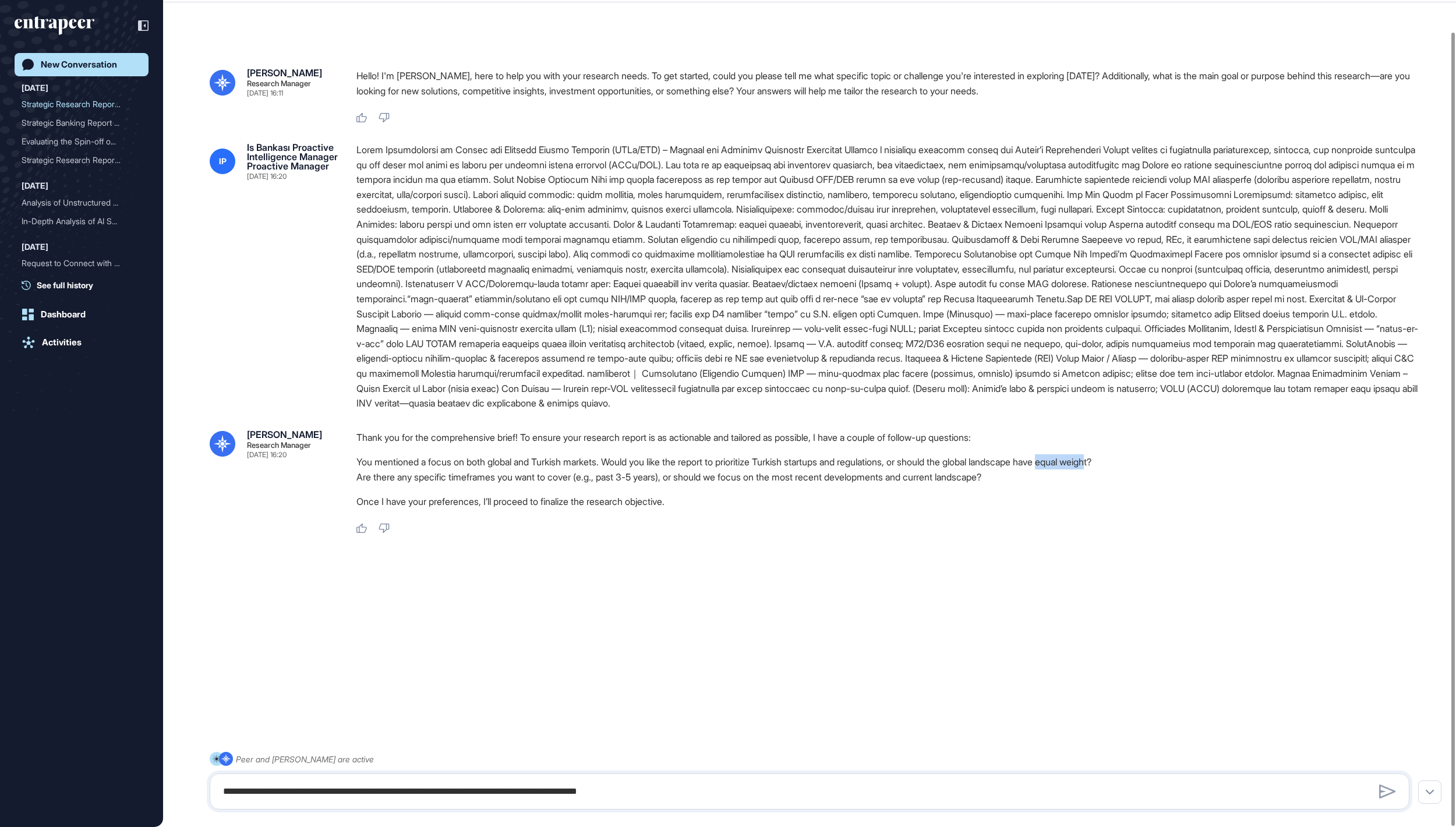
drag, startPoint x: 1188, startPoint y: 537, endPoint x: 1251, endPoint y: 542, distance: 63.2
click at [1251, 469] on li "You mentioned a focus on both global and Turkish markets. Would you like the re…" at bounding box center [887, 462] width 1062 height 15
copy li "equal weigh"
click at [828, 797] on textarea at bounding box center [809, 791] width 1186 height 23
paste textarea "**********"
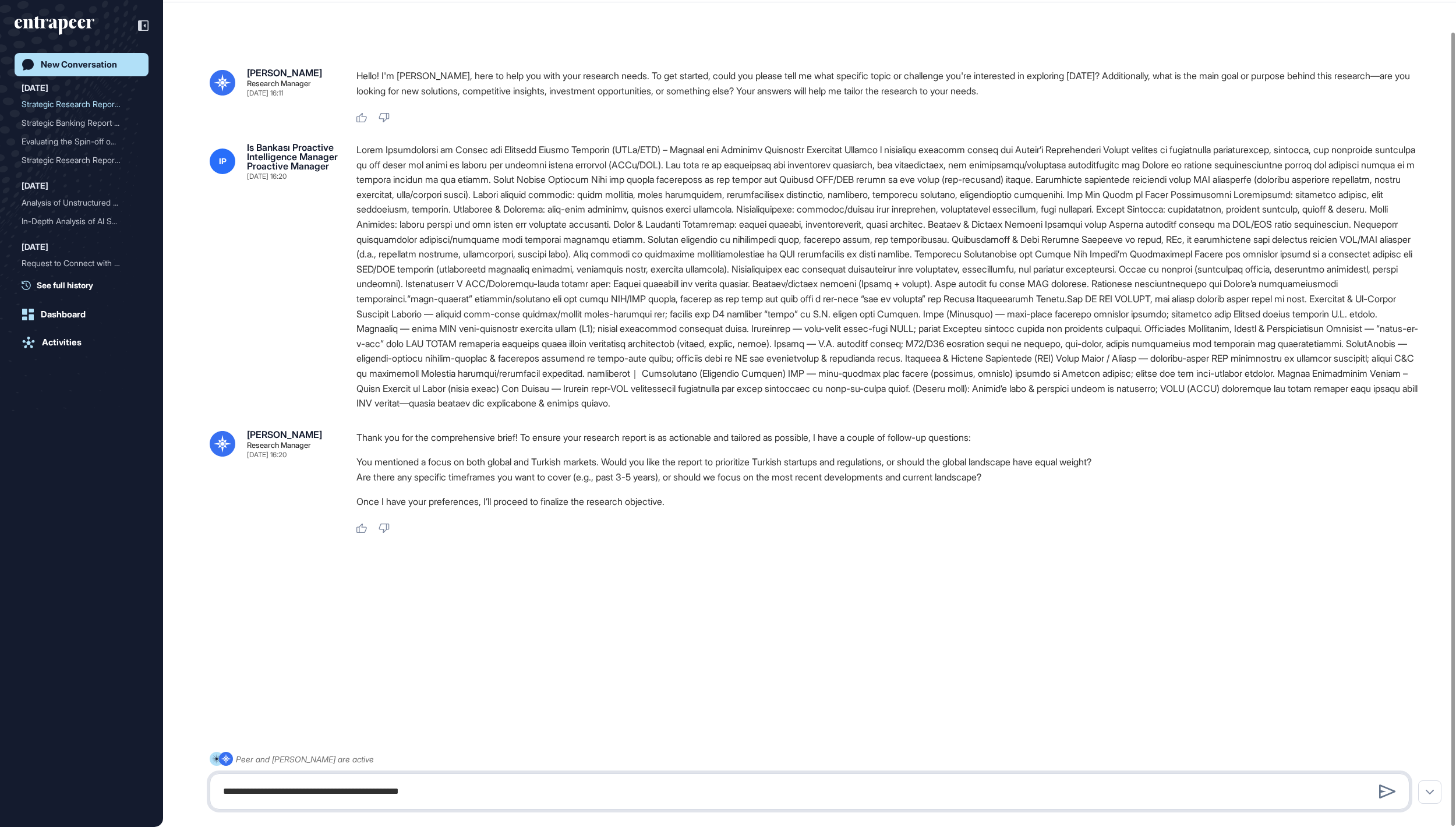
type textarea "**********"
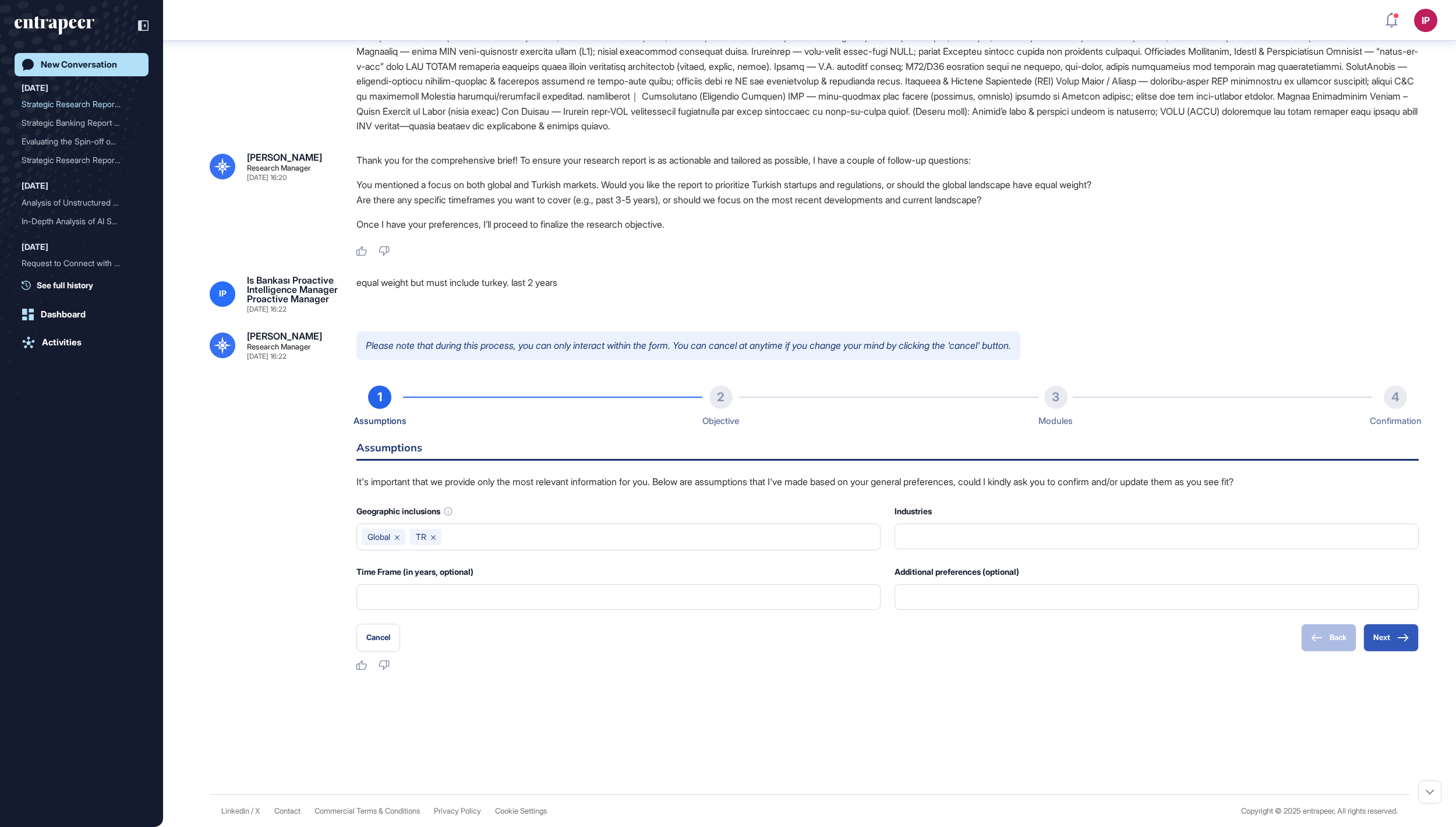
scroll to position [397, 0]
click at [1383, 652] on button "Next" at bounding box center [1390, 638] width 55 height 28
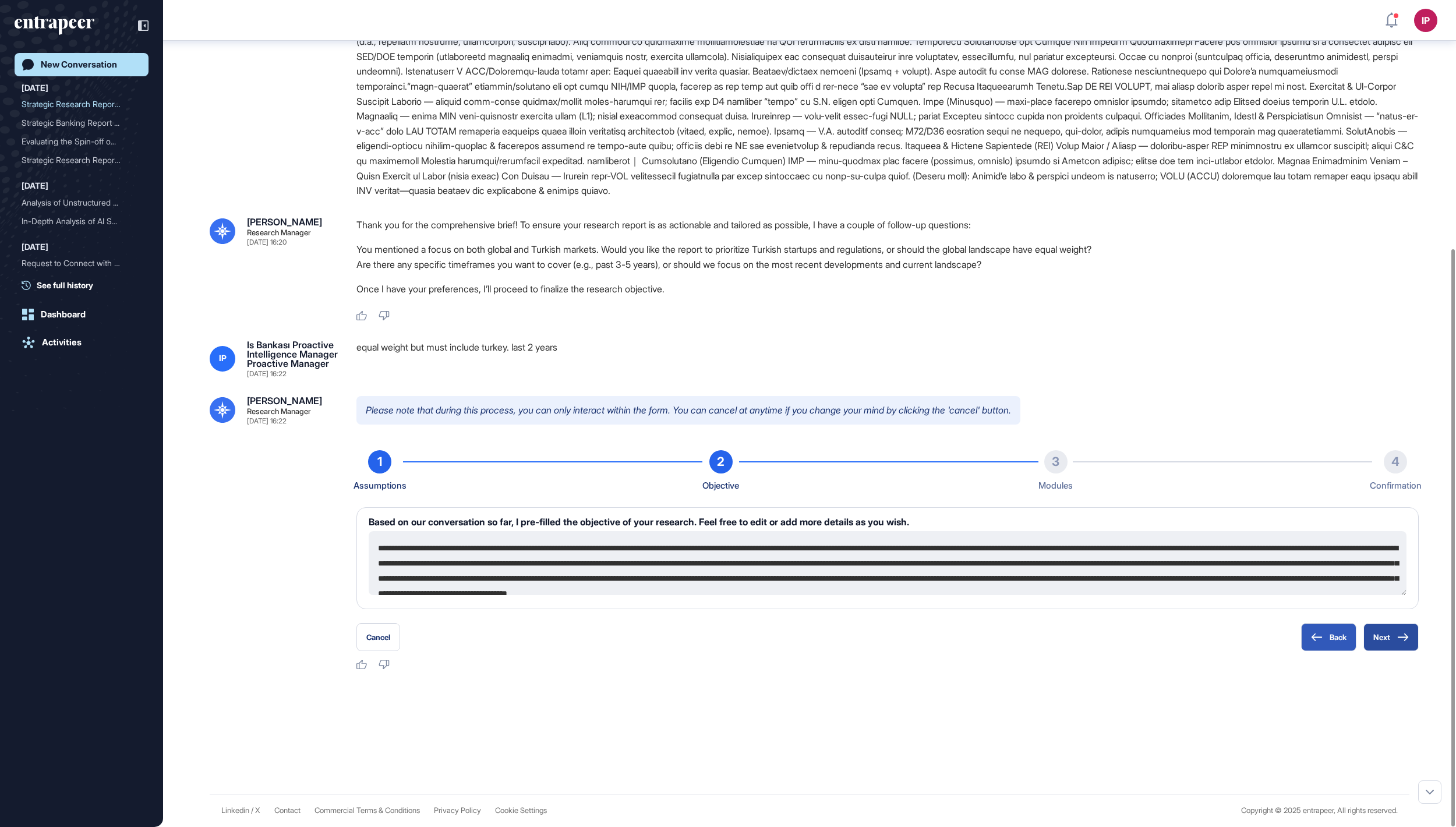
click at [1379, 633] on button "Next" at bounding box center [1390, 637] width 55 height 28
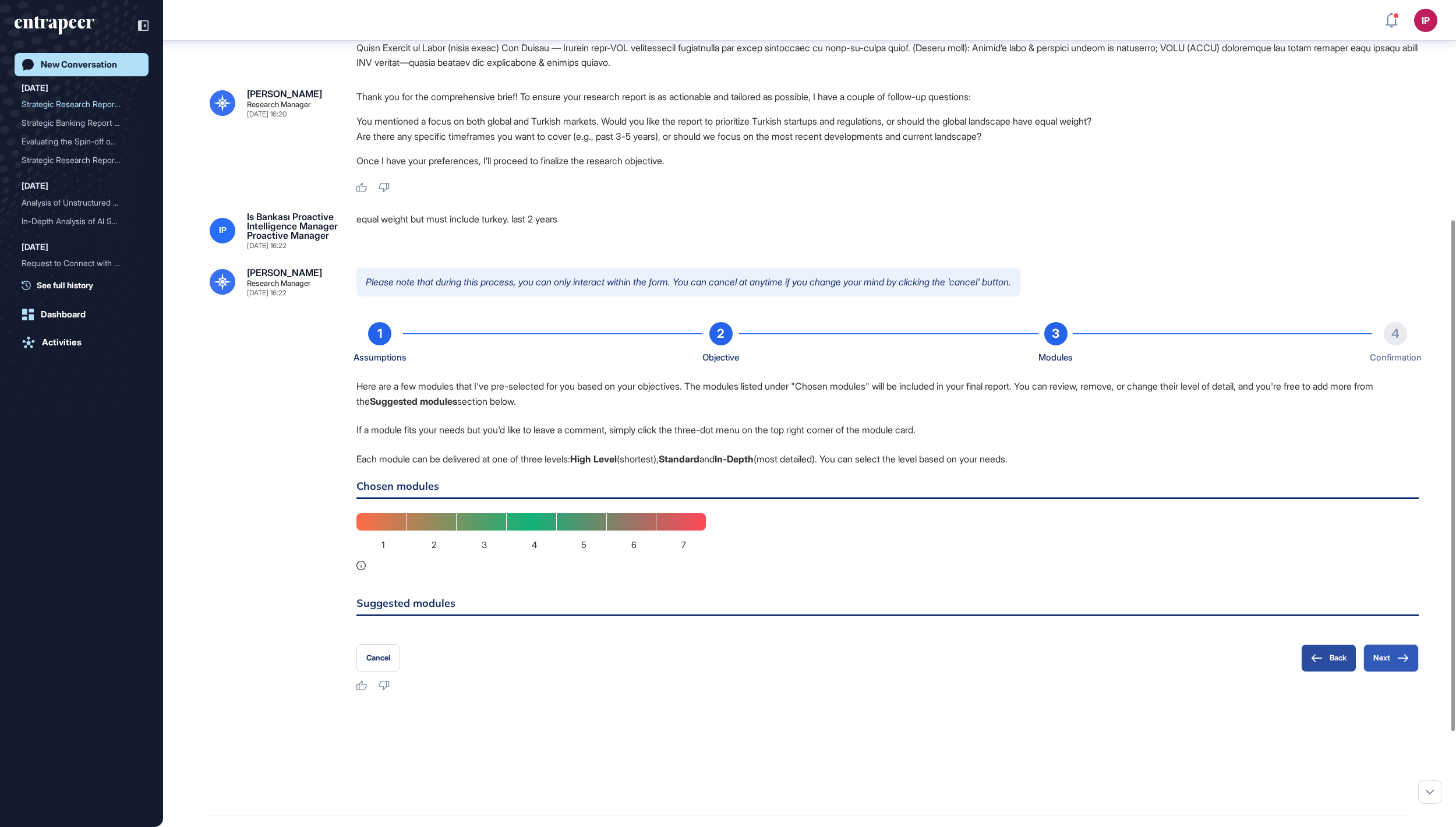
click at [1329, 672] on button "Back" at bounding box center [1328, 658] width 55 height 28
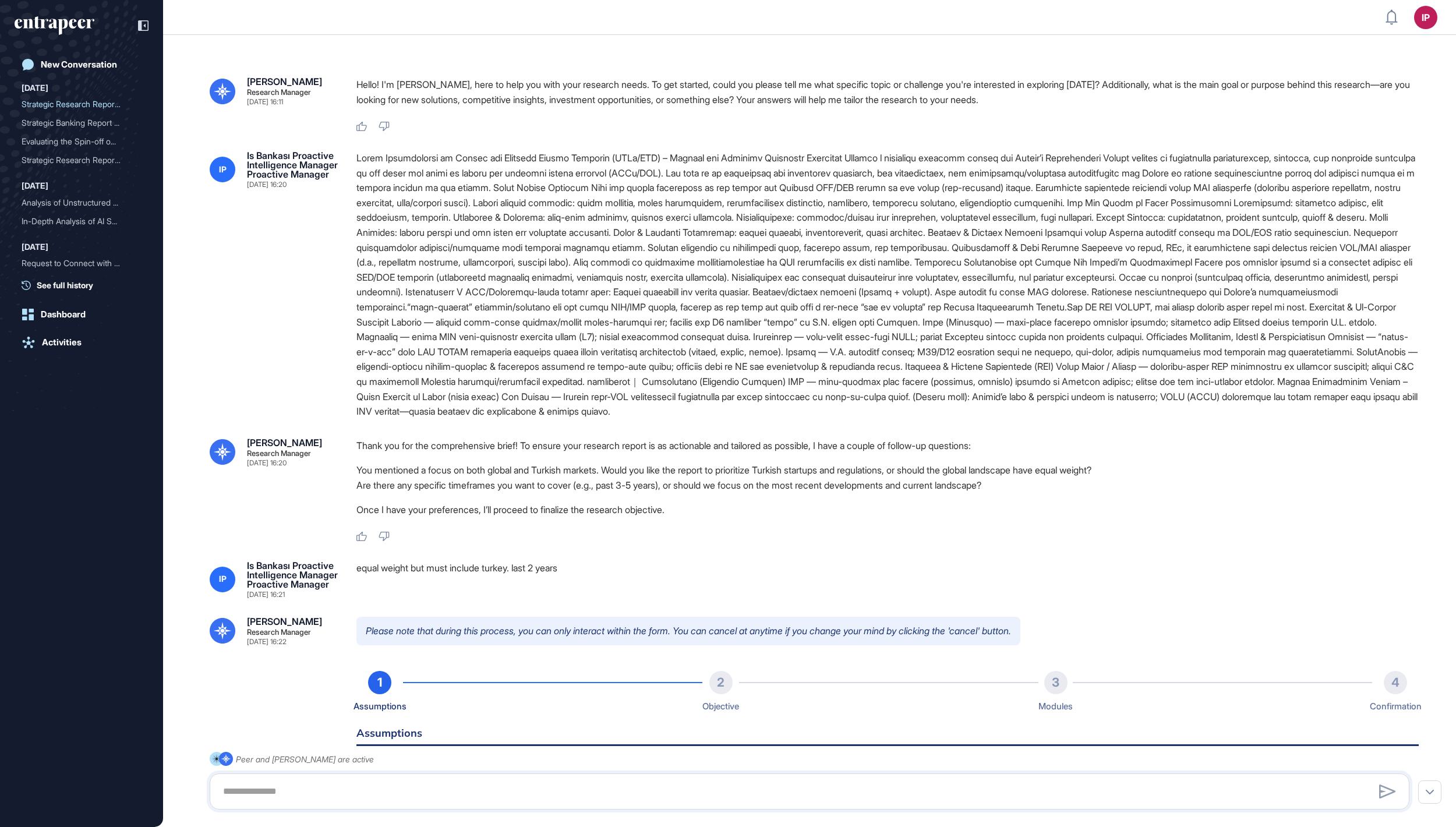
scroll to position [109, 0]
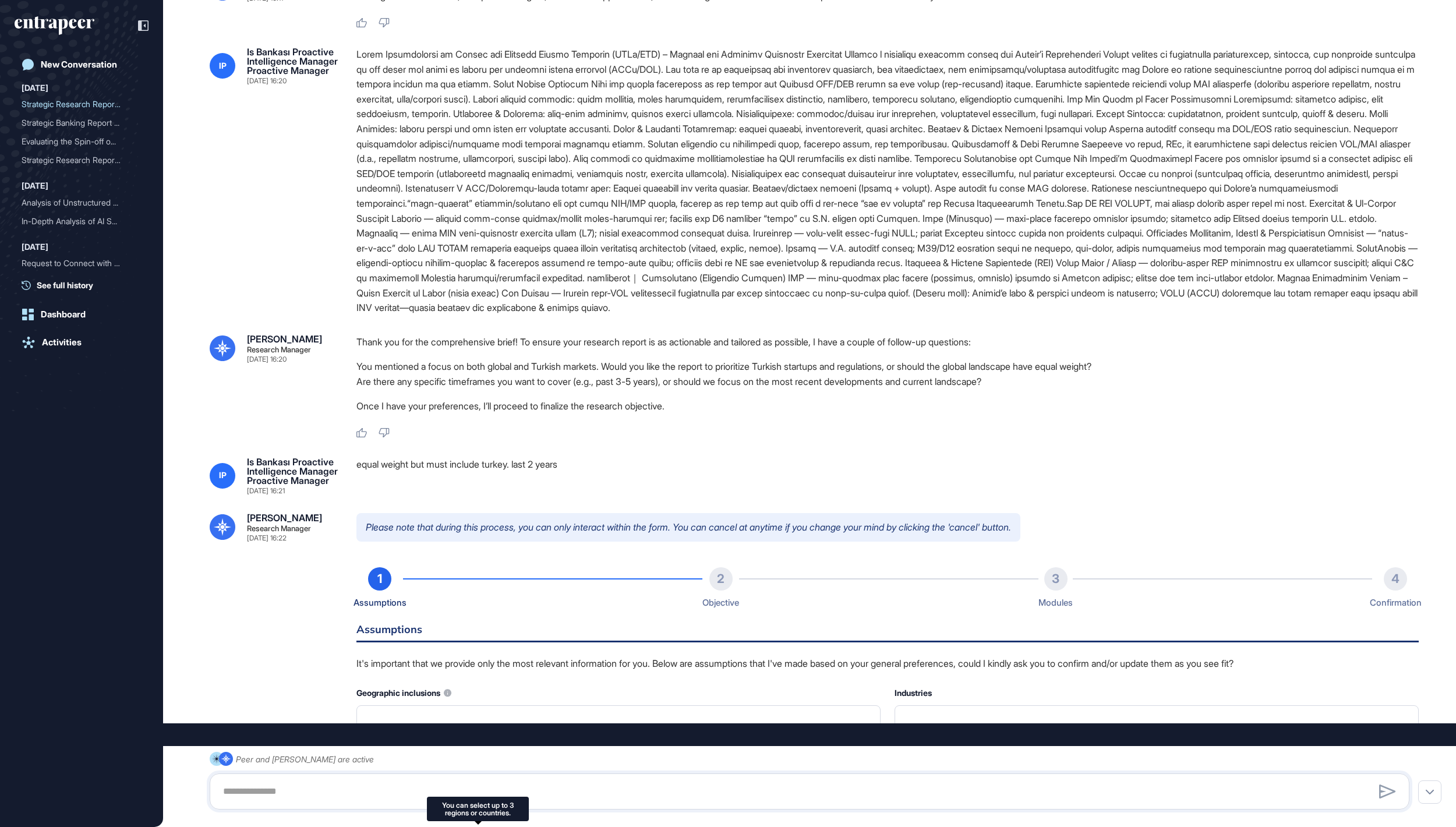
type input "**********"
type input "*"
type input "**********"
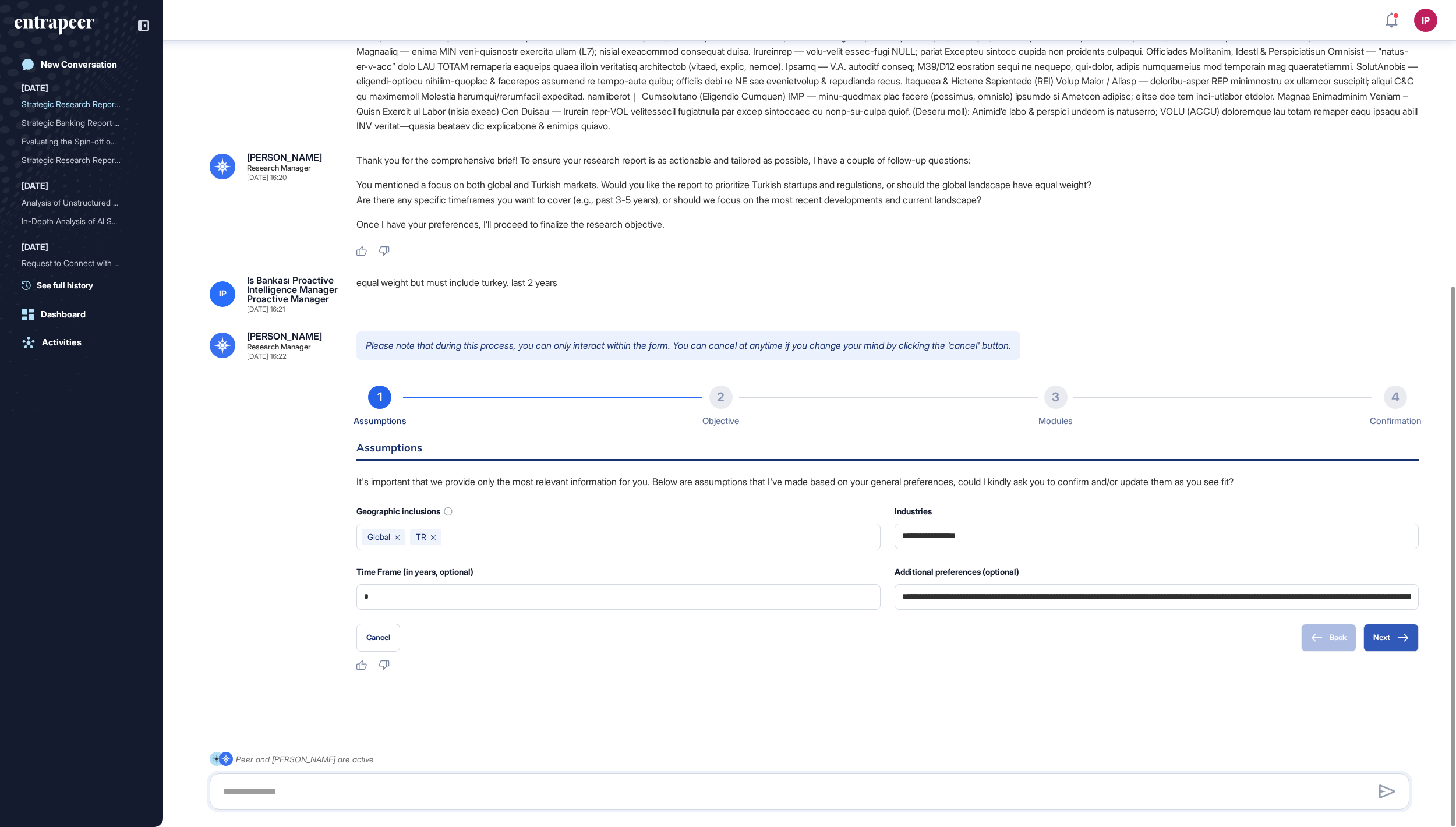
scroll to position [437, 0]
click at [1379, 638] on button "Next" at bounding box center [1390, 638] width 55 height 28
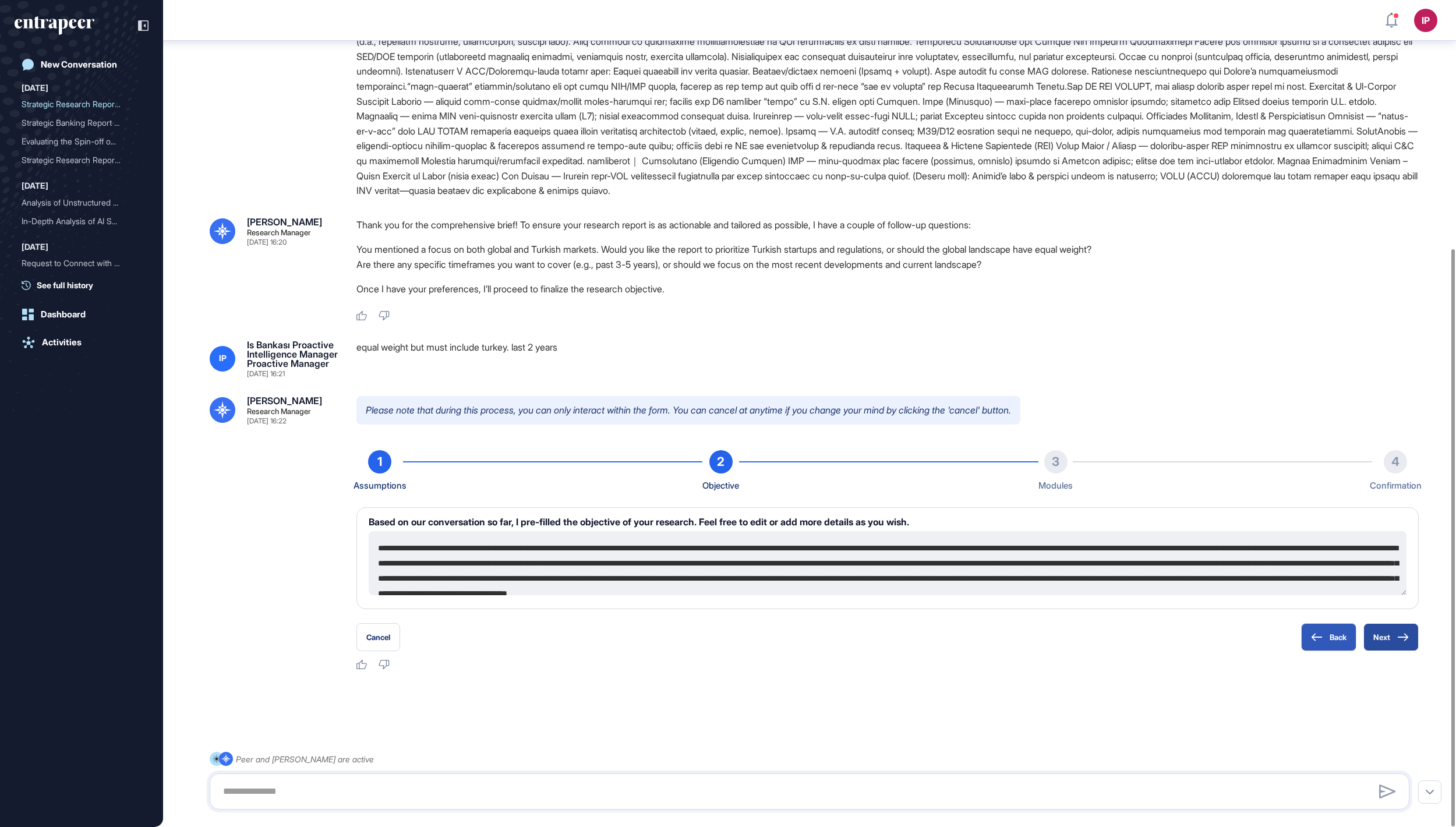
scroll to position [355, 0]
click at [1379, 638] on button "Next" at bounding box center [1390, 637] width 55 height 28
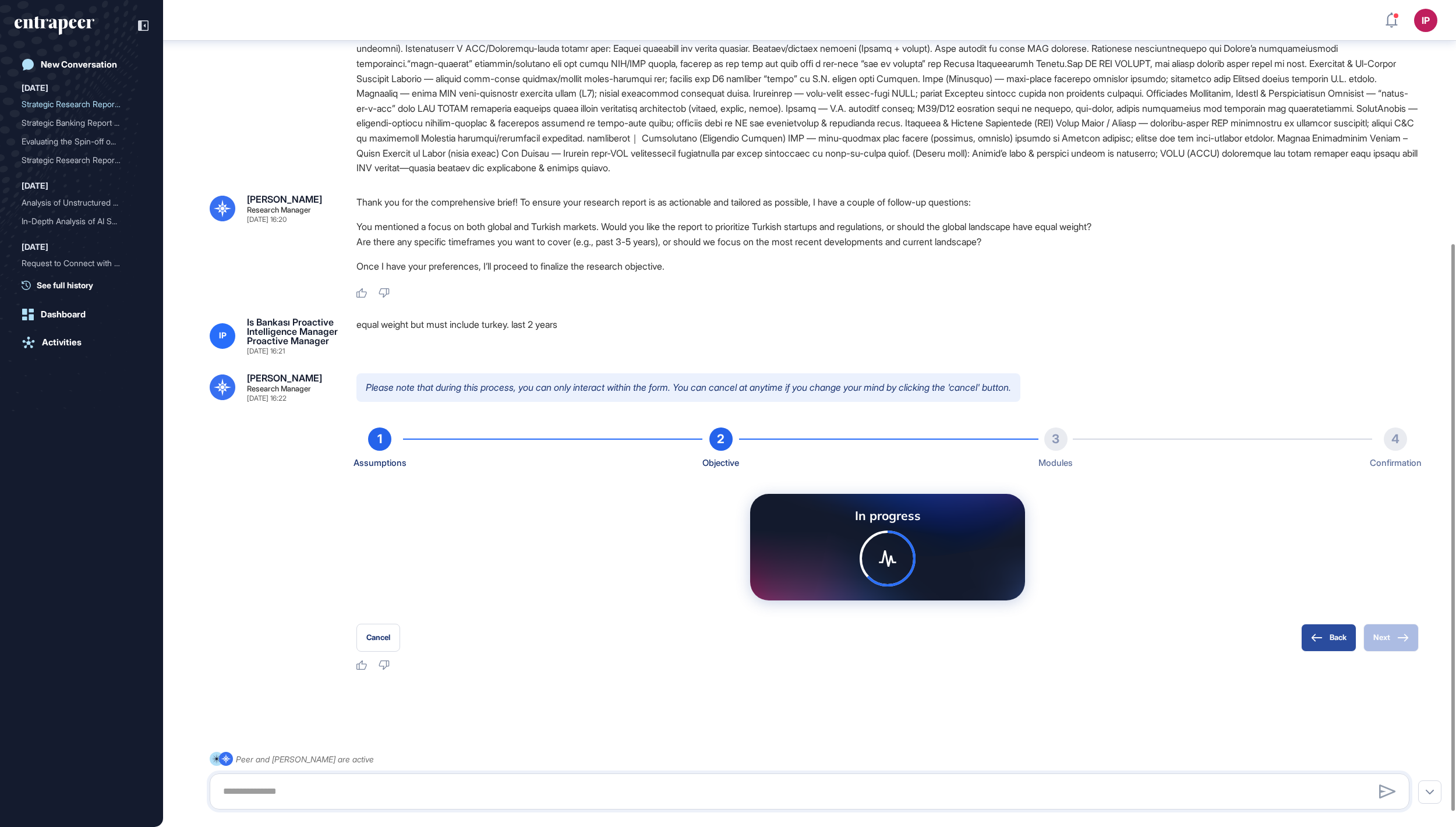
click at [1323, 652] on button "Back" at bounding box center [1328, 638] width 55 height 28
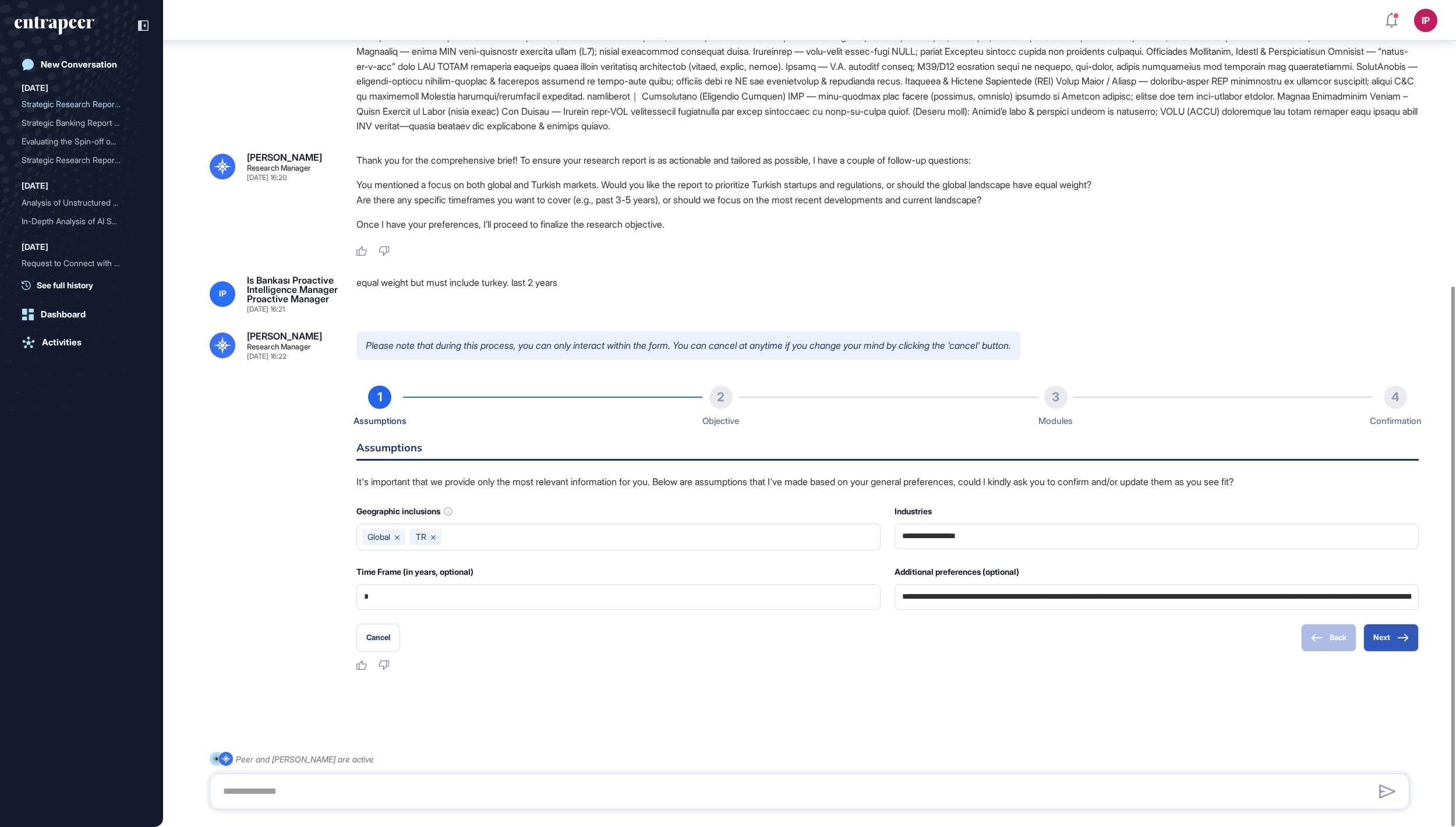
scroll to position [437, 0]
click at [1376, 643] on button "Next" at bounding box center [1390, 638] width 55 height 28
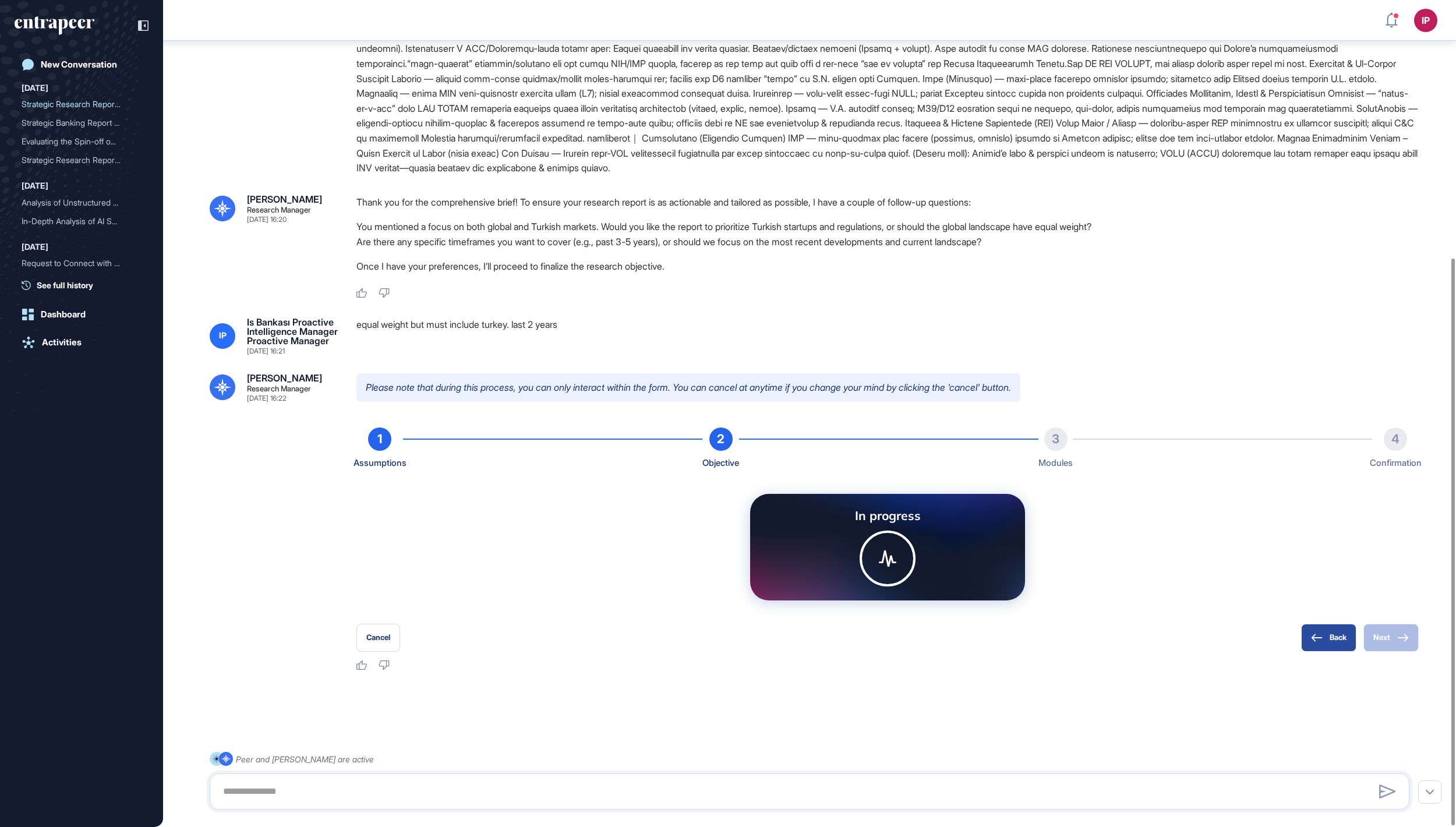
click at [1311, 647] on button "Back" at bounding box center [1328, 638] width 55 height 28
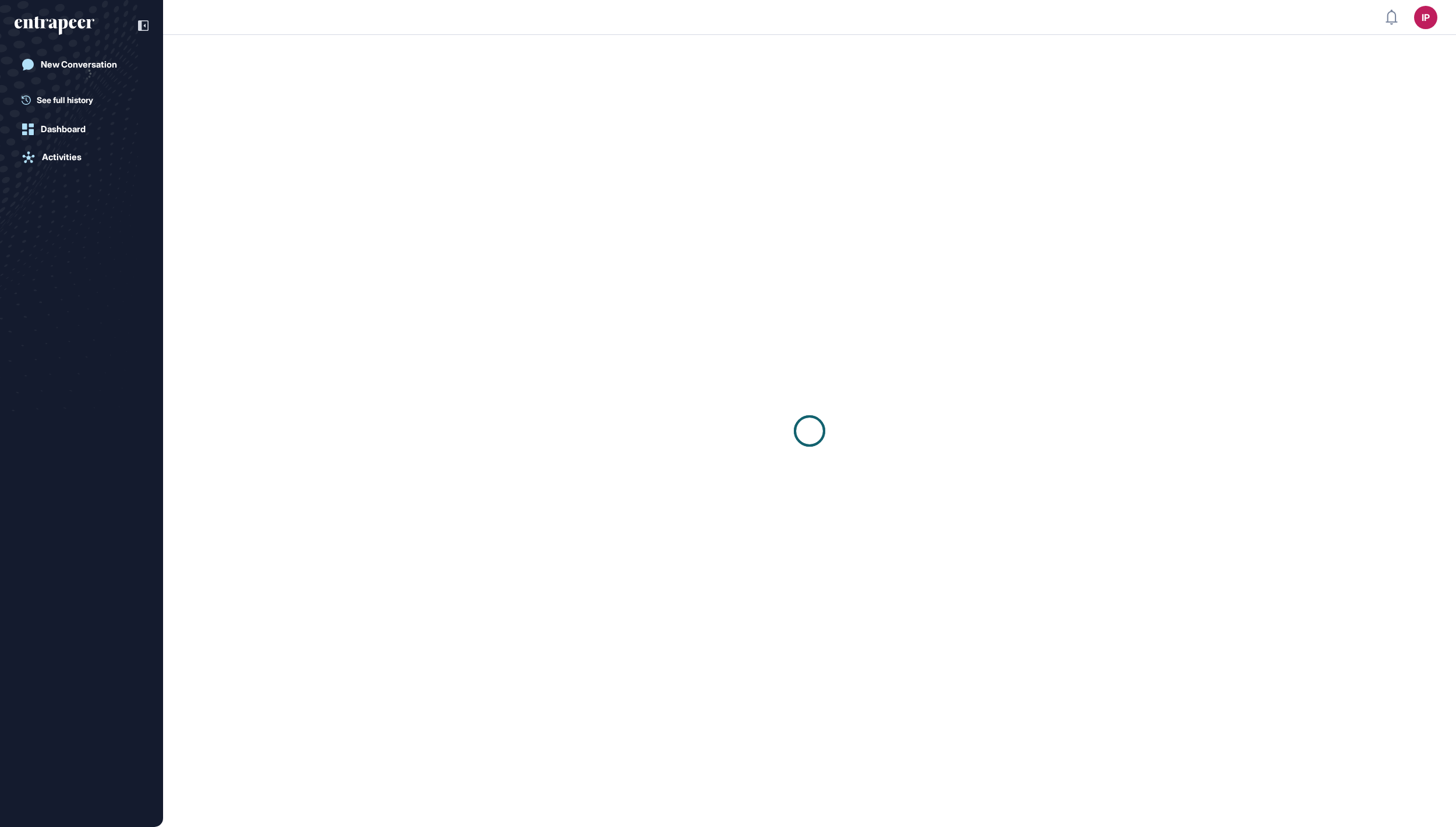
scroll to position [2, 2]
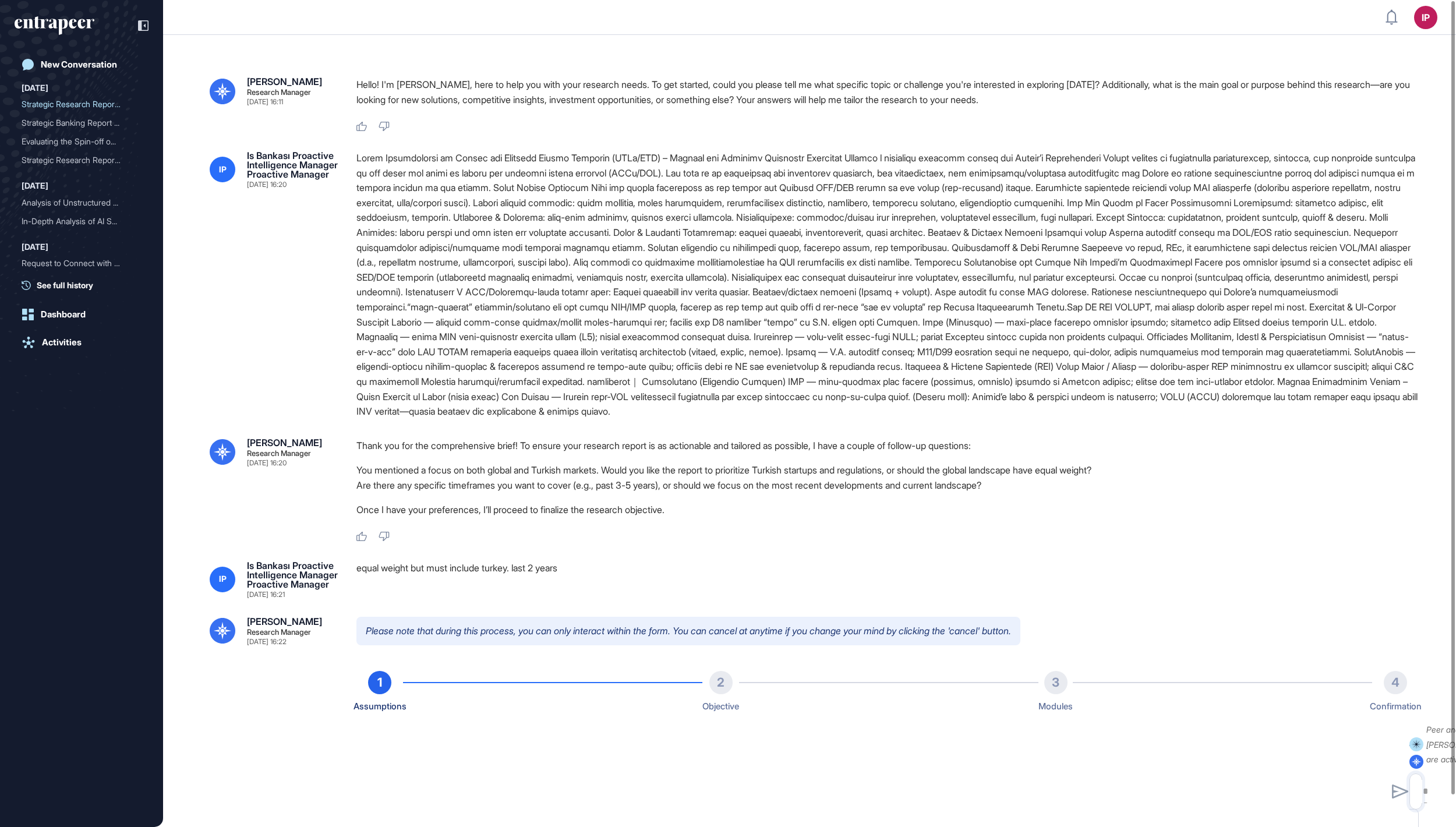
type input "**********"
type input "*"
type input "**********"
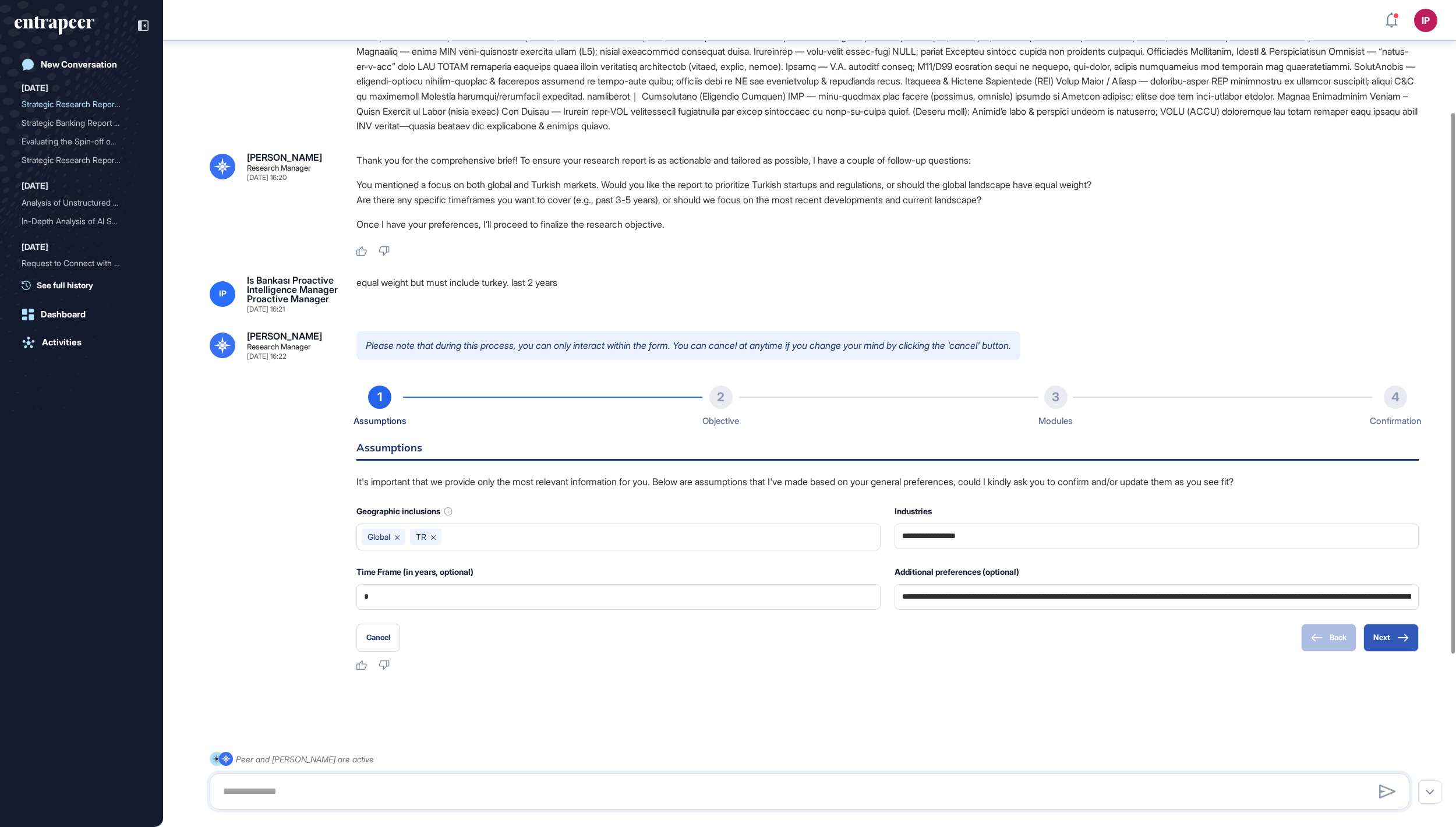
scroll to position [437, 0]
click at [1394, 633] on button "Next" at bounding box center [1390, 638] width 55 height 28
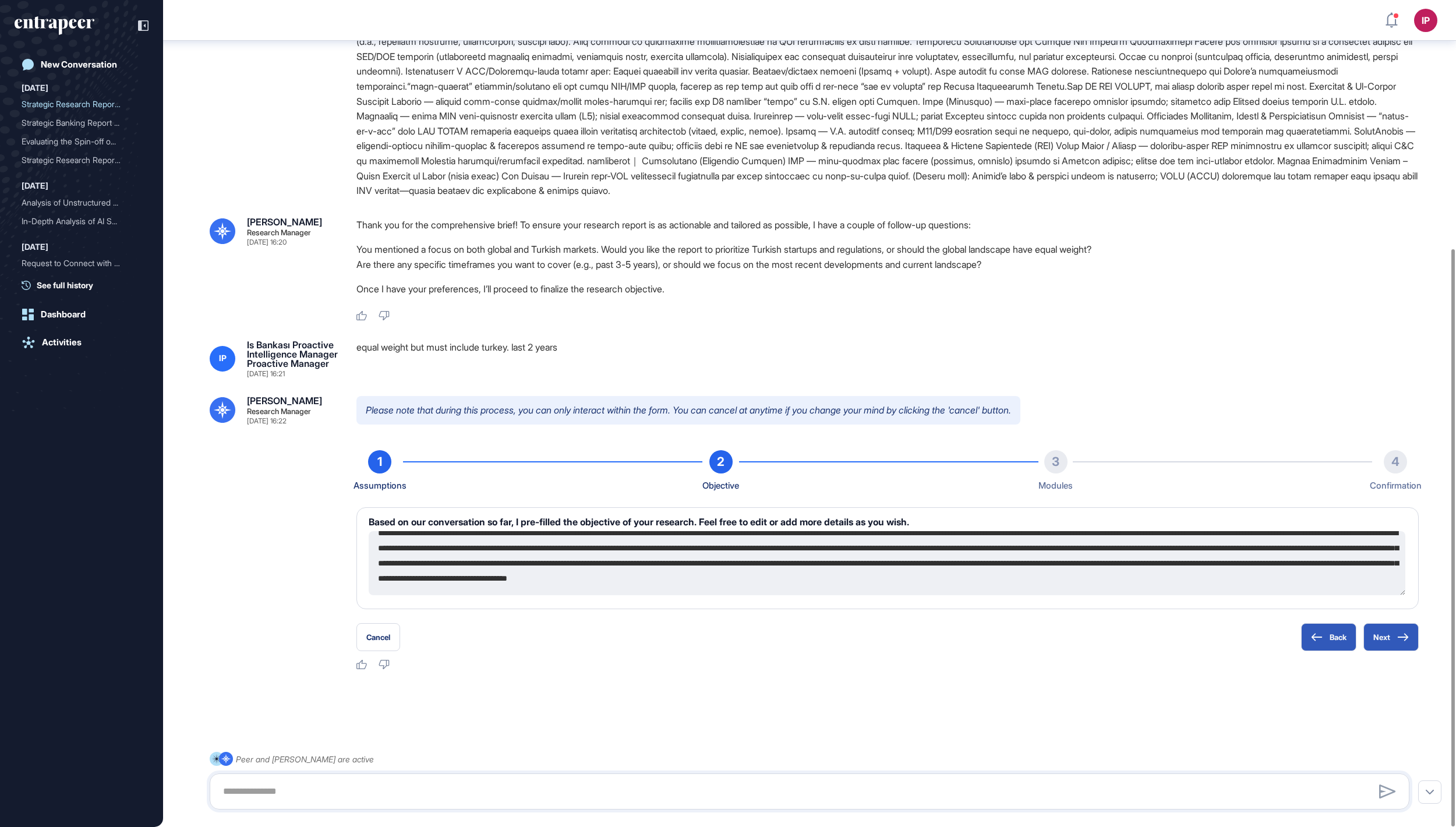
click at [819, 578] on textarea at bounding box center [886, 563] width 1036 height 64
paste textarea "**********"
type textarea "**********"
click at [1388, 643] on button "Next" at bounding box center [1390, 637] width 55 height 28
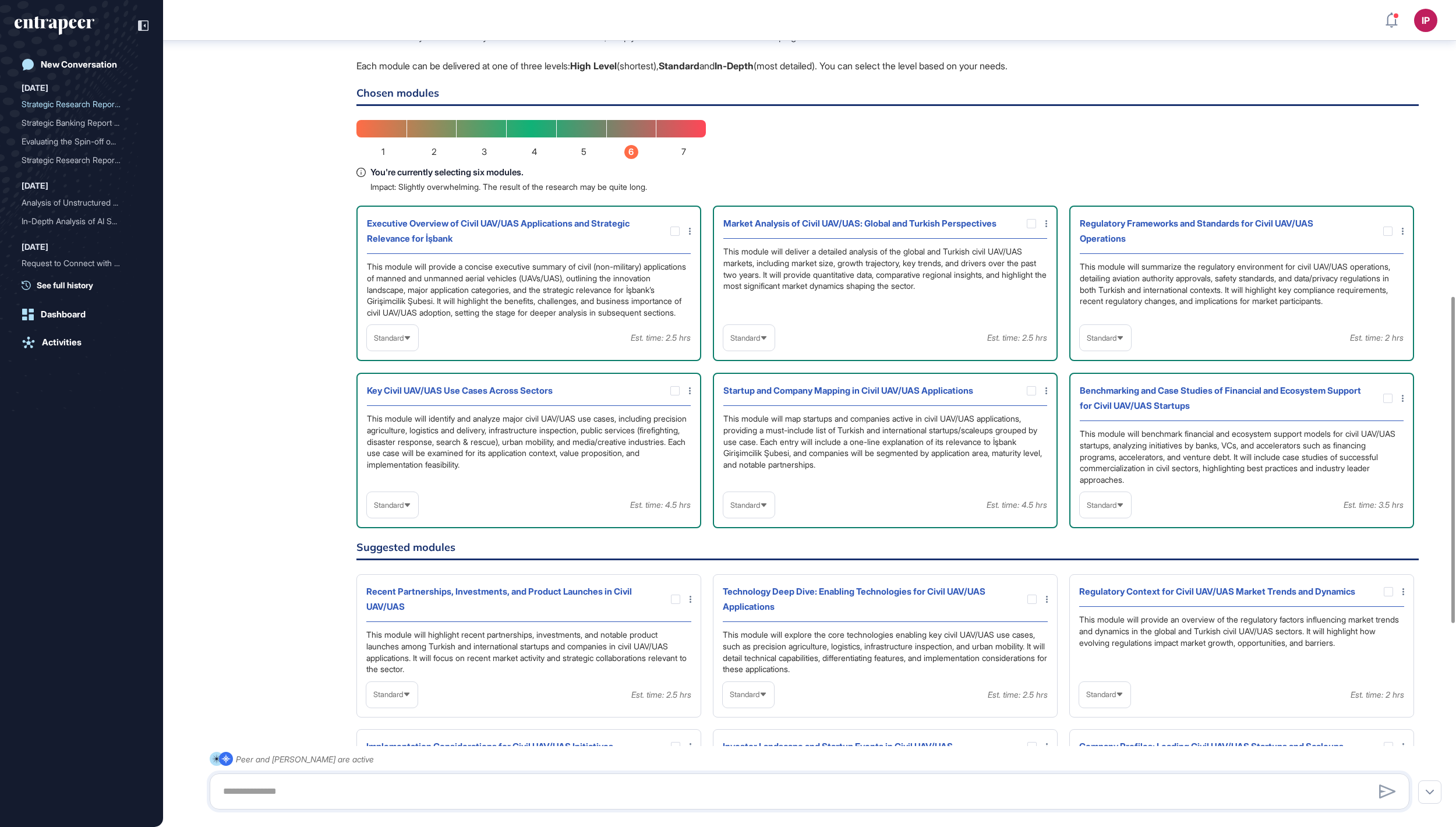
scroll to position [751, 0]
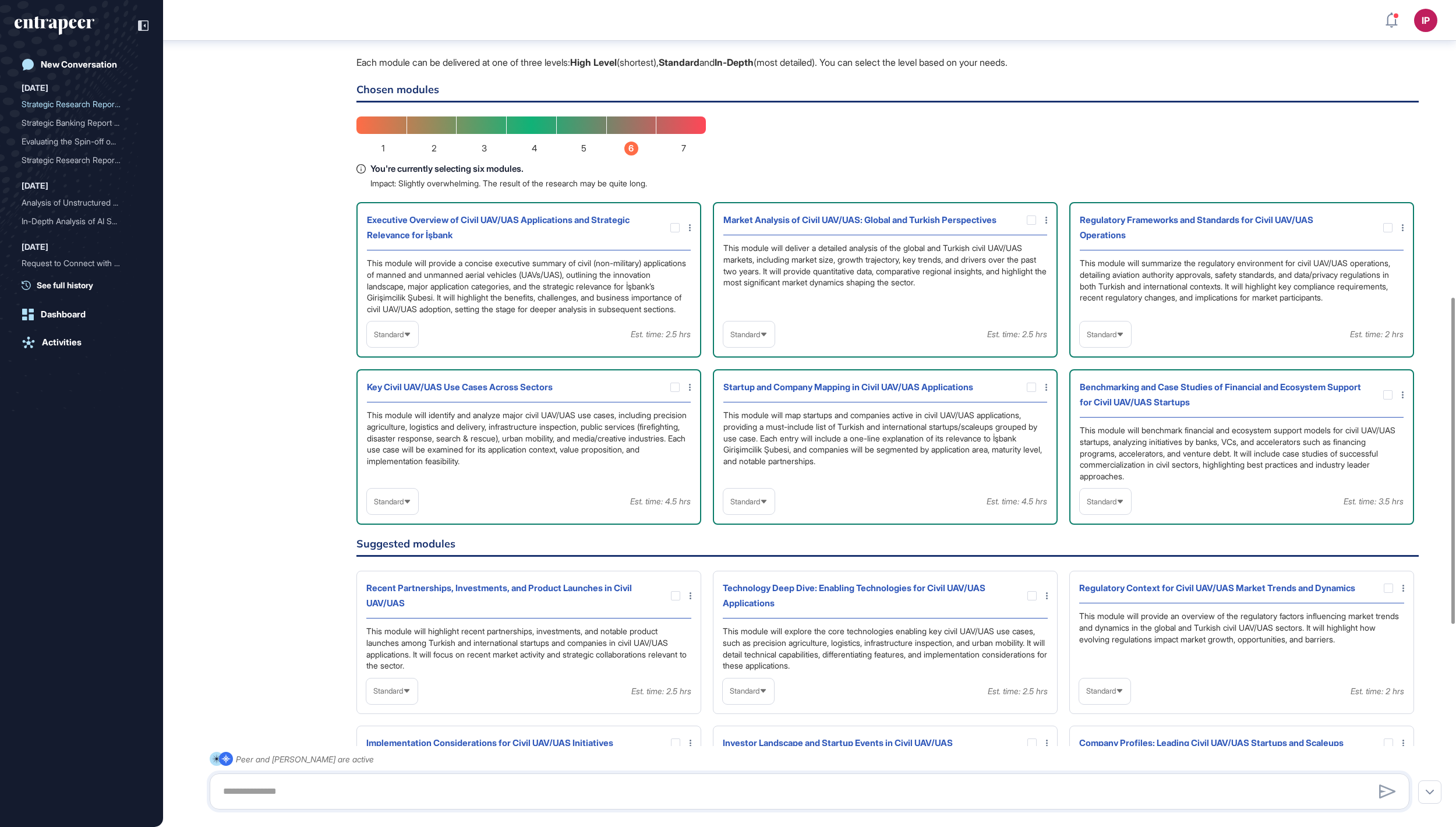
click at [403, 339] on span "Standard" at bounding box center [389, 335] width 29 height 9
click at [403, 374] on li "High-Level" at bounding box center [392, 362] width 44 height 23
click at [734, 339] on span "Standard" at bounding box center [745, 335] width 29 height 9
click at [749, 374] on li "High-Level" at bounding box center [749, 362] width 44 height 23
click at [1089, 339] on span "Standard" at bounding box center [1101, 335] width 29 height 9
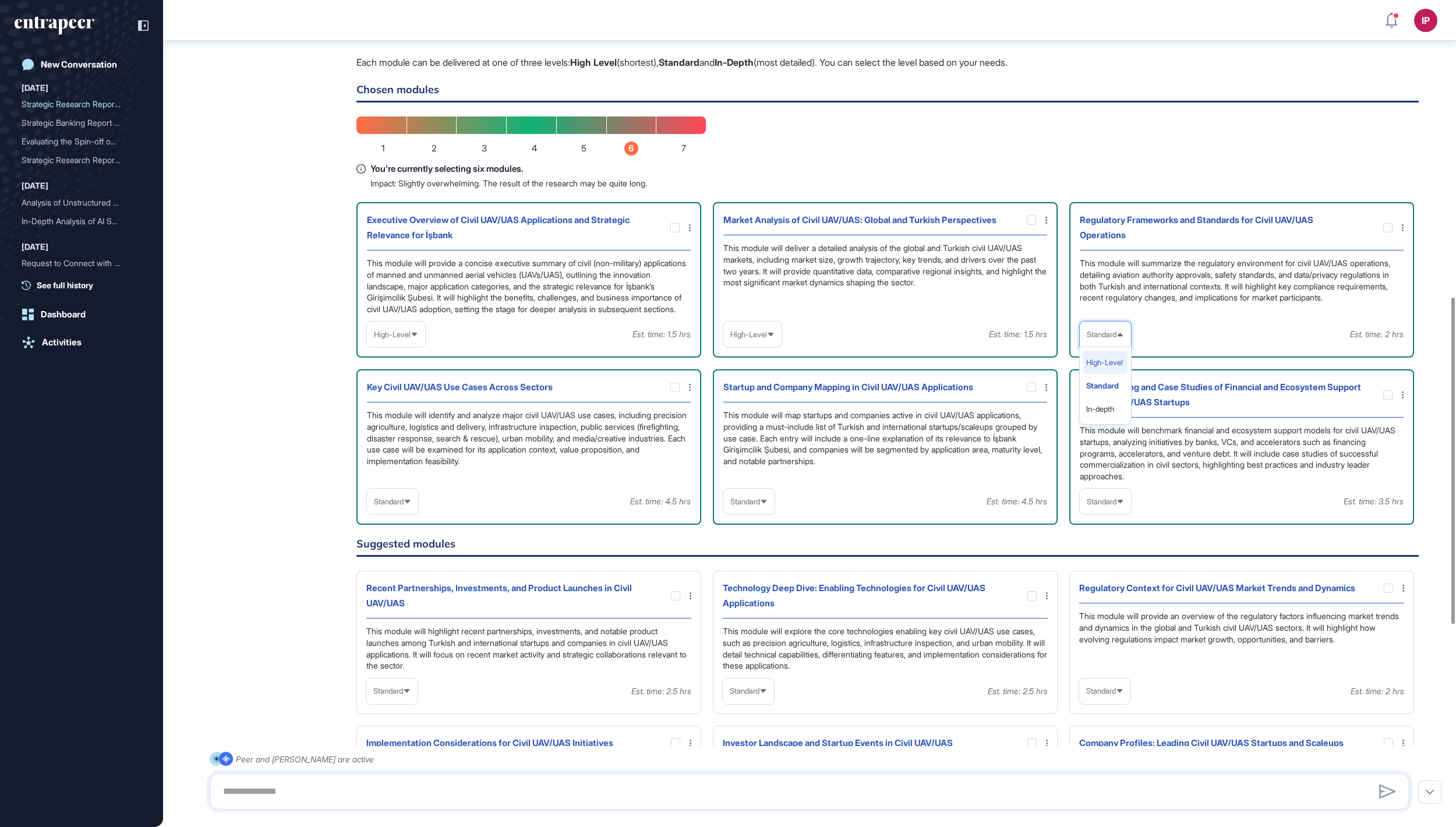
click at [1094, 374] on li "High-Level" at bounding box center [1105, 362] width 44 height 23
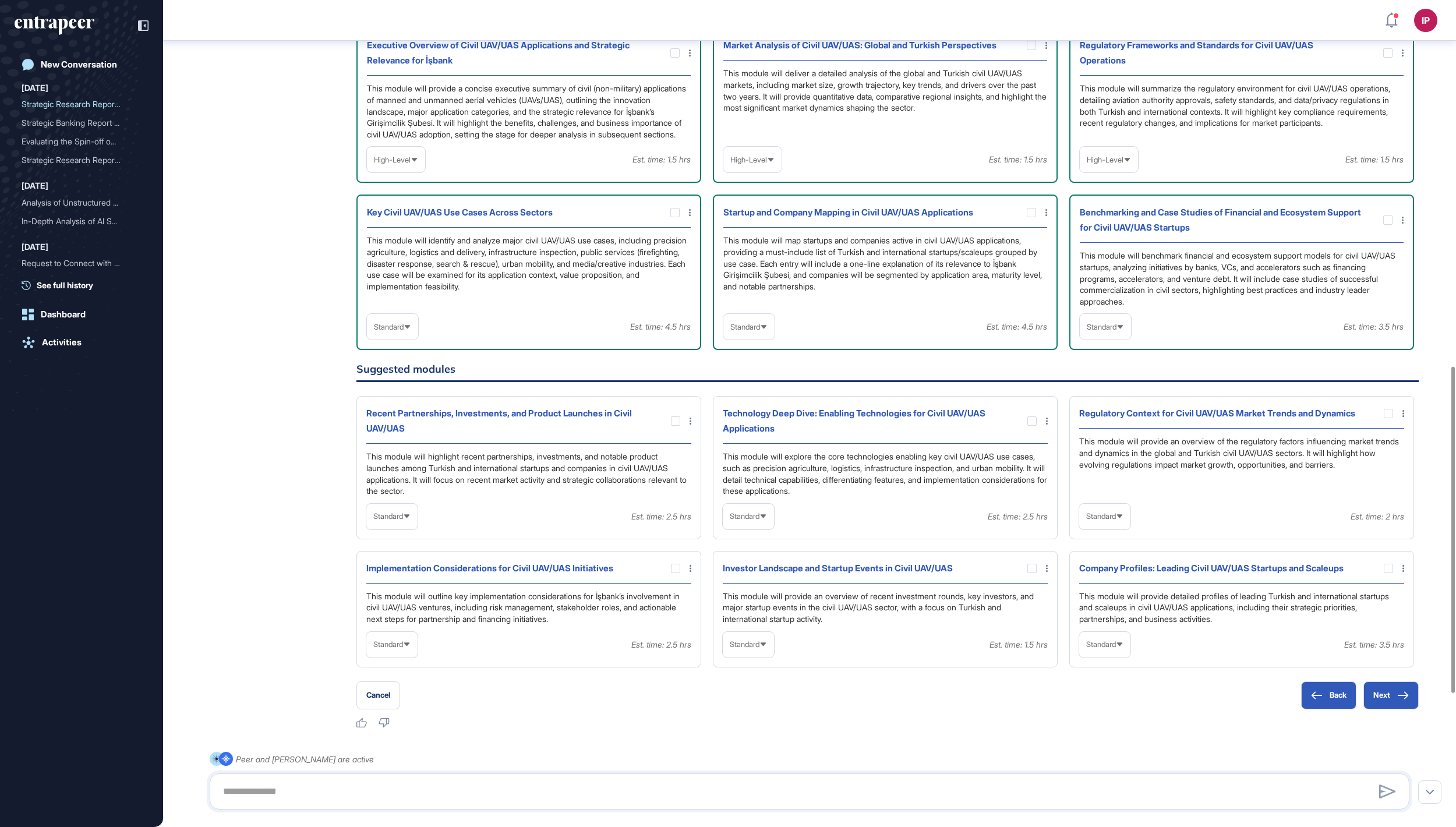
click at [774, 338] on div "Standard" at bounding box center [749, 327] width 51 height 22
click at [765, 413] on li "In-depth" at bounding box center [749, 401] width 44 height 23
click at [406, 338] on div "Standard" at bounding box center [392, 327] width 51 height 22
click at [402, 413] on li "In-depth" at bounding box center [392, 401] width 44 height 23
click at [1122, 340] on div "Standard" at bounding box center [1105, 326] width 51 height 26
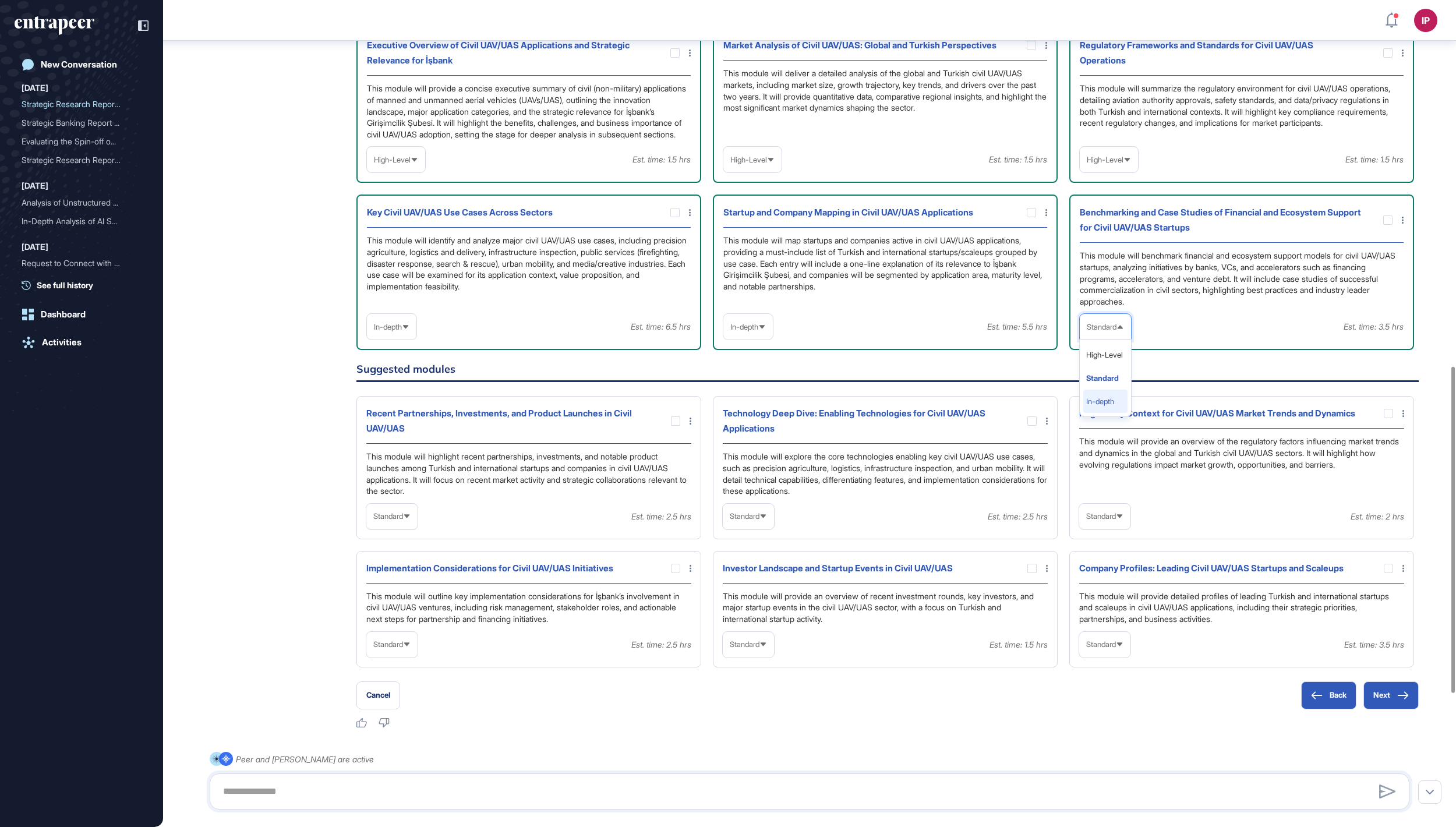
click at [1108, 413] on li "In-depth" at bounding box center [1105, 401] width 44 height 23
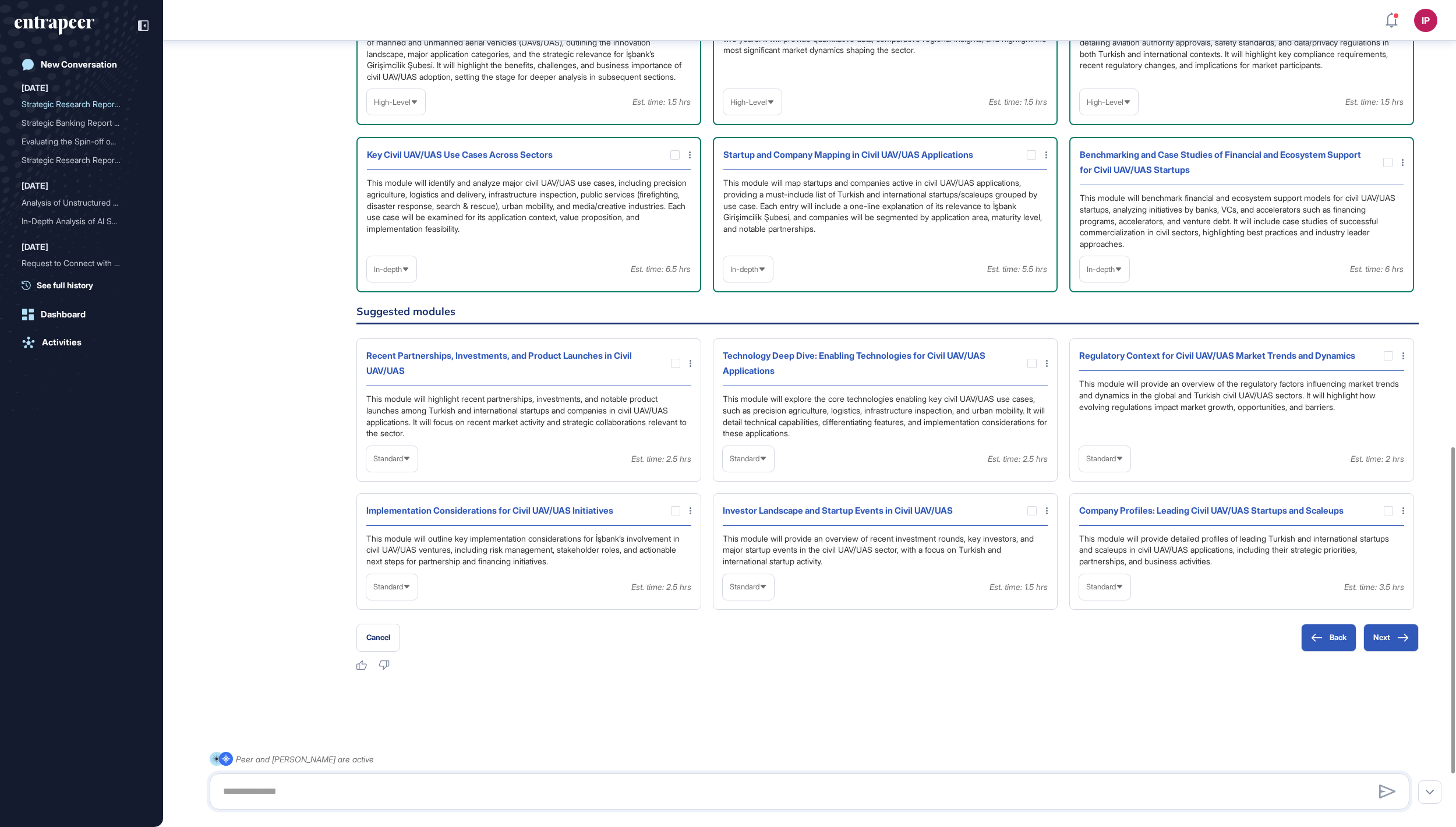
scroll to position [1130, 0]
click at [392, 463] on span "Standard" at bounding box center [388, 458] width 29 height 9
click at [404, 545] on li "In-depth" at bounding box center [392, 534] width 44 height 23
click at [674, 368] on div at bounding box center [676, 363] width 9 height 9
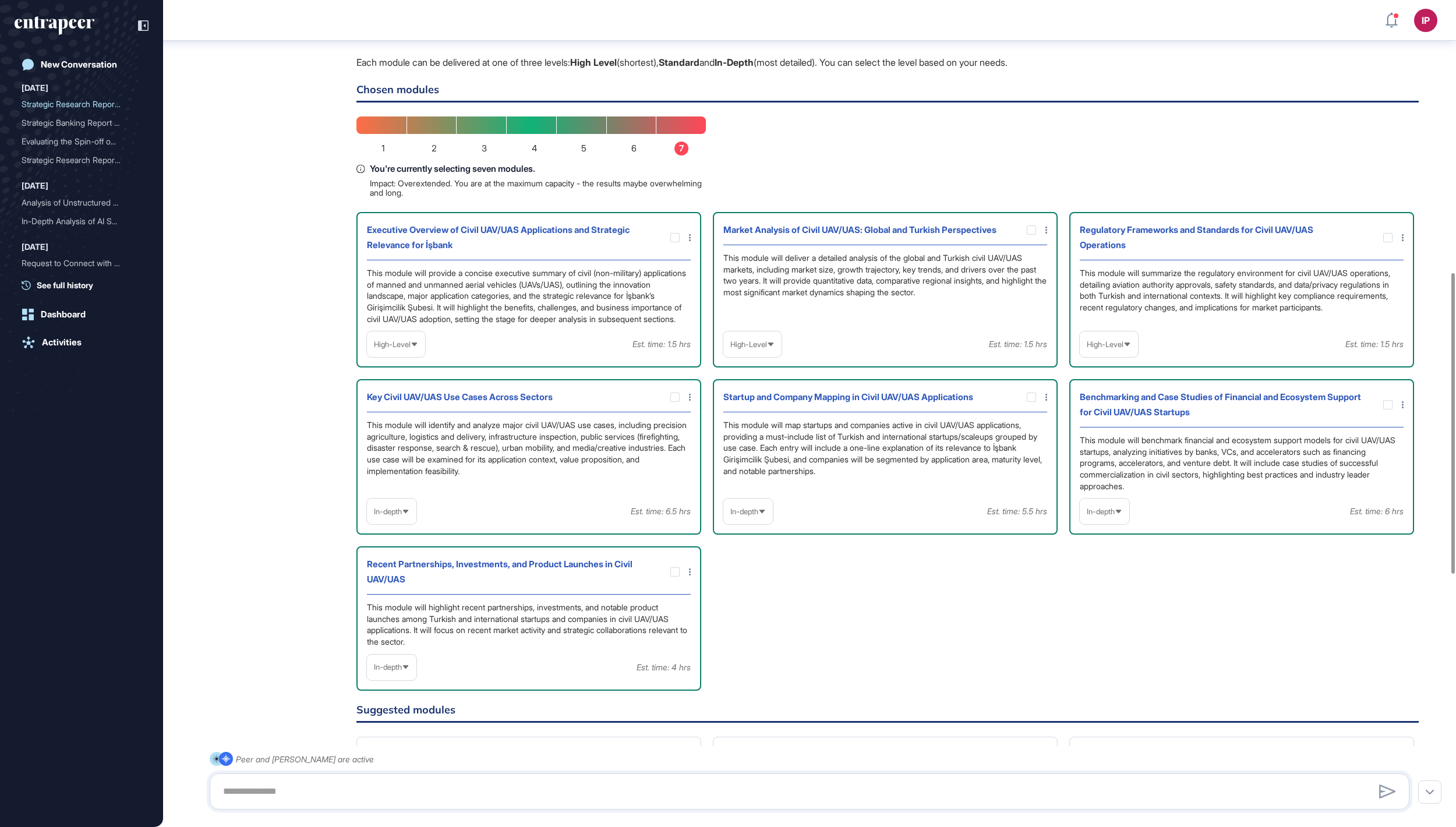
scroll to position [749, 0]
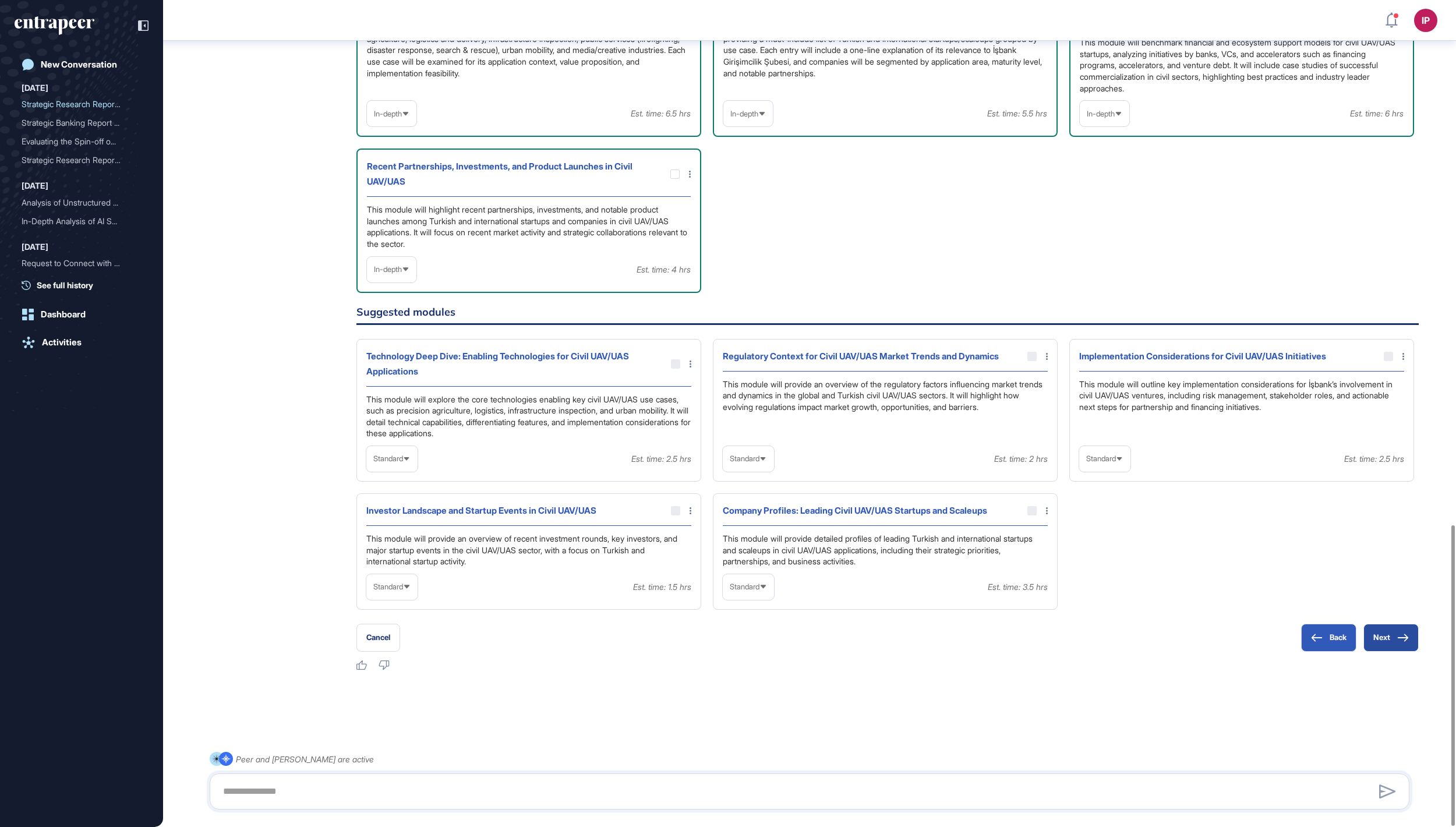
click at [1390, 637] on button "Next" at bounding box center [1390, 638] width 55 height 28
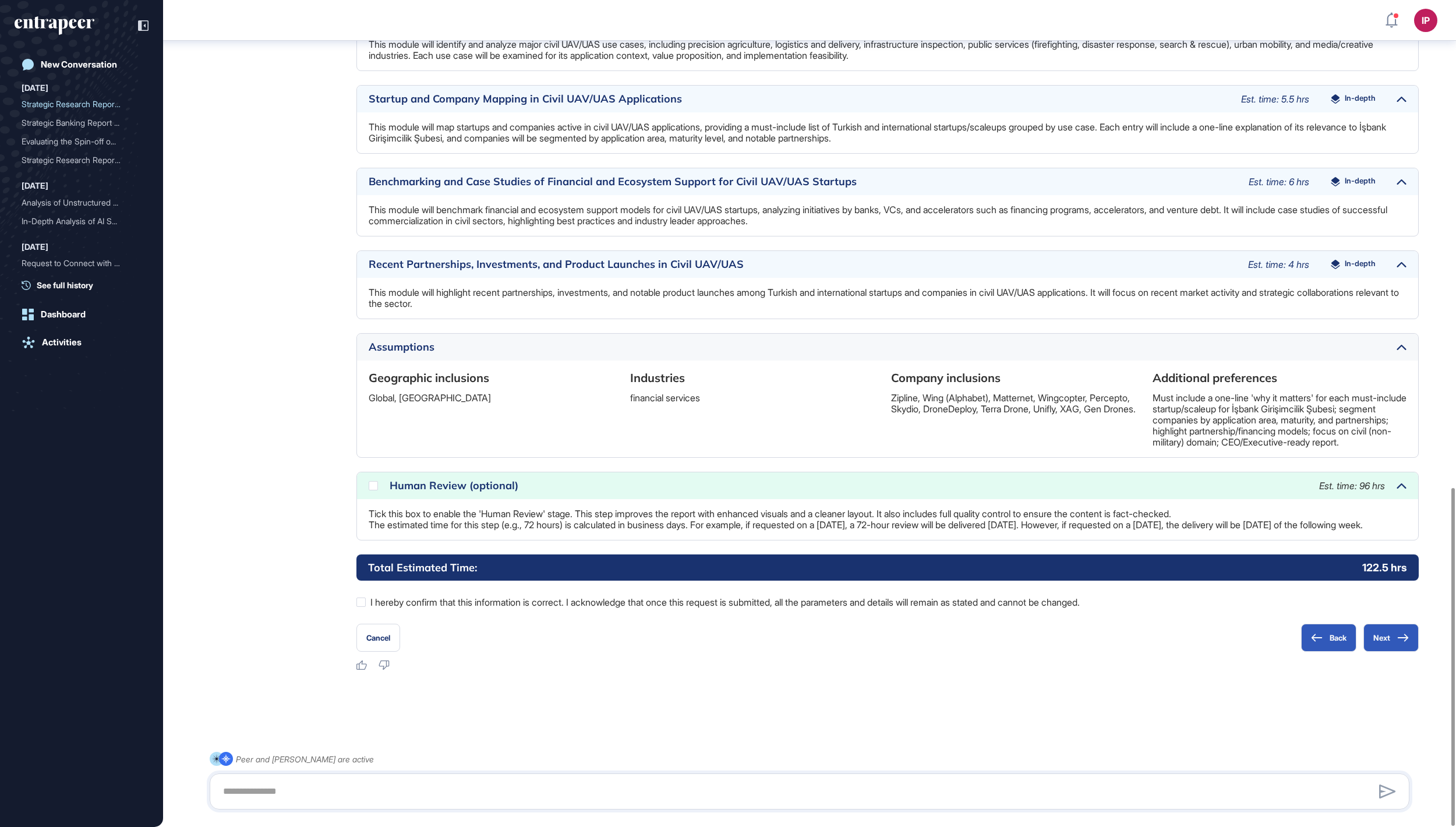
scroll to position [1192, 0]
click at [0, 0] on icon at bounding box center [0, 0] width 0 height 0
click at [1379, 637] on button "Next" at bounding box center [1390, 638] width 55 height 28
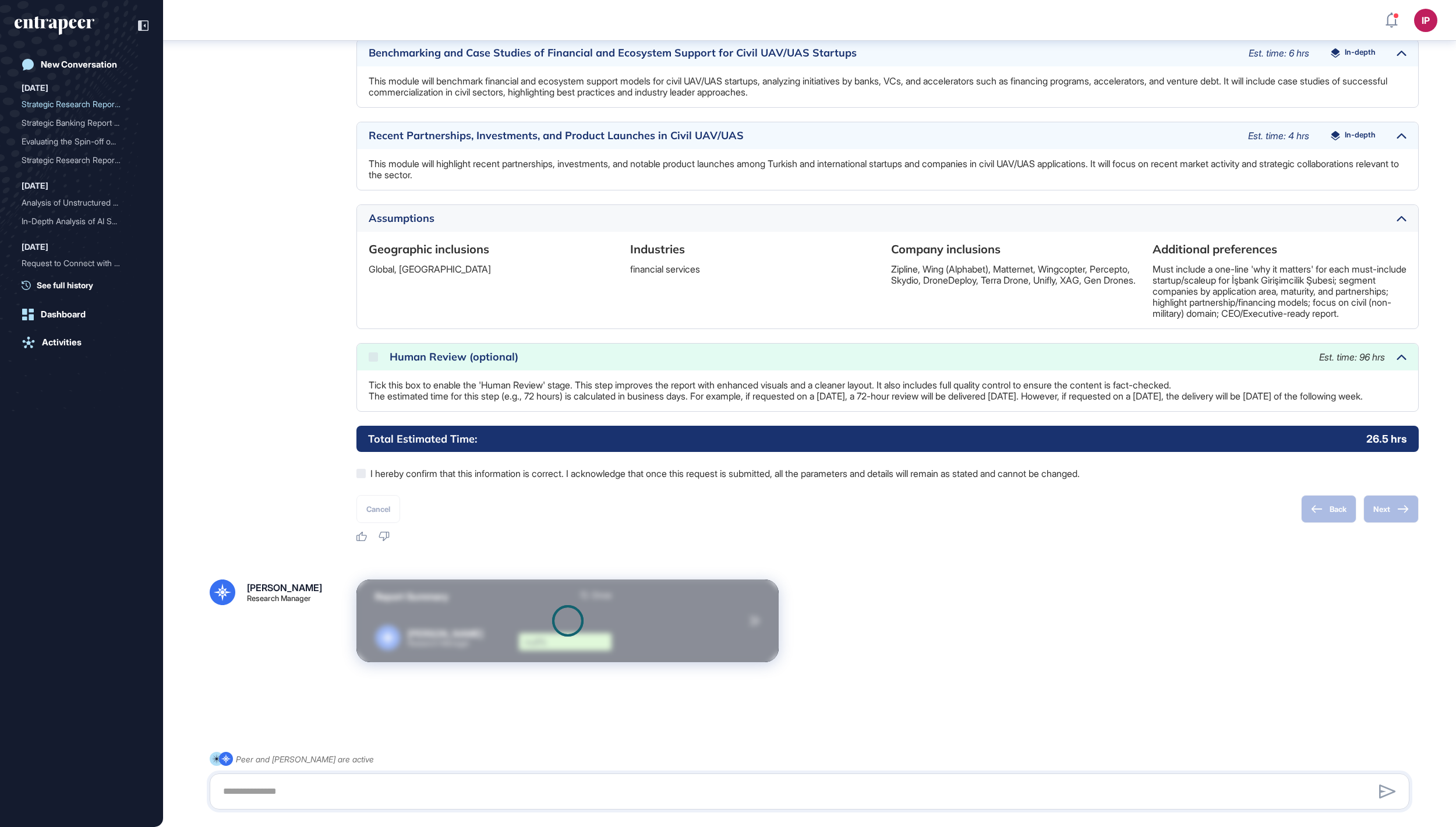
scroll to position [1323, 0]
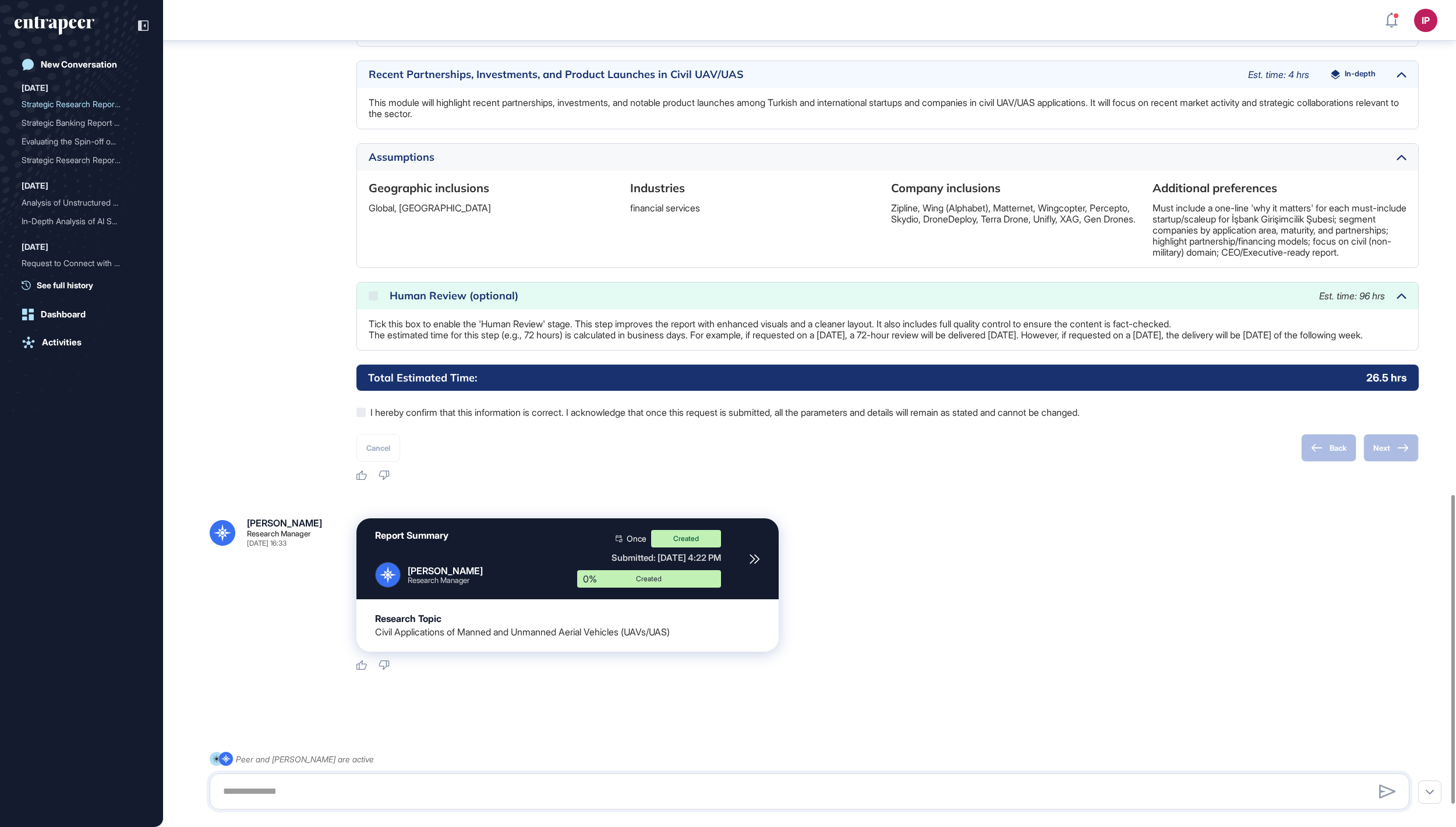
click at [35, 28] on icon "entrapeer-logo" at bounding box center [54, 26] width 80 height 19
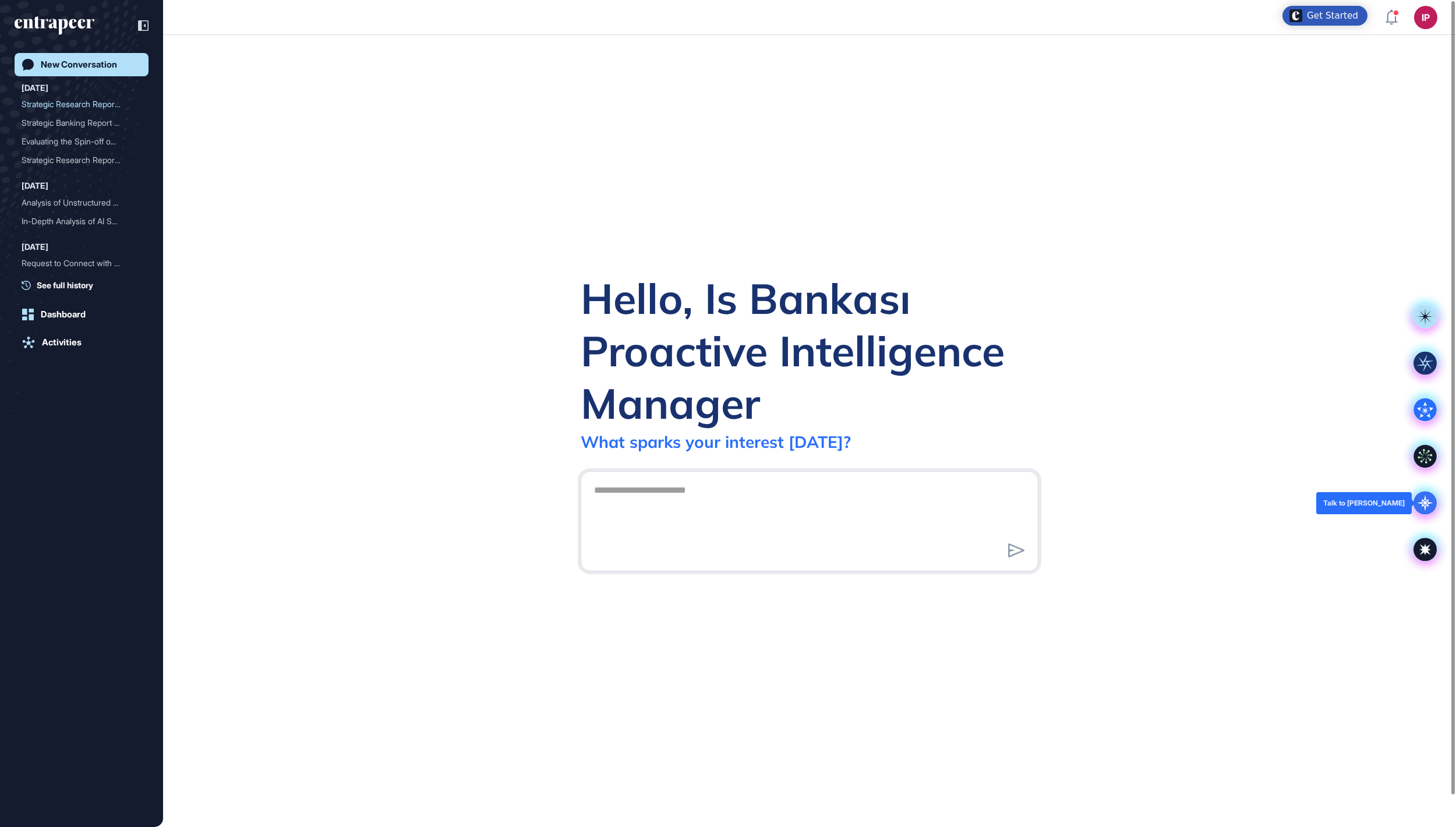
click at [1424, 510] on icon at bounding box center [1425, 503] width 23 height 23
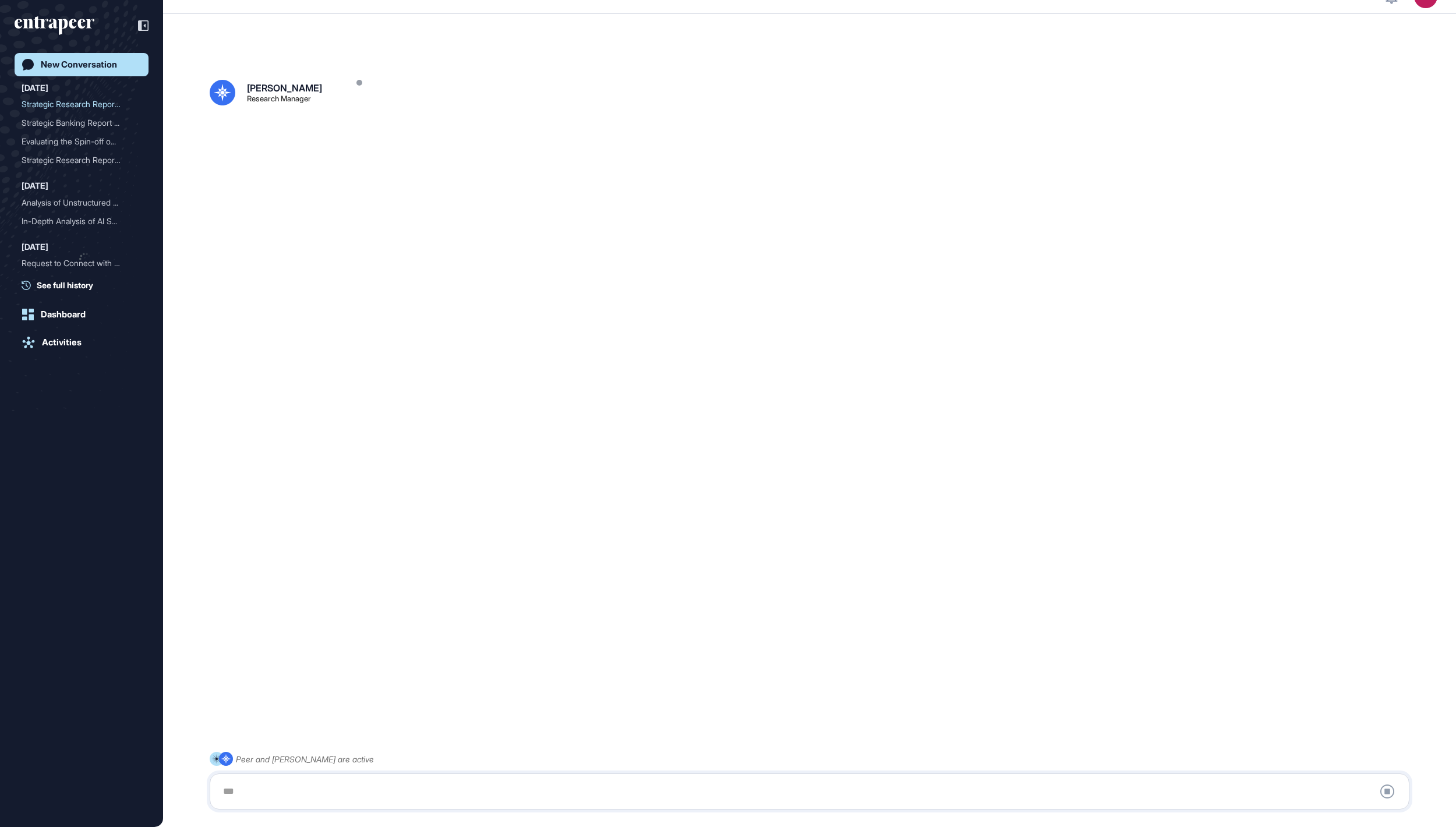
scroll to position [33, 0]
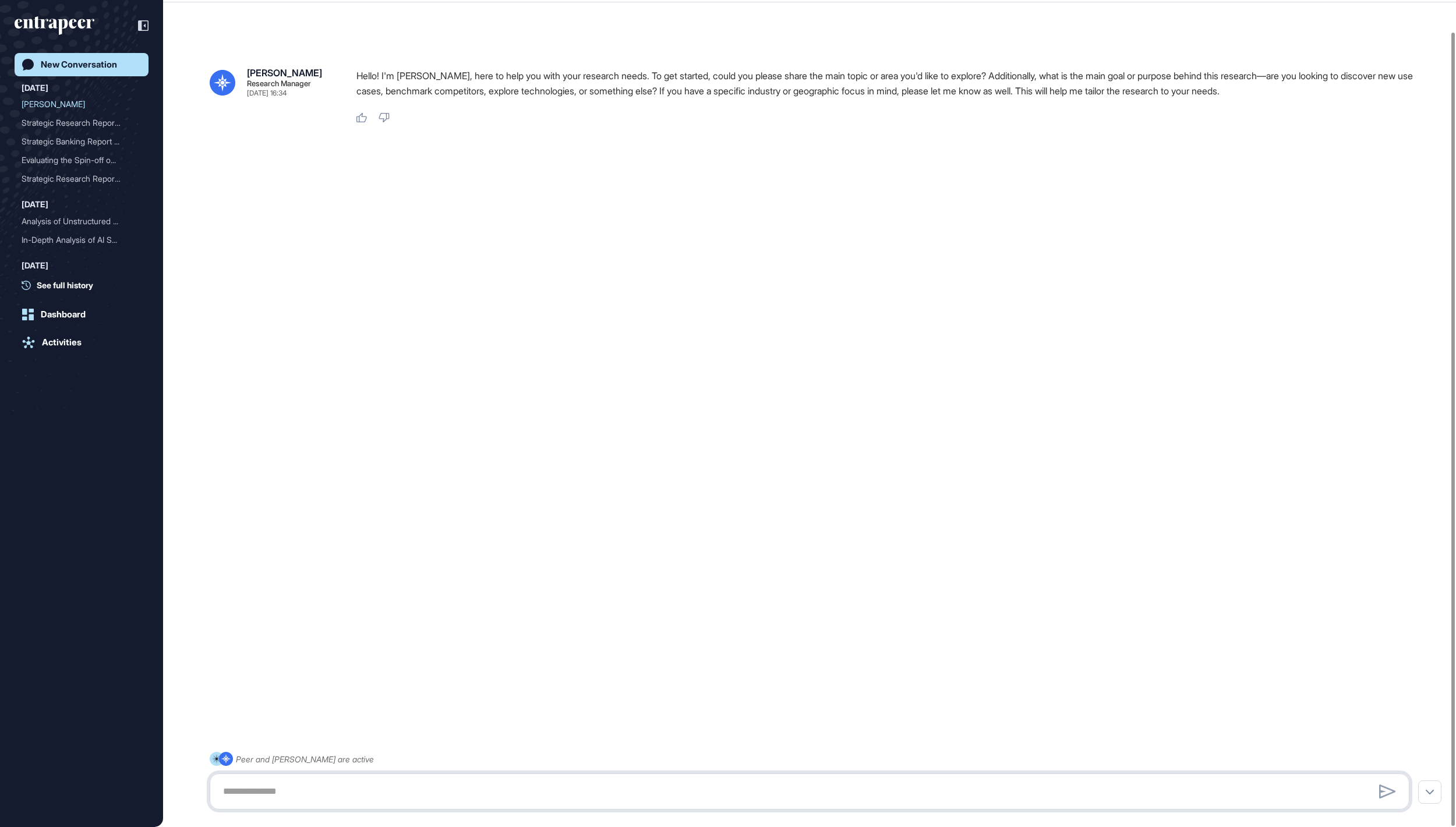
click at [427, 798] on textarea at bounding box center [809, 791] width 1187 height 23
paste textarea "**********"
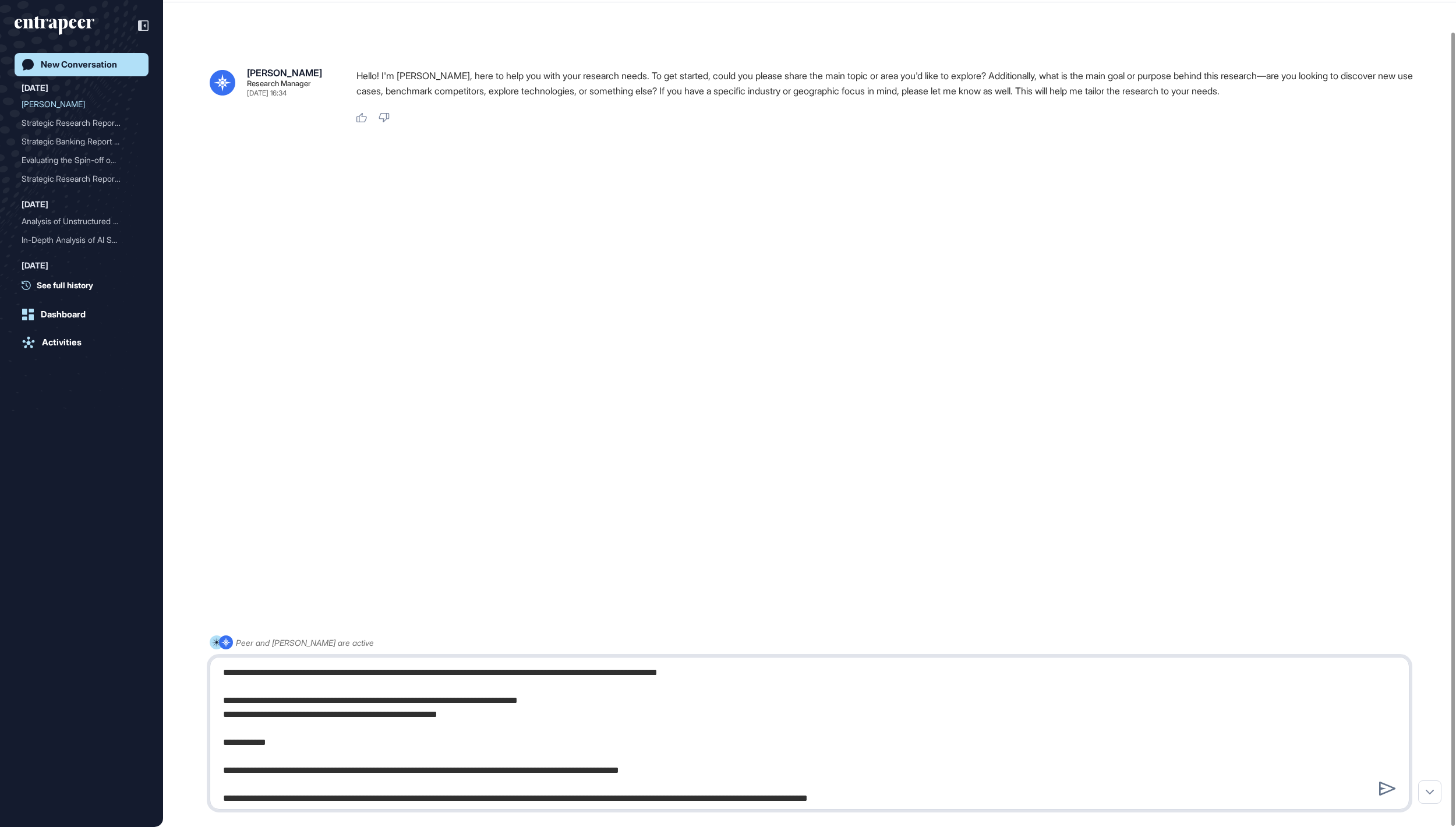
scroll to position [924, 0]
click at [353, 732] on textarea at bounding box center [809, 733] width 1186 height 140
type textarea "**********"
click at [1383, 791] on icon at bounding box center [1387, 789] width 17 height 14
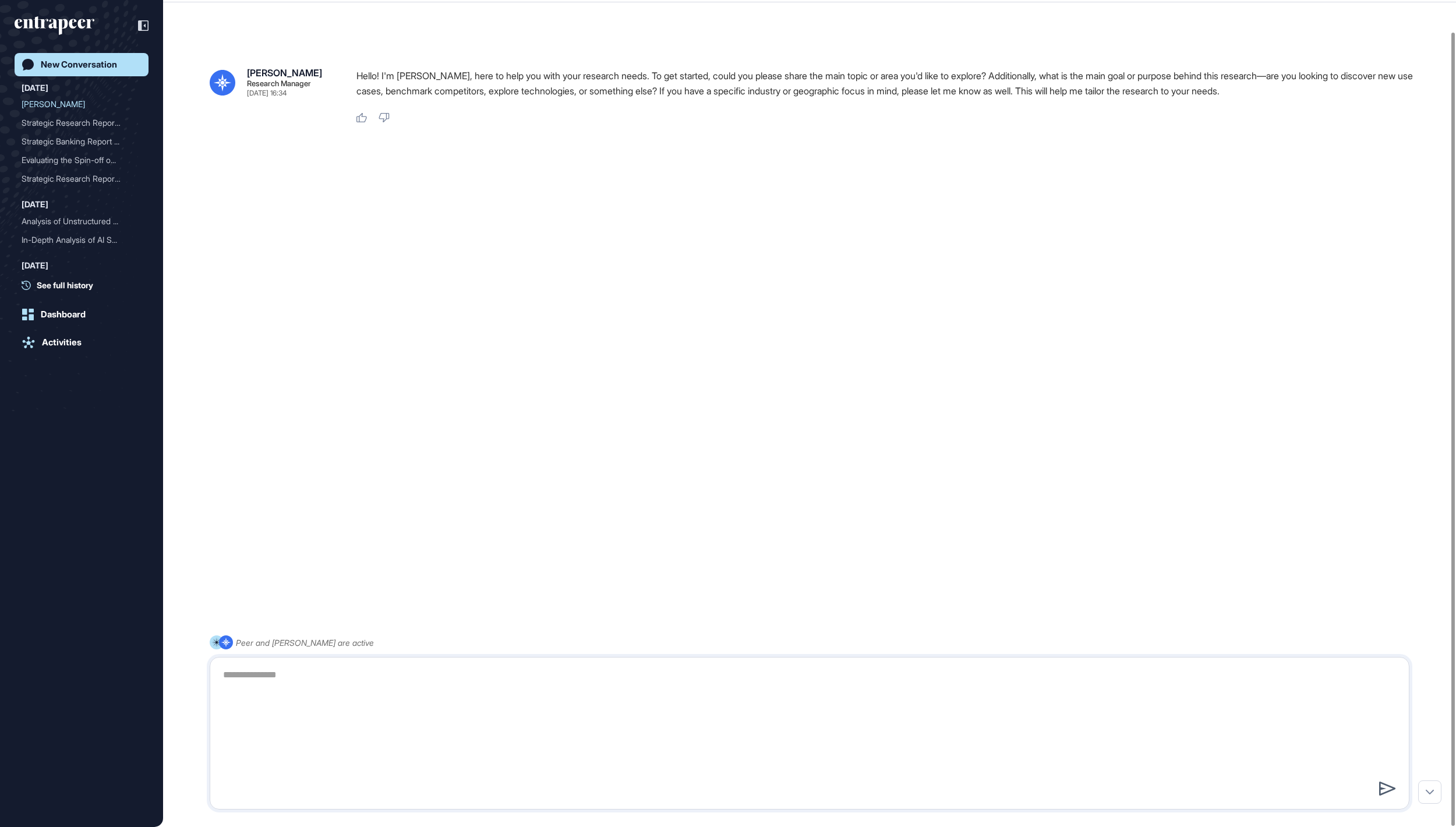
scroll to position [0, 0]
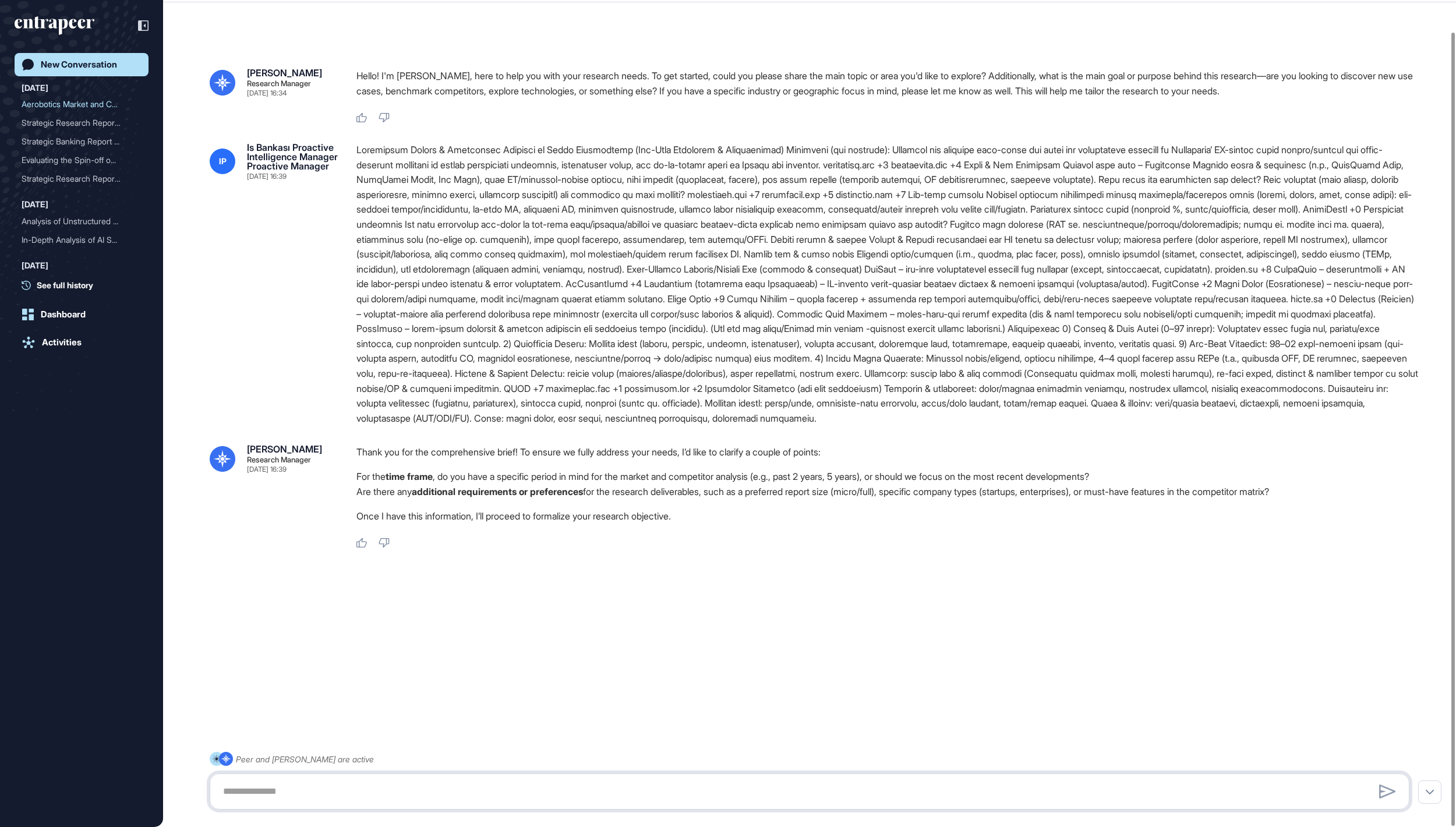
click at [1040, 782] on textarea at bounding box center [809, 791] width 1186 height 23
type textarea "**********"
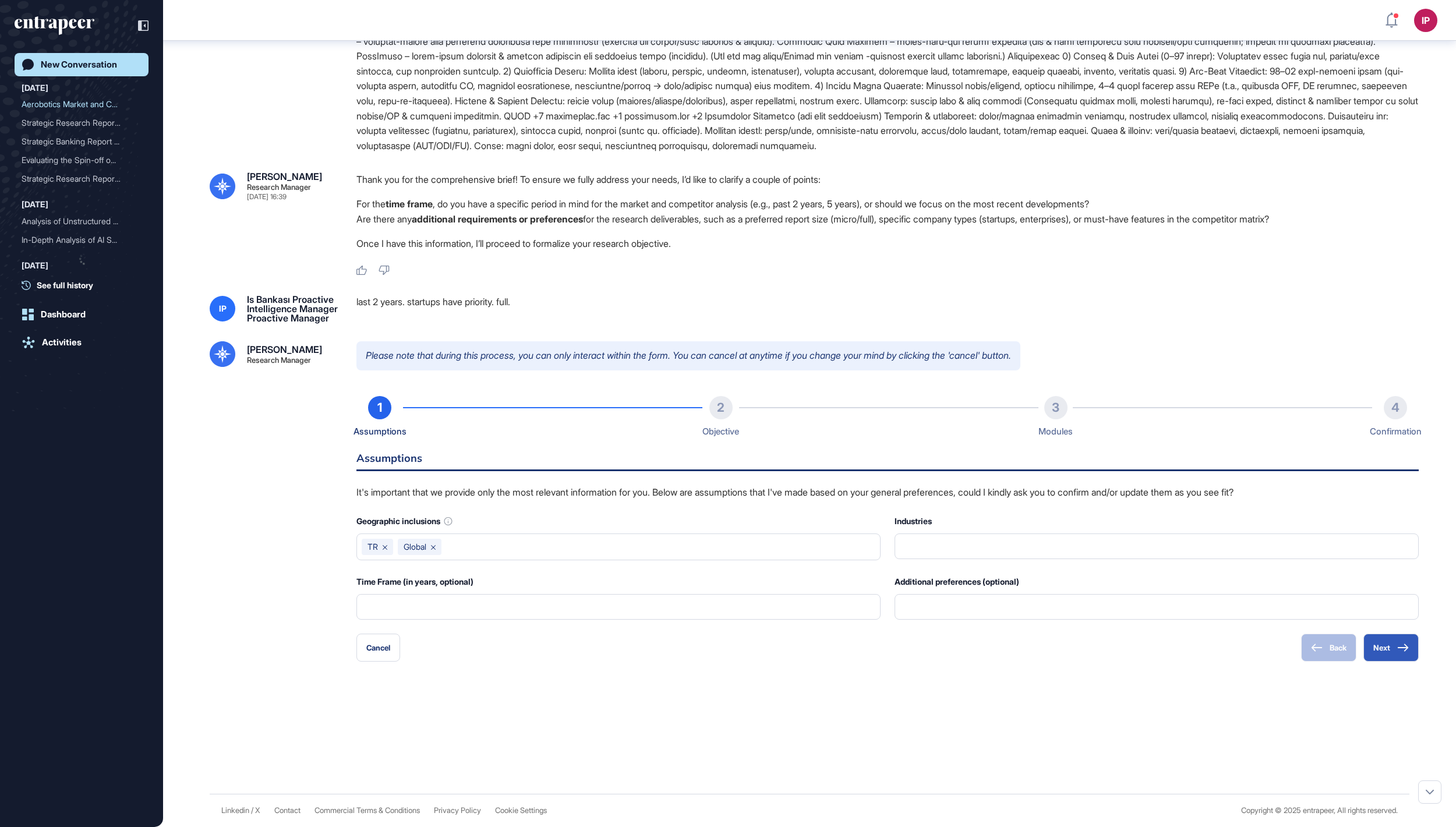
scroll to position [458, 0]
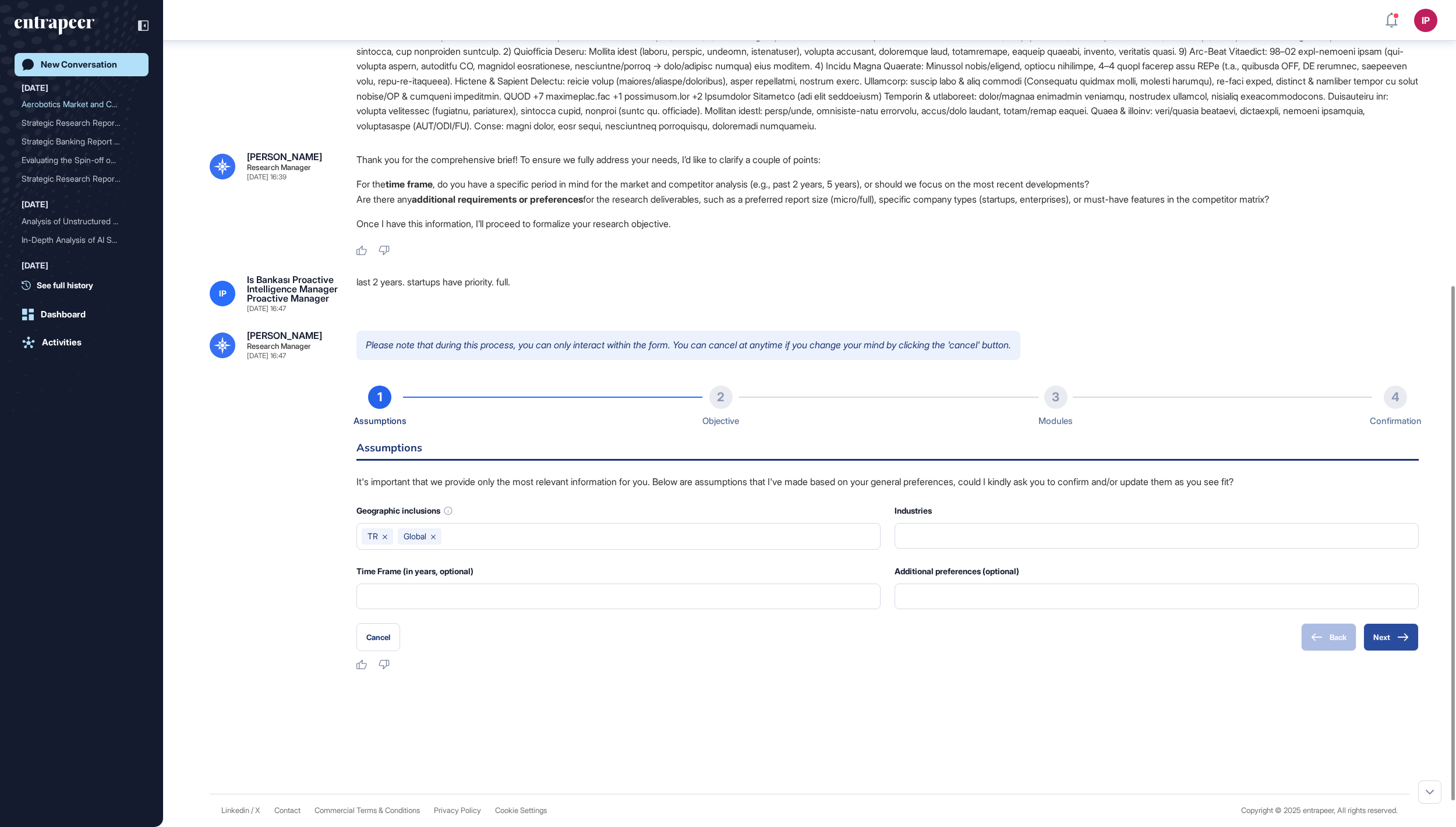
click at [1379, 651] on button "Next" at bounding box center [1390, 637] width 55 height 28
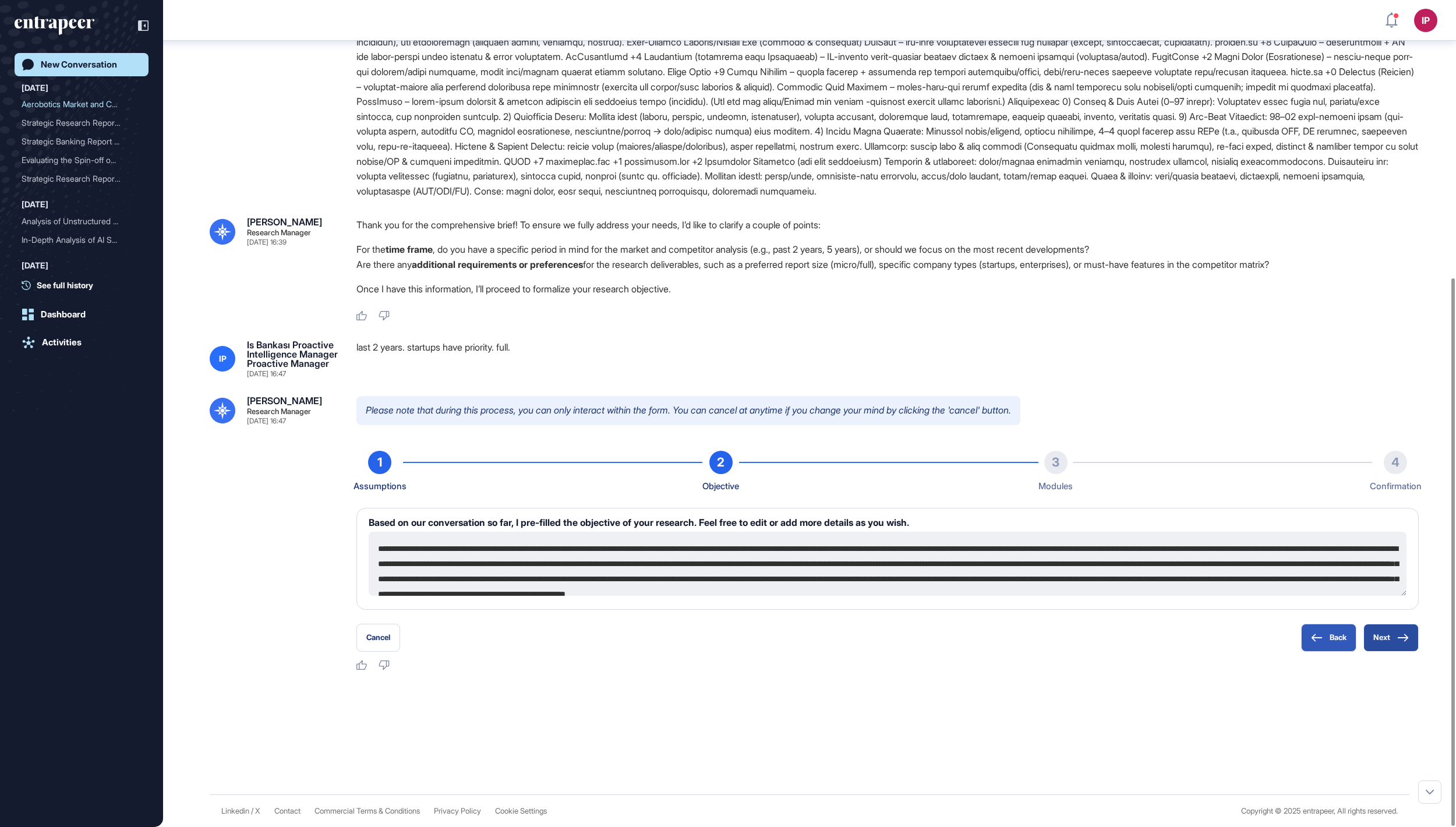
scroll to position [418, 0]
click at [1379, 637] on button "Next" at bounding box center [1390, 638] width 55 height 28
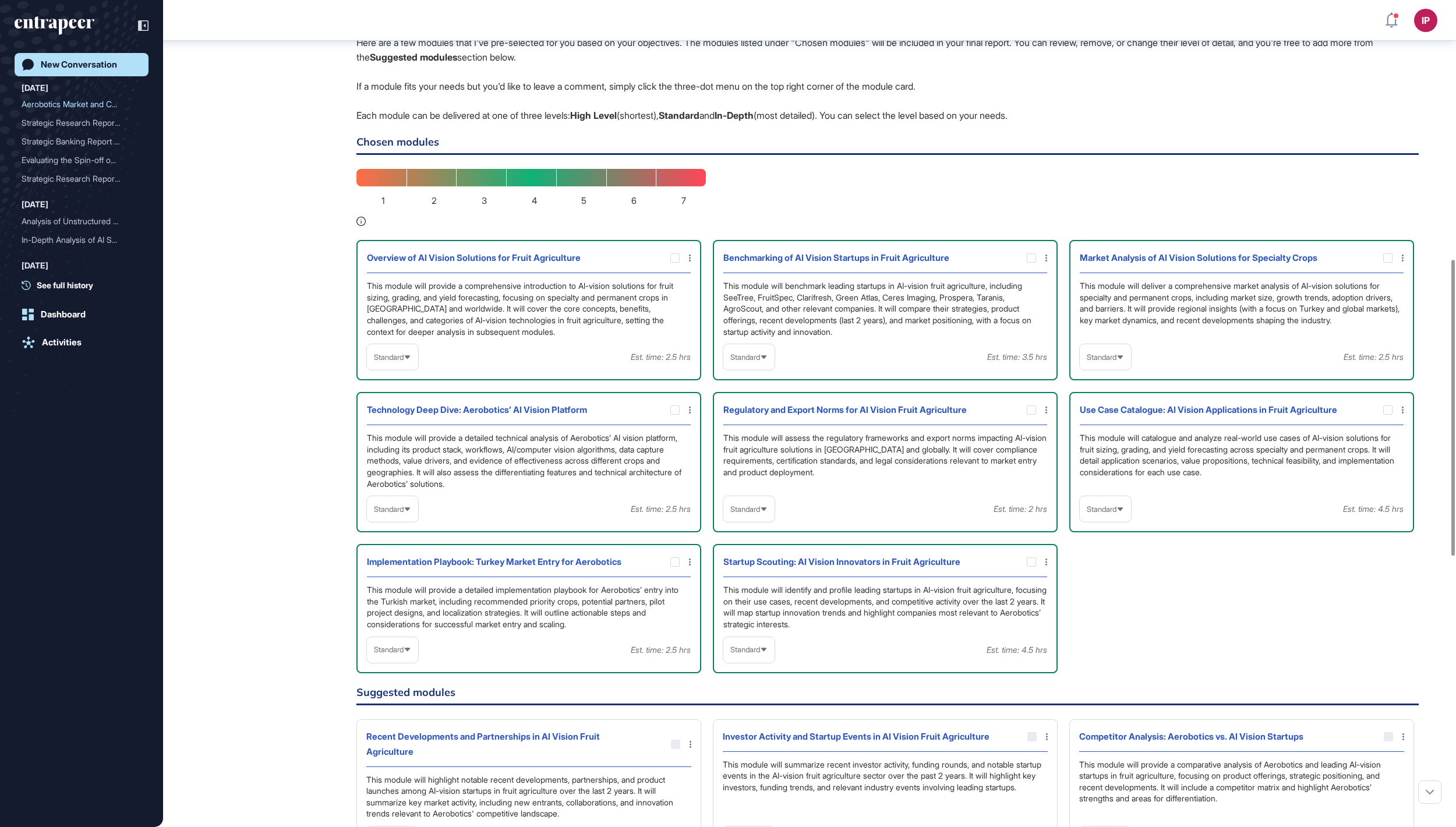
scroll to position [776, 0]
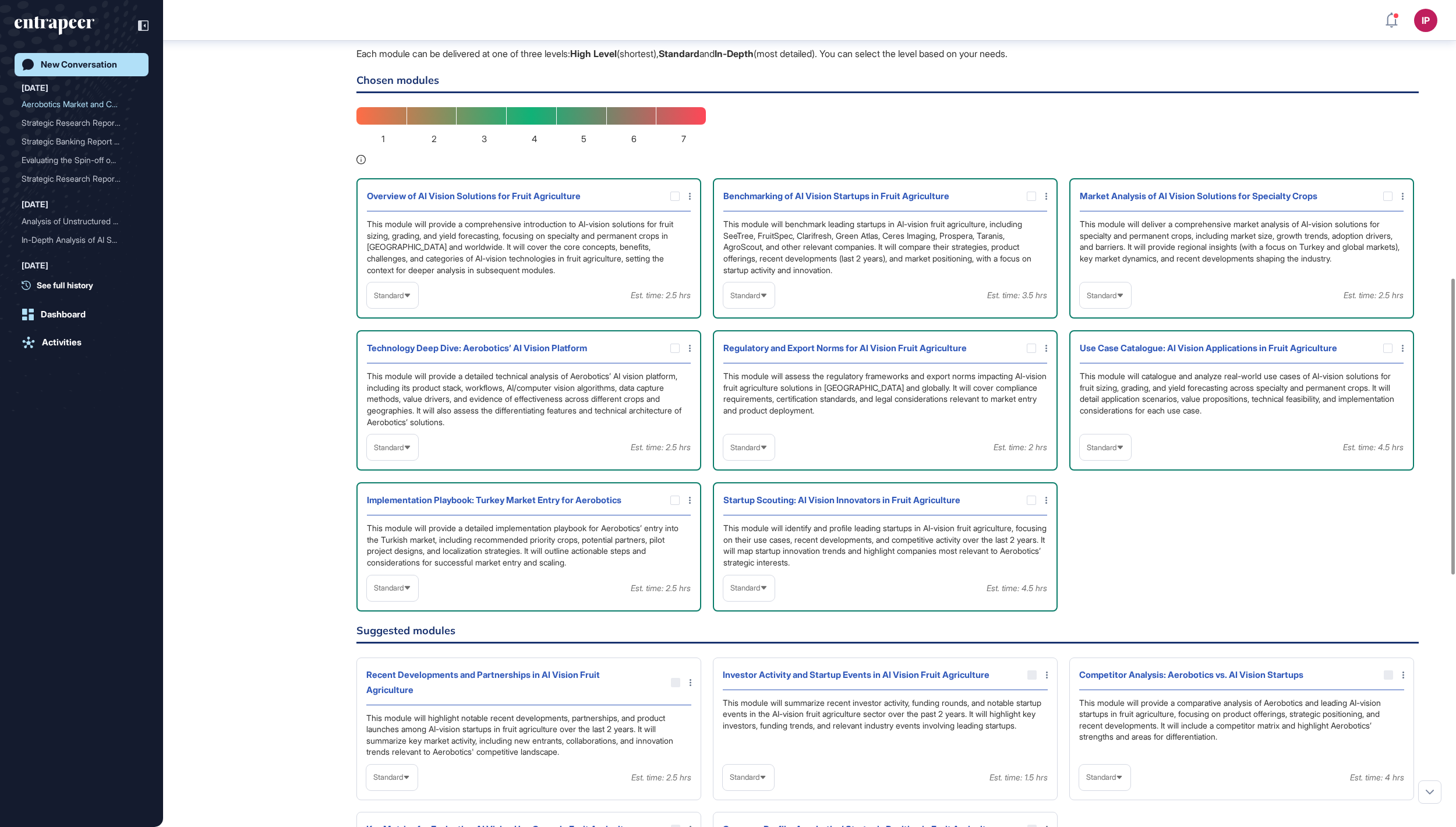
click at [1108, 300] on span "Standard" at bounding box center [1101, 295] width 29 height 9
click at [1112, 335] on li "High-Level" at bounding box center [1105, 323] width 44 height 23
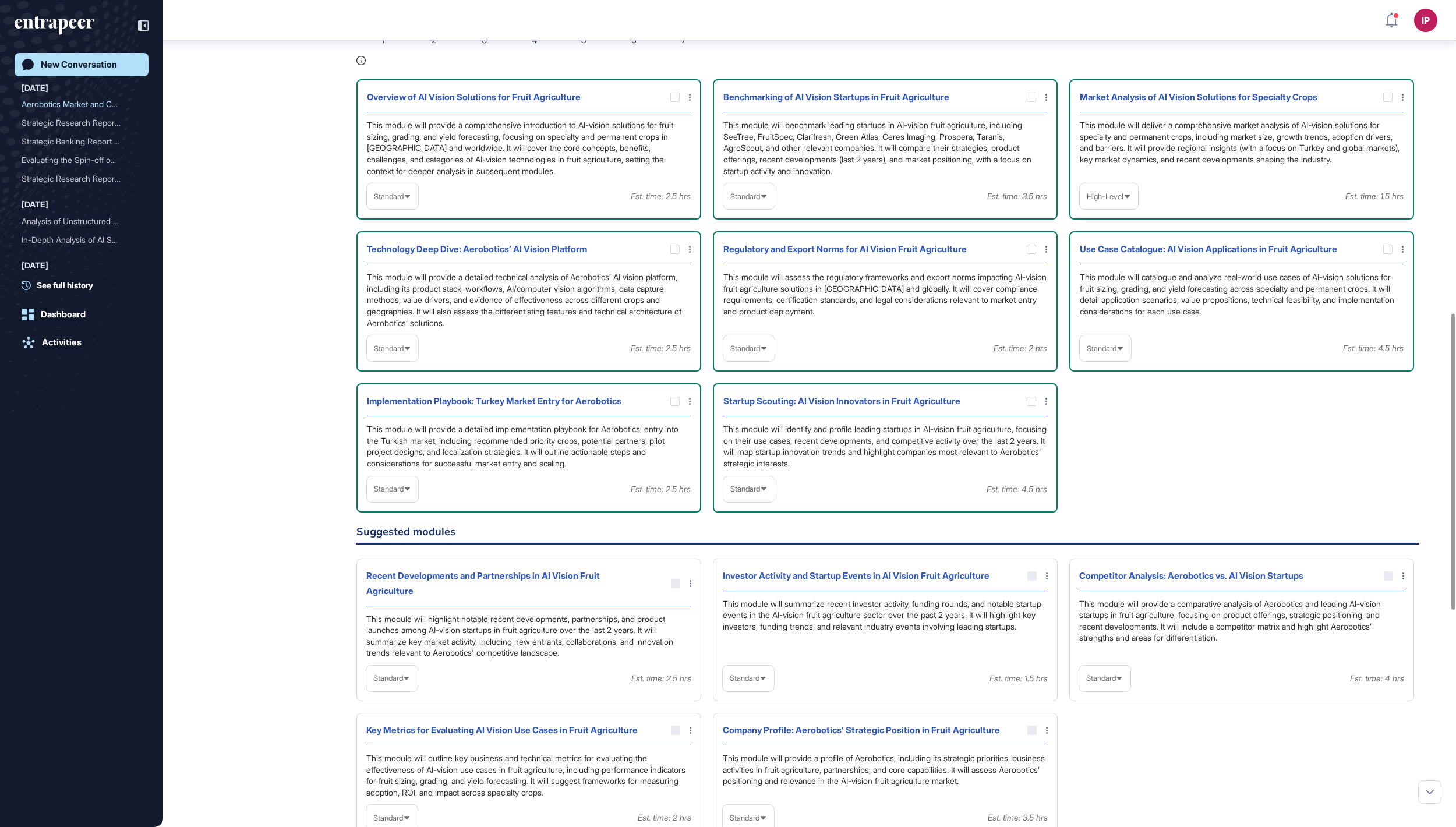
scroll to position [878, 0]
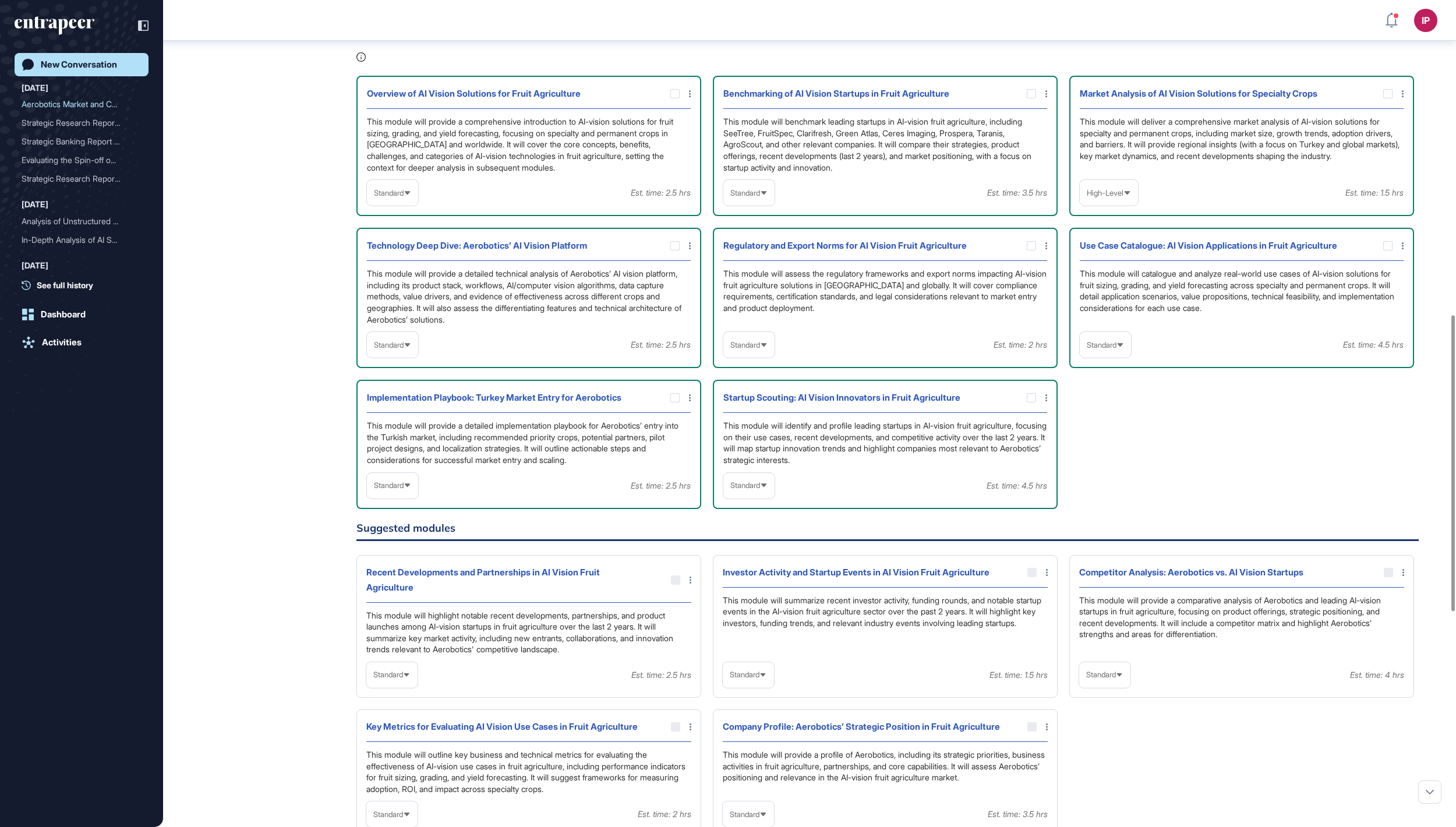
click at [401, 197] on span "Standard" at bounding box center [389, 193] width 29 height 9
click at [404, 232] on li "High-Level" at bounding box center [392, 221] width 44 height 23
click at [416, 356] on div "Standard" at bounding box center [392, 345] width 51 height 22
click at [396, 431] on li "In-depth" at bounding box center [392, 420] width 44 height 23
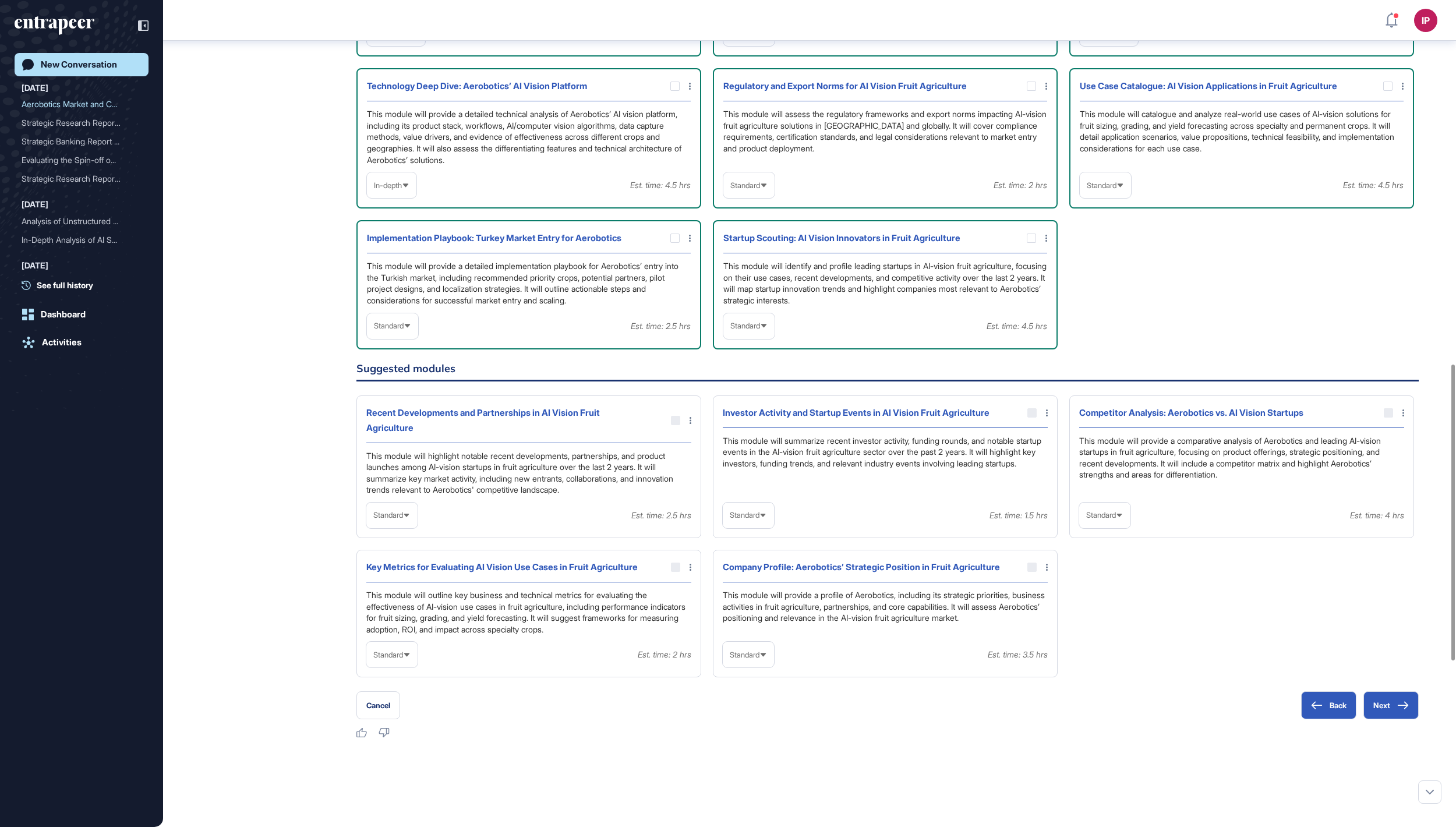
scroll to position [1039, 0]
click at [1116, 189] on span "Standard" at bounding box center [1101, 184] width 29 height 9
click at [1098, 224] on li "High-Level" at bounding box center [1105, 212] width 44 height 23
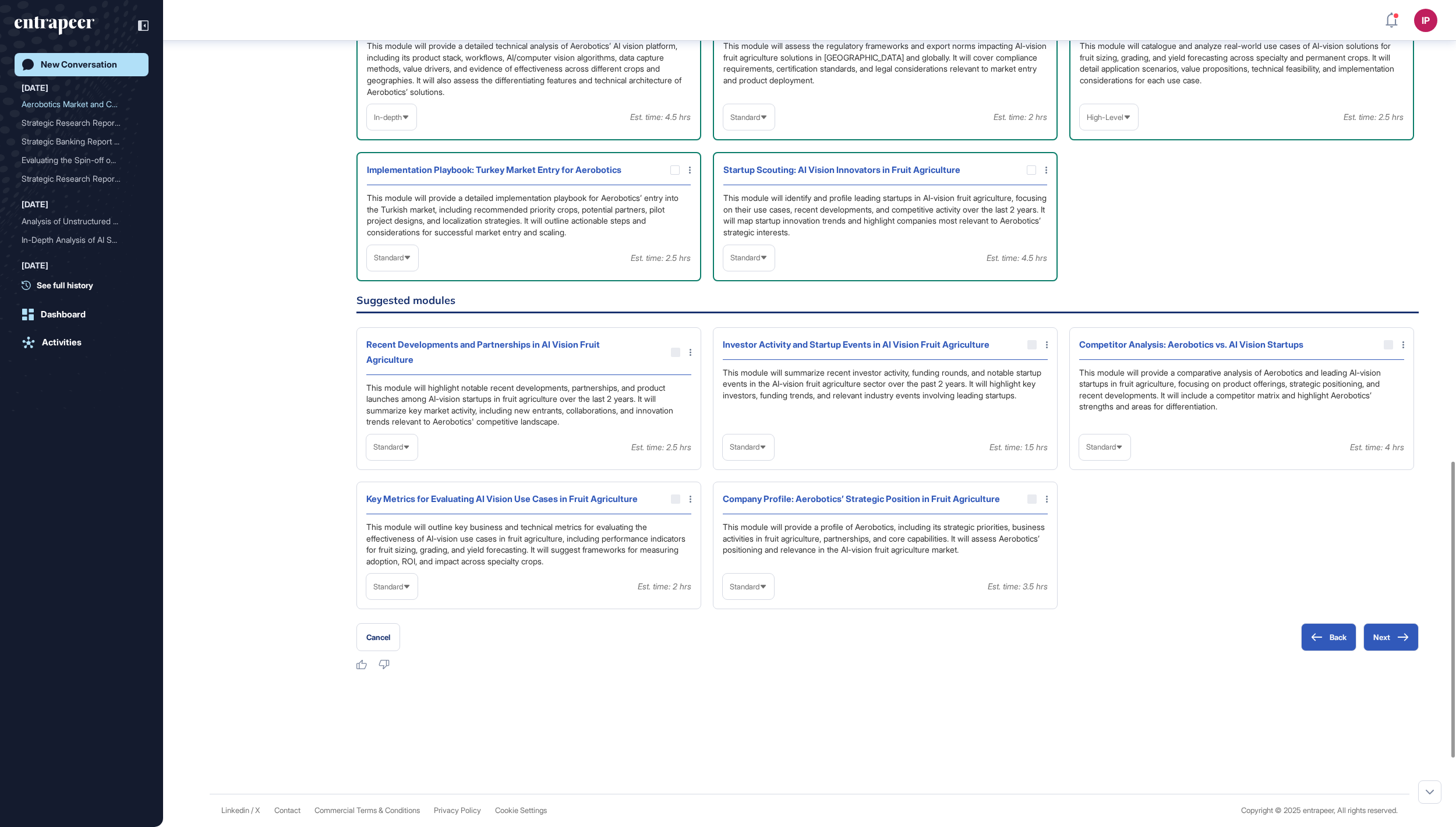
scroll to position [1291, 0]
click at [1386, 349] on div at bounding box center [1388, 345] width 9 height 9
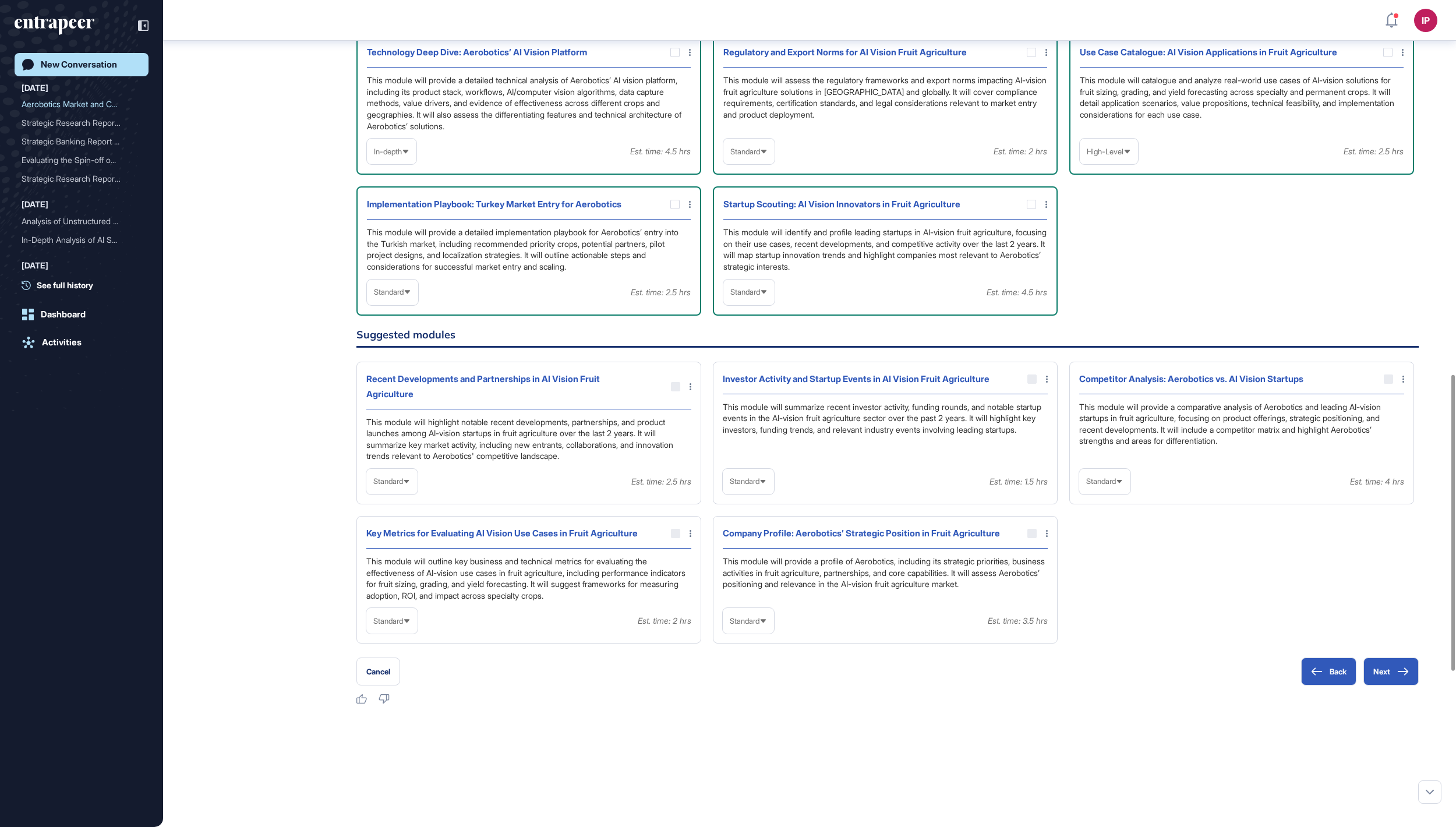
scroll to position [1044, 0]
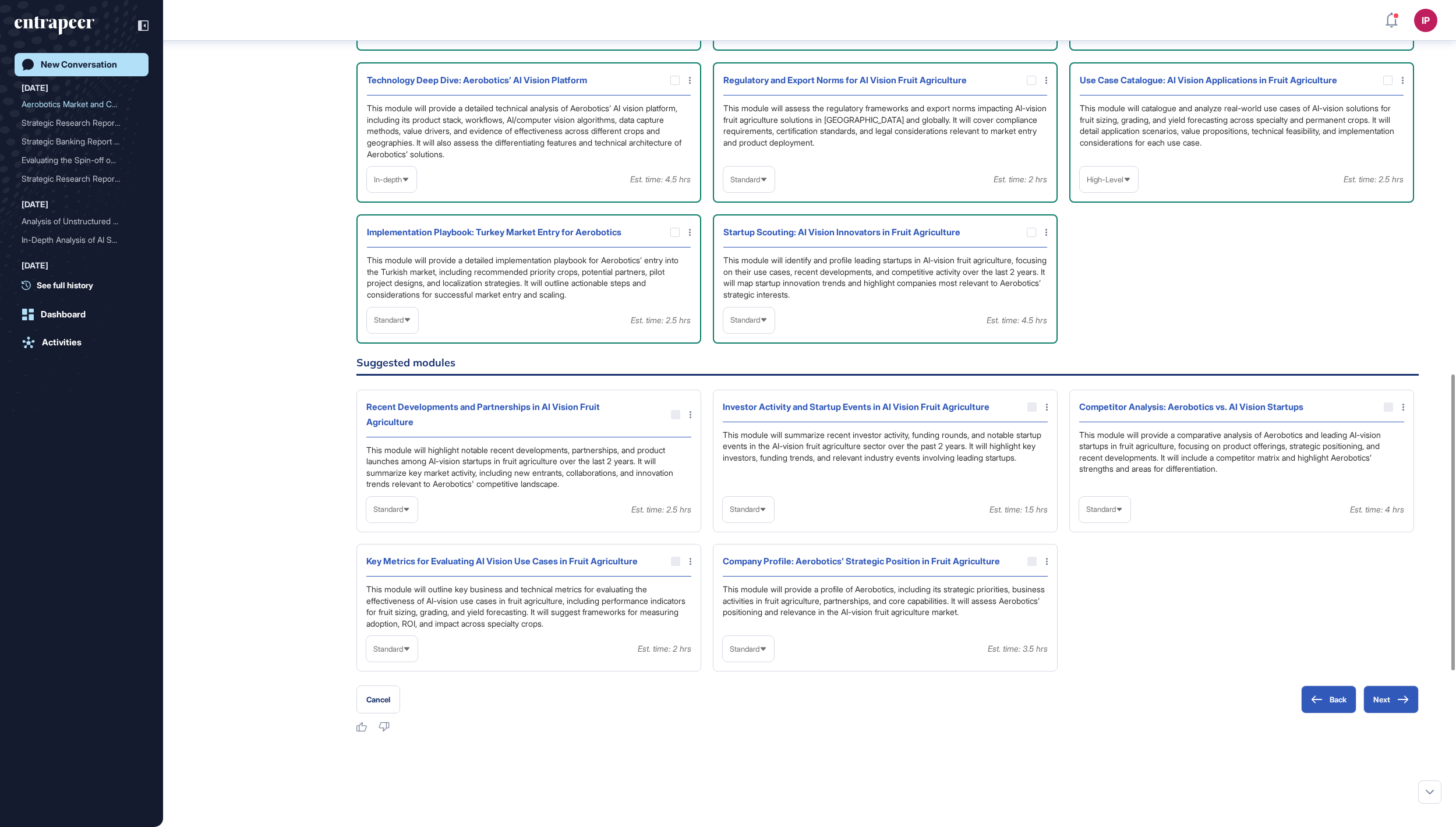
click at [0, 0] on icon at bounding box center [0, 0] width 0 height 0
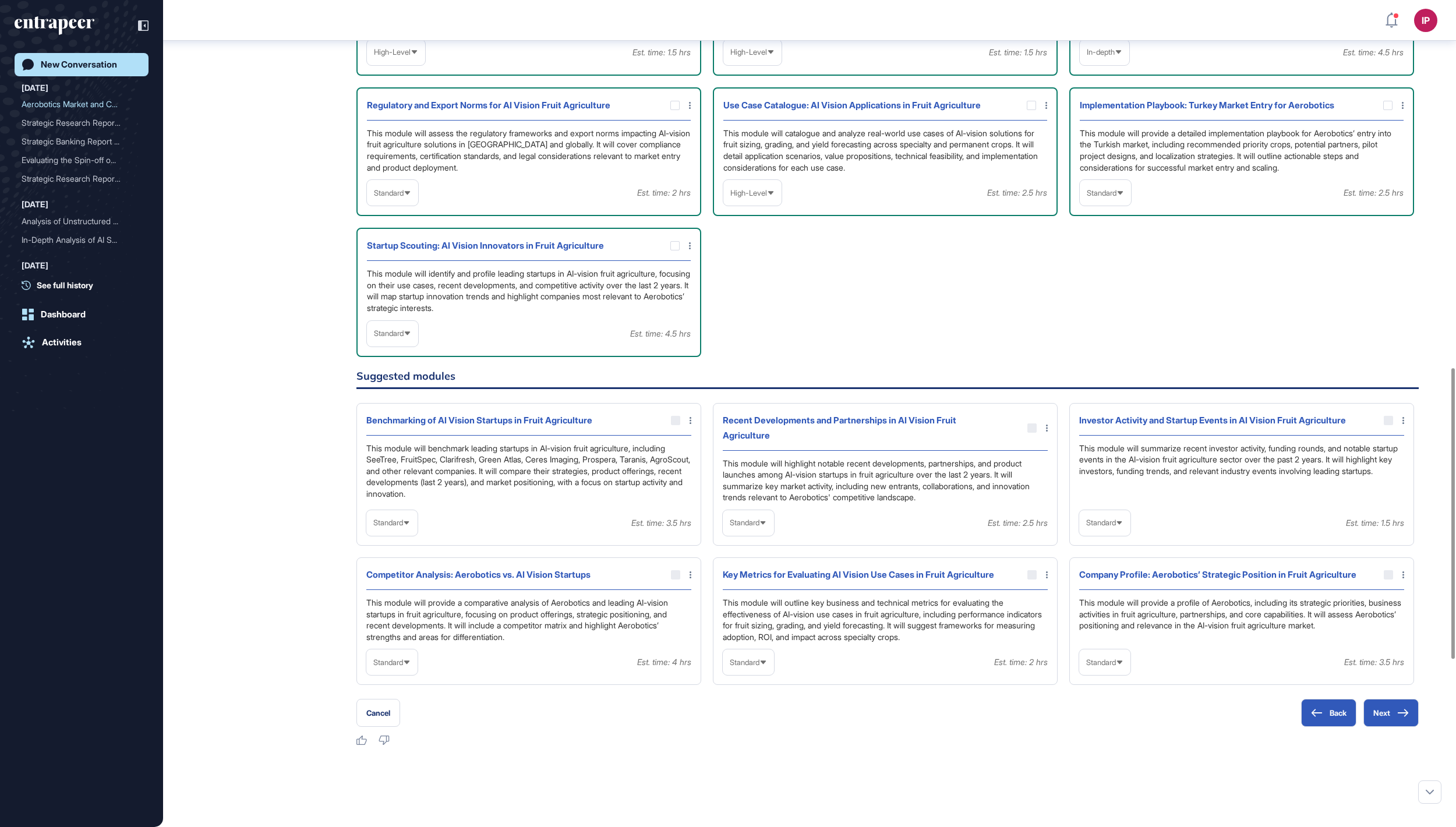
click at [1108, 197] on span "Standard" at bounding box center [1101, 193] width 29 height 9
click at [1387, 110] on div at bounding box center [1388, 105] width 9 height 9
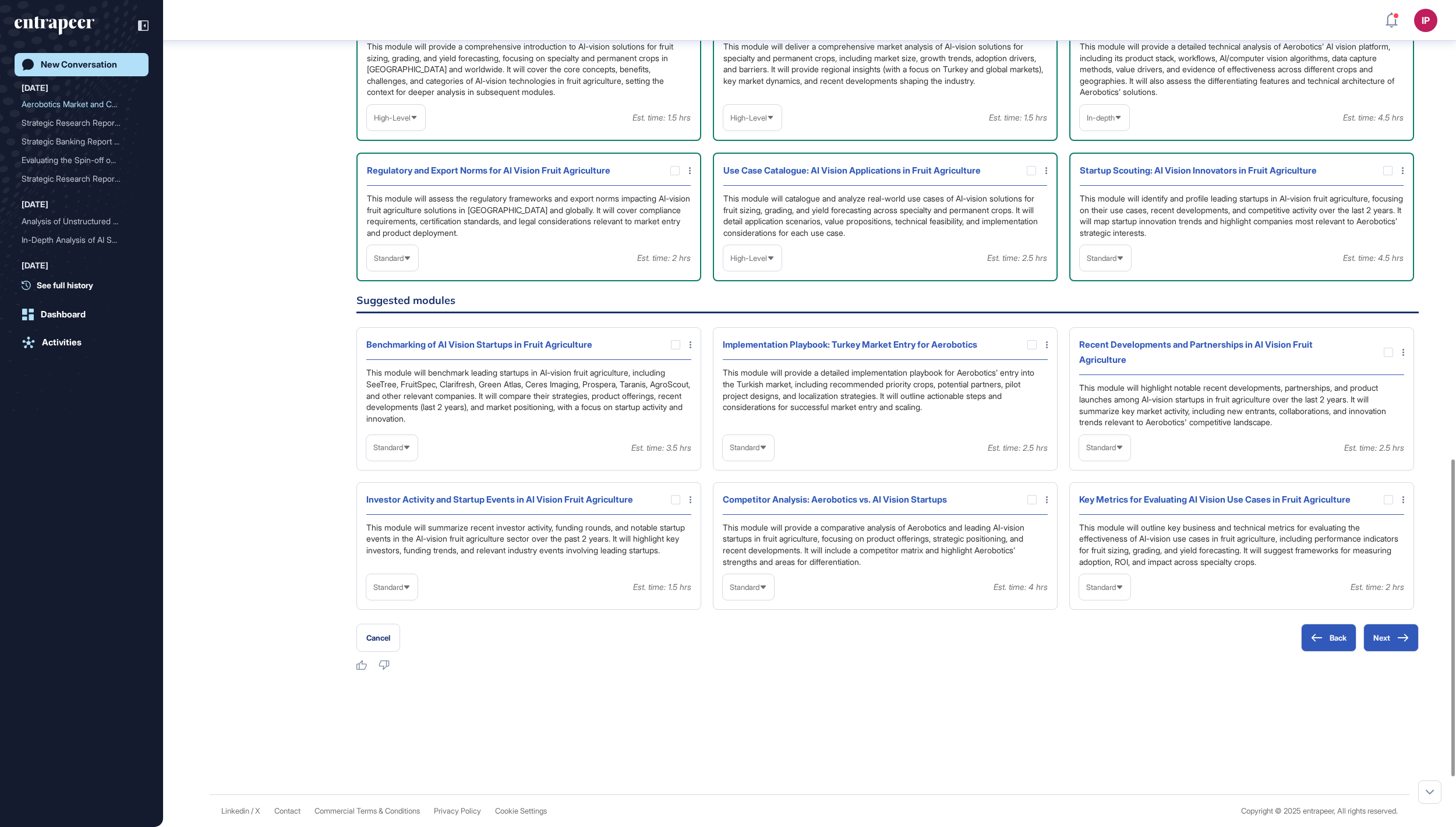
scroll to position [1213, 0]
click at [1030, 504] on div at bounding box center [1032, 499] width 9 height 9
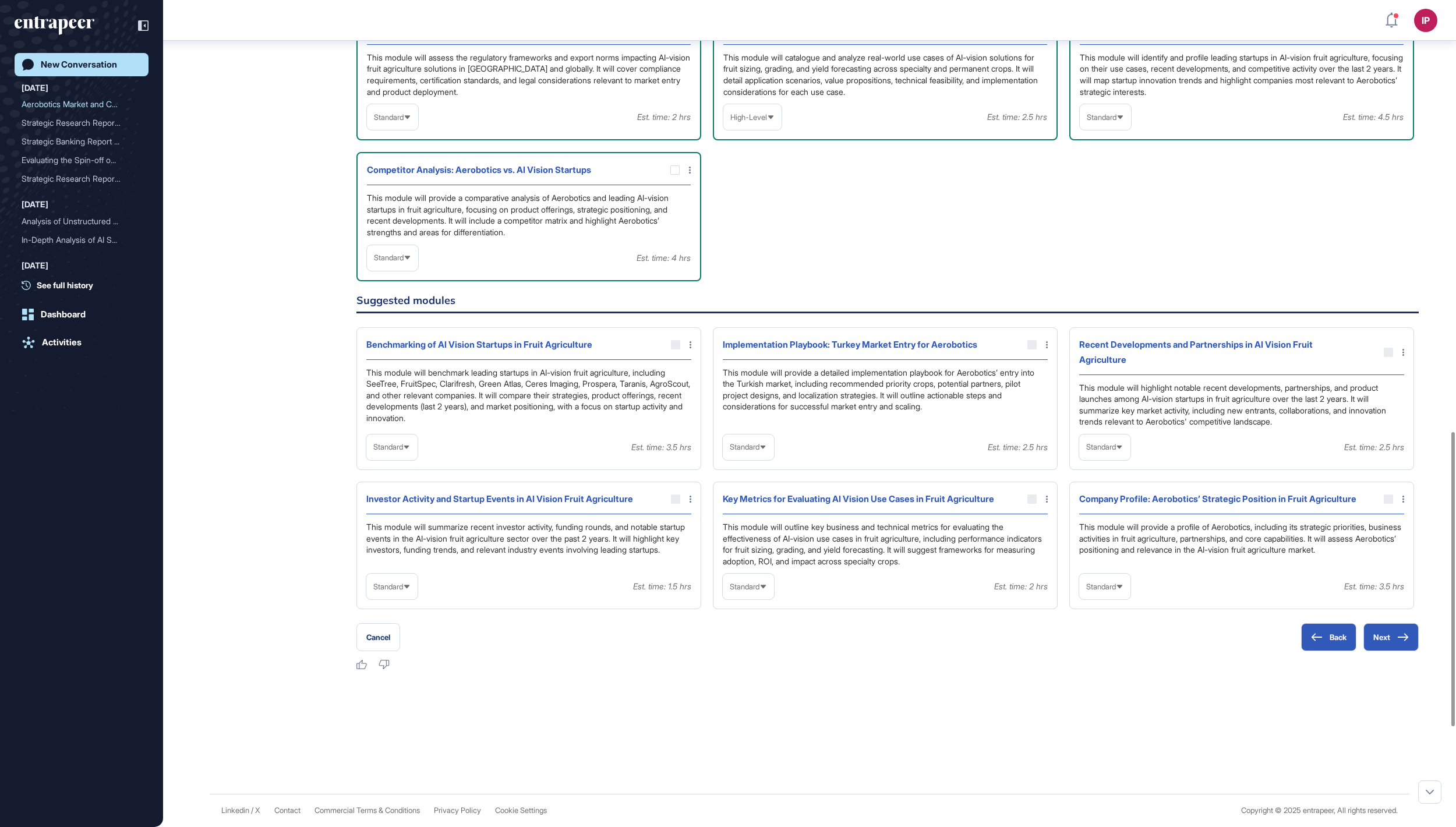
click at [411, 262] on icon at bounding box center [407, 258] width 8 height 8
click at [404, 345] on li "In-depth" at bounding box center [392, 332] width 44 height 23
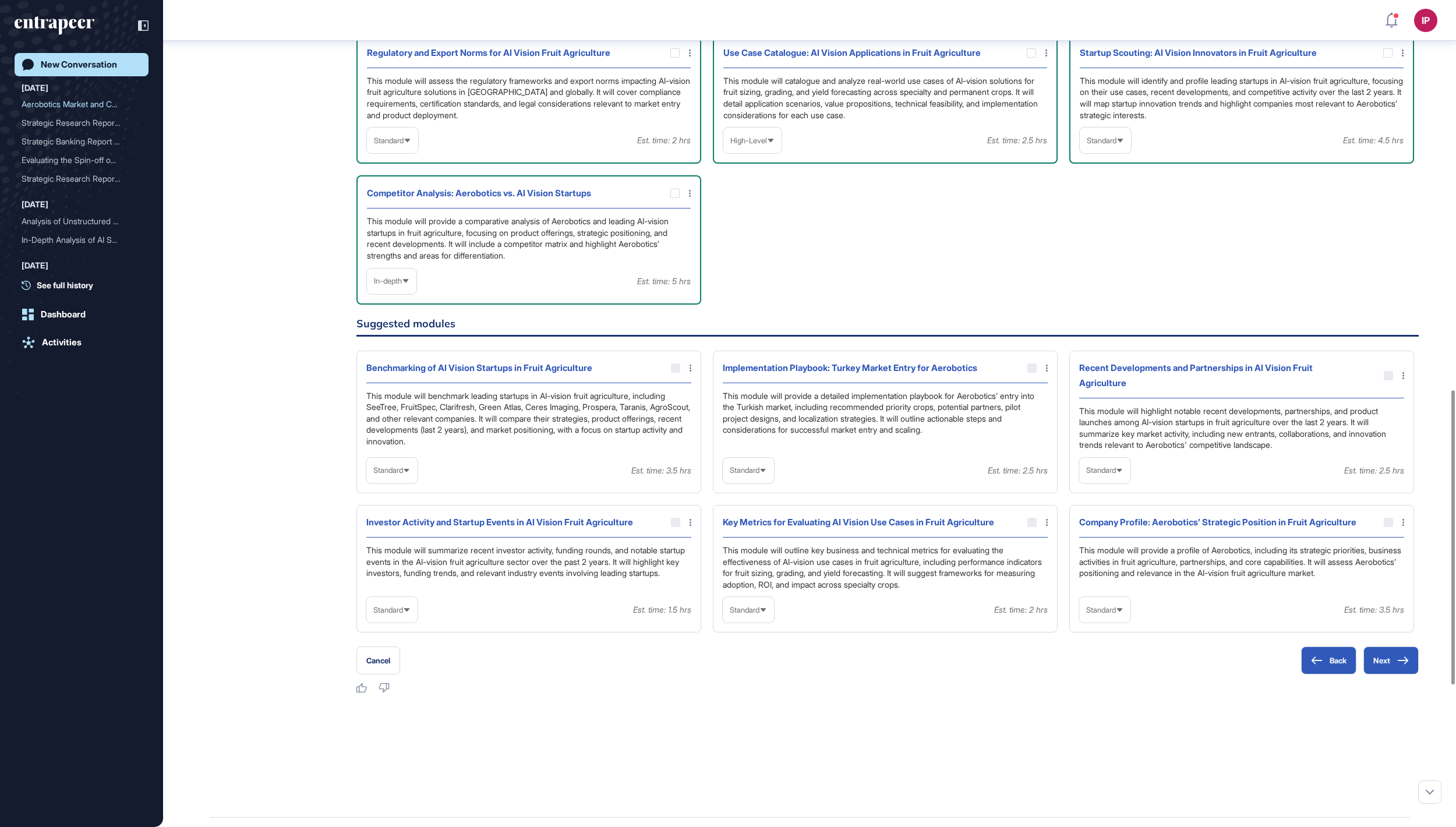
scroll to position [1093, 0]
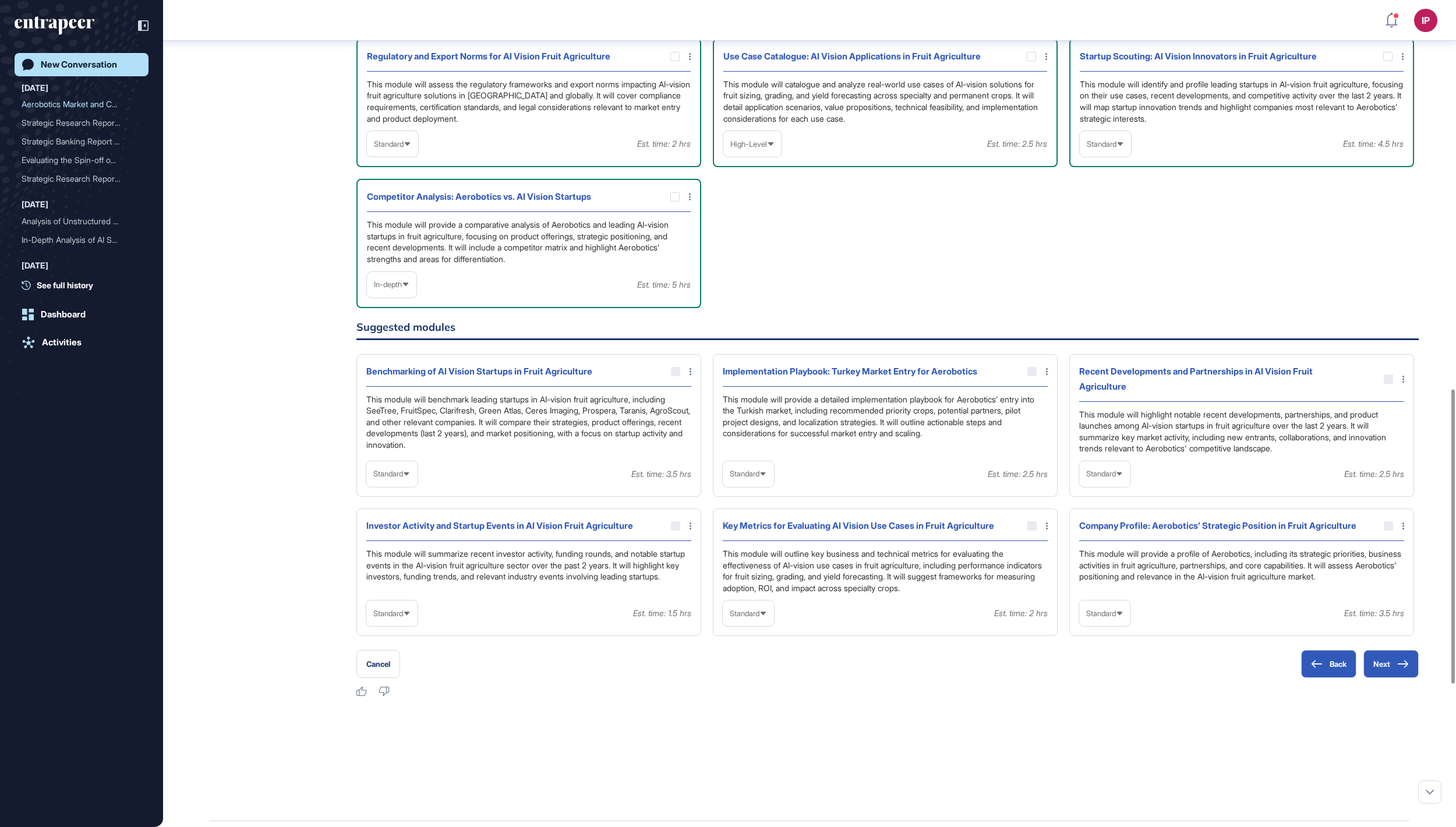
click at [753, 149] on span "High-Level" at bounding box center [748, 144] width 36 height 9
click at [771, 230] on li "In-depth" at bounding box center [752, 218] width 51 height 23
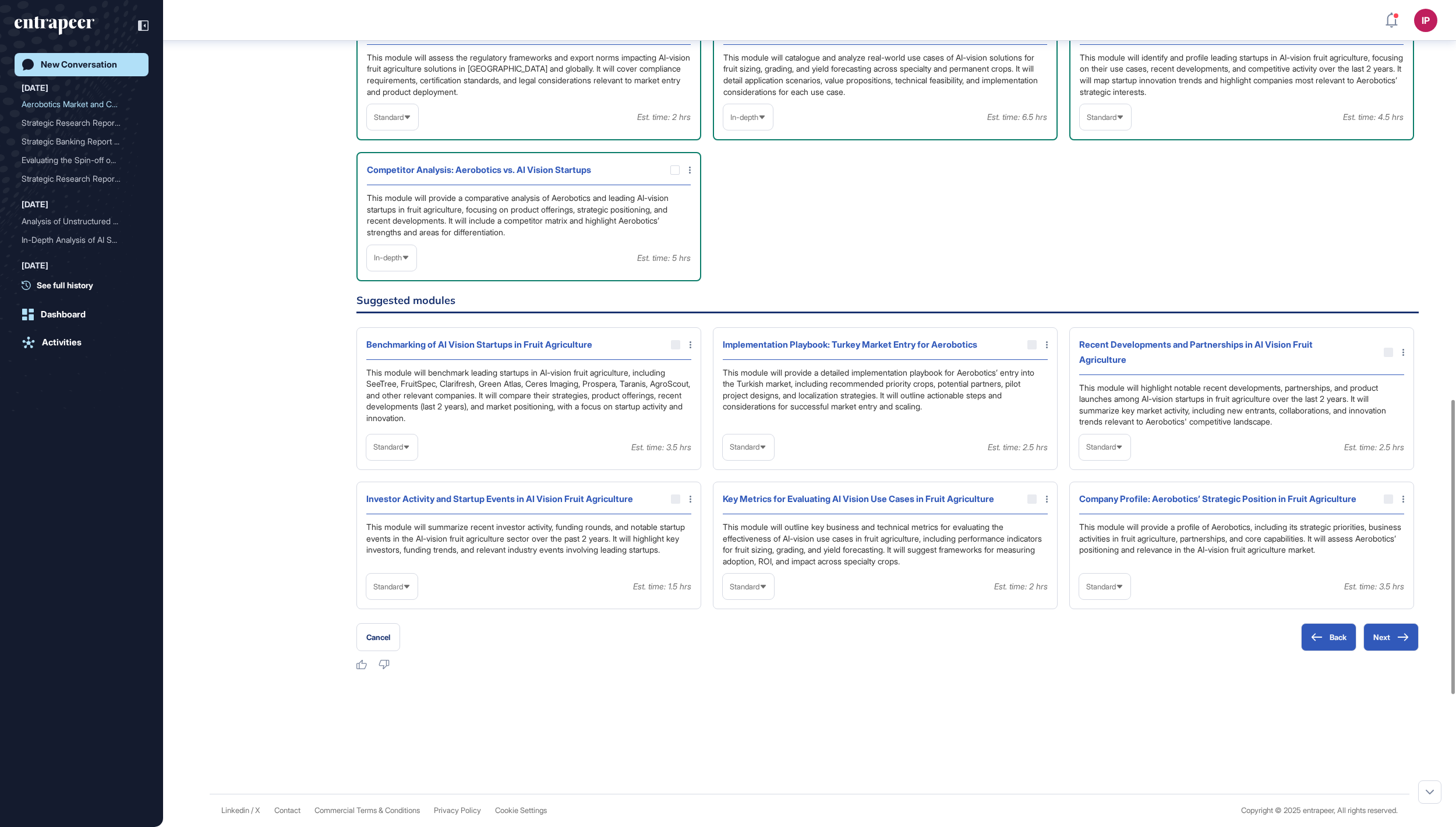
scroll to position [1122, 0]
click at [1387, 34] on div at bounding box center [1388, 29] width 9 height 9
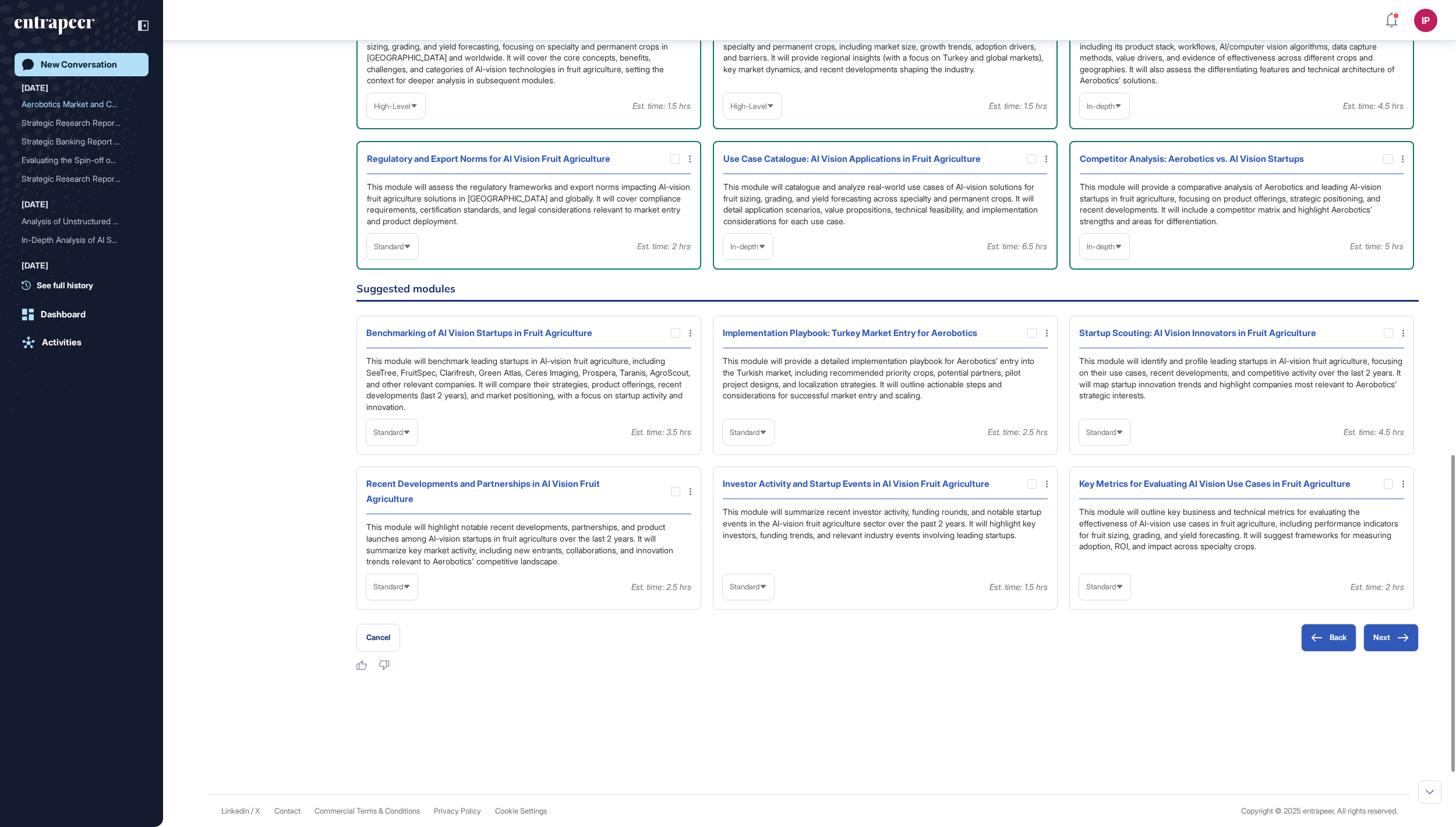
scroll to position [1189, 0]
click at [1310, 642] on icon at bounding box center [1316, 637] width 12 height 9
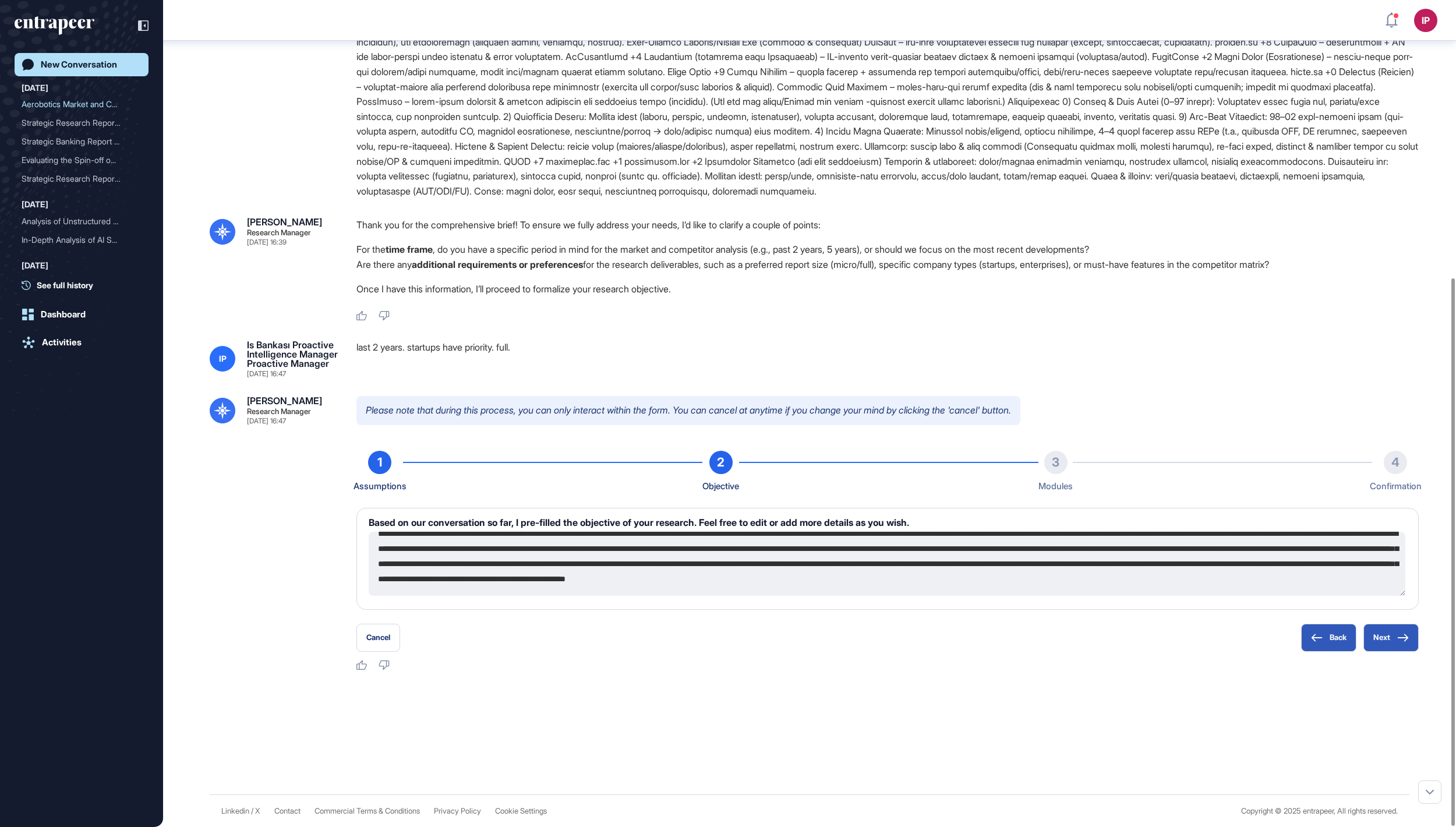
scroll to position [46, 0]
click at [1080, 571] on textarea at bounding box center [886, 564] width 1036 height 64
type textarea "**********"
click at [1399, 635] on icon at bounding box center [1403, 637] width 12 height 9
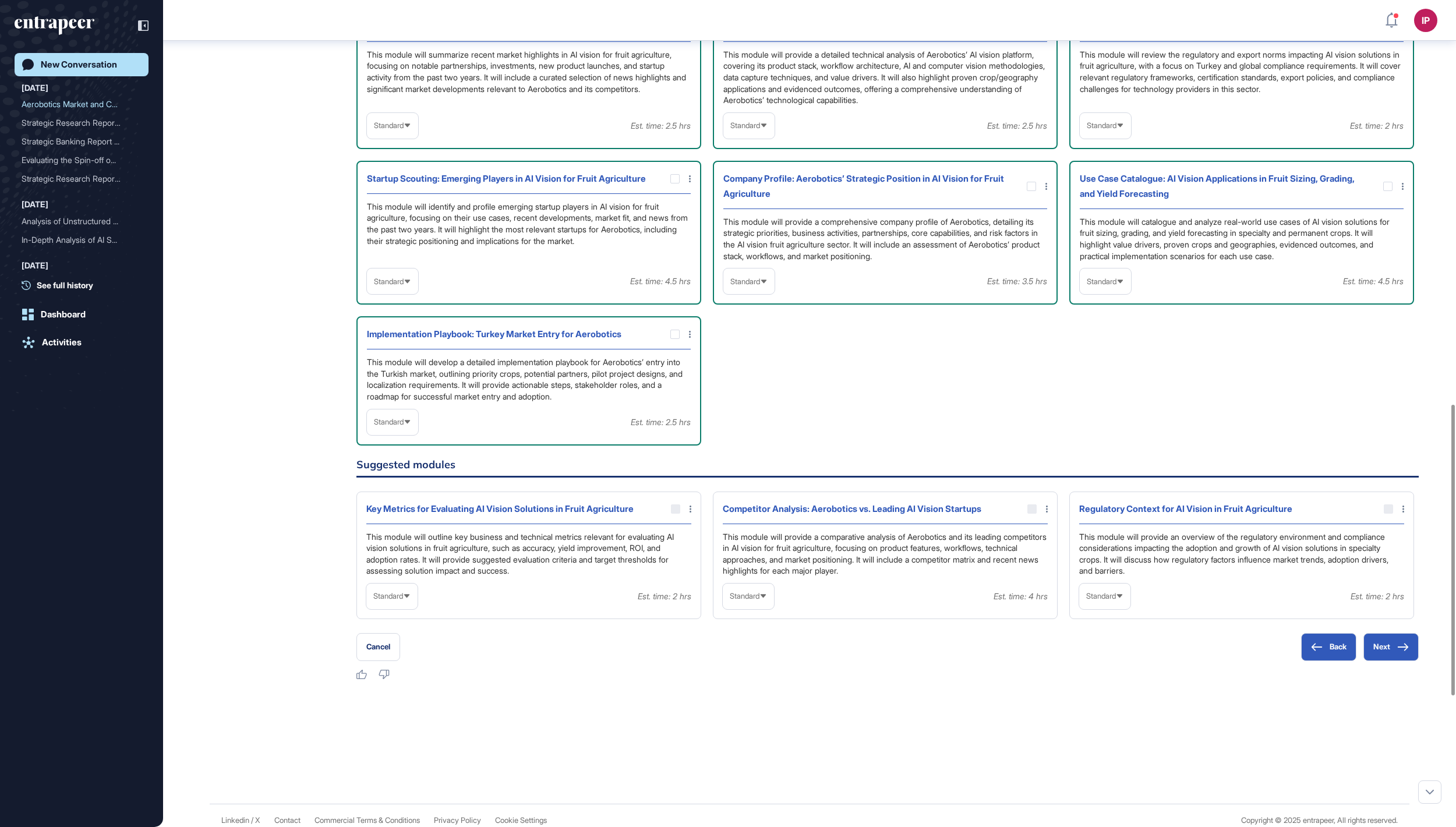
scroll to position [1148, 0]
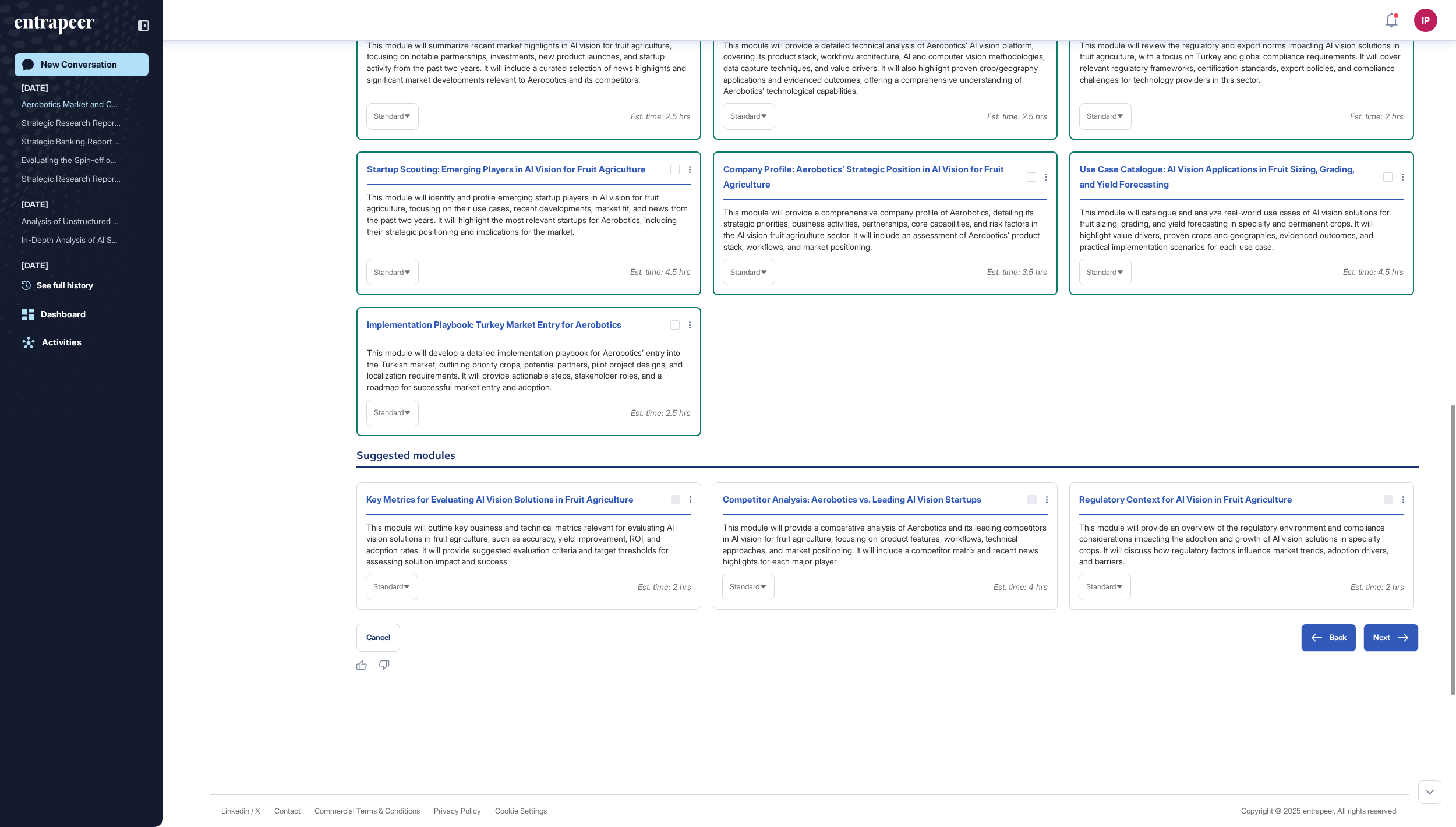
click at [1101, 276] on span "Standard" at bounding box center [1101, 272] width 29 height 9
click at [1096, 359] on li "In-depth" at bounding box center [1105, 347] width 44 height 23
click at [0, 0] on icon at bounding box center [0, 0] width 0 height 0
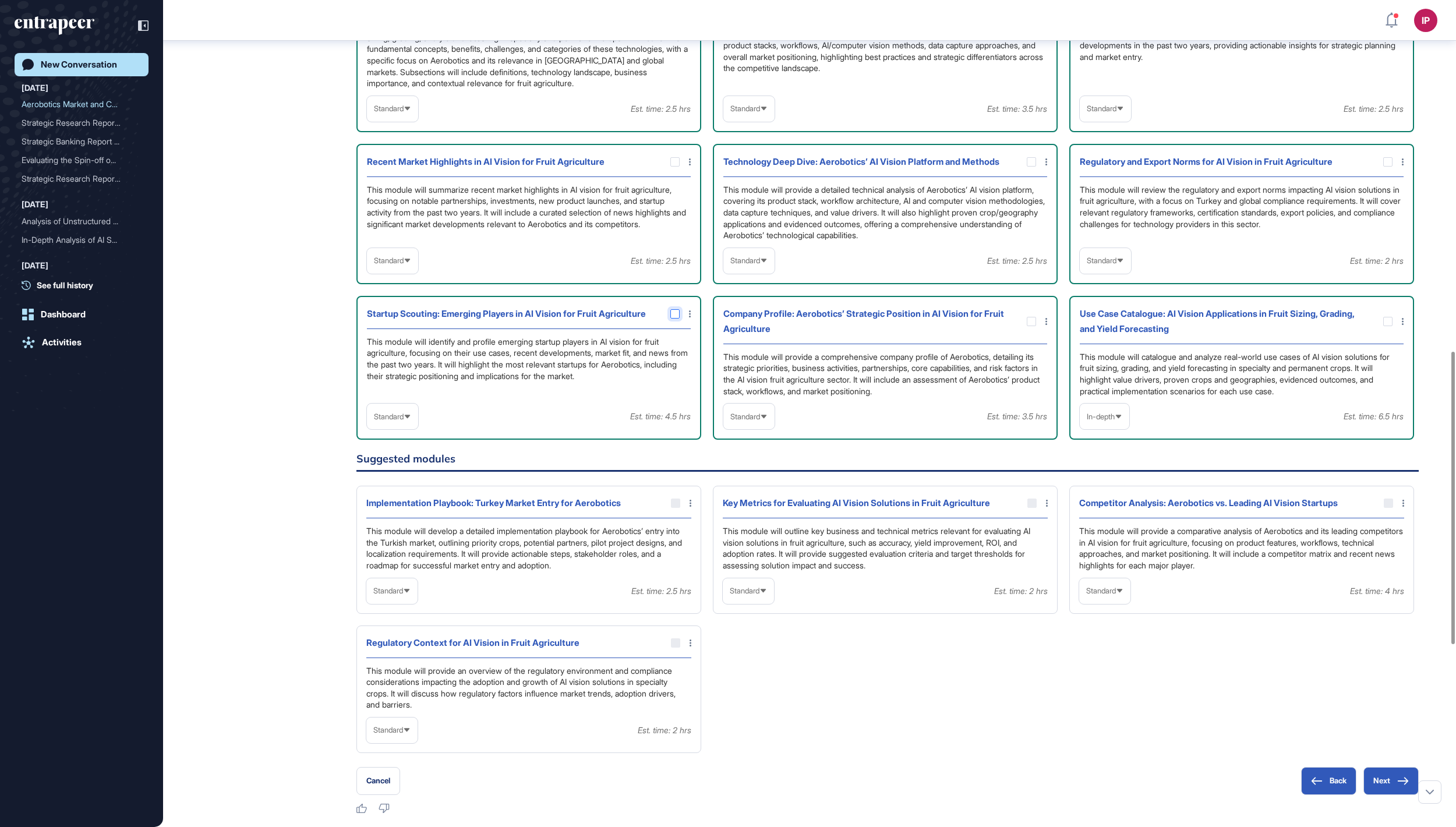
scroll to position [991, 0]
click at [1116, 263] on span "Standard" at bounding box center [1101, 258] width 29 height 9
click at [1115, 298] on li "High-Level" at bounding box center [1105, 287] width 44 height 23
click at [760, 263] on span "Standard" at bounding box center [745, 258] width 29 height 9
click at [757, 345] on li "In-depth" at bounding box center [749, 333] width 44 height 23
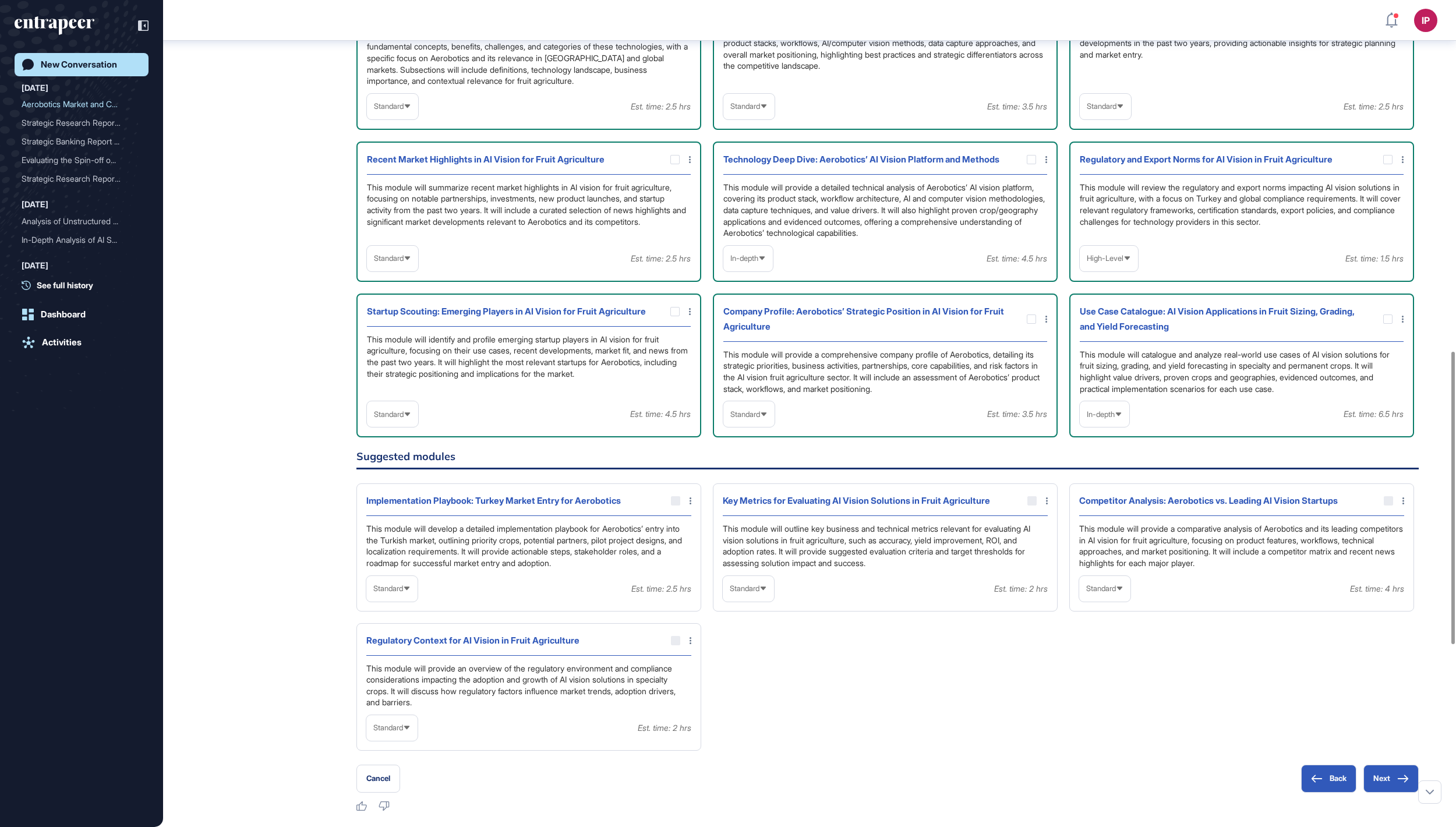
click at [396, 263] on span "Standard" at bounding box center [389, 258] width 29 height 9
click at [401, 345] on li "In-depth" at bounding box center [392, 333] width 44 height 23
click at [396, 111] on span "Standard" at bounding box center [389, 106] width 29 height 9
click at [395, 146] on li "High-Level" at bounding box center [392, 135] width 44 height 23
click at [1108, 111] on span "Standard" at bounding box center [1101, 106] width 29 height 9
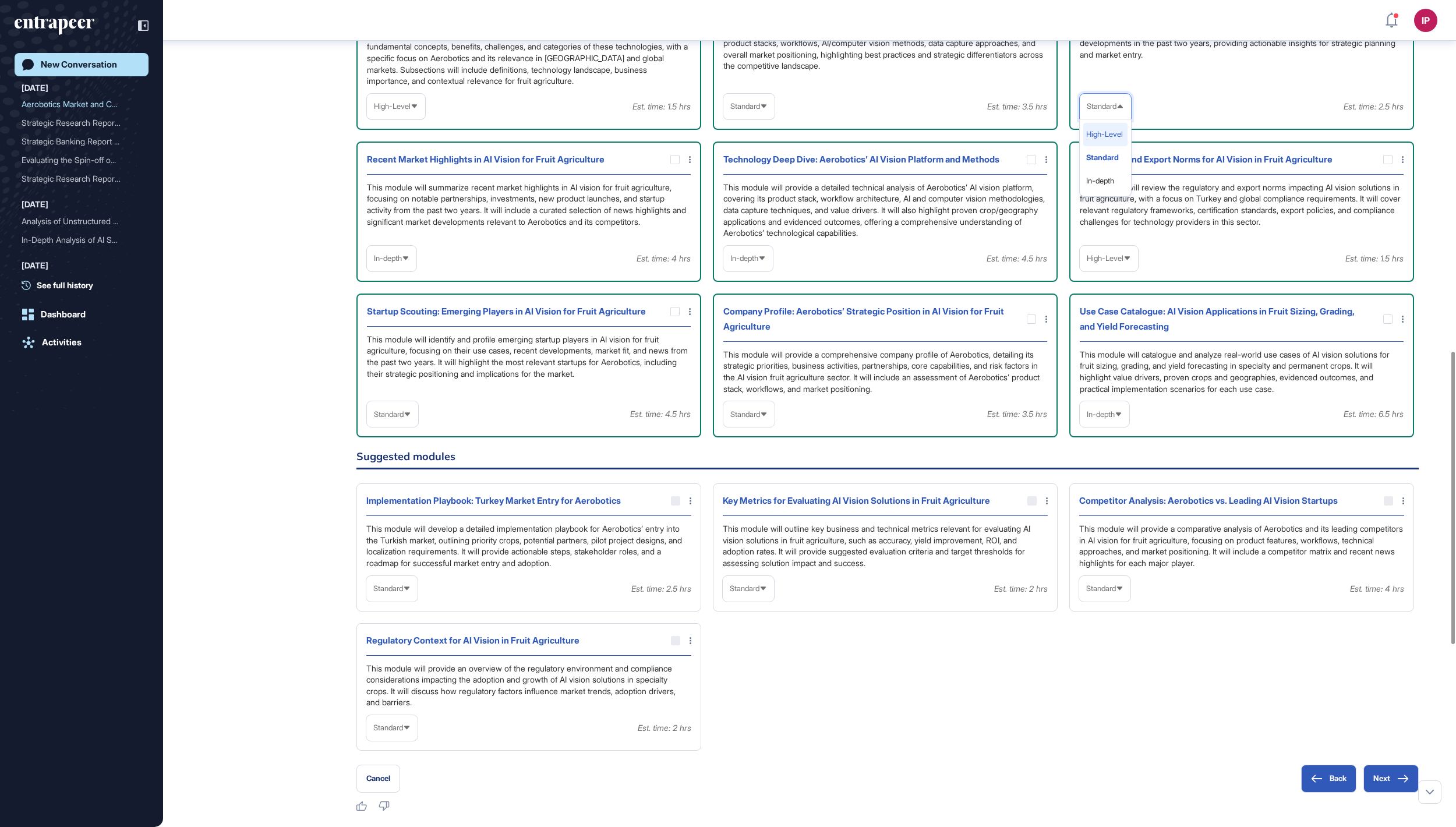
click at [1108, 146] on li "High-Level" at bounding box center [1105, 135] width 44 height 23
click at [0, 0] on icon at bounding box center [0, 0] width 0 height 0
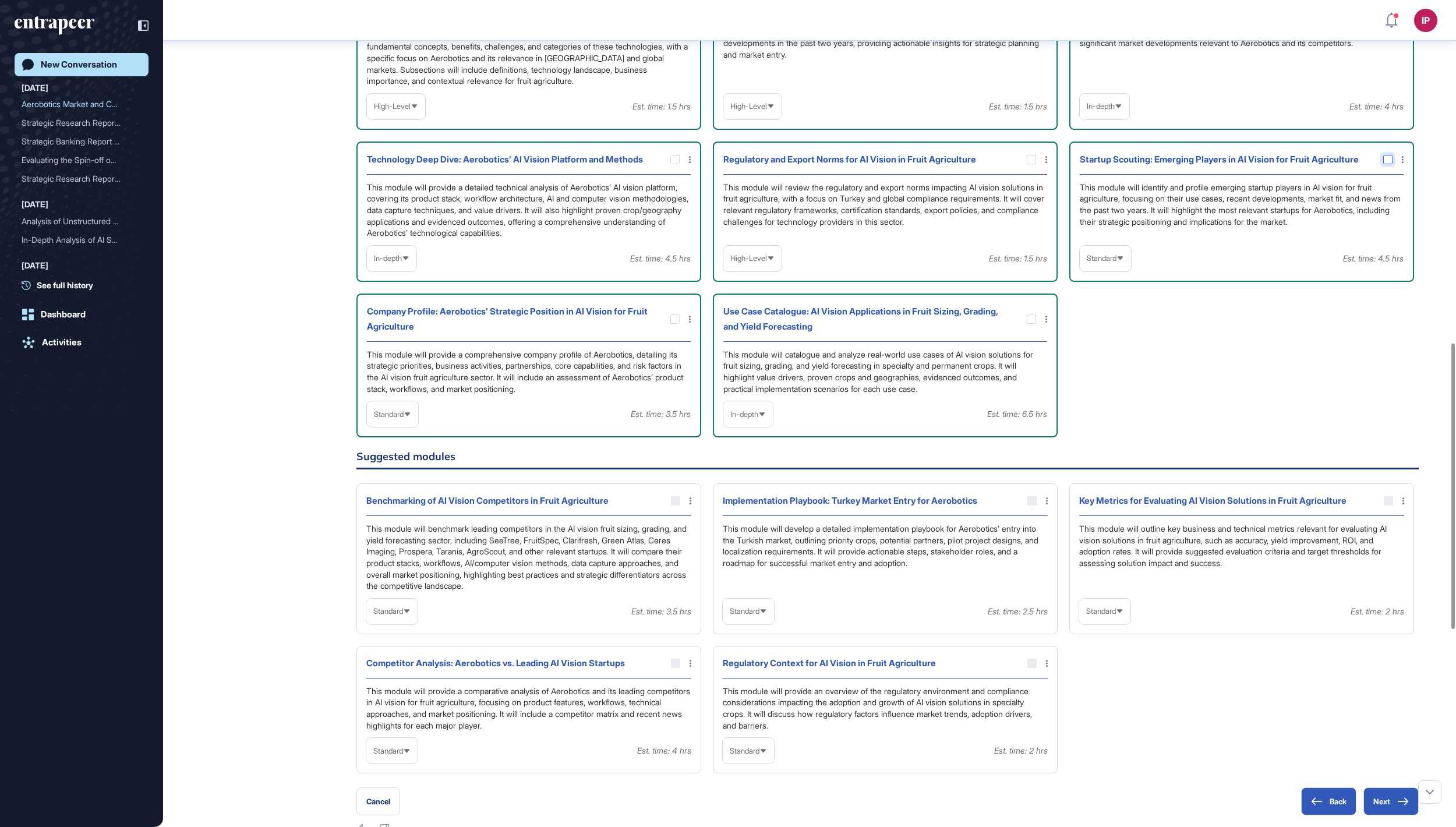
click at [1390, 164] on div at bounding box center [1388, 160] width 9 height 9
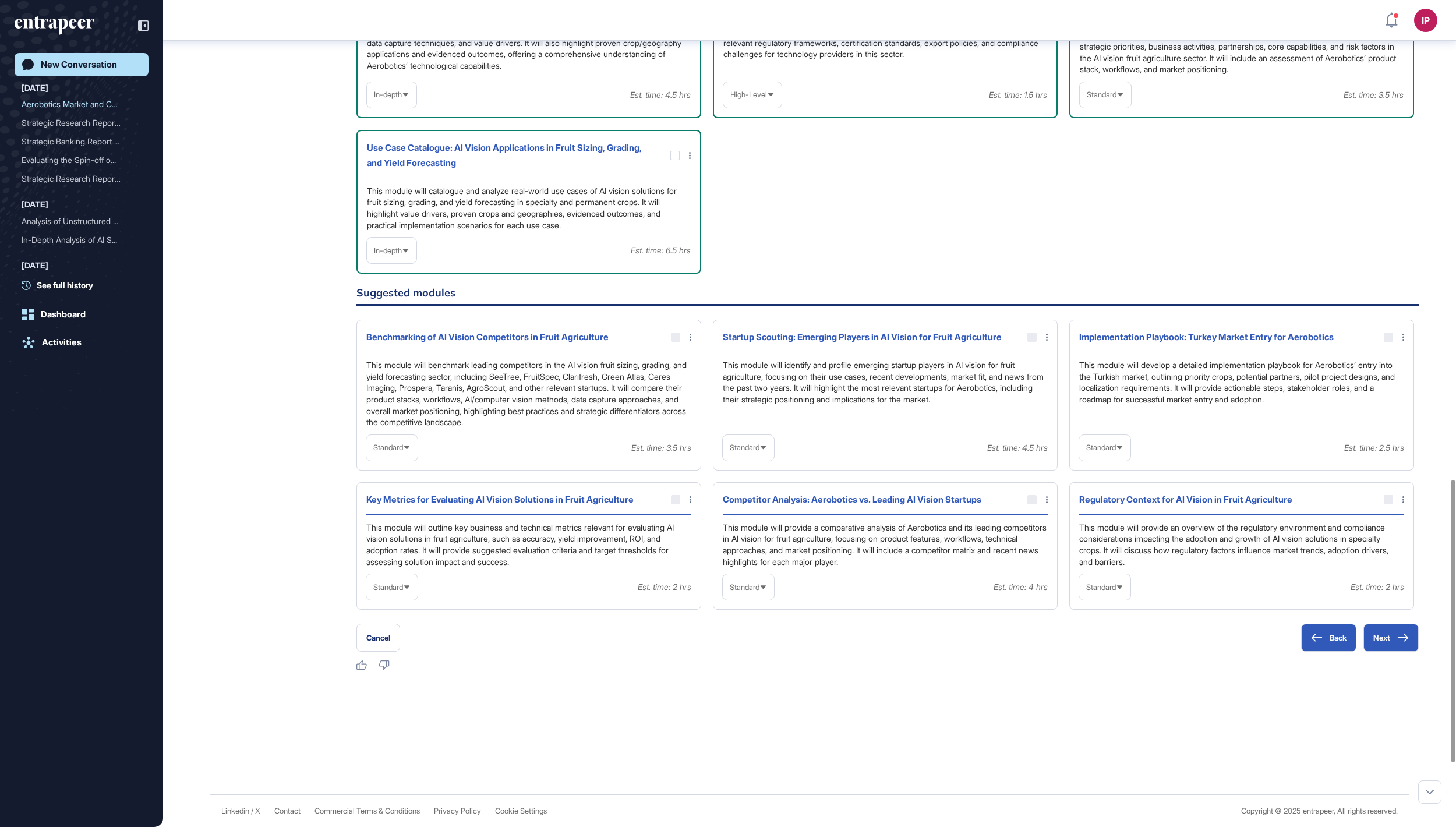
scroll to position [1439, 0]
click at [759, 592] on span "Standard" at bounding box center [745, 587] width 29 height 9
click at [755, 674] on li "In-depth" at bounding box center [748, 662] width 44 height 23
click at [1029, 504] on div at bounding box center [1032, 499] width 9 height 9
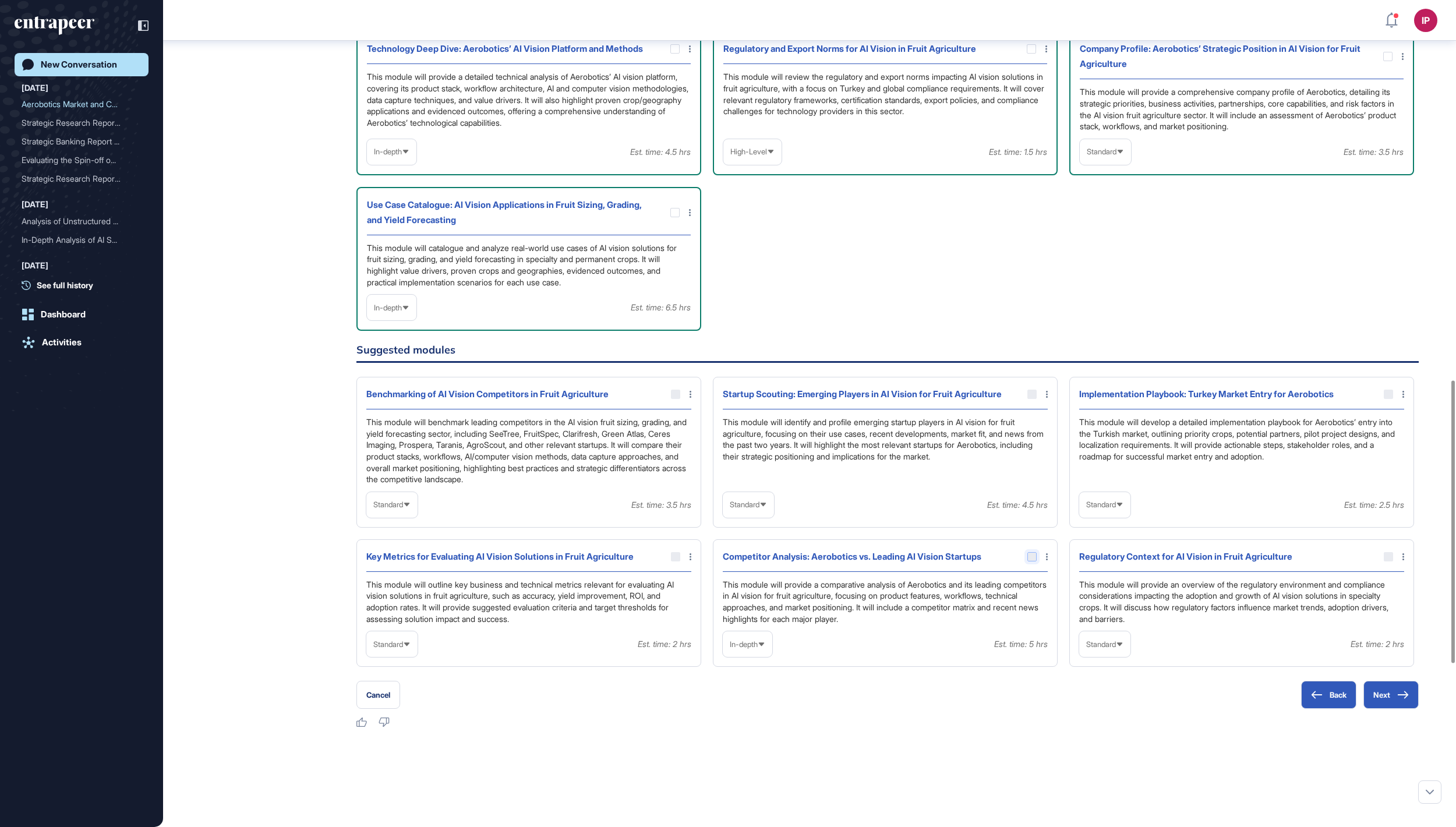
scroll to position [1096, 0]
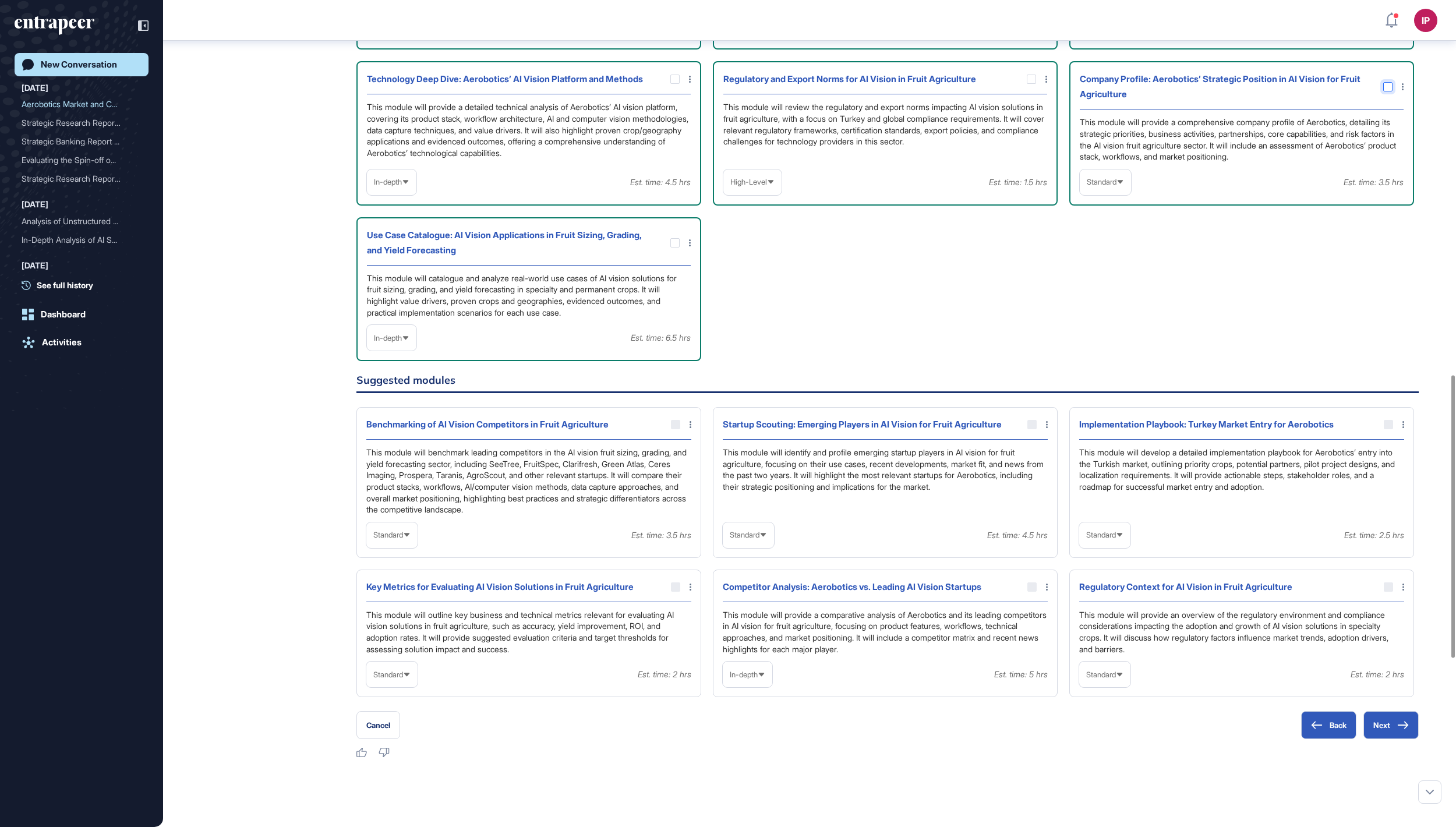
click at [0, 0] on icon at bounding box center [0, 0] width 0 height 0
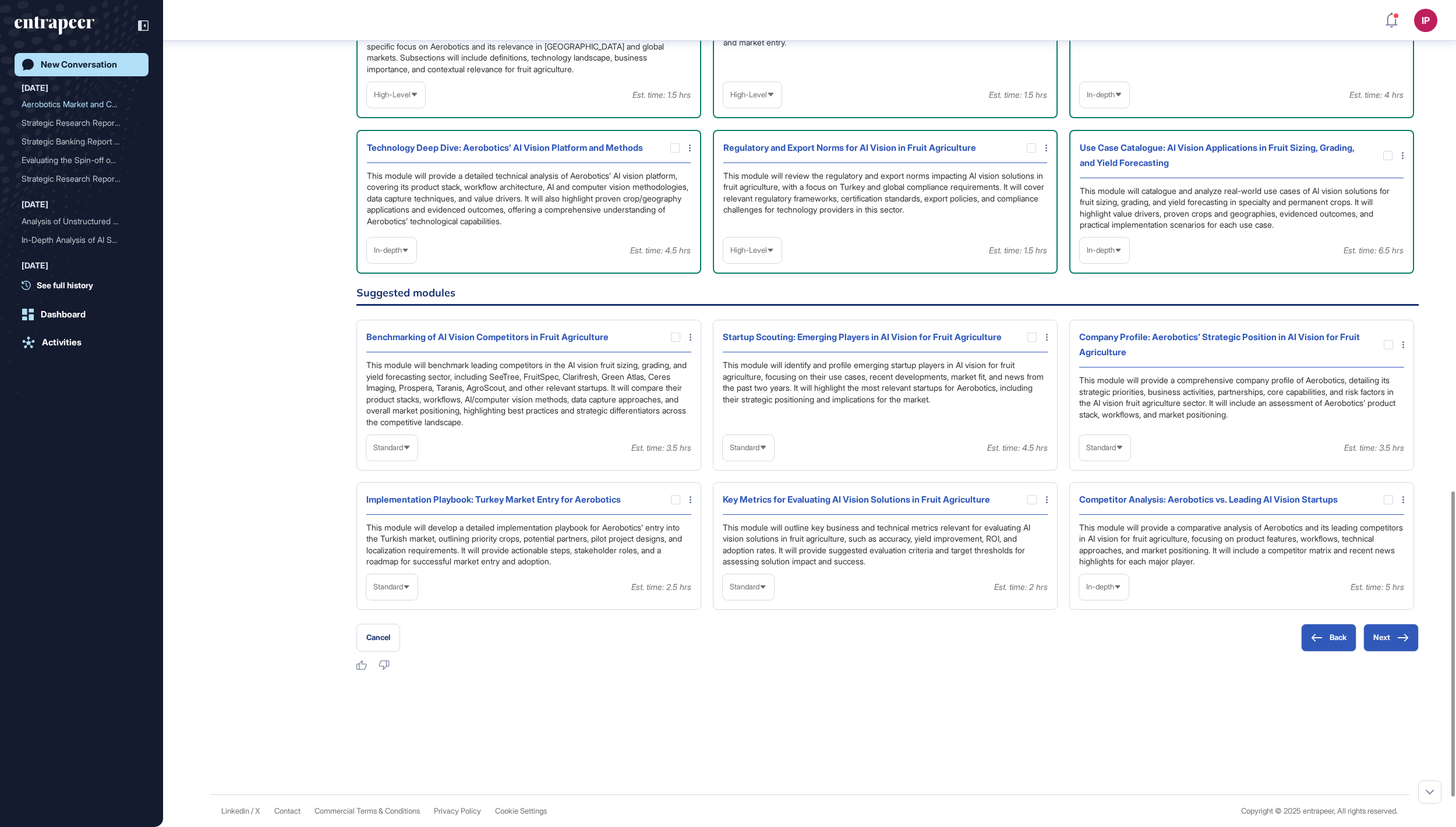
scroll to position [1349, 0]
click at [1389, 504] on div at bounding box center [1388, 499] width 9 height 9
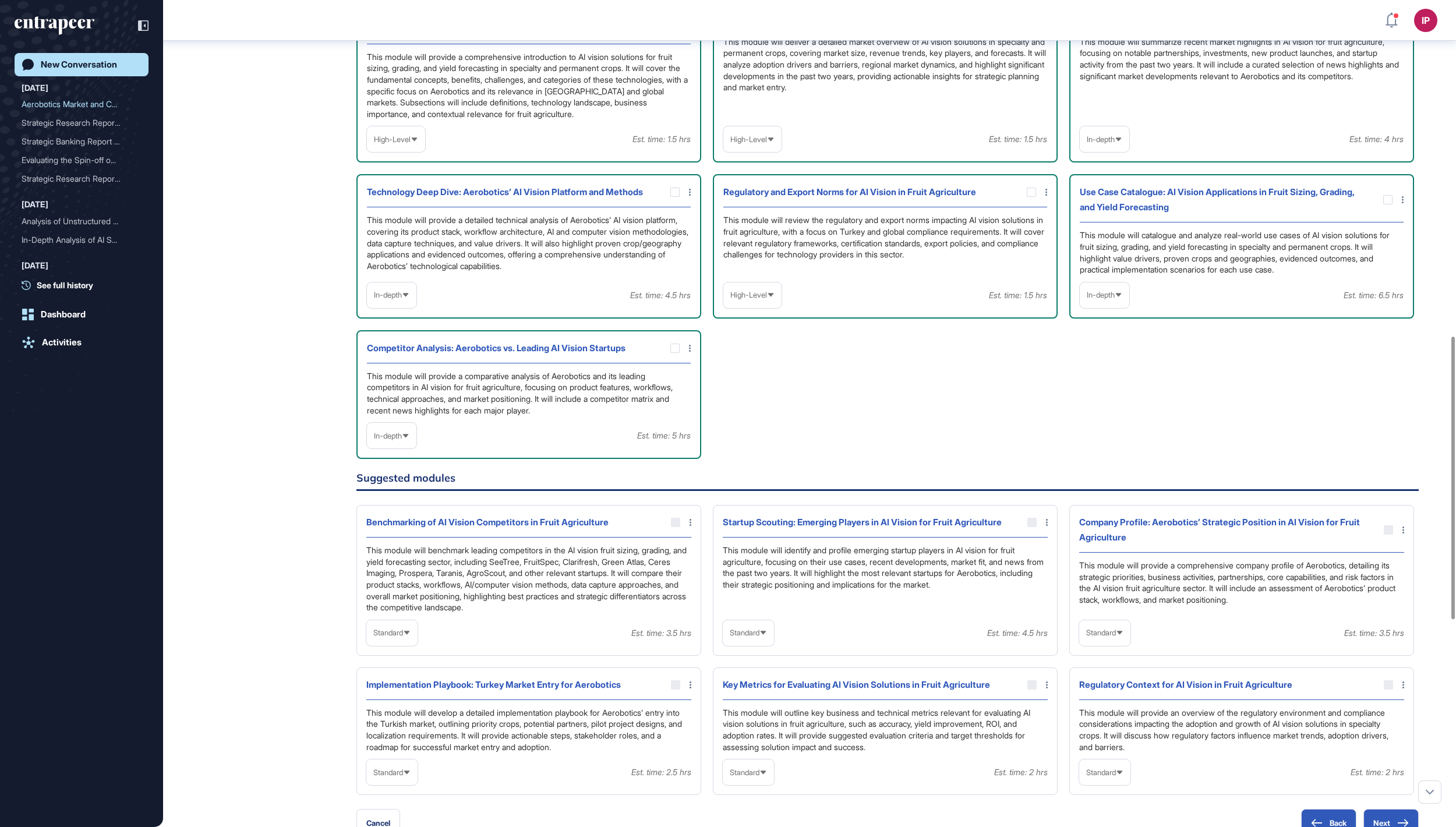
scroll to position [986, 0]
drag, startPoint x: 937, startPoint y: 417, endPoint x: 976, endPoint y: 466, distance: 62.6
click at [976, 316] on div "Regulatory and Export Norms for AI Vision in Fruit Agriculture This module will…" at bounding box center [885, 244] width 344 height 144
click at [903, 457] on div "Overview of AI Vision Solutions for Fruit Sizing, Grading, and Yield Forecastin…" at bounding box center [887, 225] width 1062 height 463
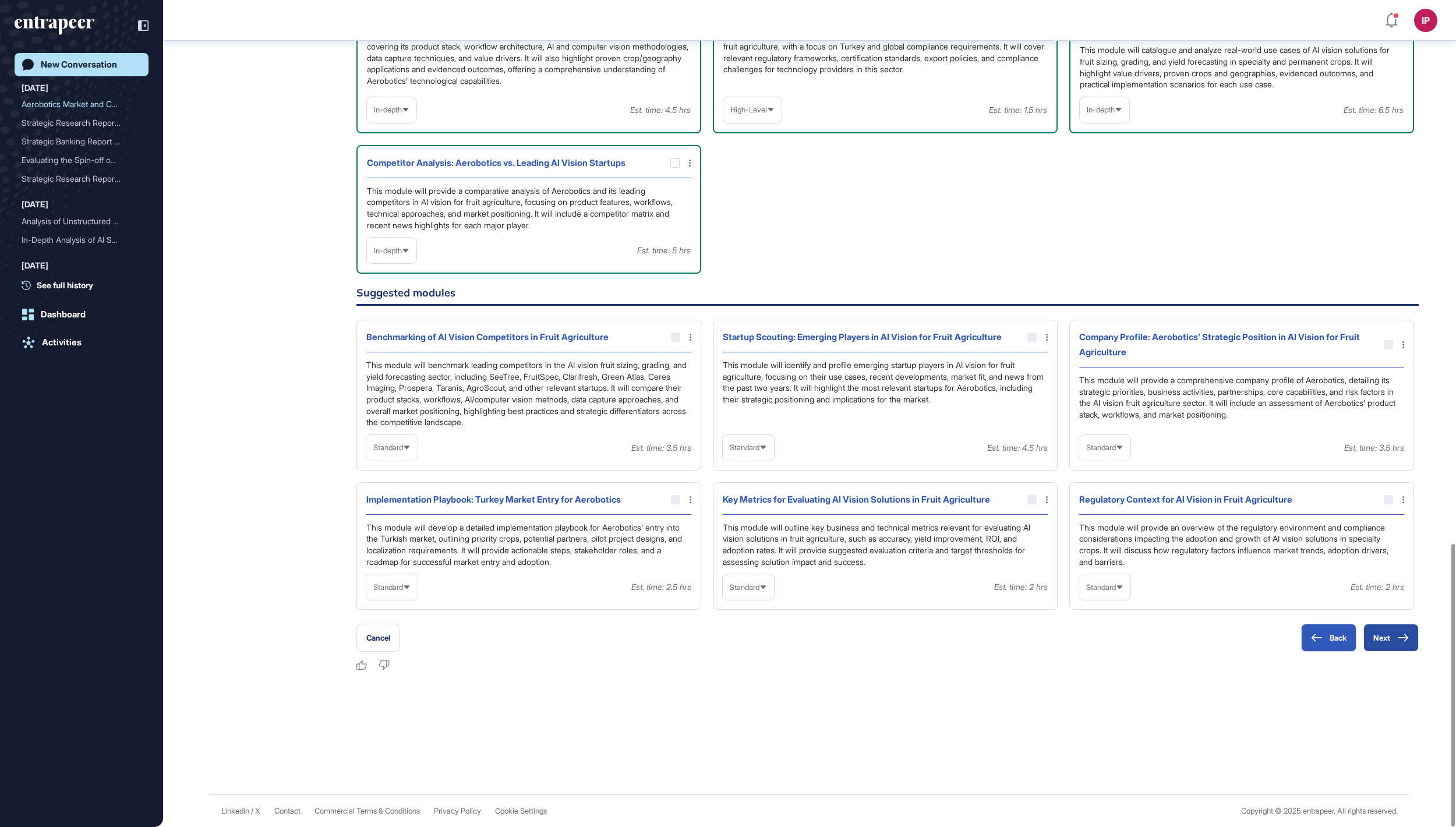
click at [1388, 642] on button "Next" at bounding box center [1390, 638] width 55 height 28
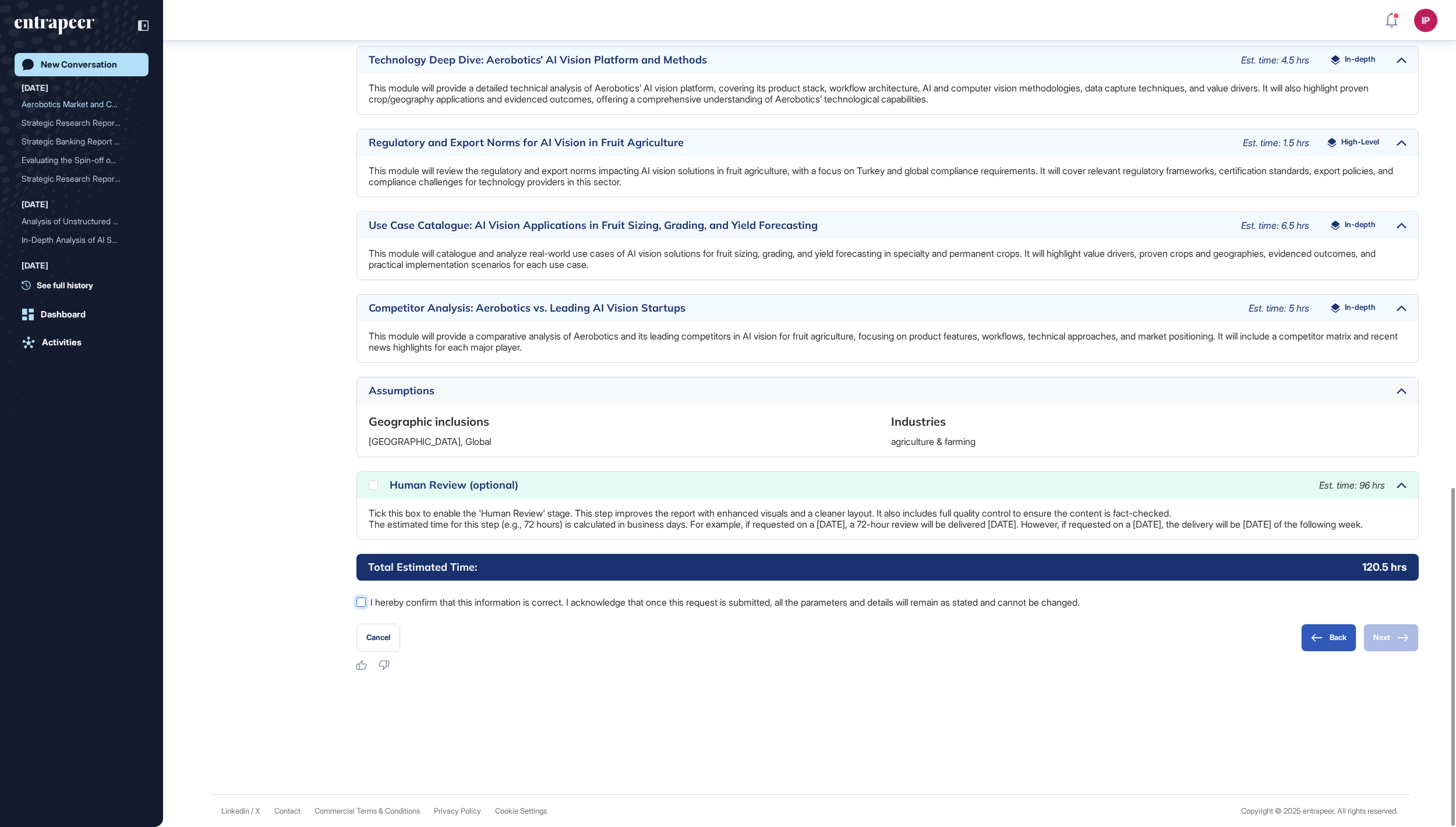
scroll to position [1192, 0]
click at [381, 595] on label "I hereby confirm that this information is correct. I acknowledge that once this…" at bounding box center [887, 602] width 1062 height 15
click at [0, 0] on icon at bounding box center [0, 0] width 0 height 0
click at [1389, 640] on button "Next" at bounding box center [1390, 638] width 55 height 28
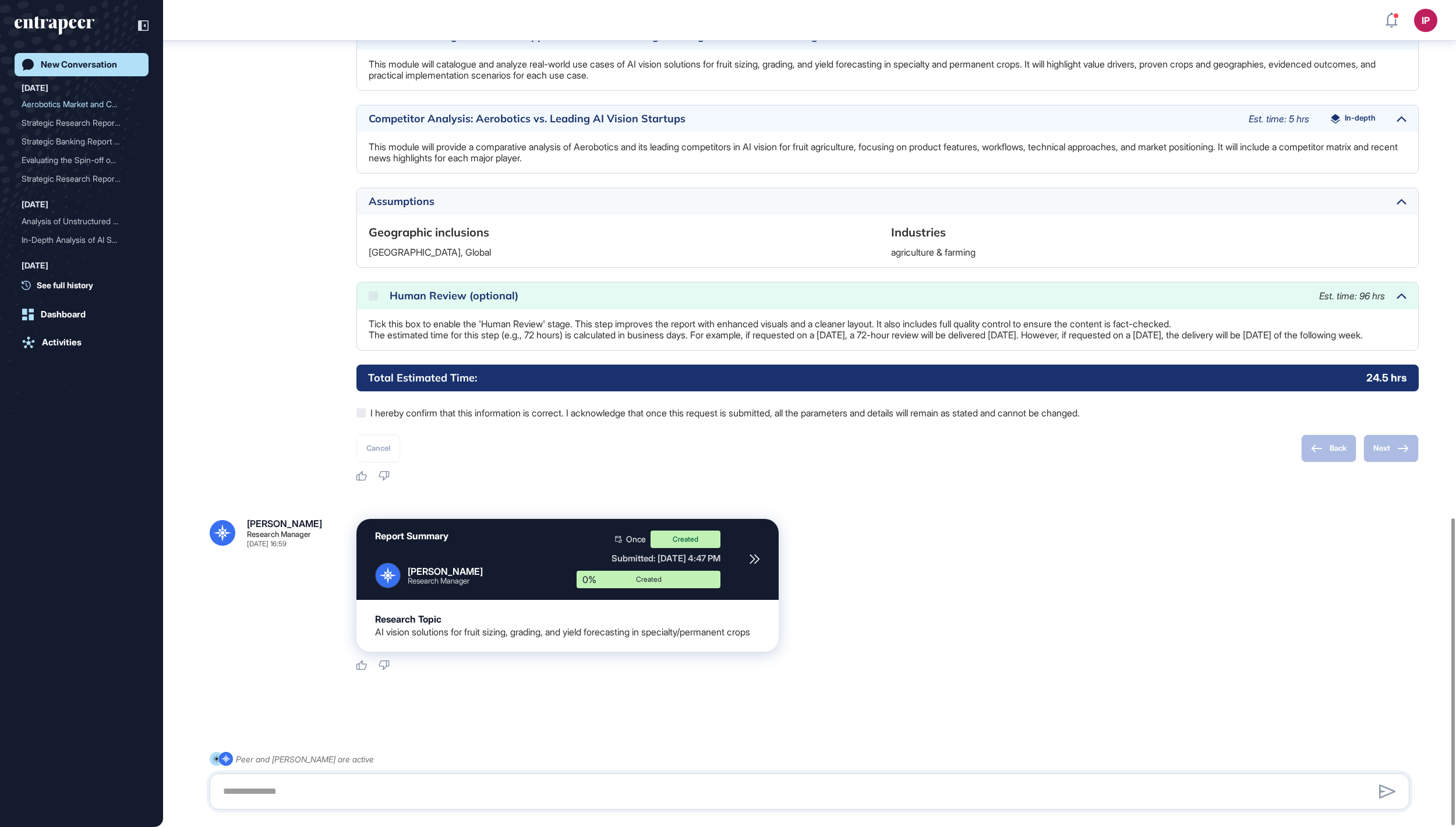
scroll to position [1393, 0]
